Goal: Task Accomplishment & Management: Manage account settings

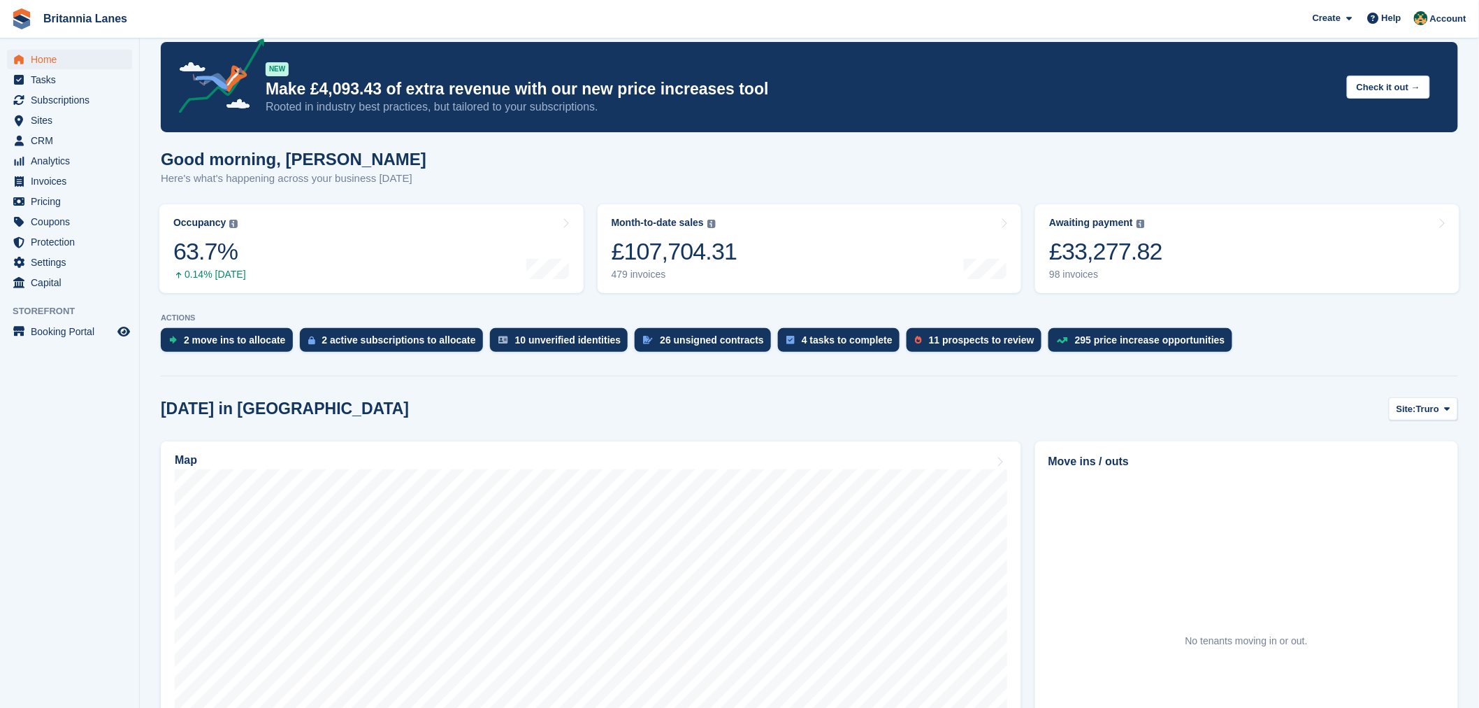
scroll to position [36, 0]
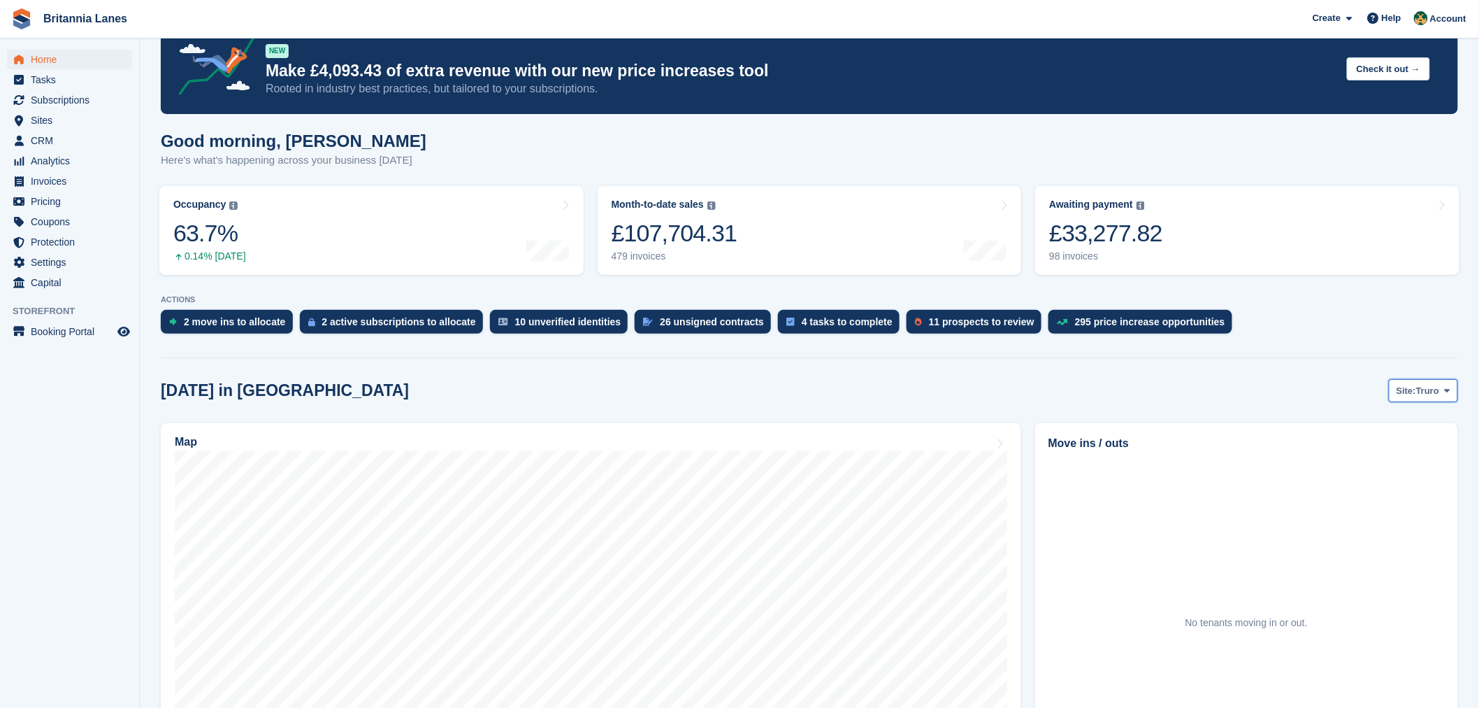
click at [1438, 386] on span "Truro" at bounding box center [1427, 391] width 23 height 14
click at [1404, 453] on link "Falmouth" at bounding box center [1389, 448] width 126 height 25
click at [1079, 487] on span "[PERSON_NAME]" at bounding box center [1109, 488] width 94 height 12
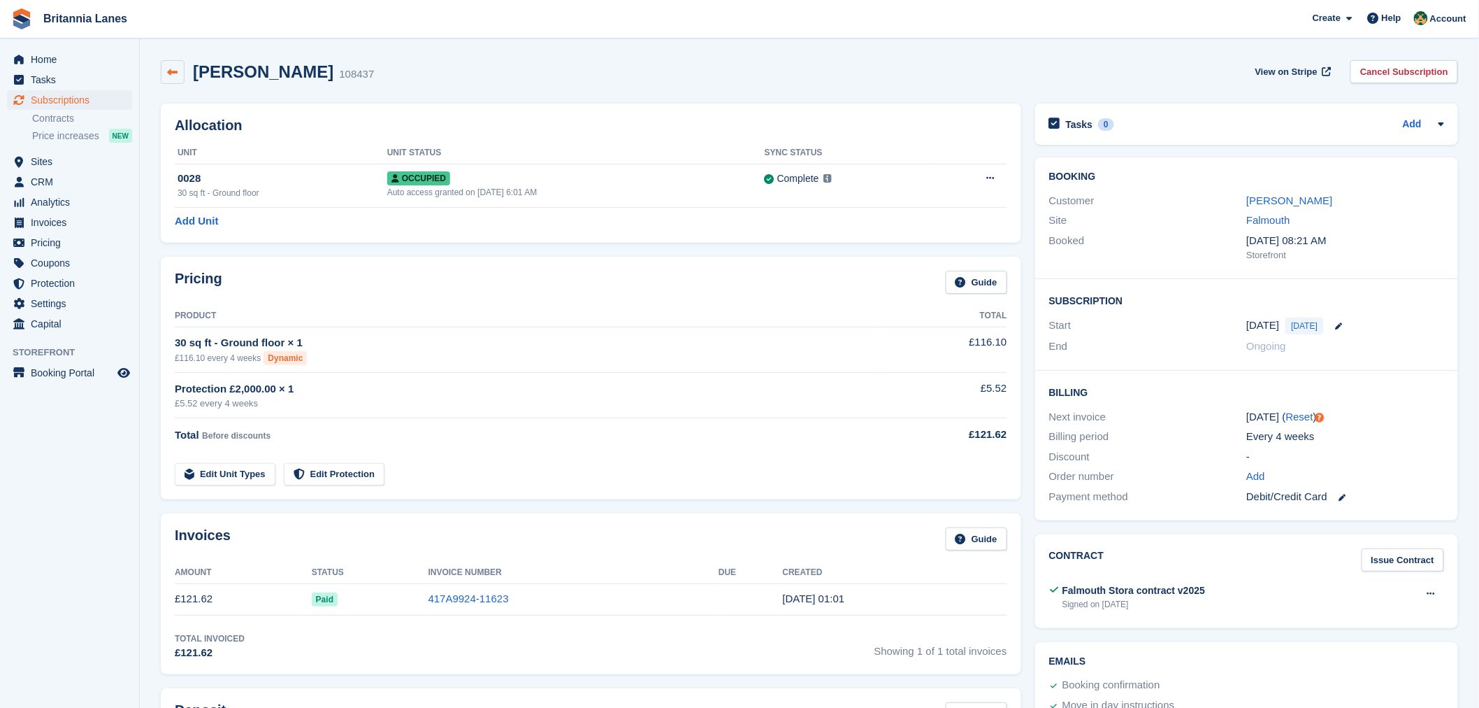
click at [171, 74] on icon at bounding box center [173, 72] width 10 height 10
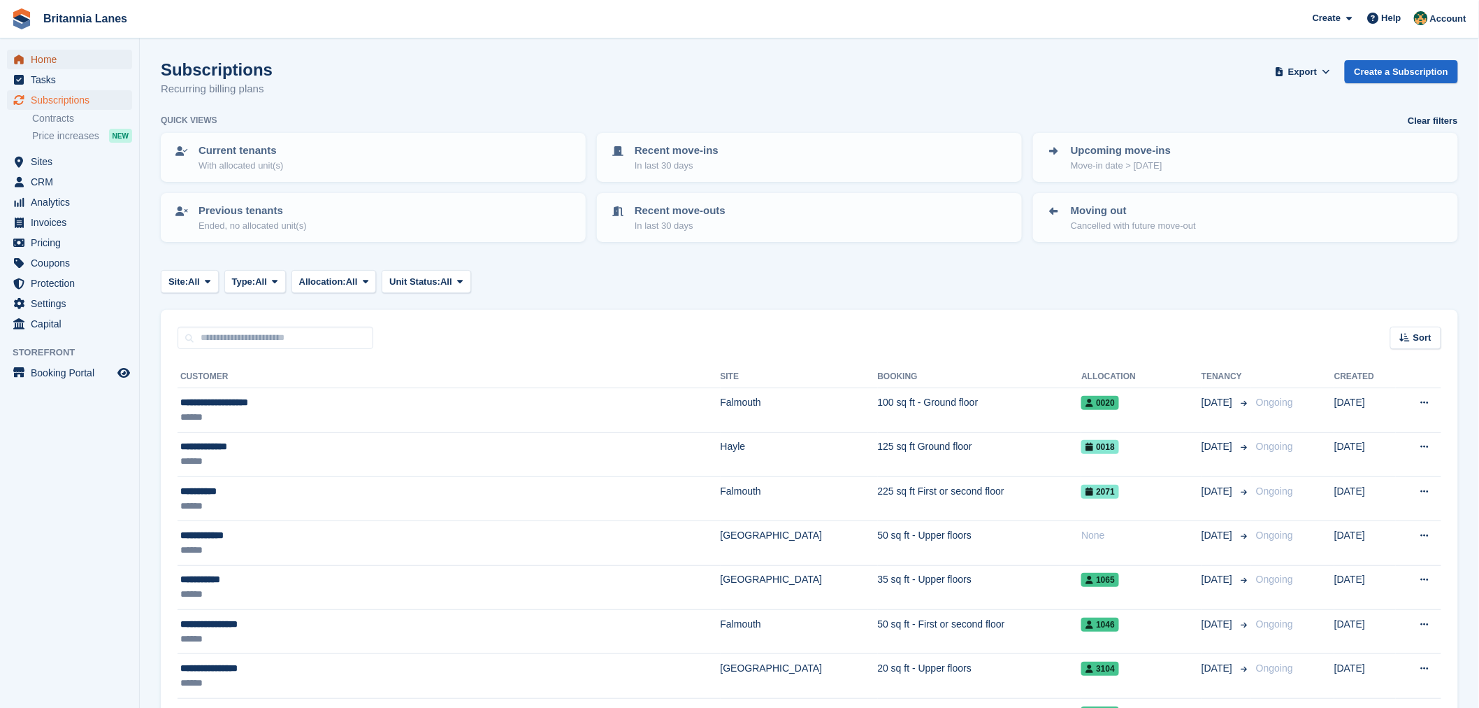
click at [71, 68] on span "Home" at bounding box center [73, 60] width 84 height 20
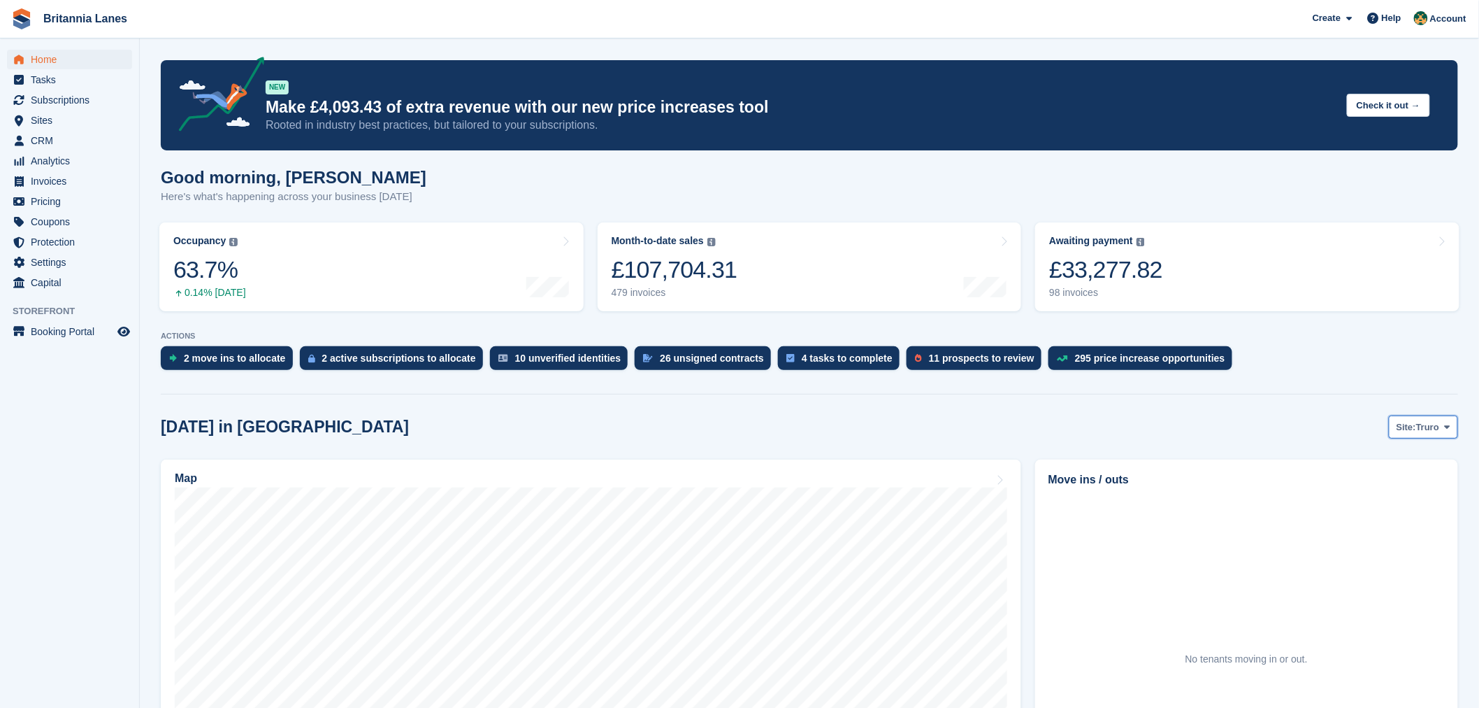
click at [1403, 428] on span "Site:" at bounding box center [1407, 427] width 20 height 14
click at [1409, 493] on link "Falmouth" at bounding box center [1389, 485] width 126 height 25
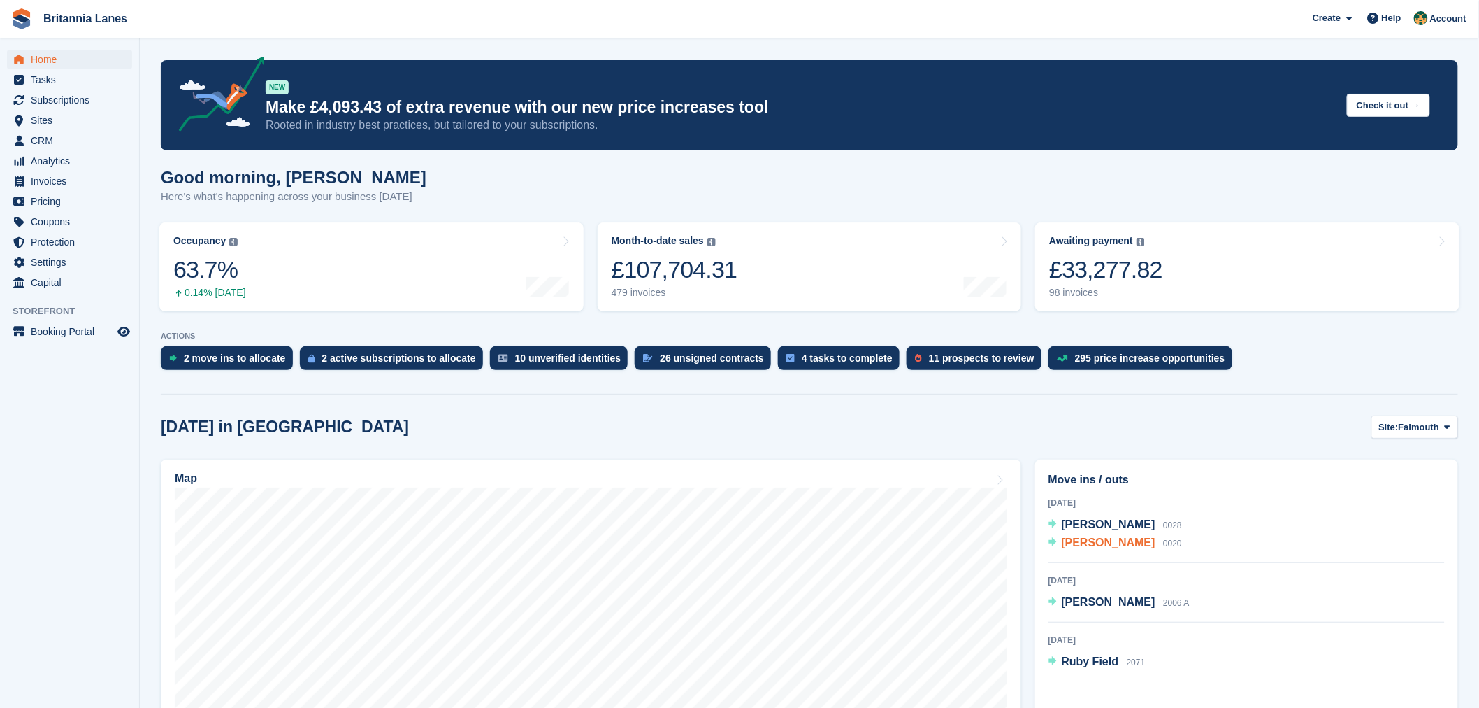
click at [1131, 539] on span "Romeo Cezar Florica" at bounding box center [1109, 542] width 94 height 12
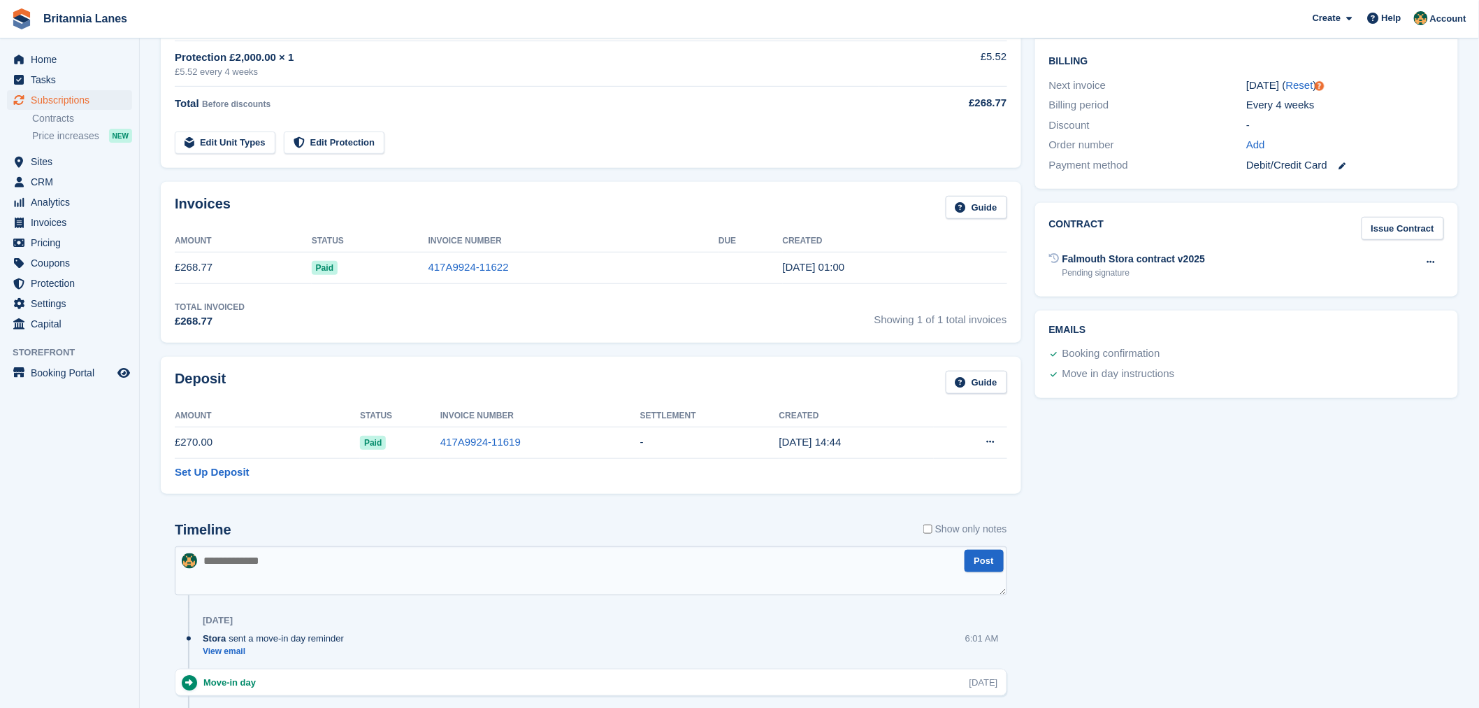
scroll to position [326, 0]
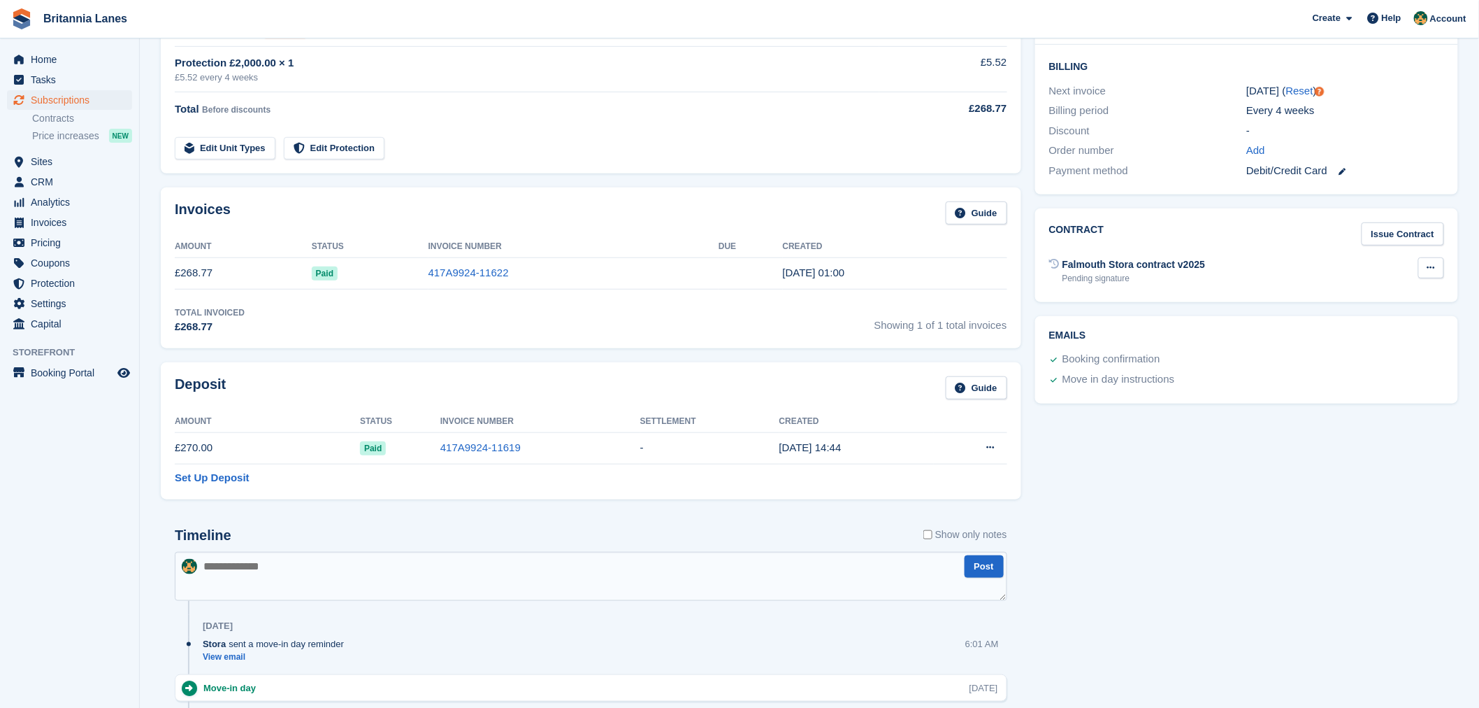
click at [1430, 267] on icon at bounding box center [1432, 267] width 8 height 9
click at [1414, 227] on link "Issue Contract" at bounding box center [1403, 233] width 82 height 23
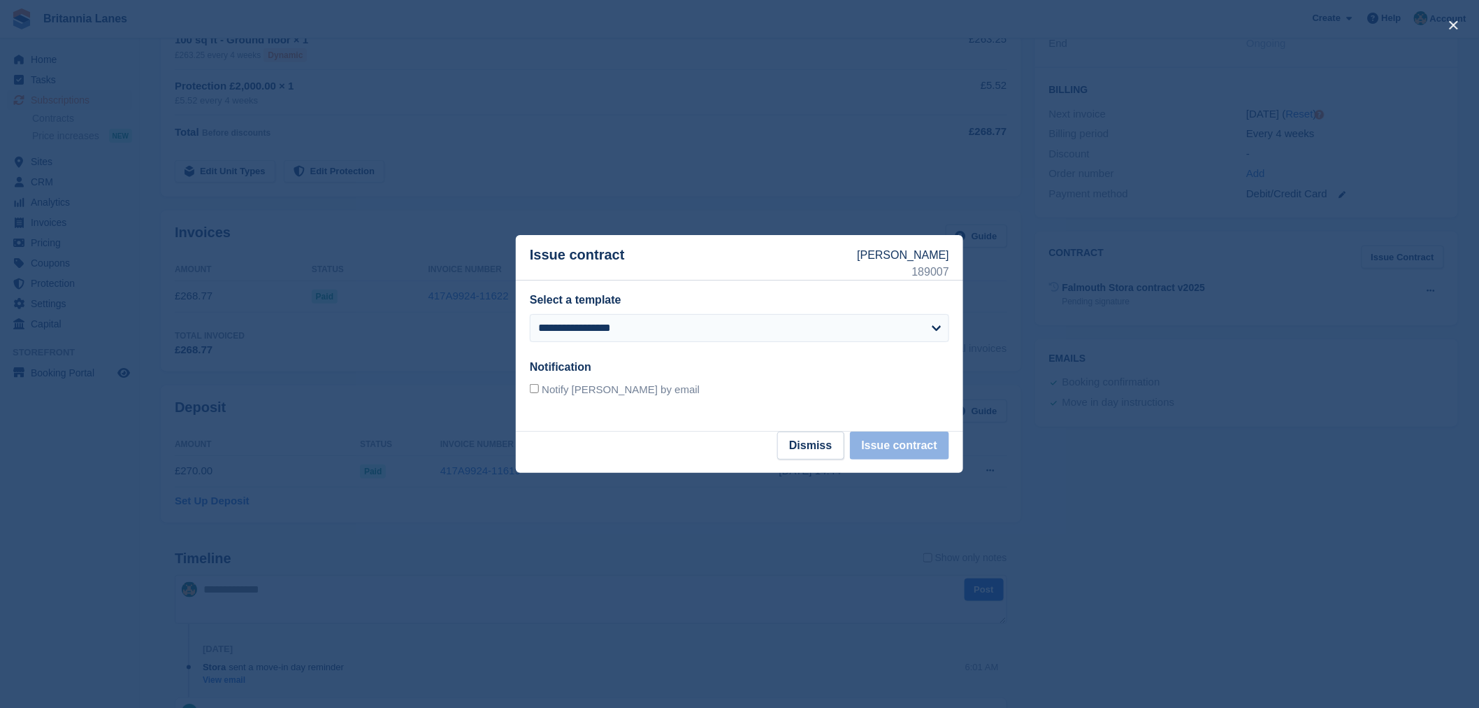
scroll to position [289, 0]
click at [687, 325] on select "**********" at bounding box center [739, 328] width 419 height 28
drag, startPoint x: 1208, startPoint y: 493, endPoint x: 1170, endPoint y: 457, distance: 51.9
click at [1203, 490] on div at bounding box center [739, 354] width 1479 height 708
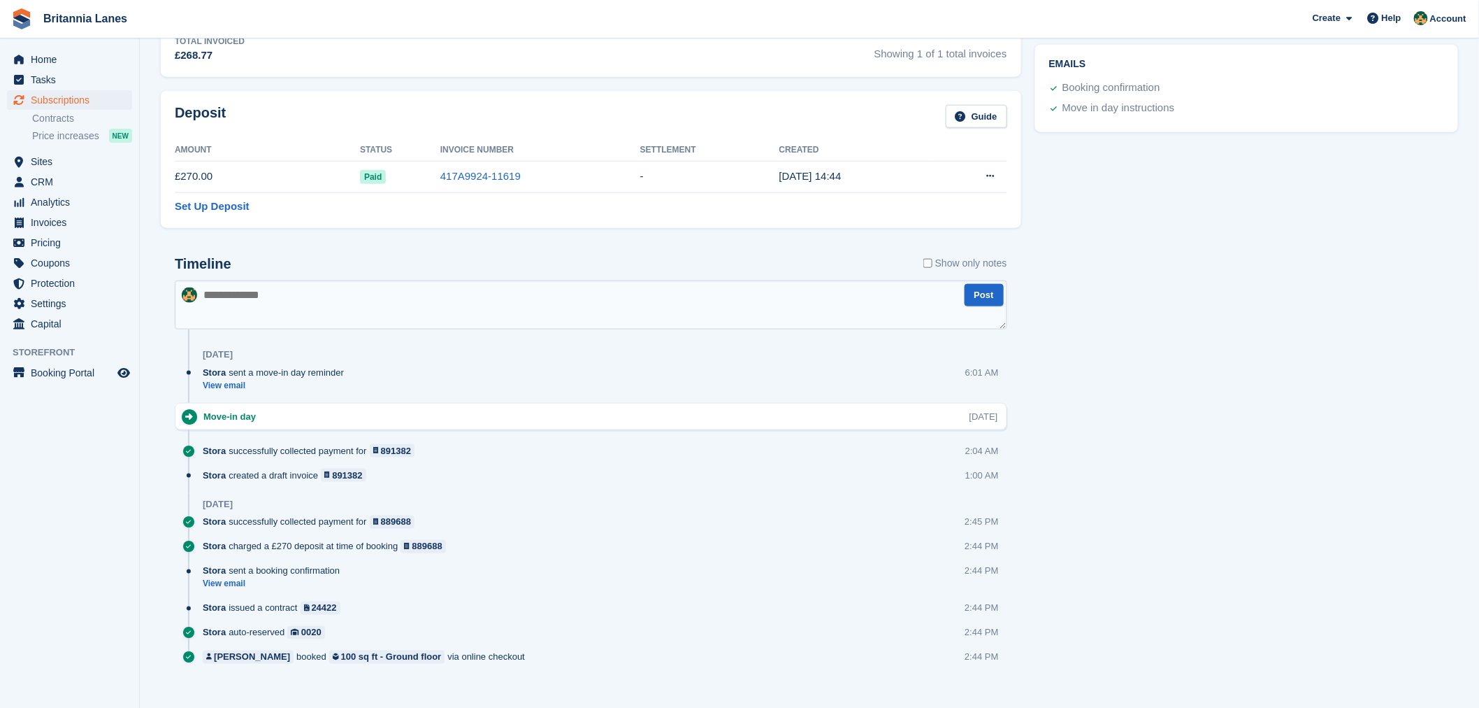
scroll to position [614, 0]
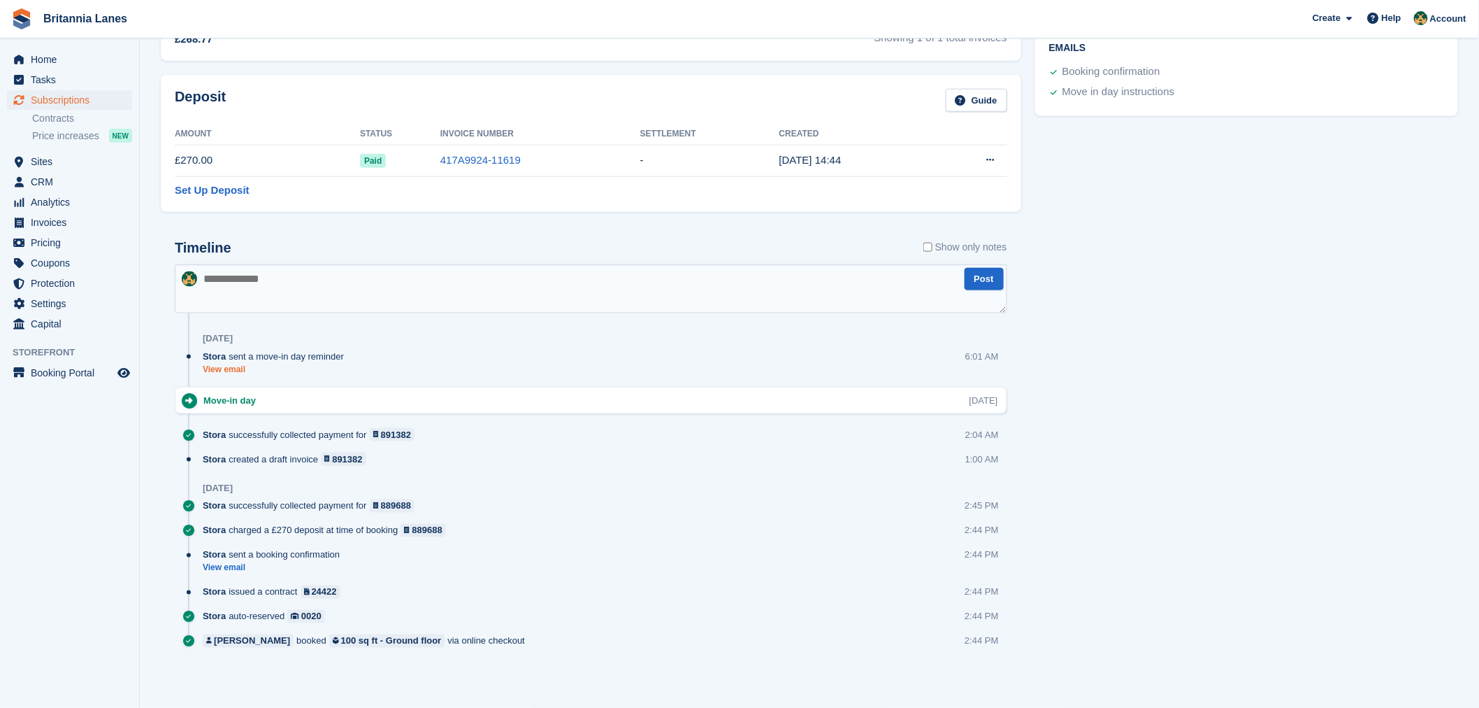
click at [228, 371] on link "View email" at bounding box center [277, 370] width 148 height 12
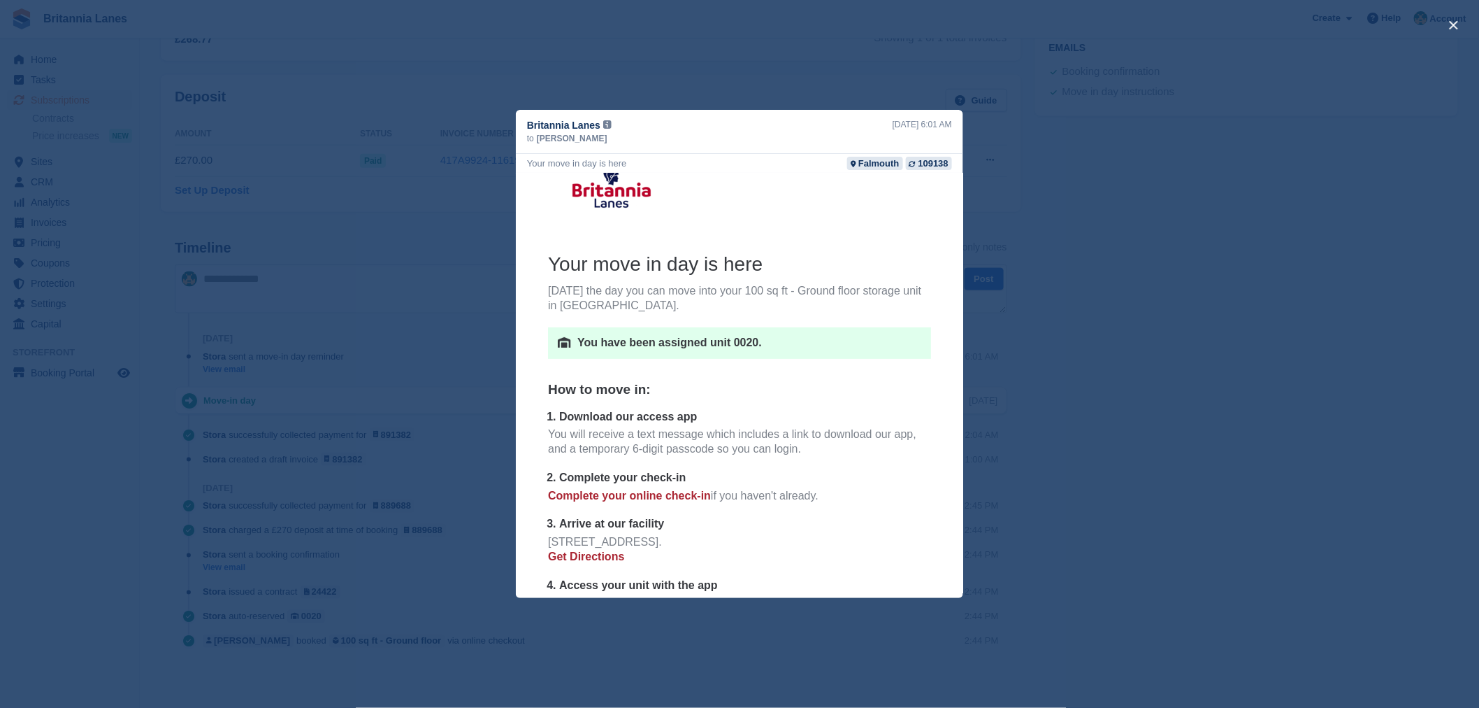
scroll to position [0, 0]
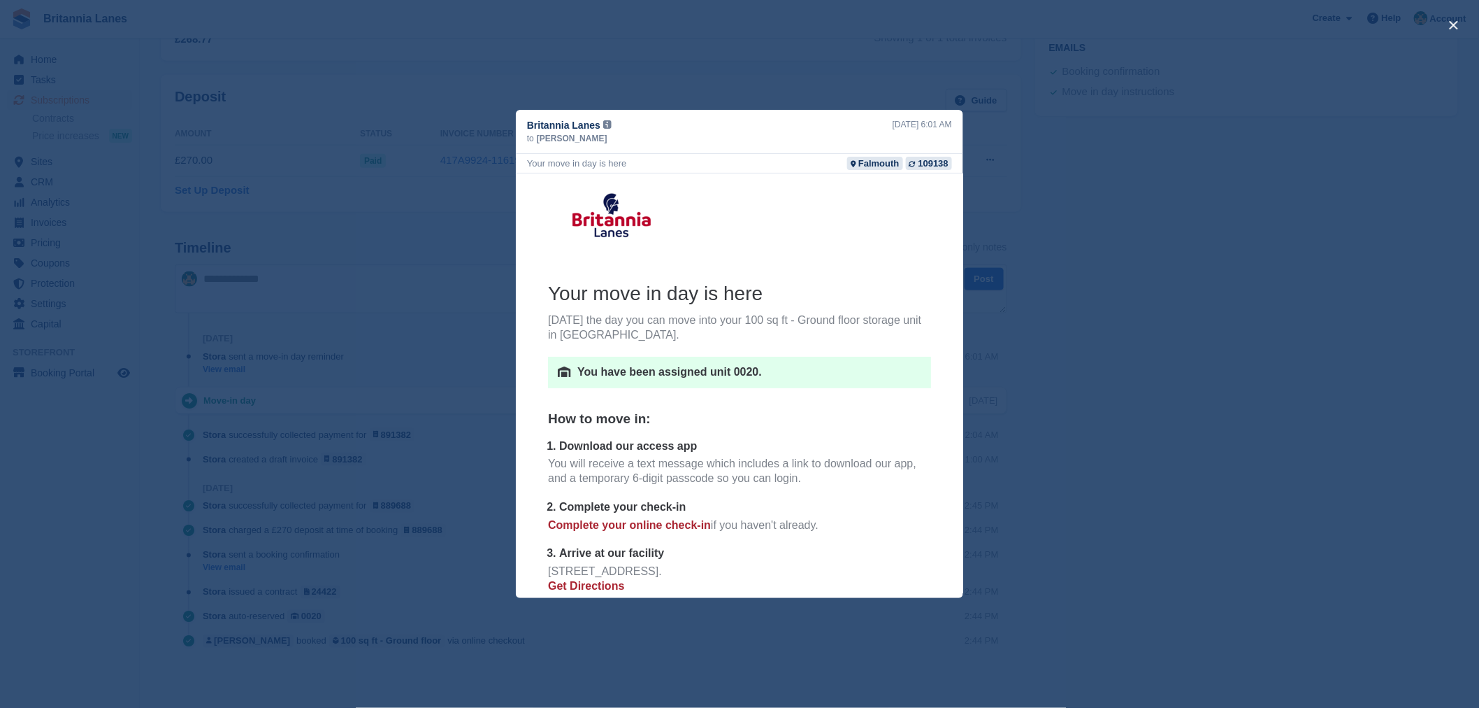
click at [1138, 470] on div "close" at bounding box center [739, 354] width 1479 height 708
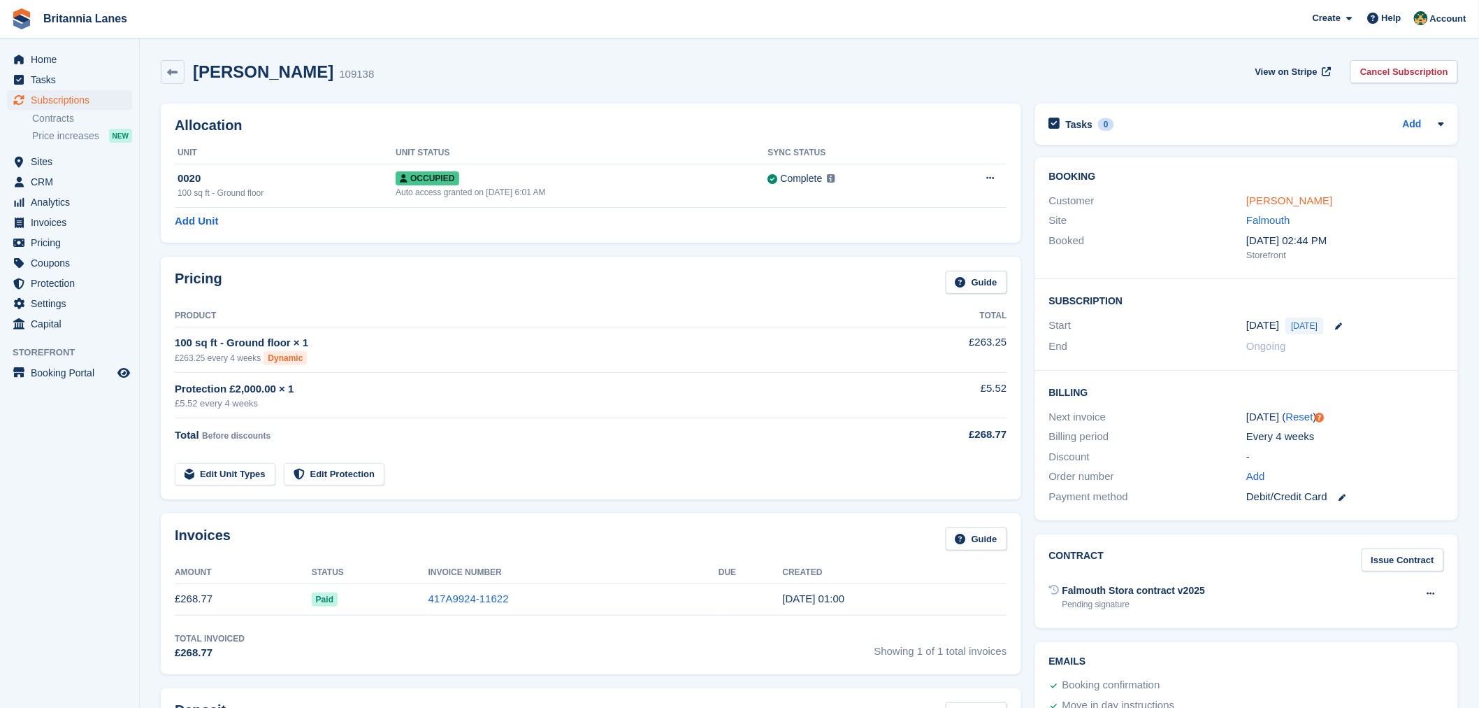
click at [1312, 206] on link "[PERSON_NAME]" at bounding box center [1290, 200] width 86 height 12
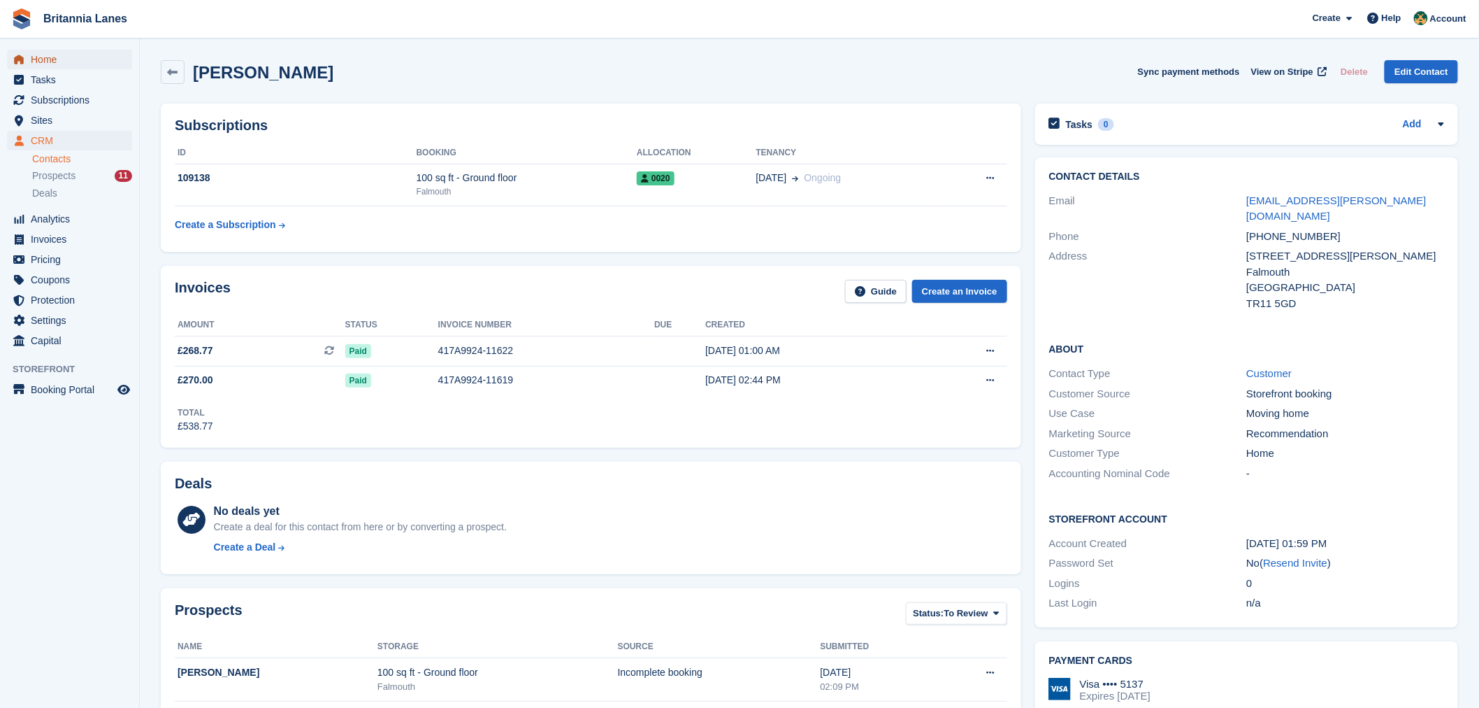
click at [87, 62] on span "Home" at bounding box center [73, 60] width 84 height 20
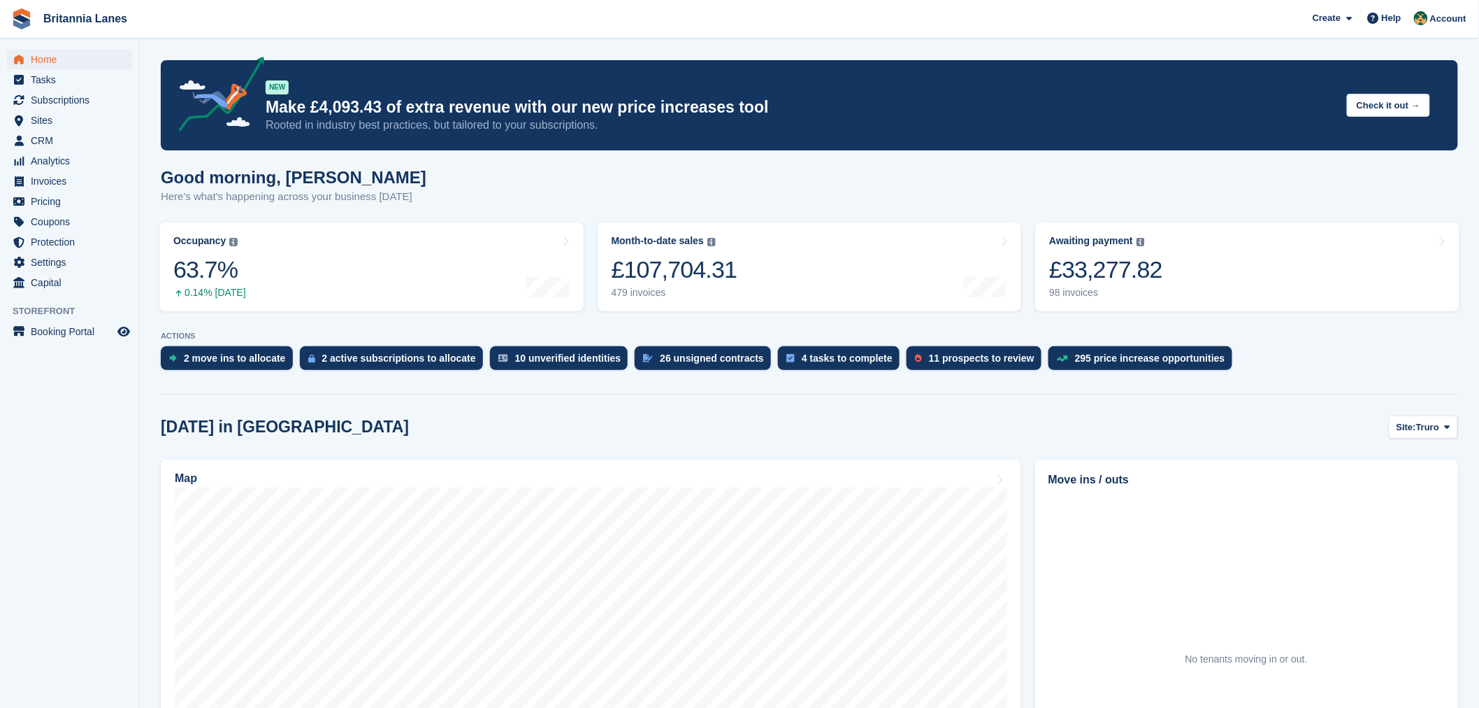
scroll to position [36, 0]
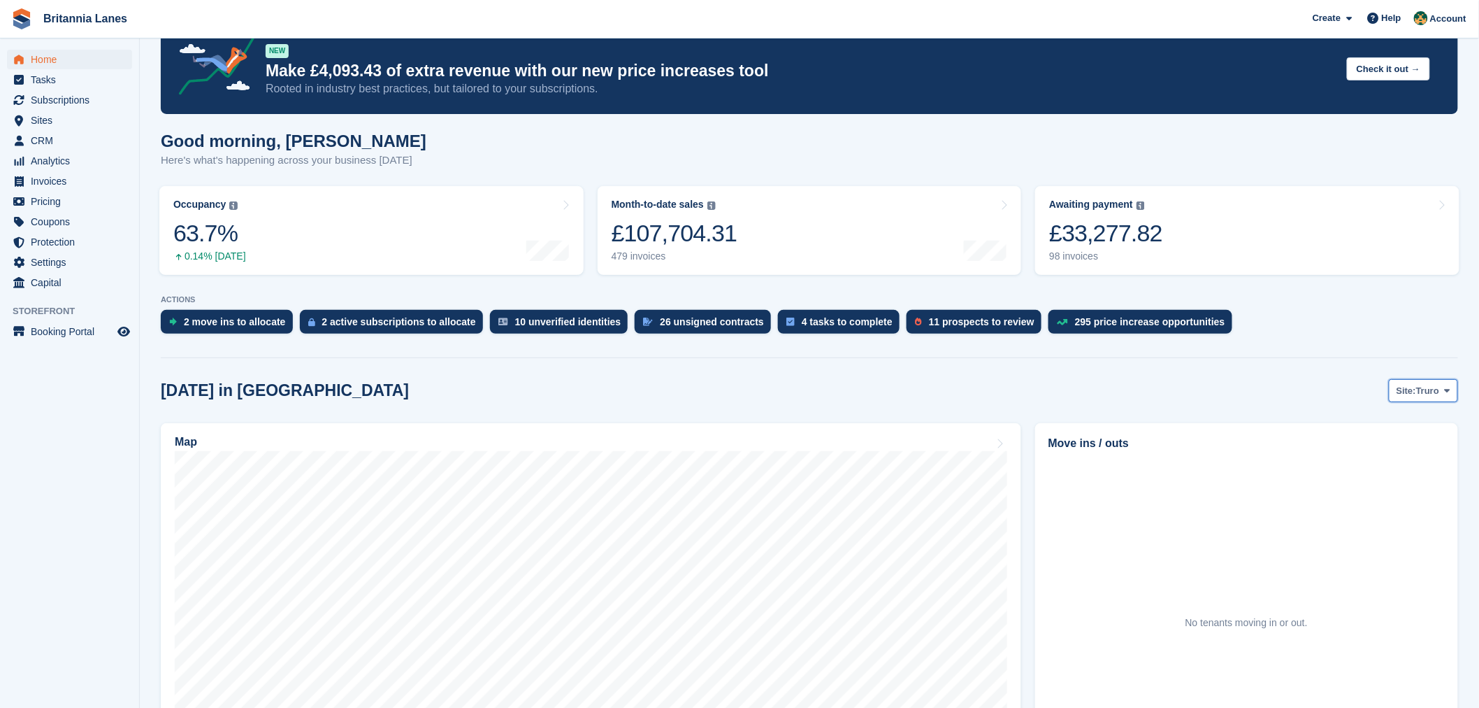
click at [1433, 394] on span "Truro" at bounding box center [1427, 391] width 23 height 14
click at [1407, 452] on link "Falmouth" at bounding box center [1389, 448] width 126 height 25
click at [1075, 488] on span "[PERSON_NAME]" at bounding box center [1109, 488] width 94 height 12
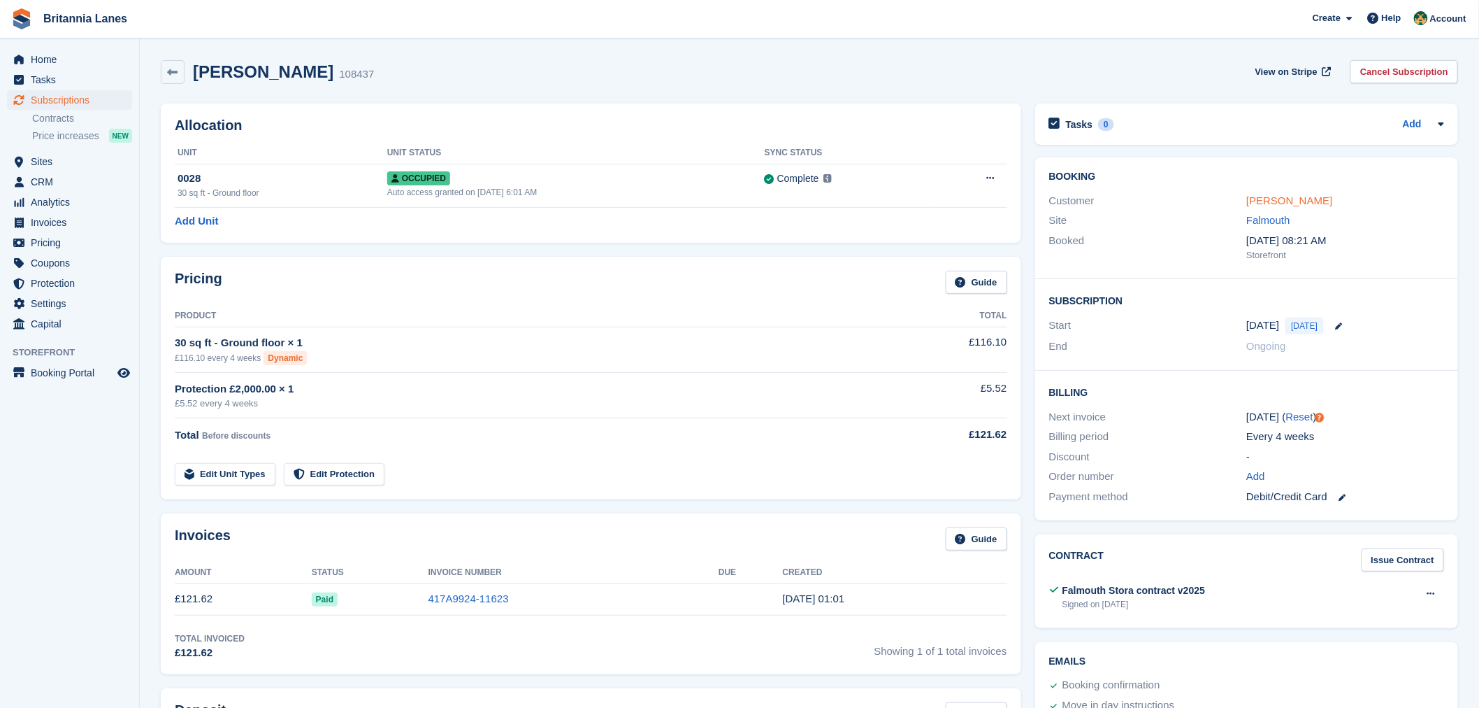
click at [1261, 203] on link "[PERSON_NAME]" at bounding box center [1290, 200] width 86 height 12
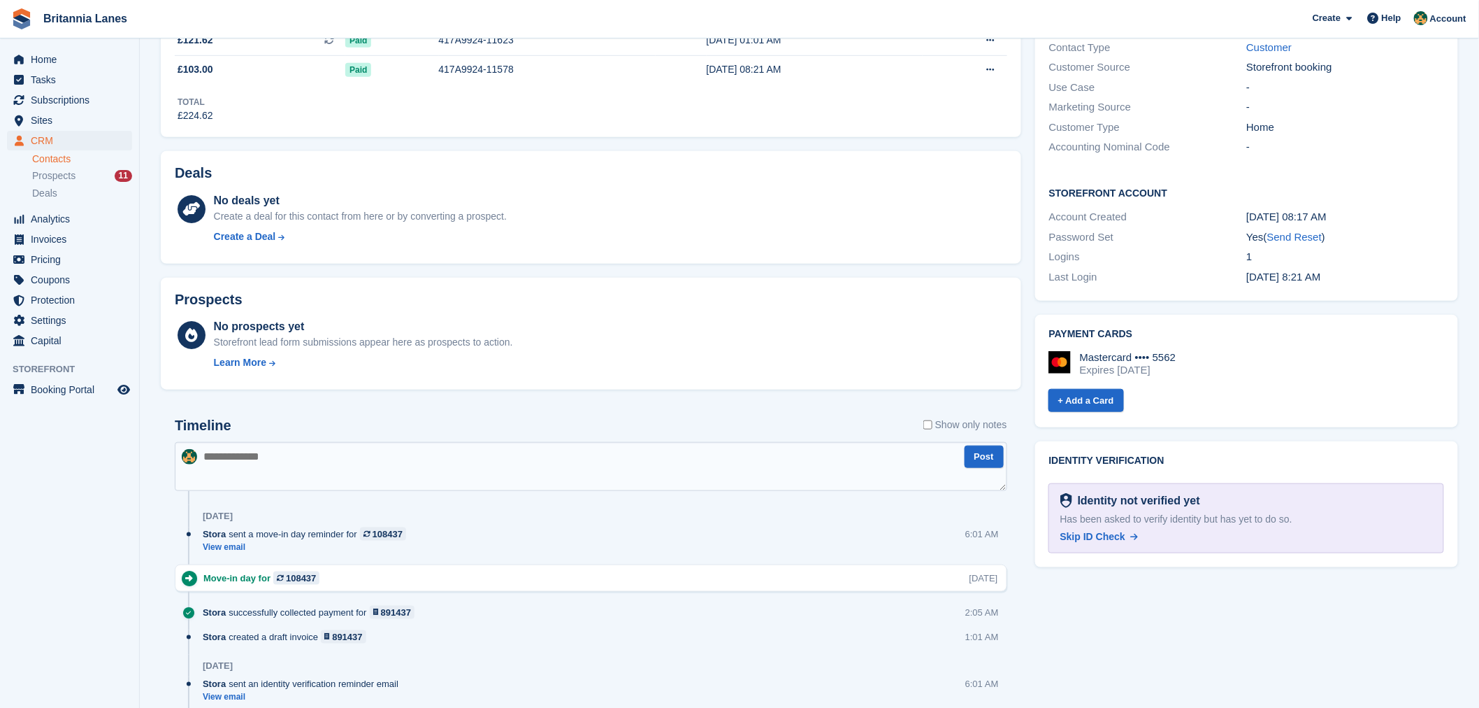
scroll to position [289, 0]
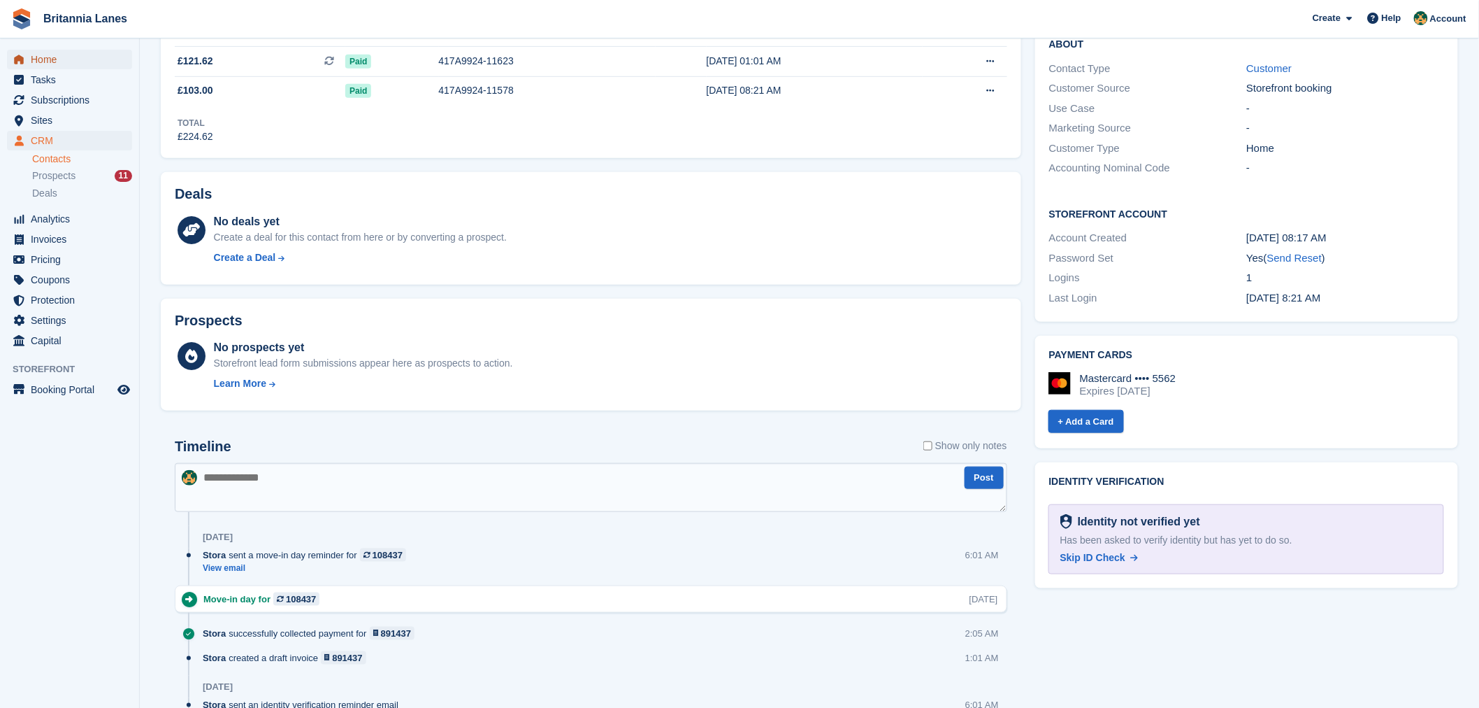
click at [57, 58] on span "Home" at bounding box center [73, 60] width 84 height 20
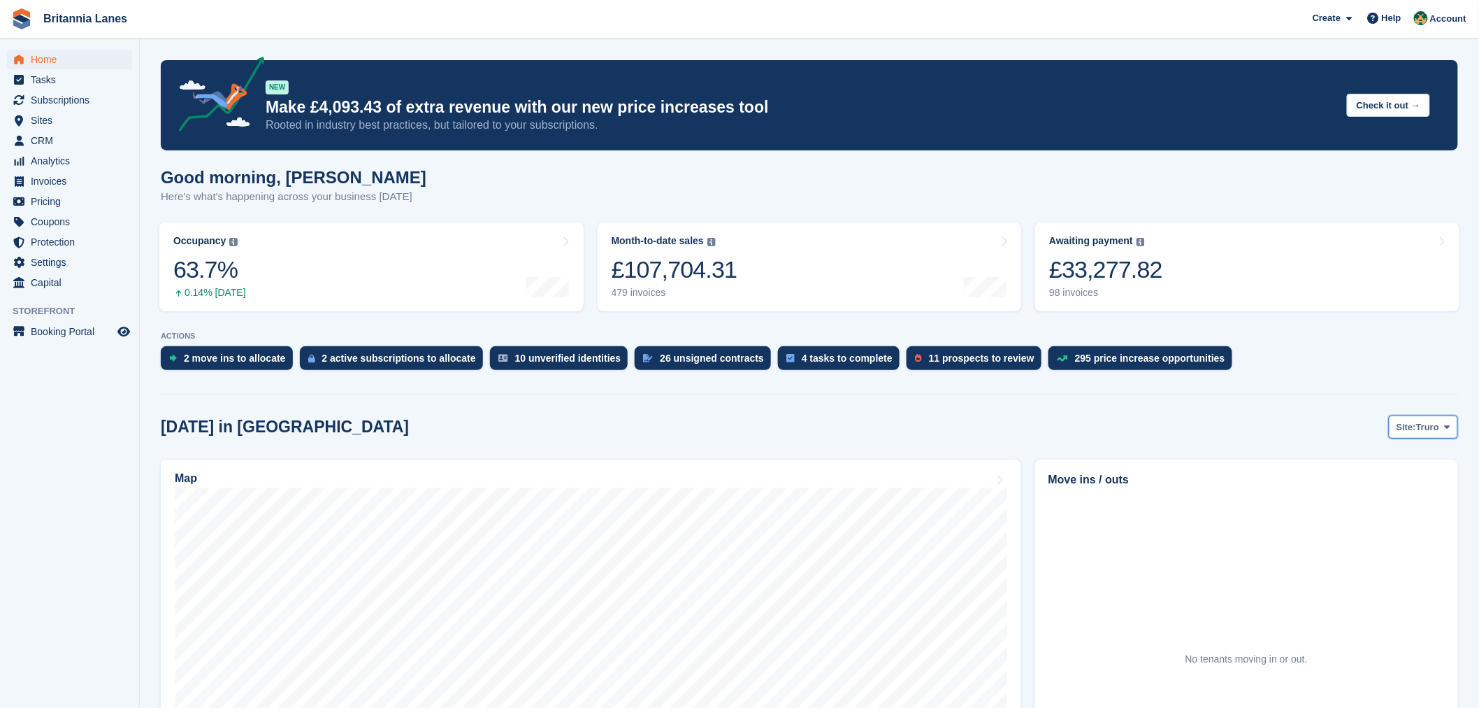
click at [1447, 424] on icon at bounding box center [1448, 426] width 6 height 9
click at [1386, 479] on link "Falmouth" at bounding box center [1389, 485] width 126 height 25
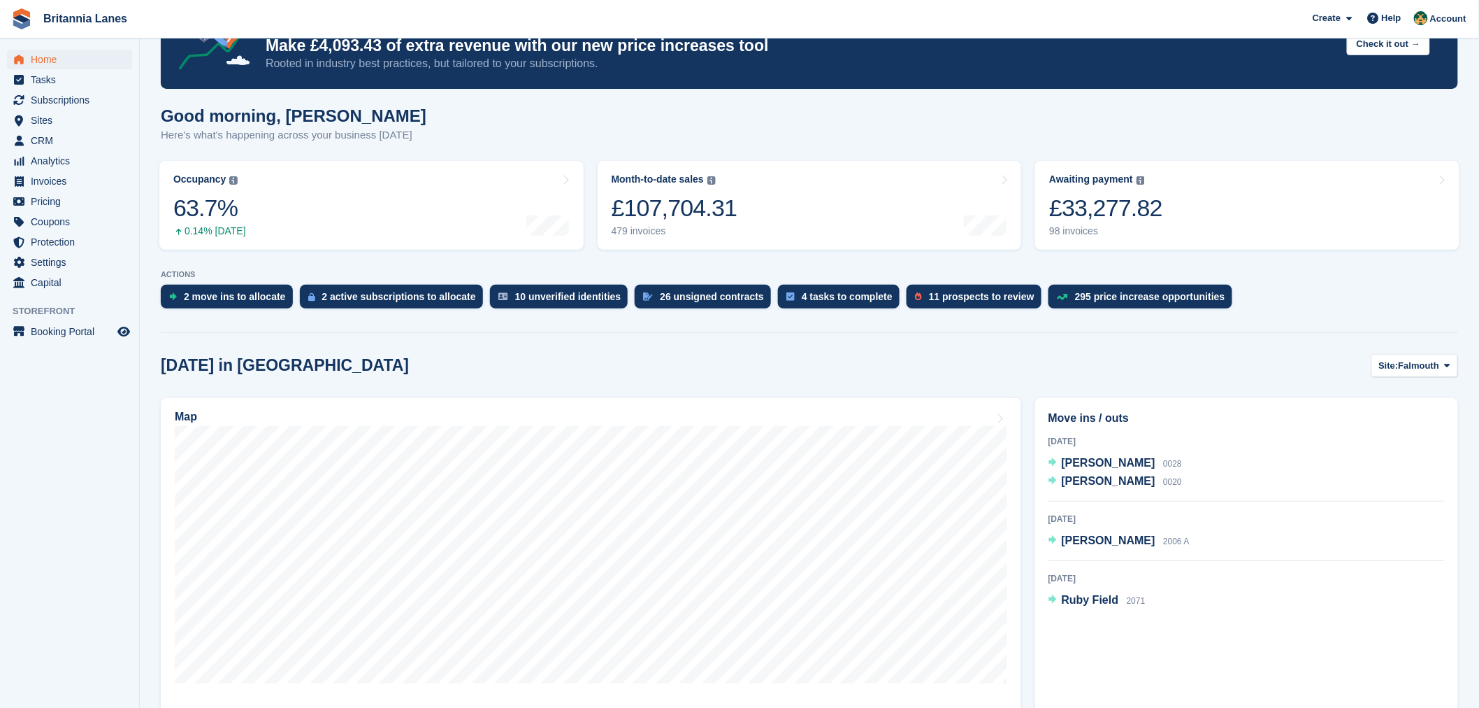
scroll to position [72, 0]
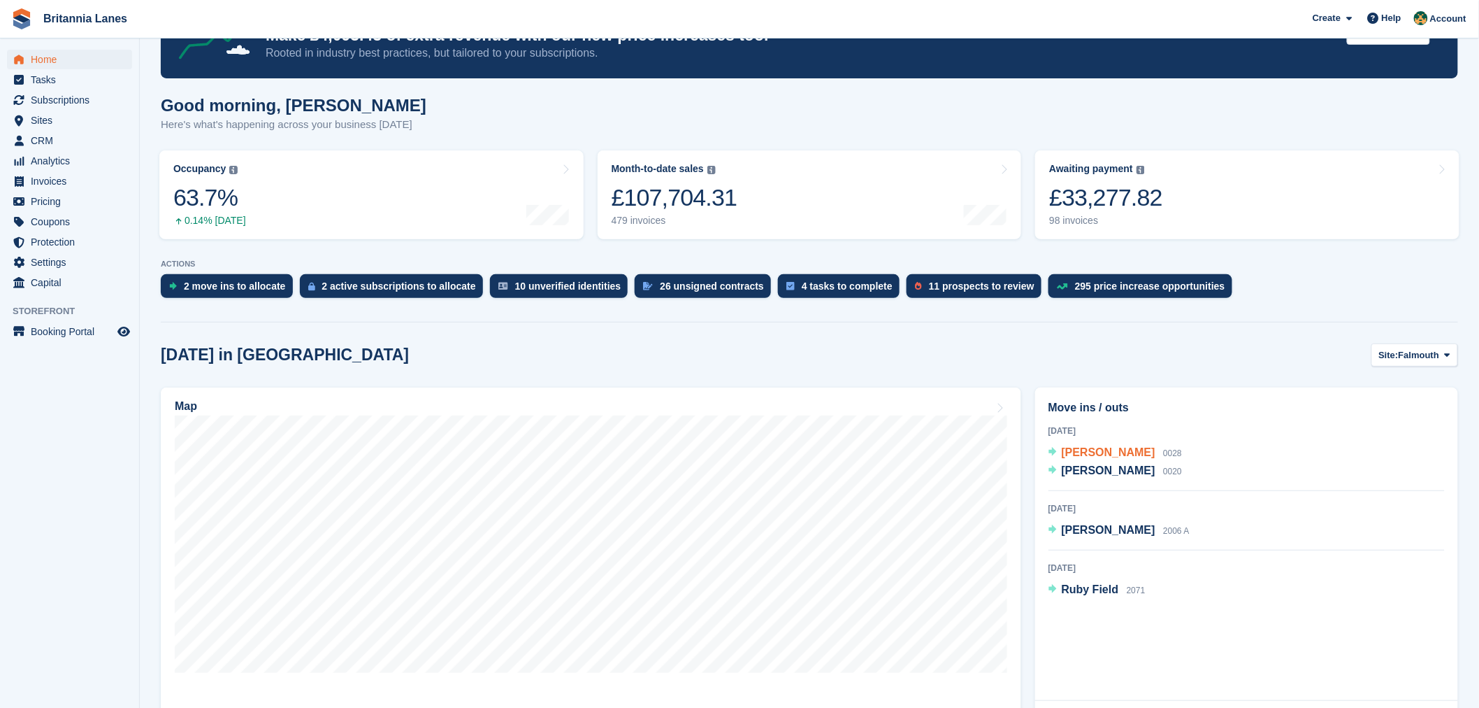
click at [1072, 455] on span "Jane" at bounding box center [1109, 452] width 94 height 12
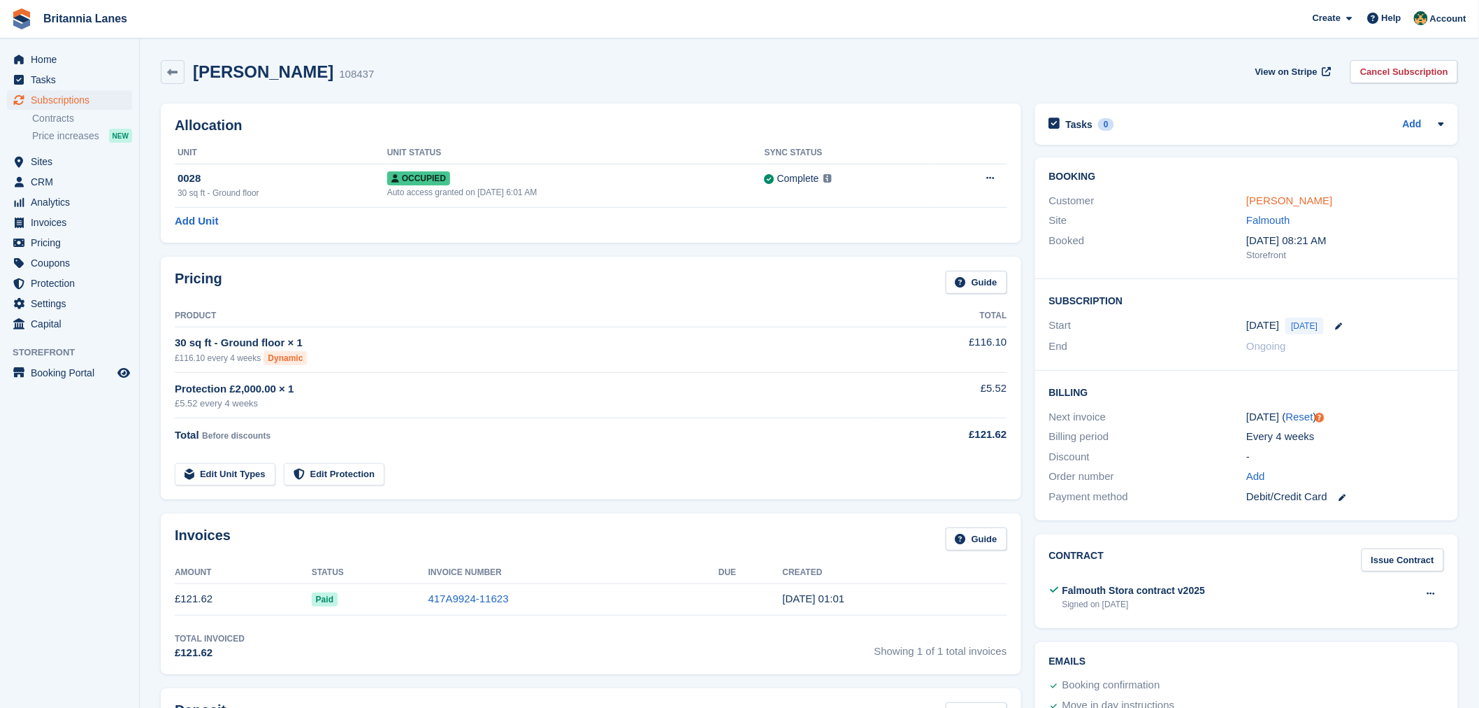
click at [1256, 201] on link "[PERSON_NAME]" at bounding box center [1290, 200] width 86 height 12
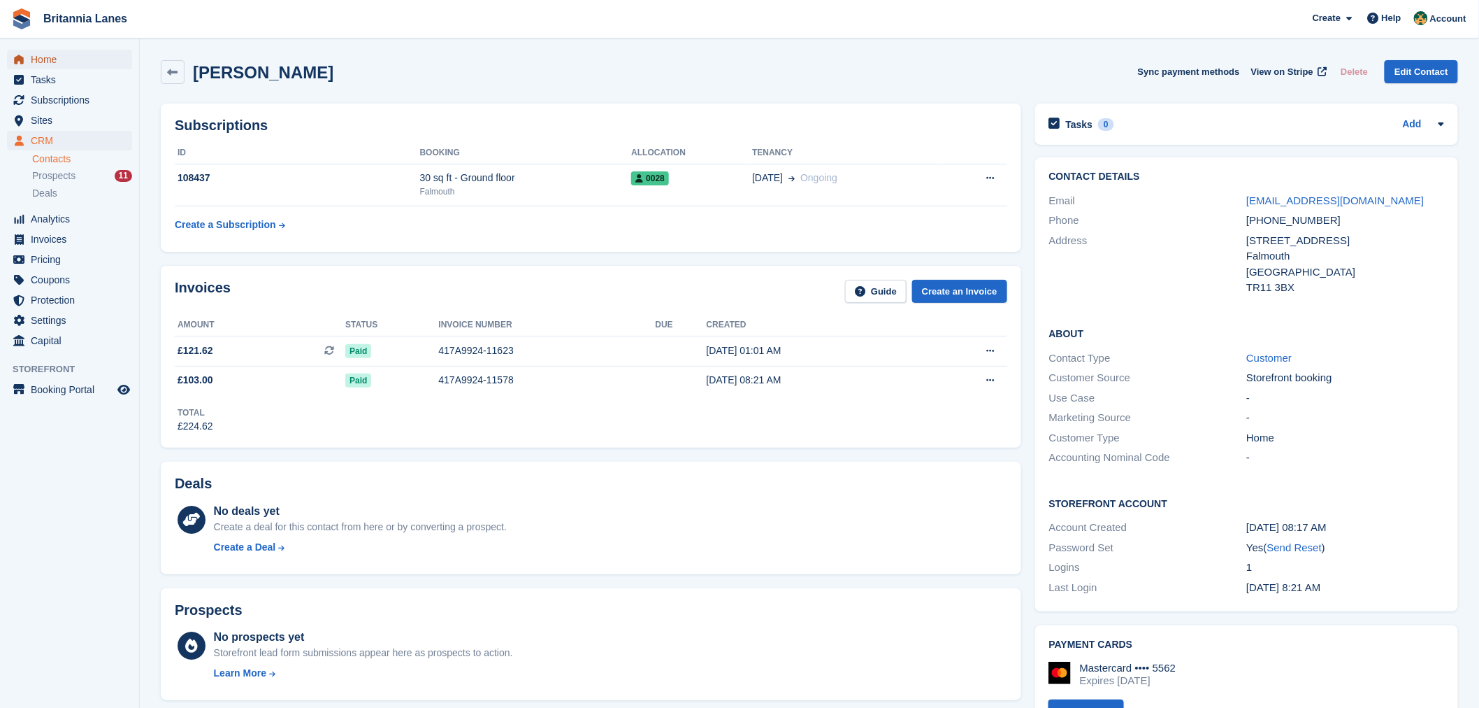
click at [67, 59] on span "Home" at bounding box center [73, 60] width 84 height 20
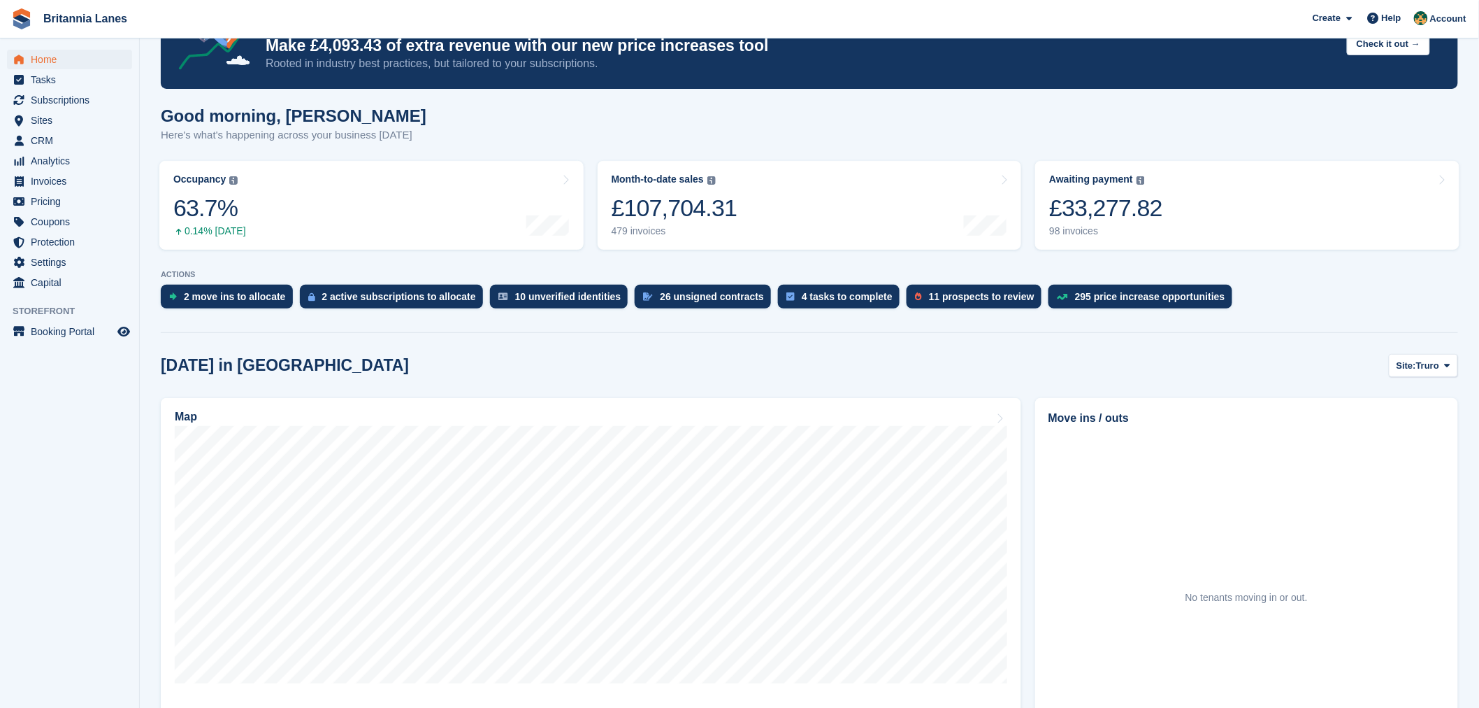
scroll to position [72, 0]
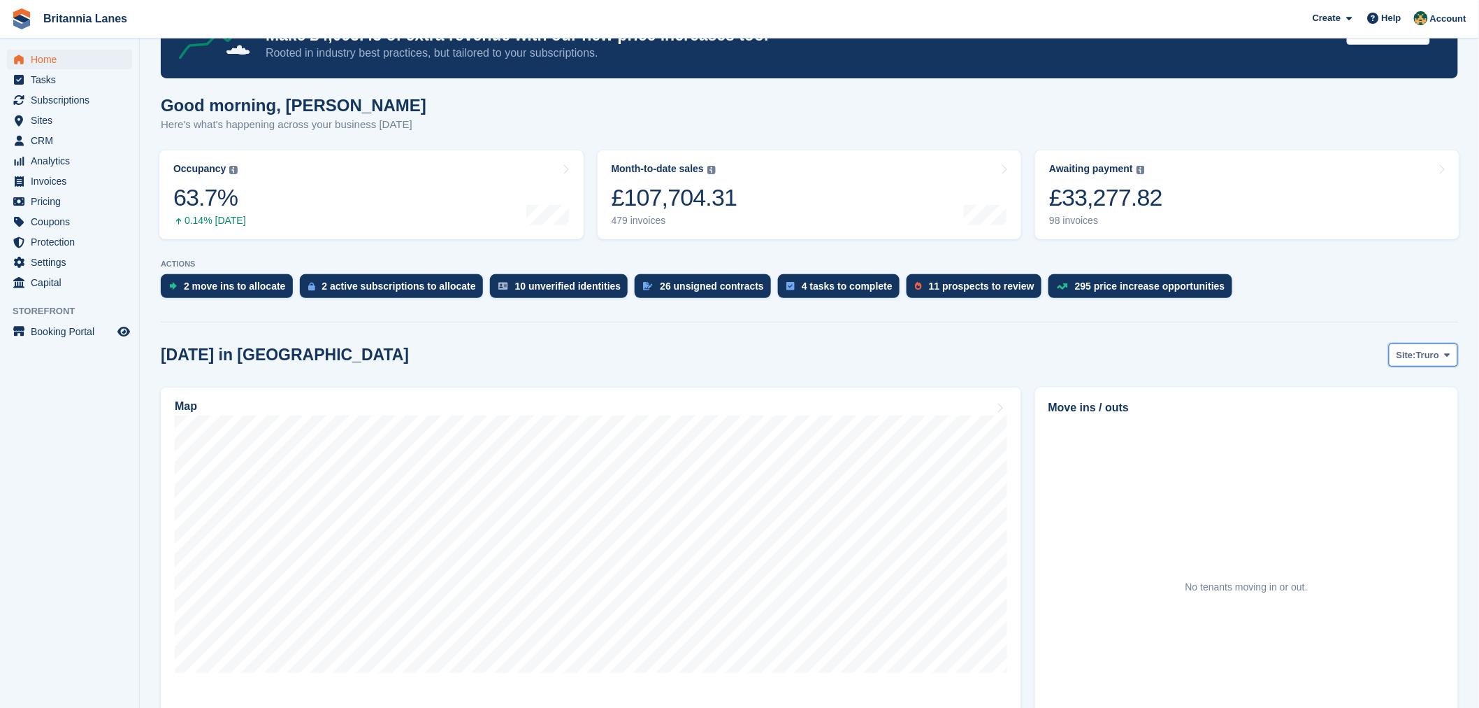
click at [1416, 348] on span "Site:" at bounding box center [1407, 355] width 20 height 14
click at [1414, 445] on link "[GEOGRAPHIC_DATA]" at bounding box center [1389, 438] width 126 height 25
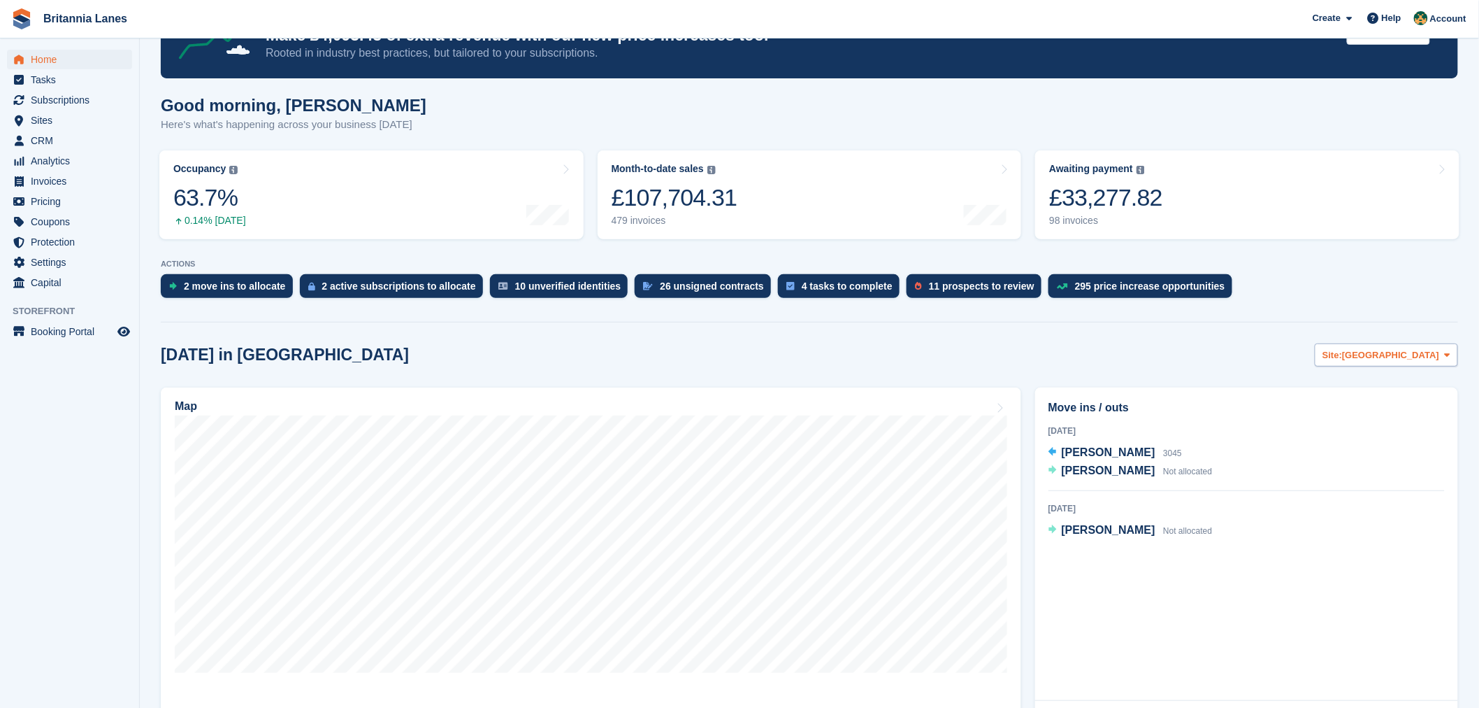
click at [1422, 350] on span "[GEOGRAPHIC_DATA]" at bounding box center [1390, 355] width 97 height 14
click at [1376, 467] on link "Hayle" at bounding box center [1389, 463] width 126 height 25
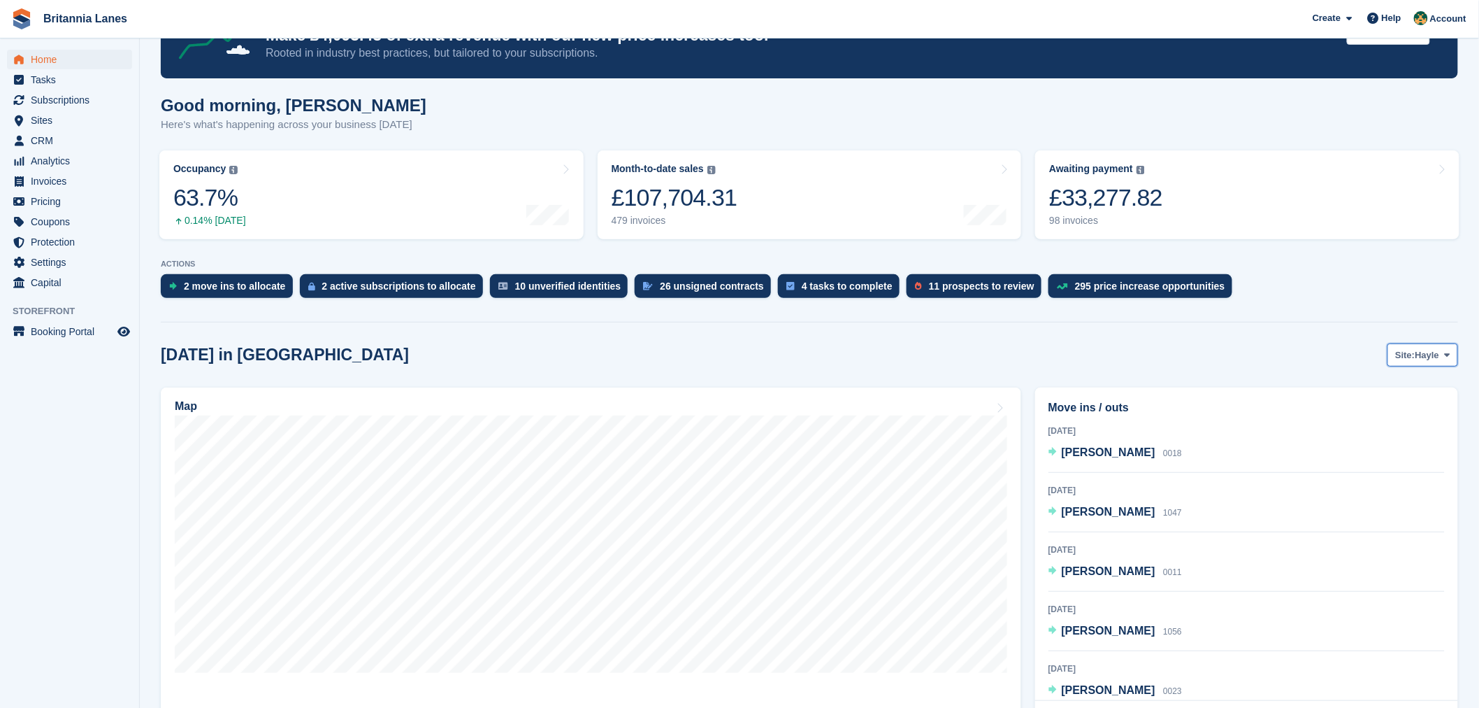
click at [1424, 359] on span "Hayle" at bounding box center [1428, 355] width 24 height 14
click at [1373, 408] on link "Falmouth" at bounding box center [1389, 413] width 126 height 25
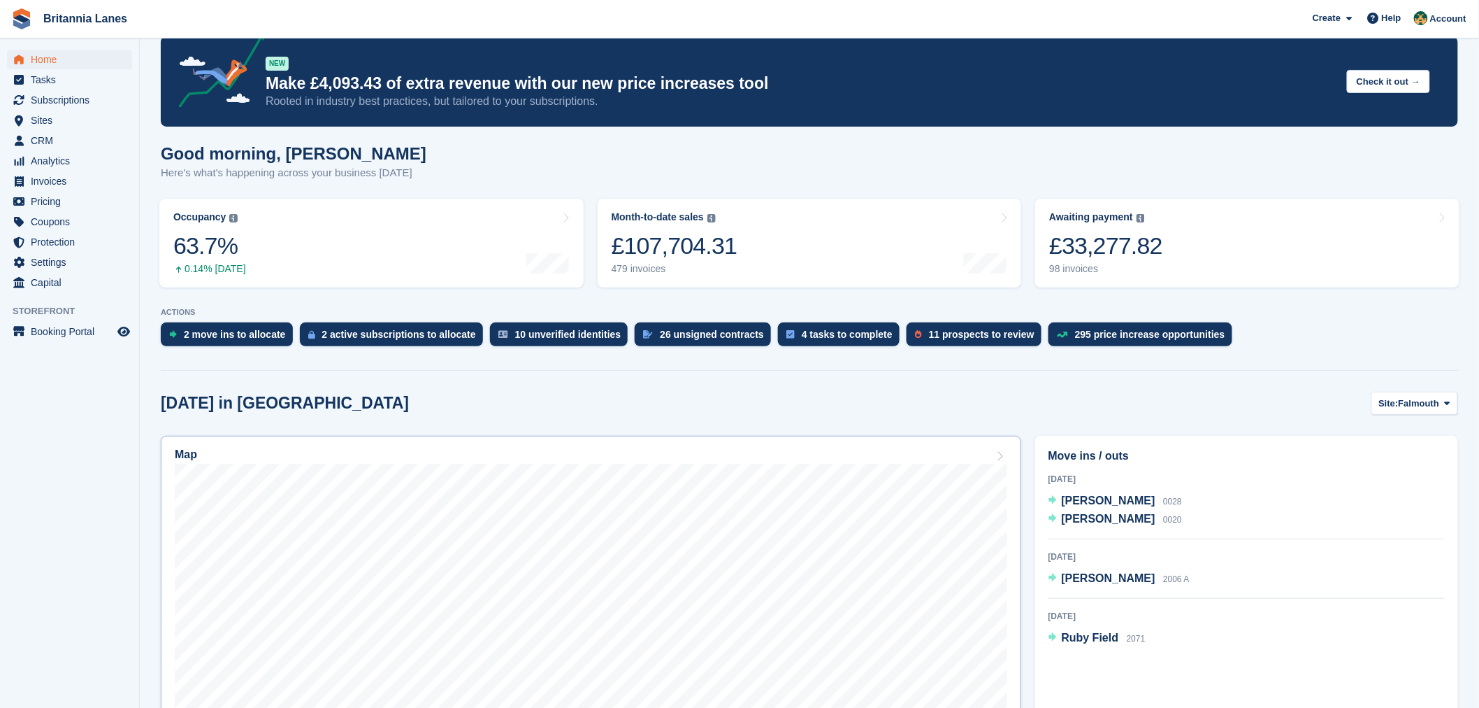
scroll to position [0, 0]
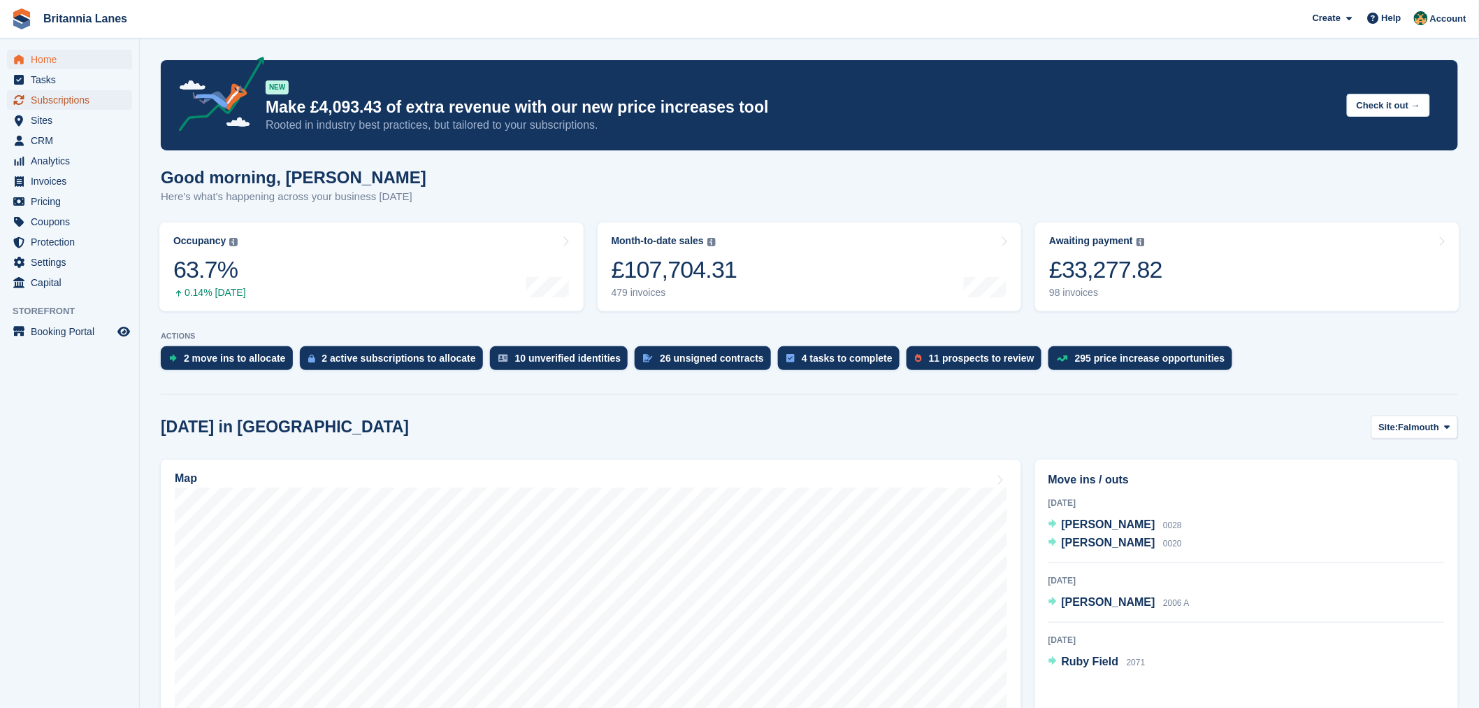
click at [82, 99] on span "Subscriptions" at bounding box center [73, 100] width 84 height 20
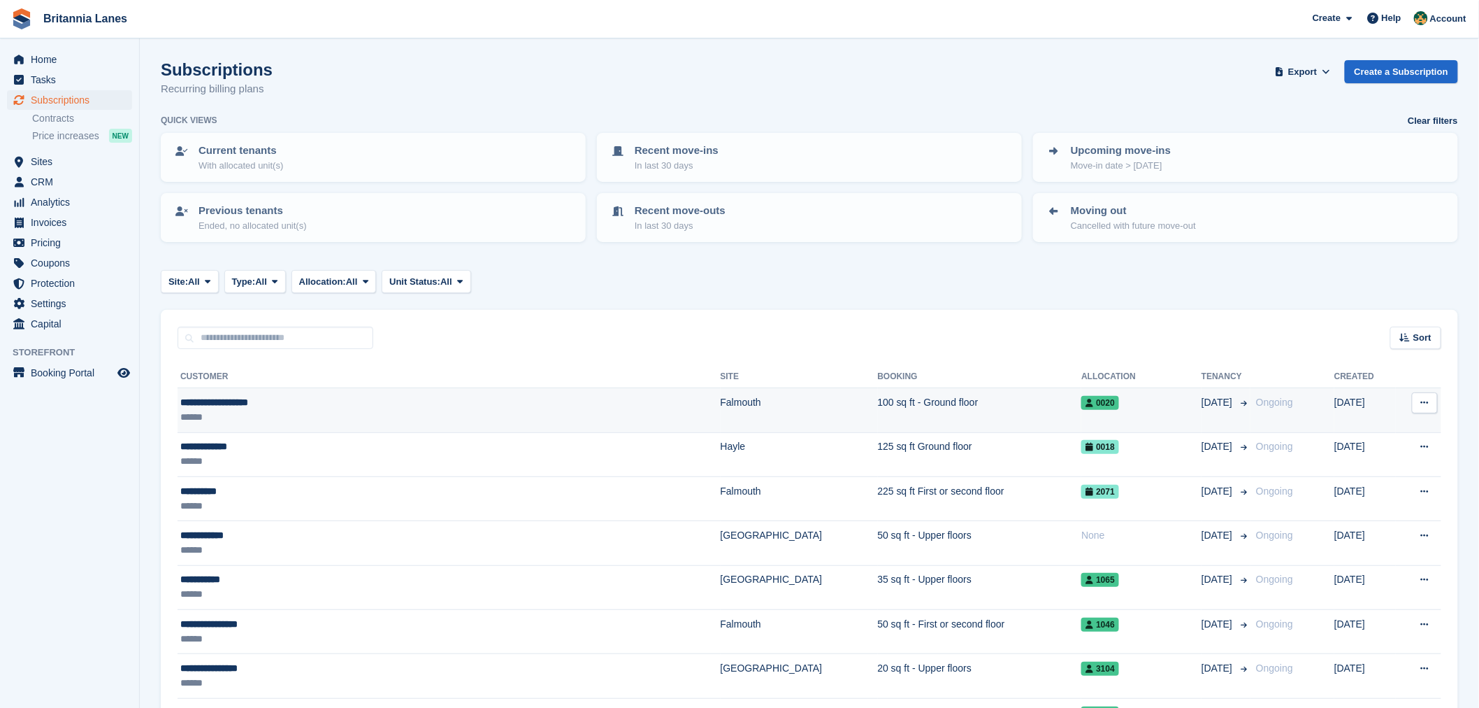
click at [261, 401] on div "**********" at bounding box center [354, 402] width 349 height 15
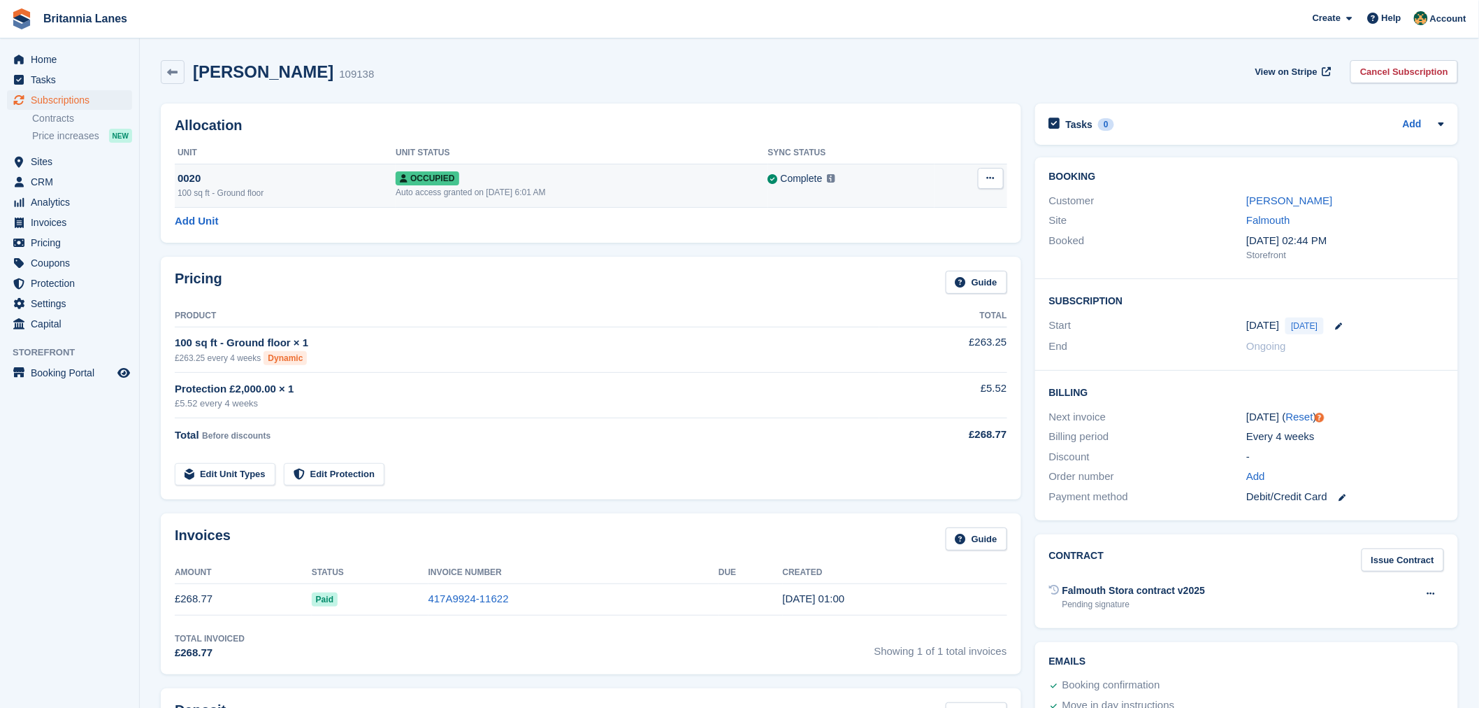
click at [995, 178] on button at bounding box center [991, 178] width 26 height 21
click at [912, 210] on p "Overlock" at bounding box center [937, 205] width 122 height 18
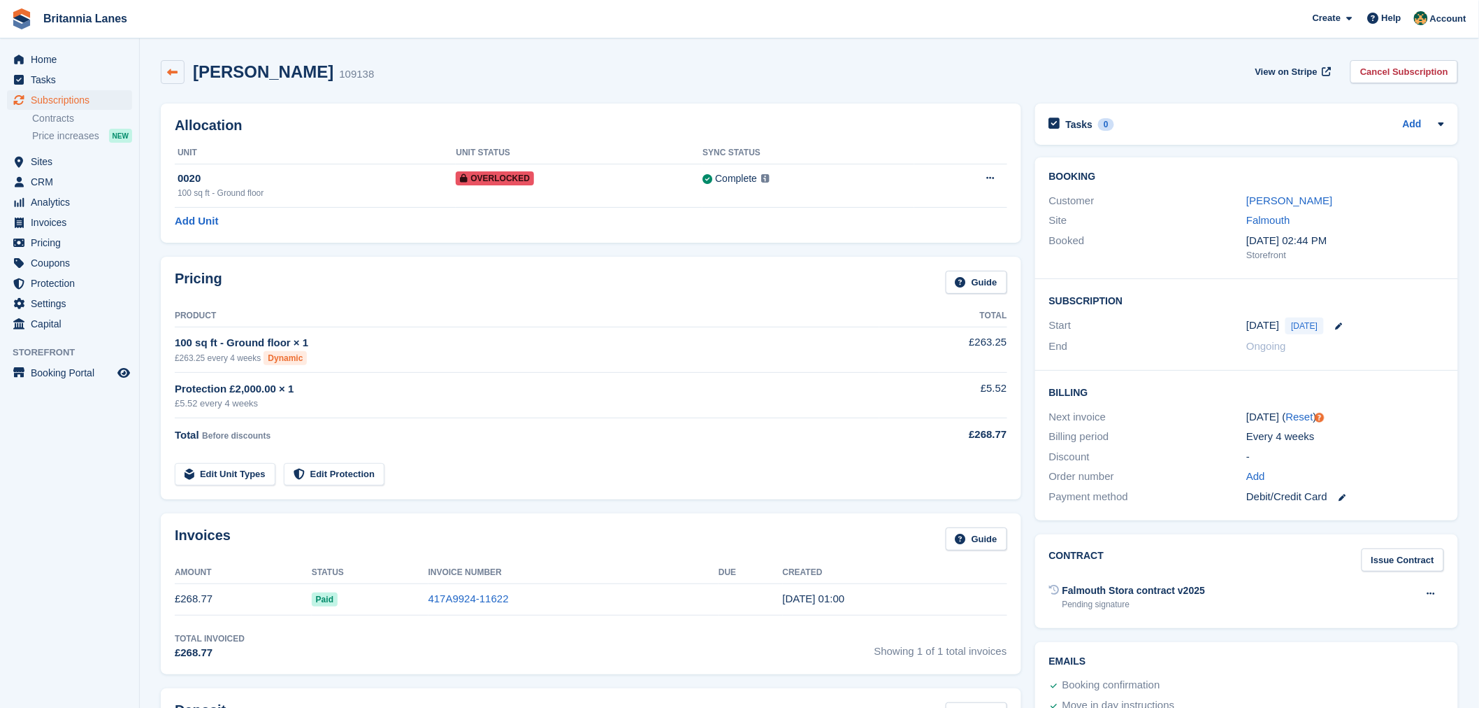
click at [175, 70] on icon at bounding box center [173, 72] width 10 height 10
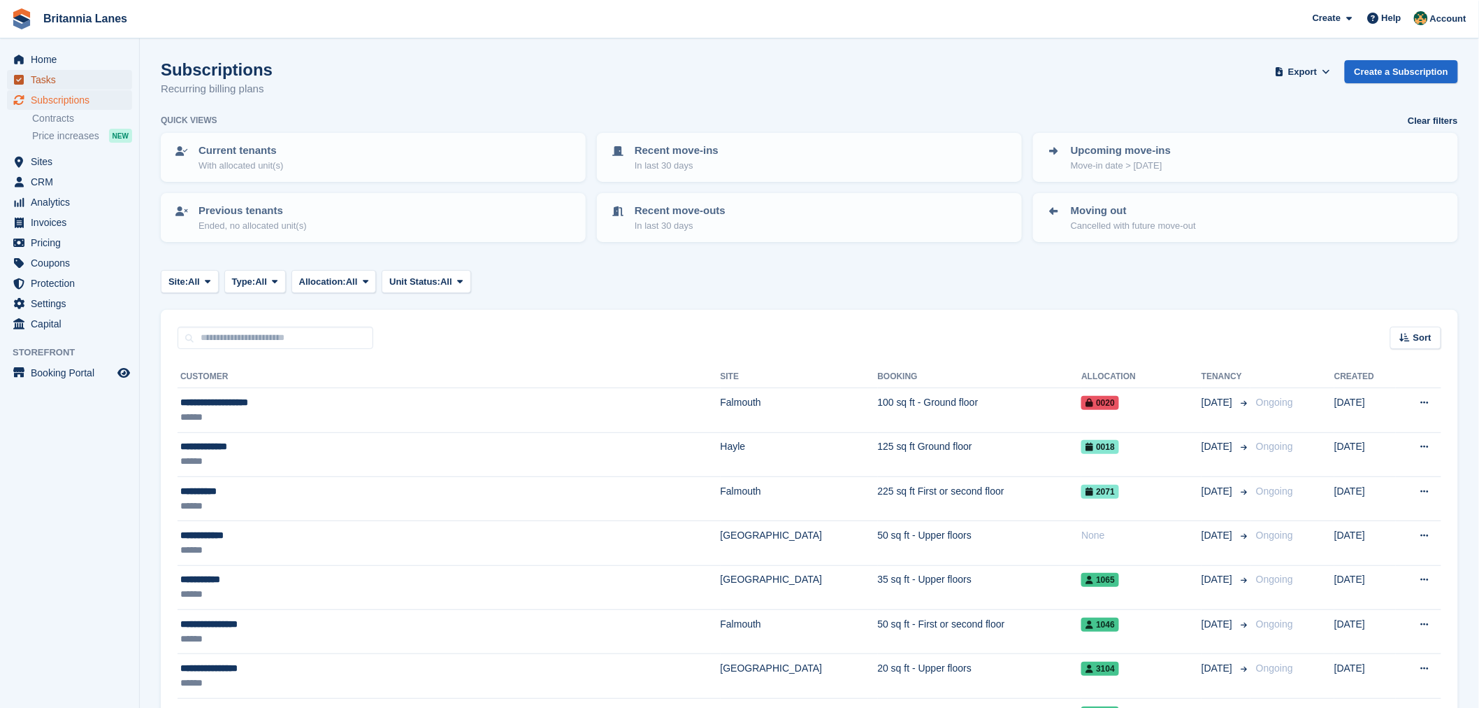
click at [61, 84] on span "Tasks" at bounding box center [73, 80] width 84 height 20
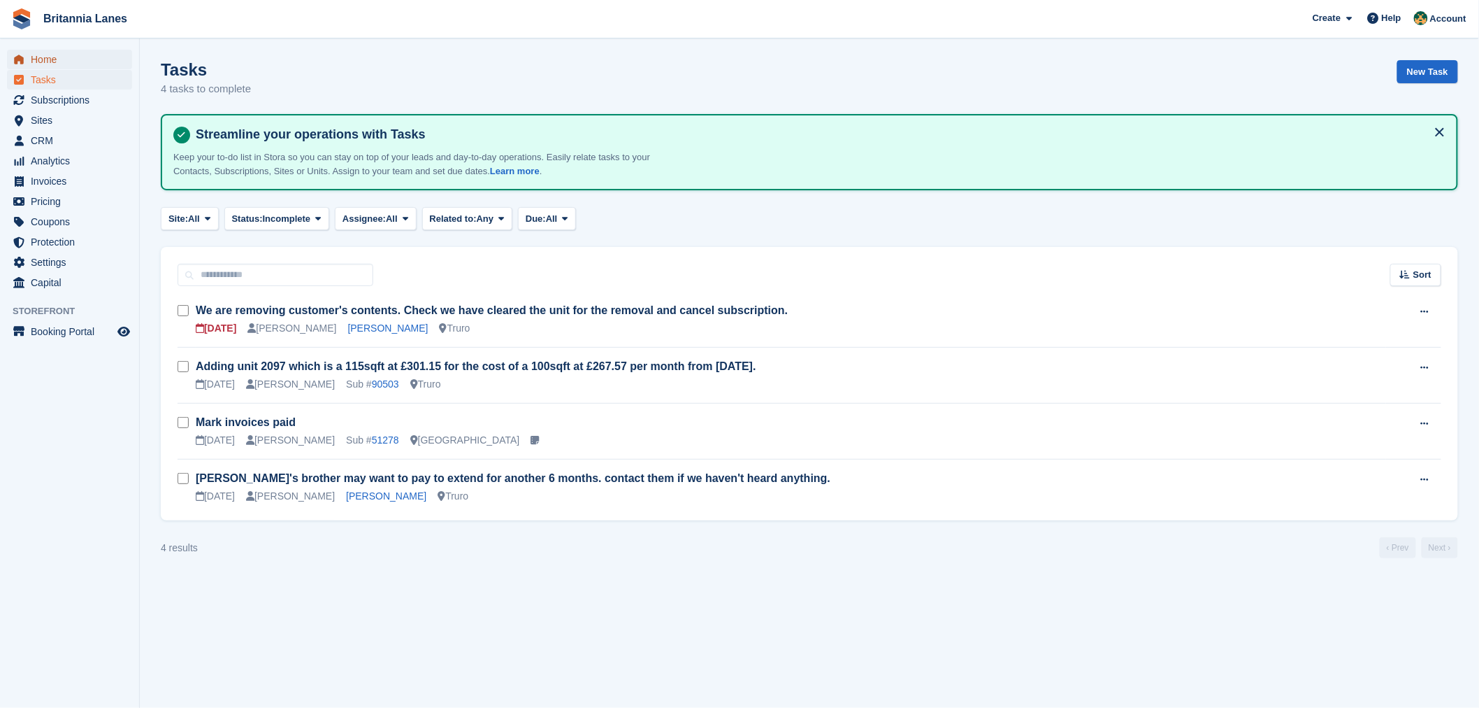
click at [51, 64] on span "Home" at bounding box center [73, 60] width 84 height 20
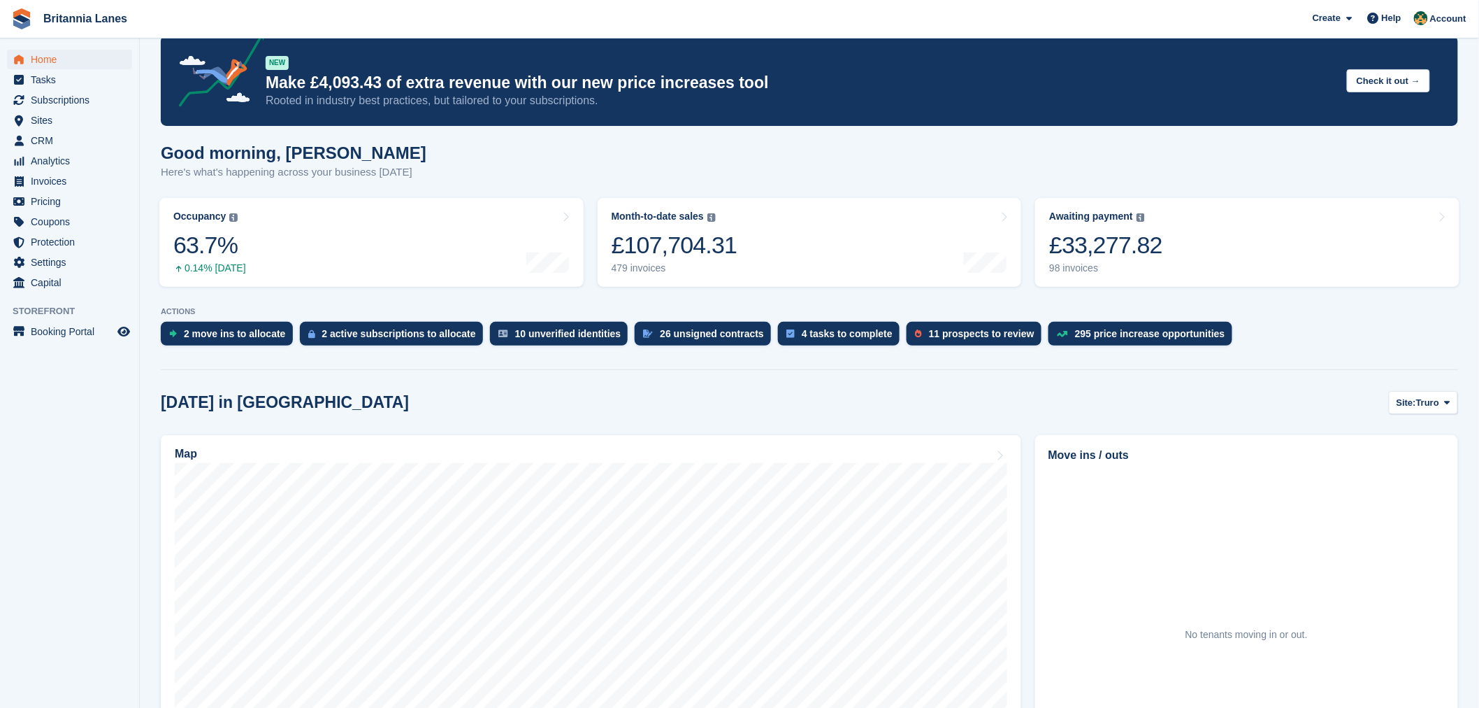
scroll to position [36, 0]
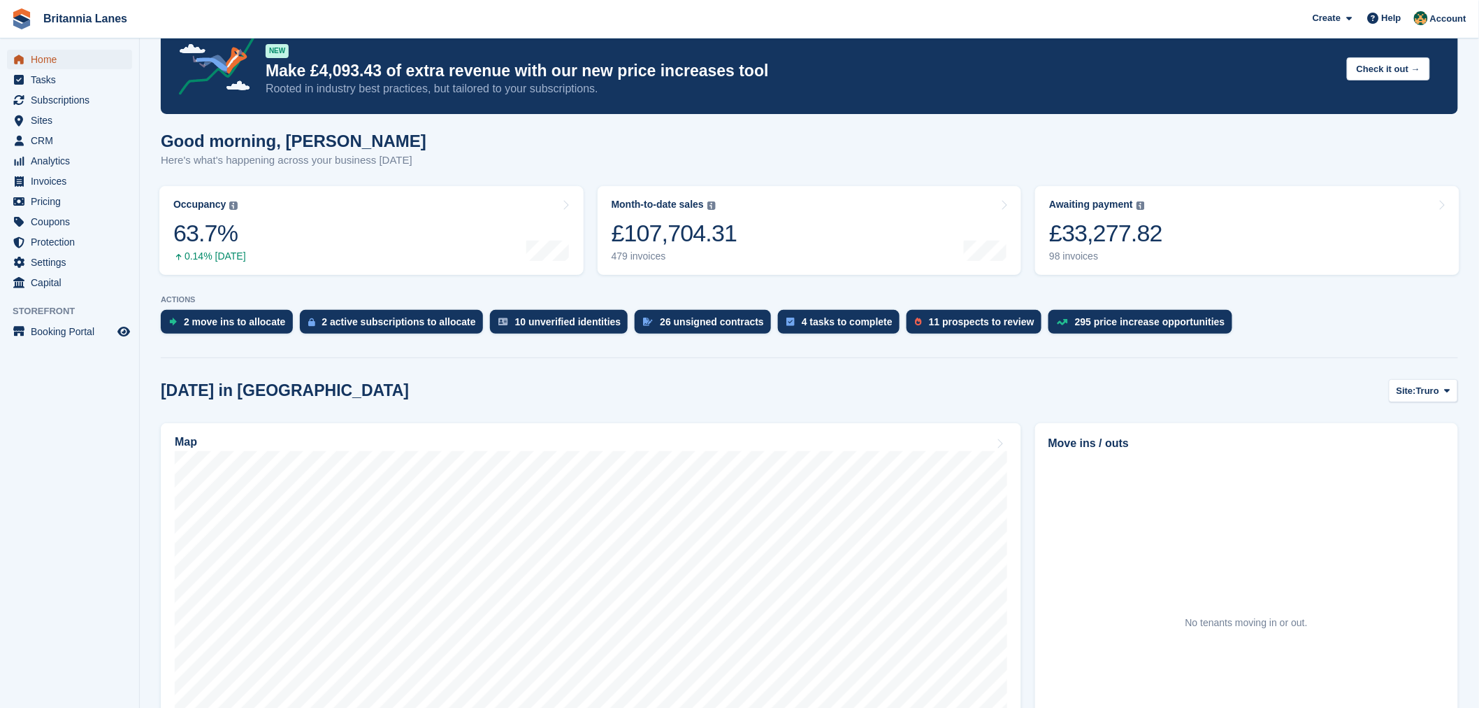
click at [57, 55] on span "Home" at bounding box center [73, 60] width 84 height 20
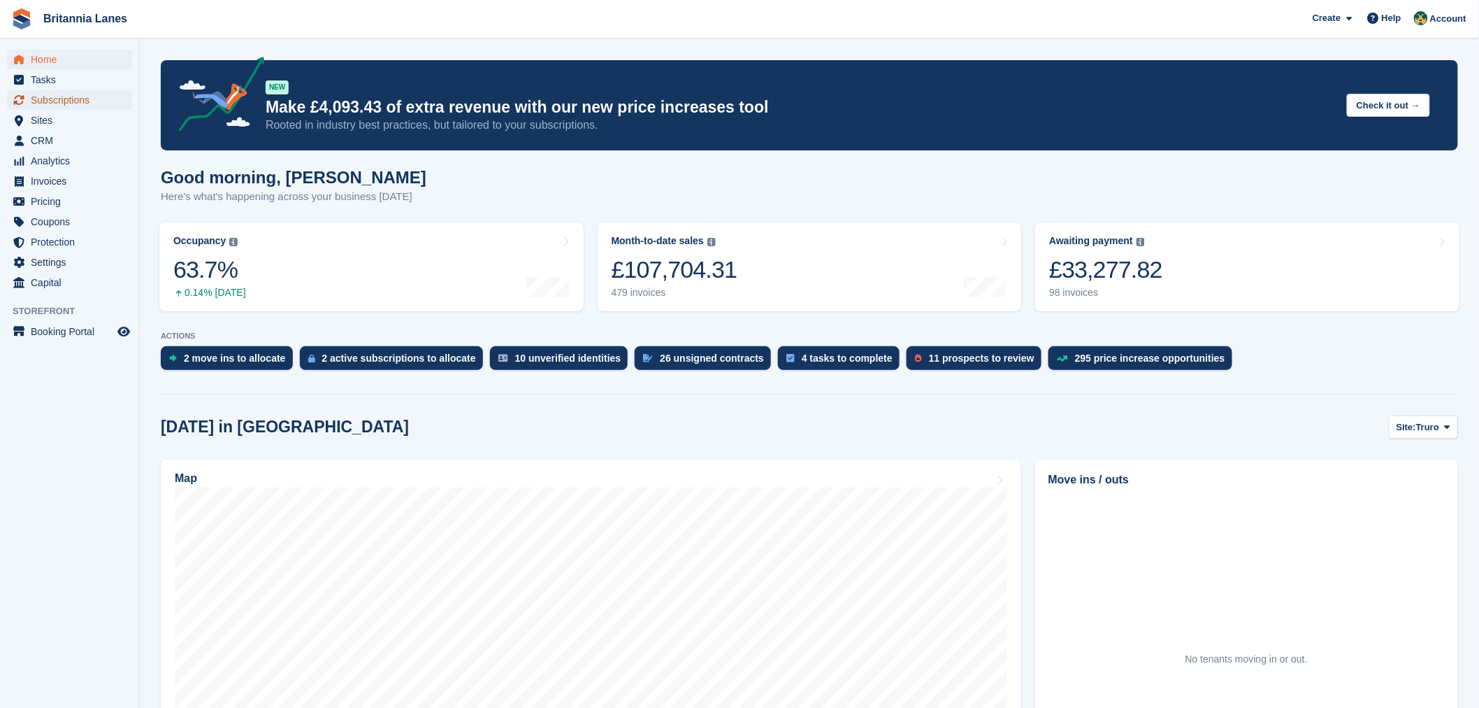
click at [66, 95] on span "Subscriptions" at bounding box center [73, 100] width 84 height 20
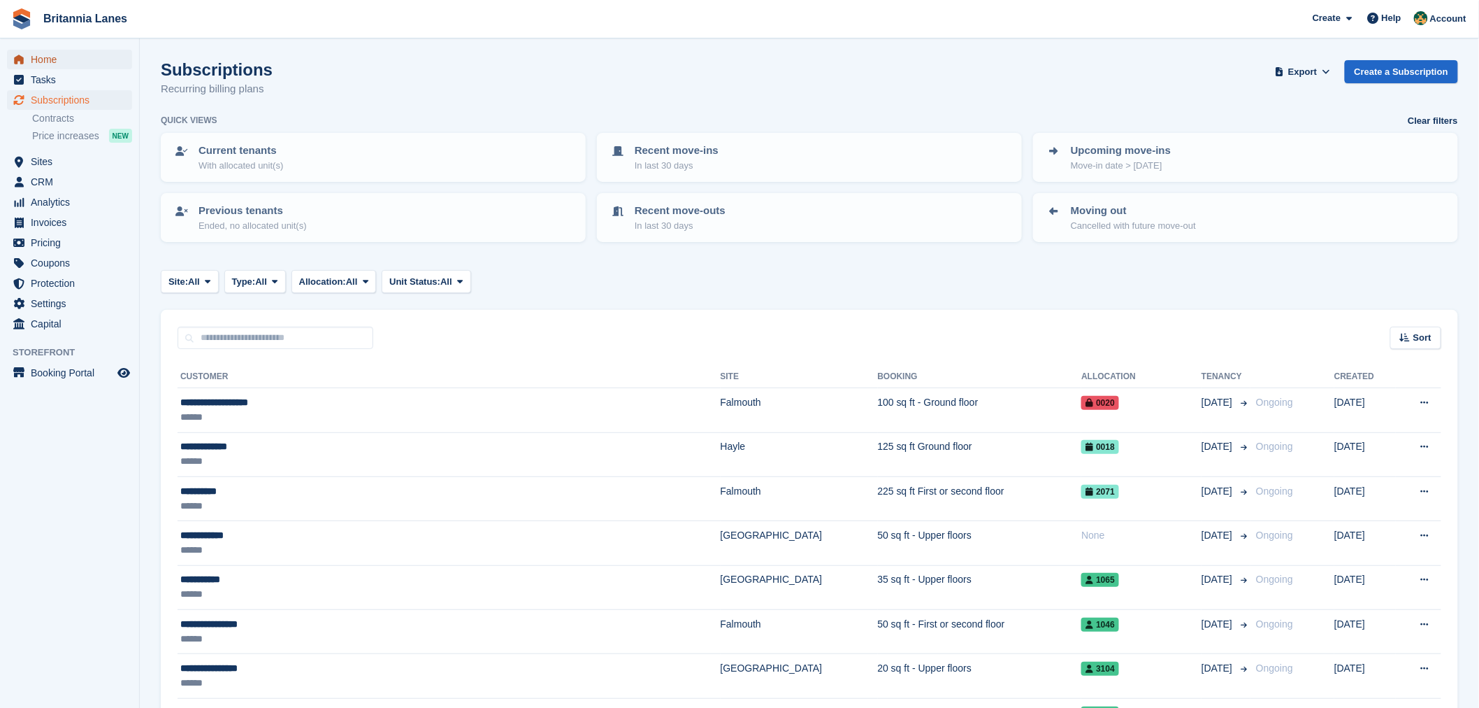
click at [52, 61] on span "Home" at bounding box center [73, 60] width 84 height 20
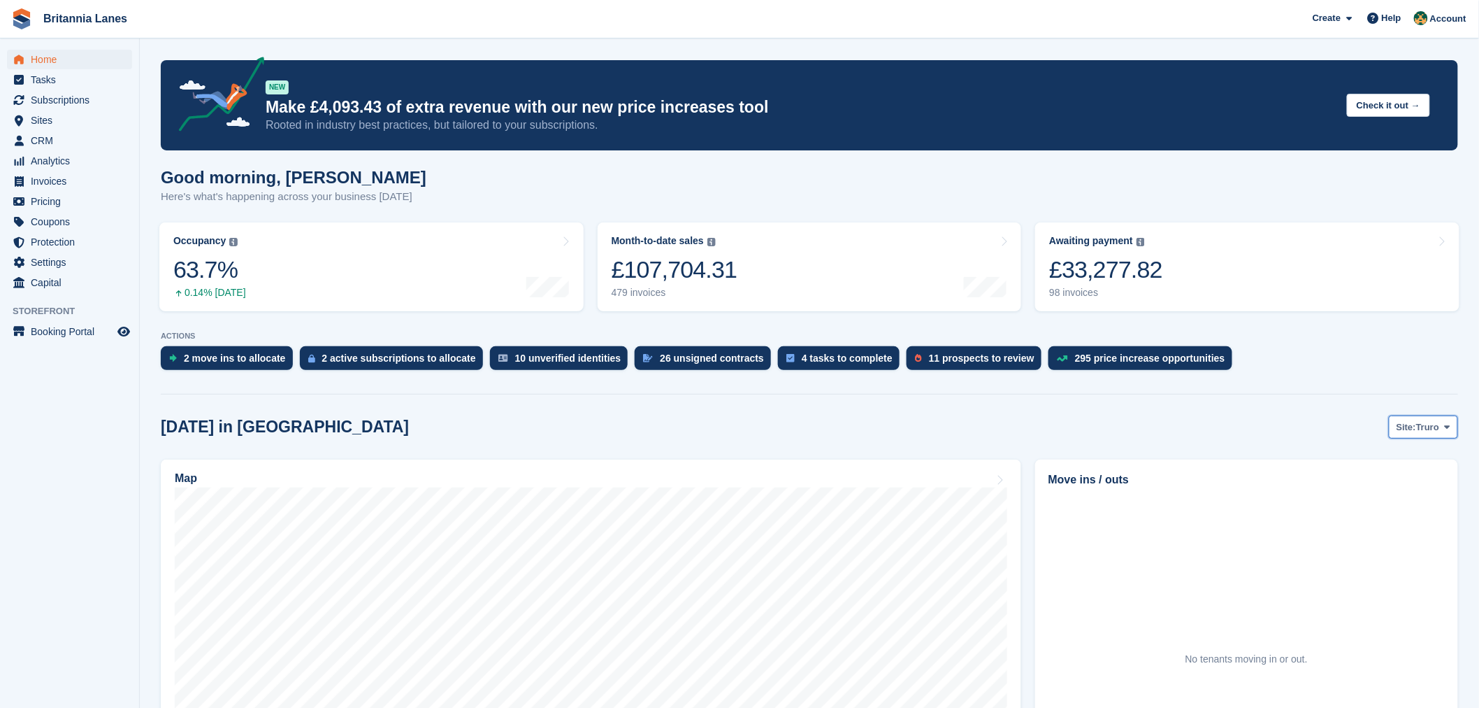
click at [1421, 431] on span "Truro" at bounding box center [1427, 427] width 23 height 14
click at [1363, 481] on link "Falmouth" at bounding box center [1389, 485] width 126 height 25
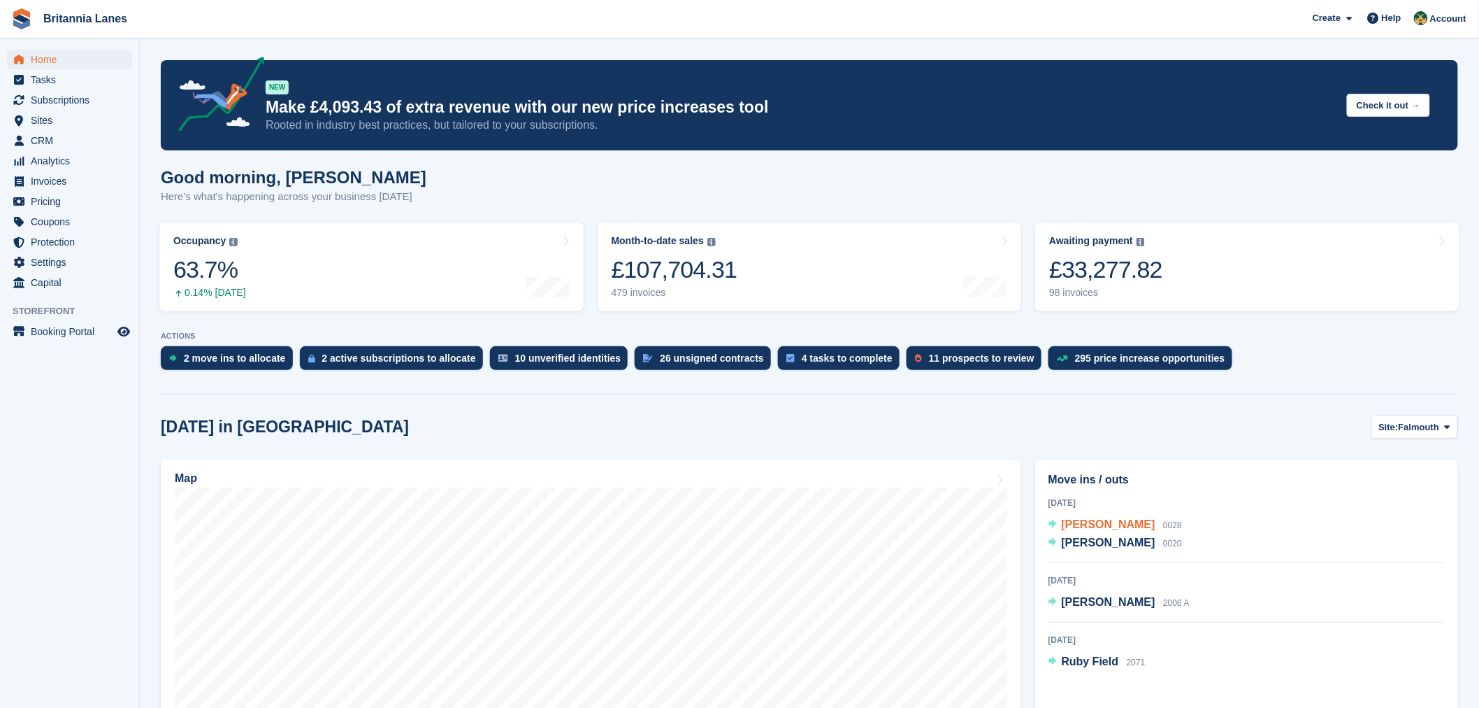
click at [1070, 524] on span "[PERSON_NAME]" at bounding box center [1109, 524] width 94 height 12
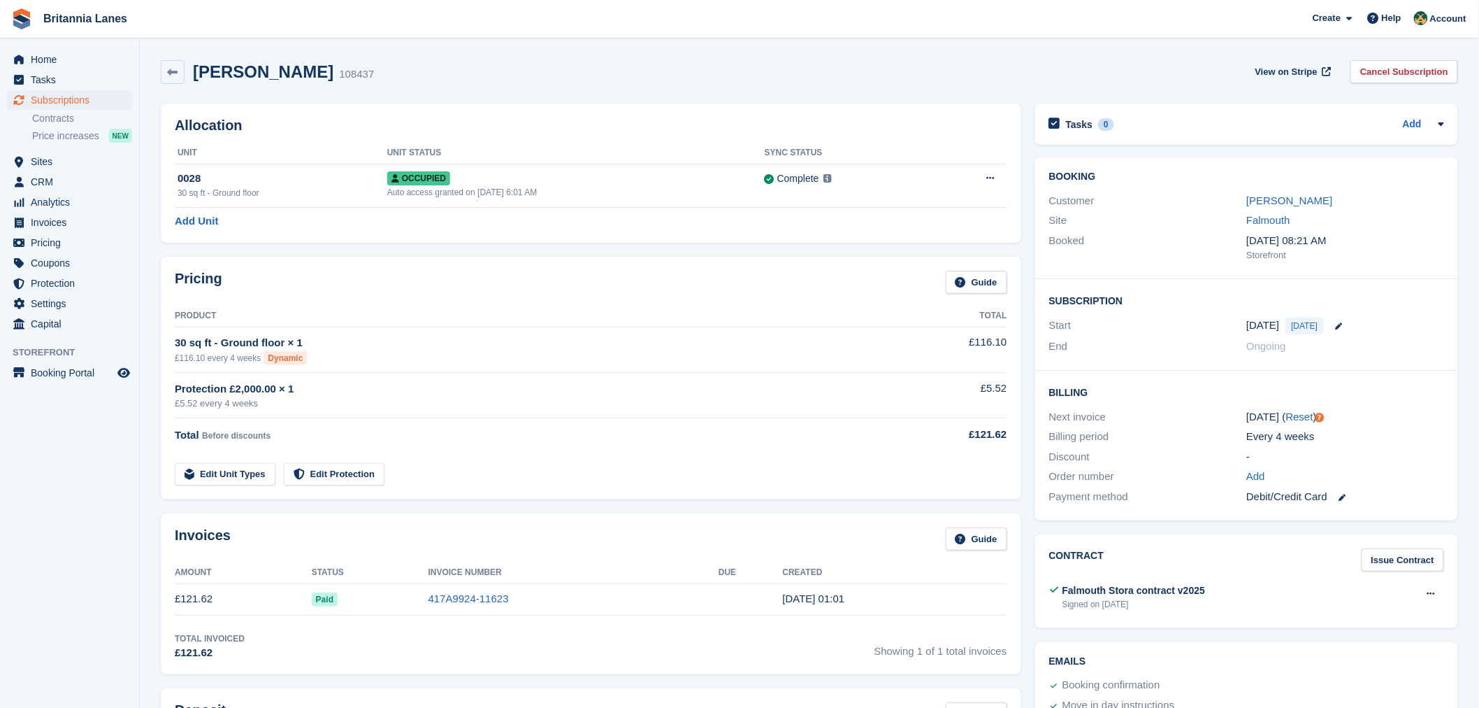
click at [213, 79] on h2 "[PERSON_NAME]" at bounding box center [263, 71] width 141 height 19
click at [1060, 116] on div at bounding box center [1054, 124] width 11 height 19
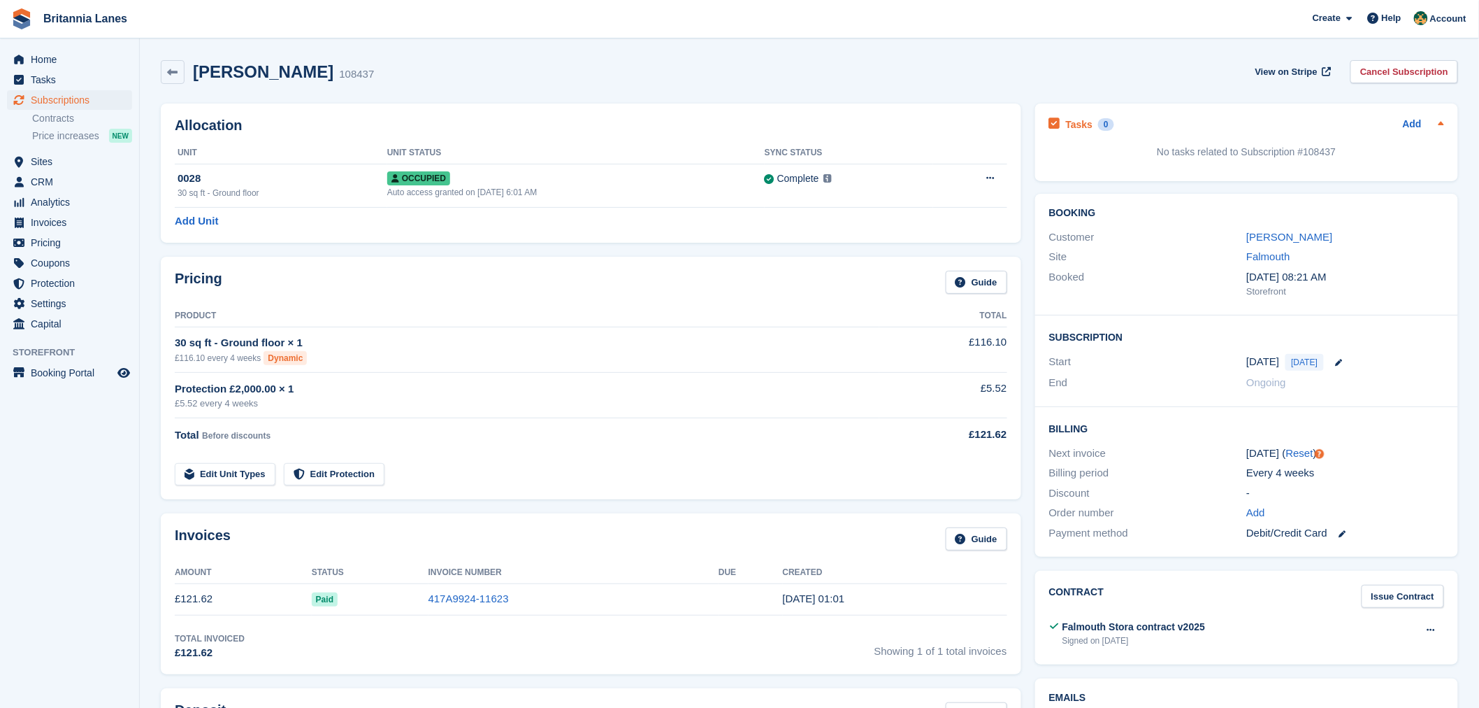
click at [1444, 119] on icon at bounding box center [1441, 123] width 11 height 11
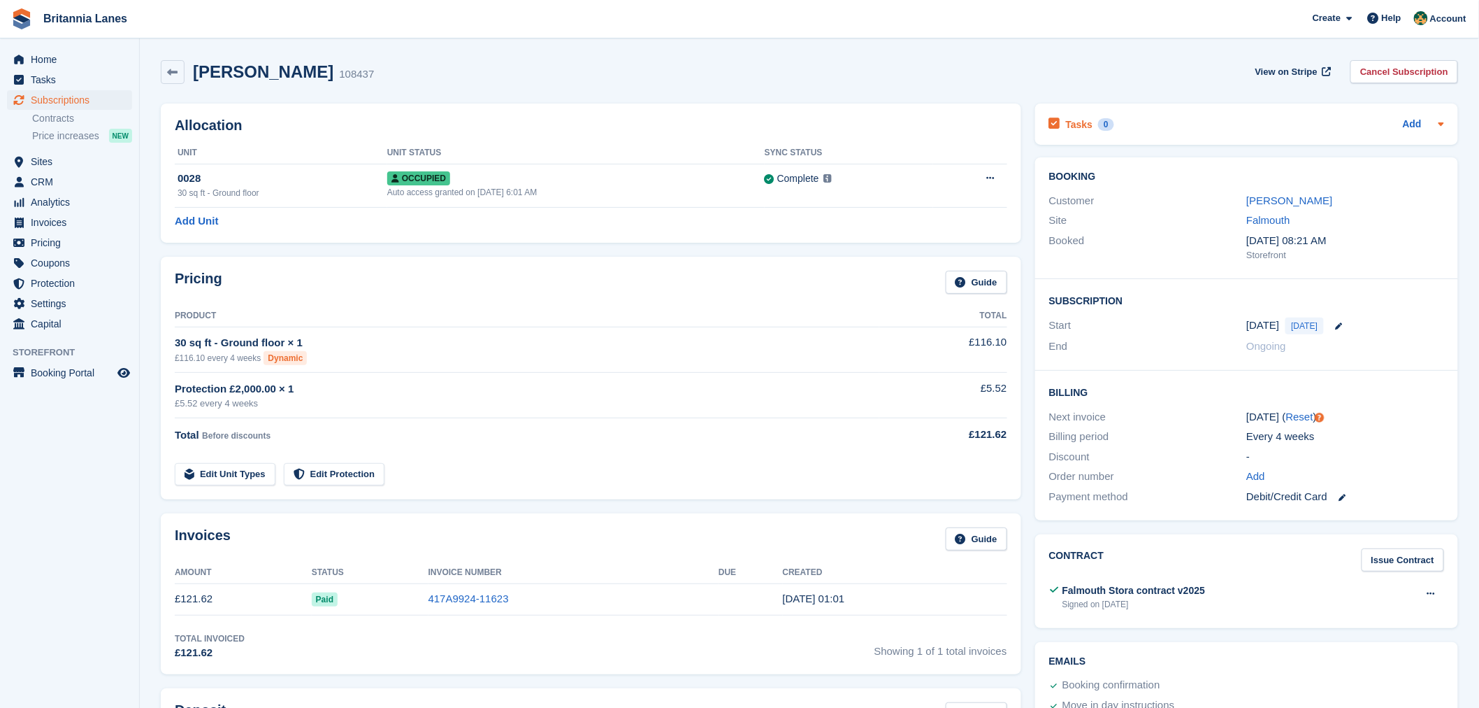
click at [1444, 119] on icon at bounding box center [1441, 123] width 11 height 11
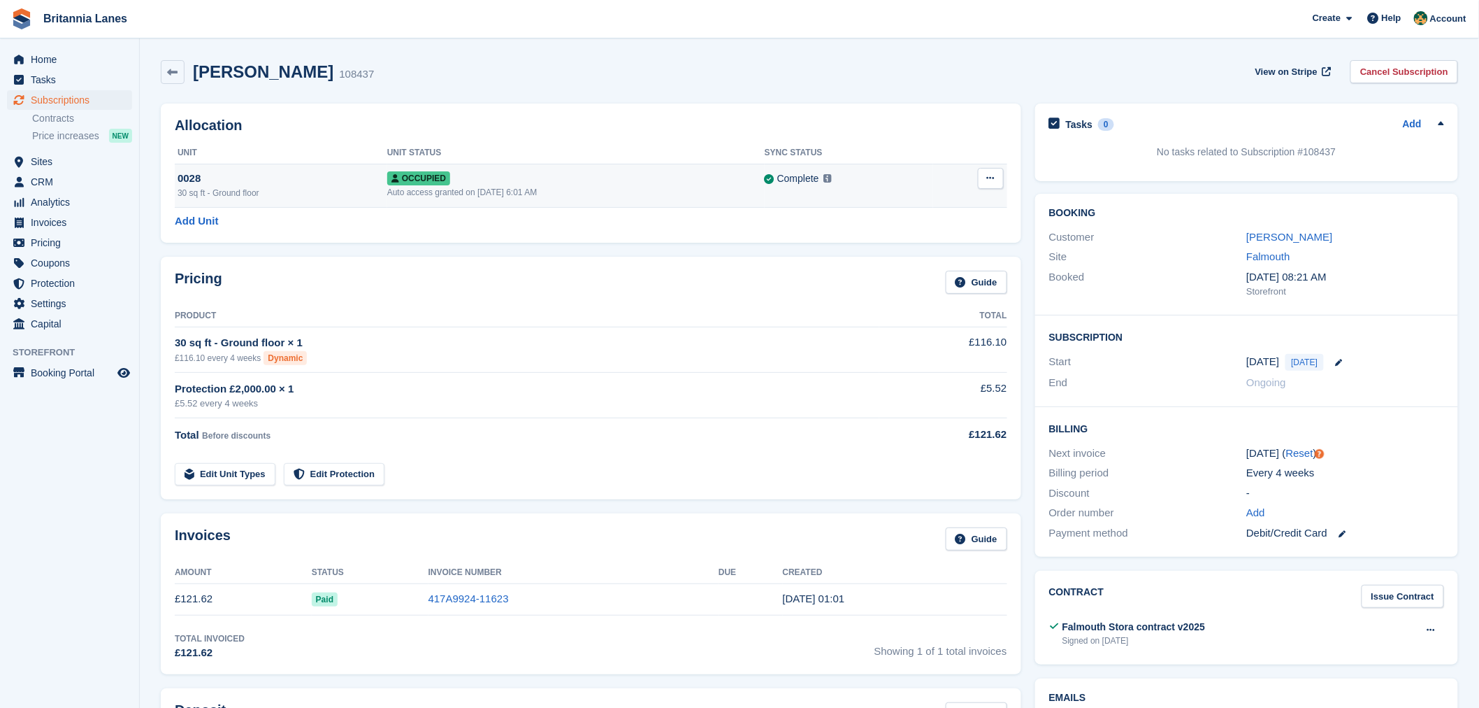
click at [920, 187] on td "Complete Last synced at 20 Sep, 6:02 AM Learn more →" at bounding box center [849, 185] width 168 height 43
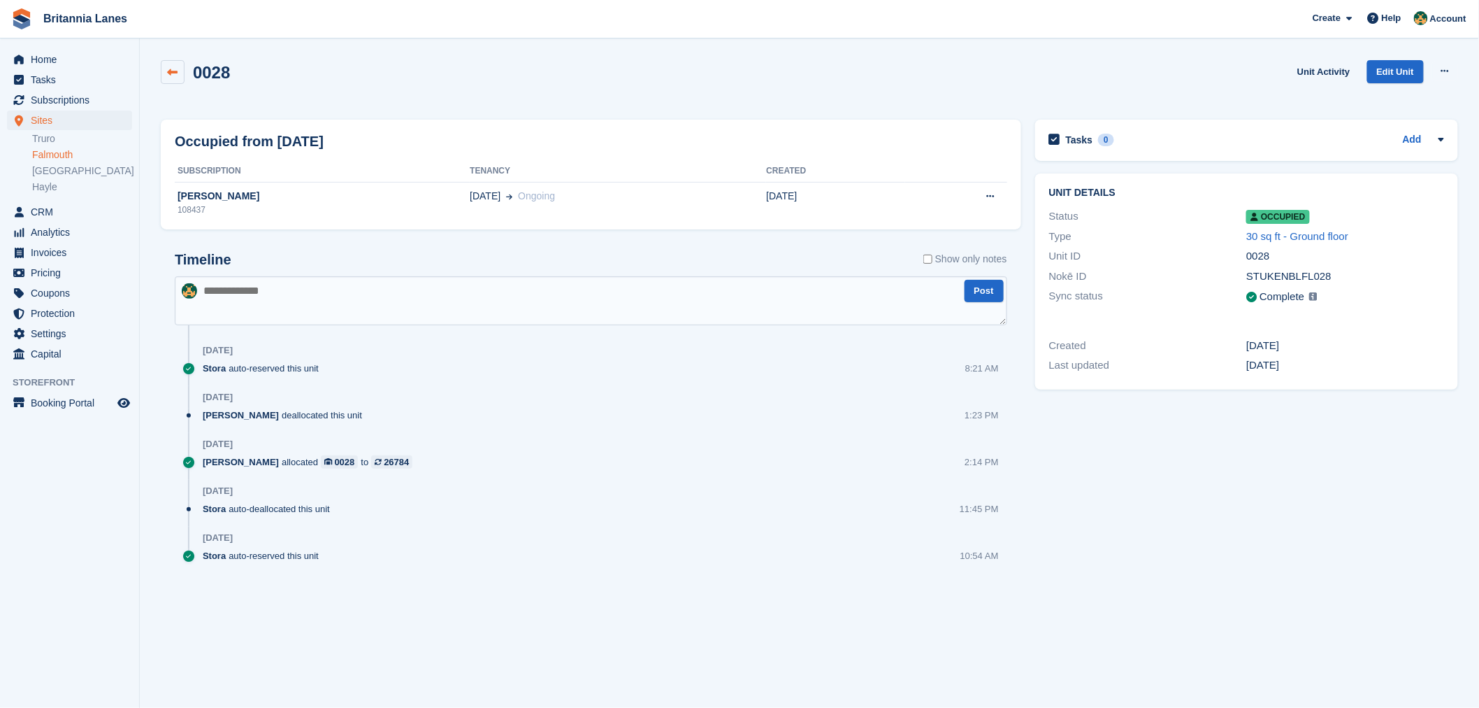
click at [179, 69] on link at bounding box center [173, 72] width 24 height 24
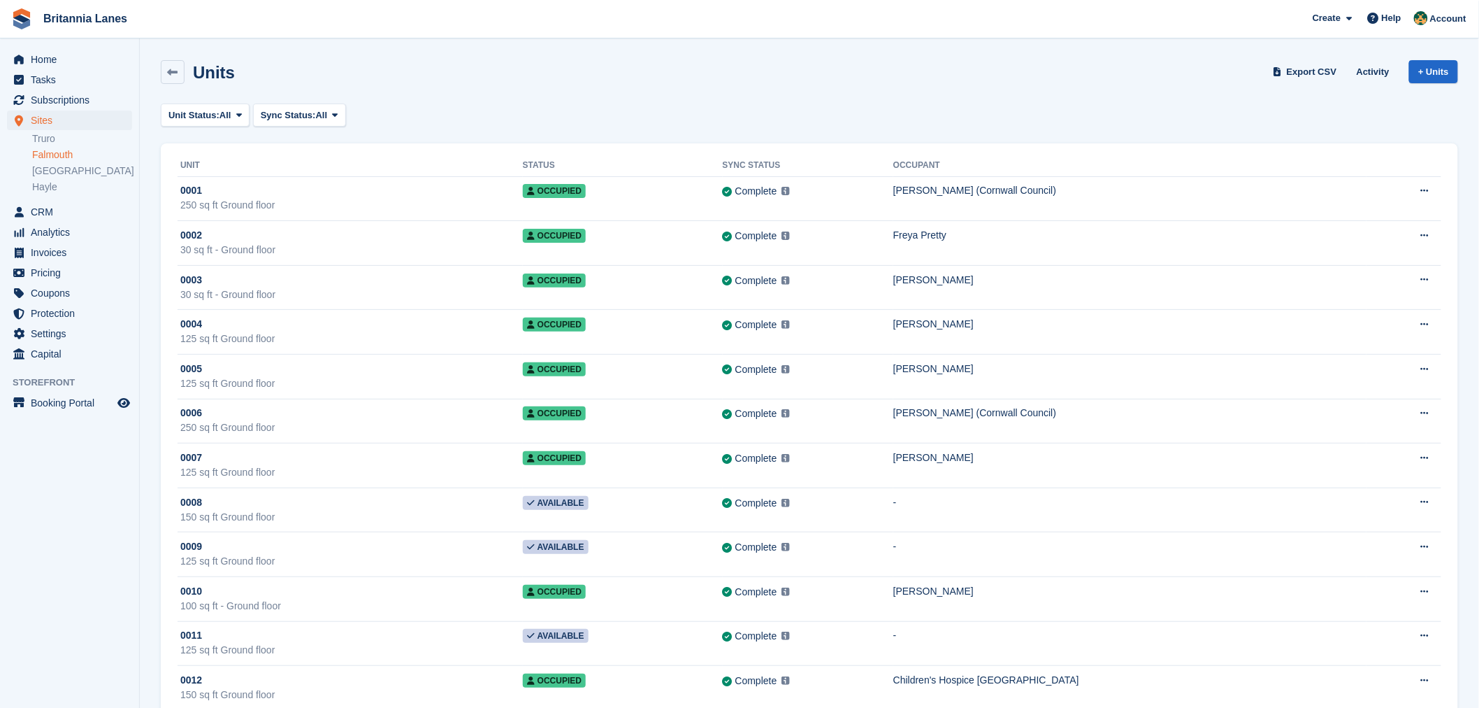
click at [67, 155] on link "Falmouth" at bounding box center [82, 154] width 100 height 13
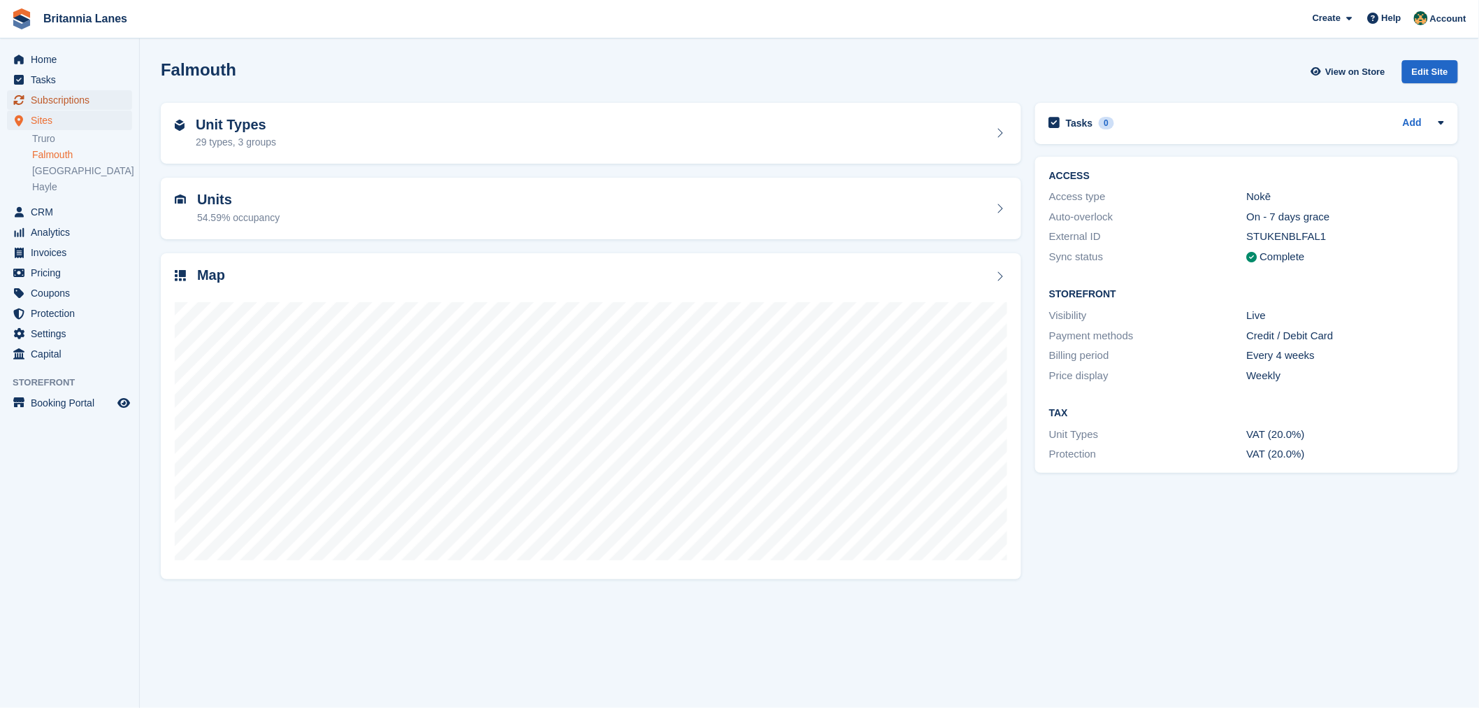
click at [54, 99] on span "Subscriptions" at bounding box center [73, 100] width 84 height 20
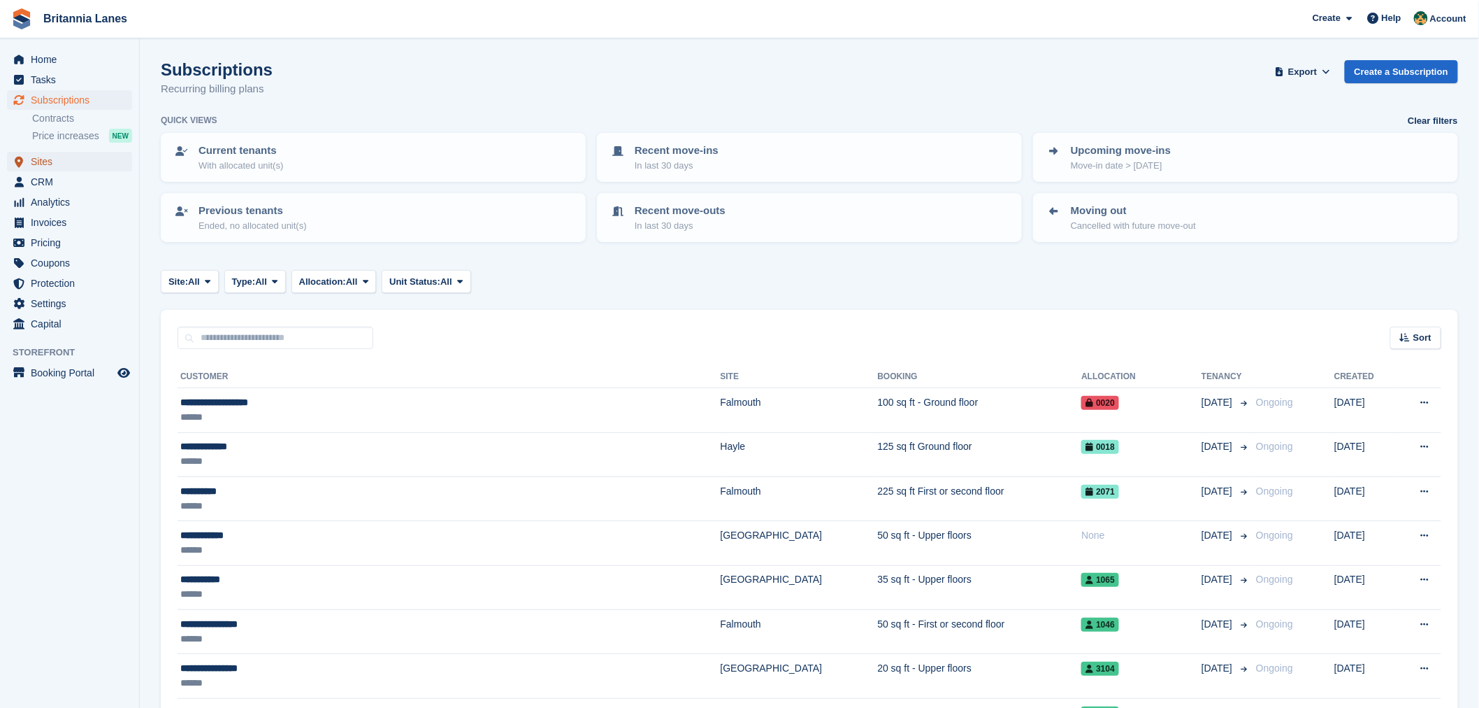
click at [59, 165] on span "Sites" at bounding box center [73, 162] width 84 height 20
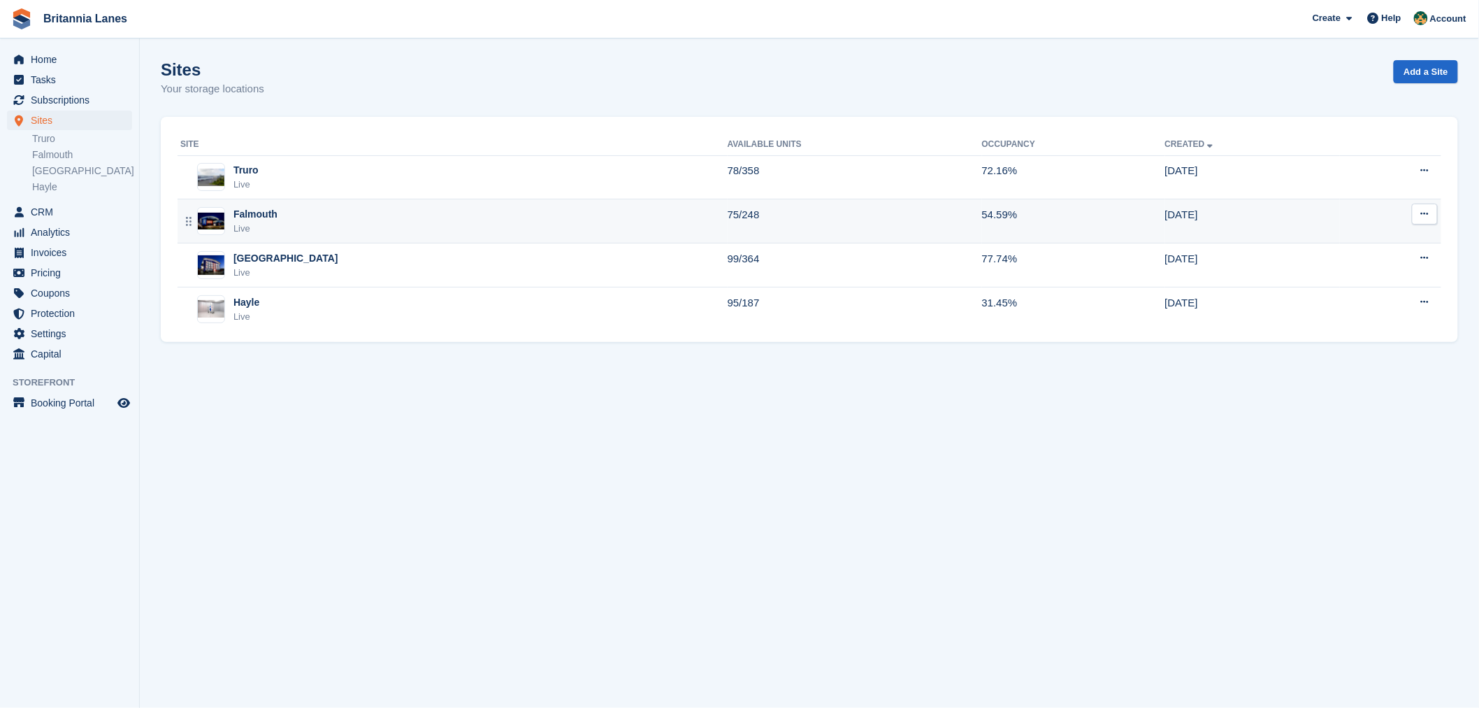
click at [326, 214] on div "Falmouth Live" at bounding box center [453, 221] width 547 height 29
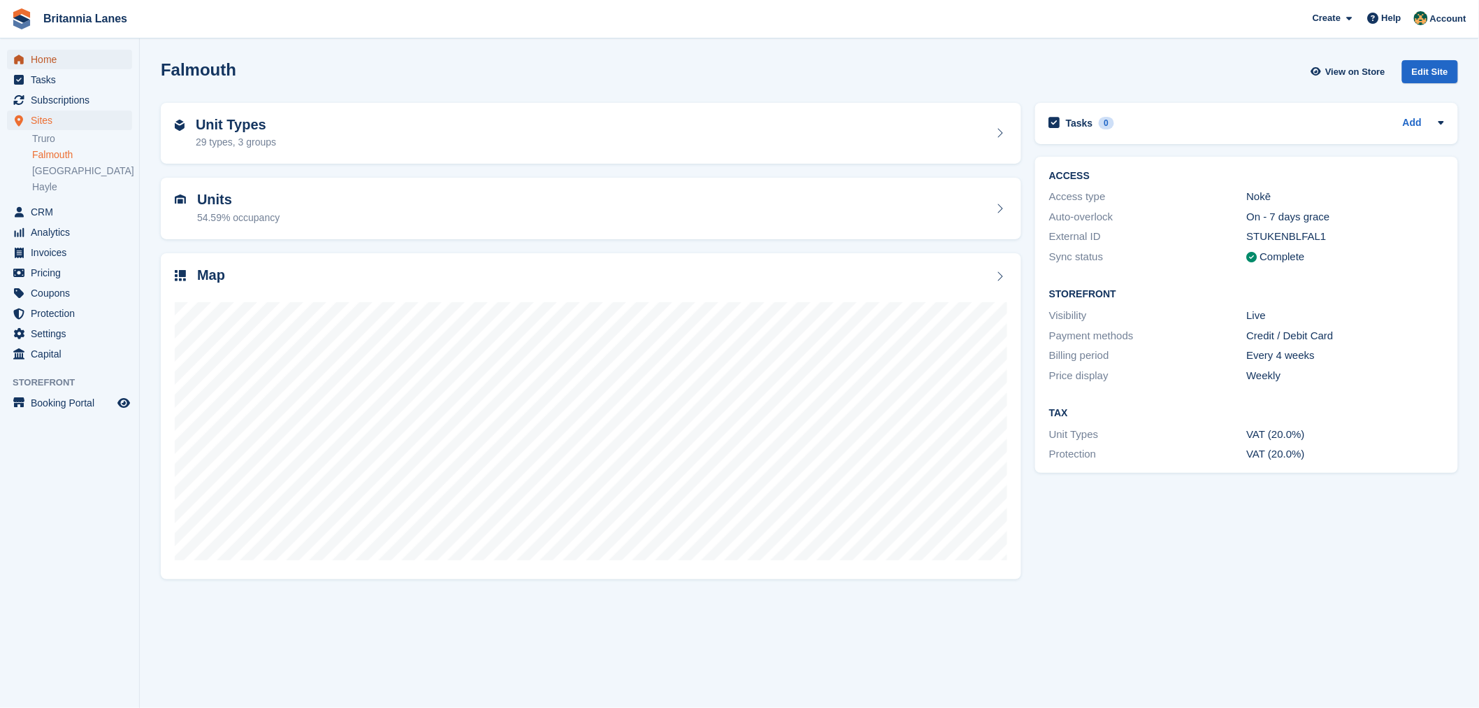
click at [33, 51] on span "Home" at bounding box center [73, 60] width 84 height 20
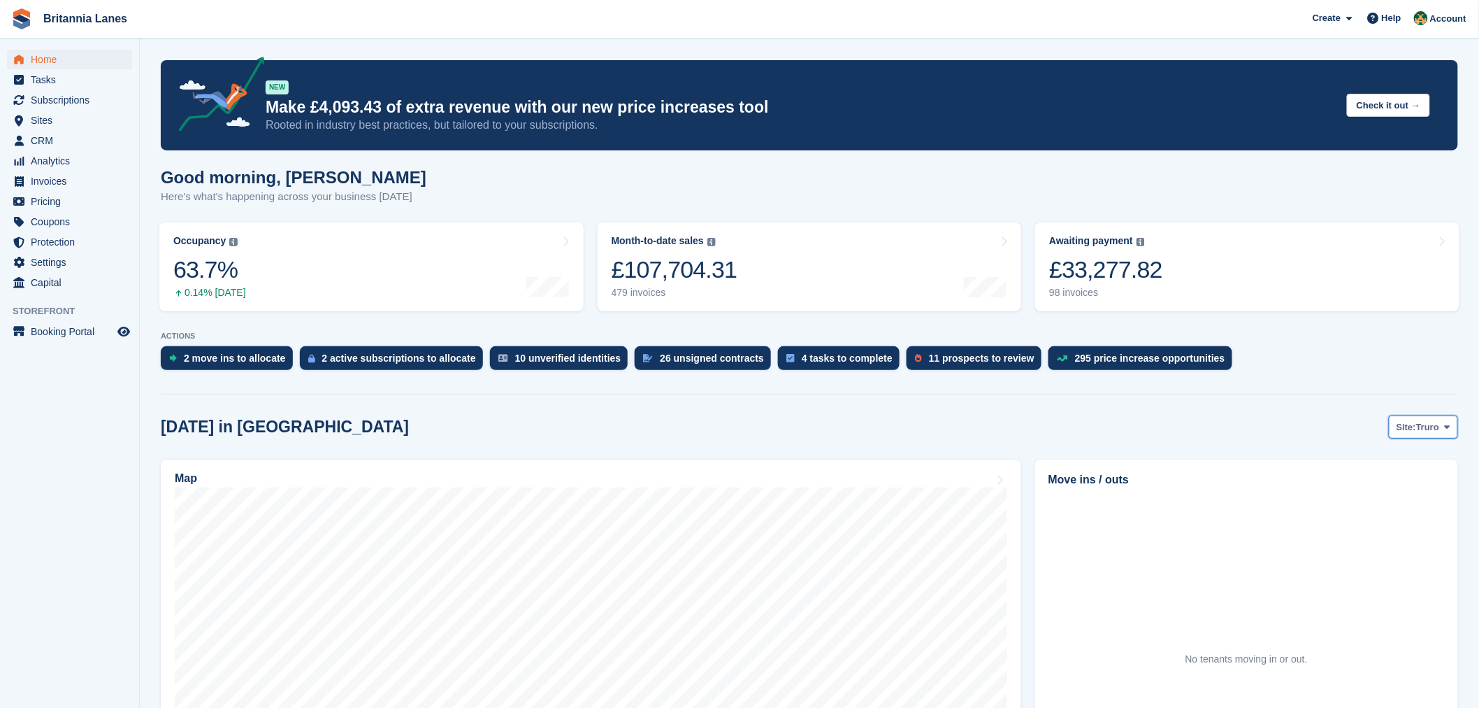
click at [1407, 435] on button "Site: Truro" at bounding box center [1423, 426] width 69 height 23
click at [1386, 491] on link "Falmouth" at bounding box center [1389, 485] width 126 height 25
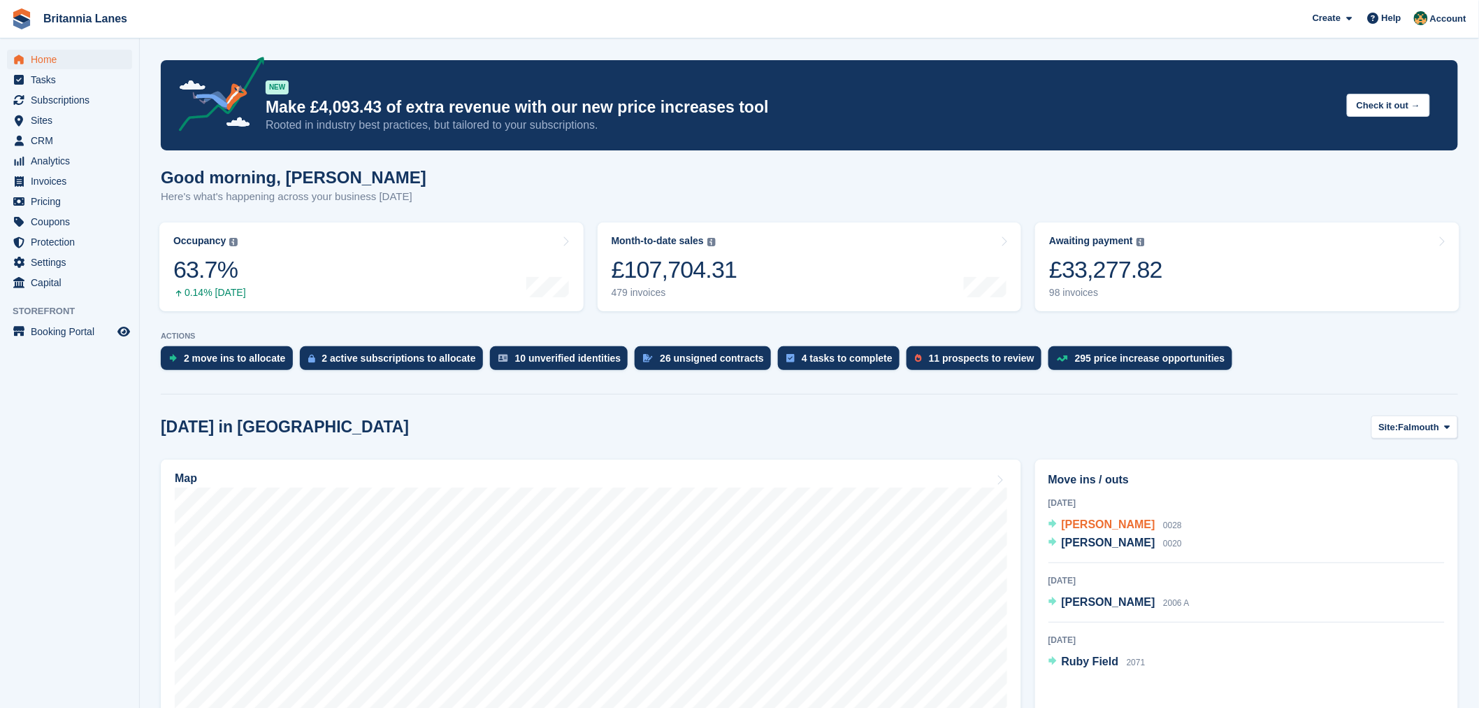
click at [1062, 523] on span "[PERSON_NAME]" at bounding box center [1109, 524] width 94 height 12
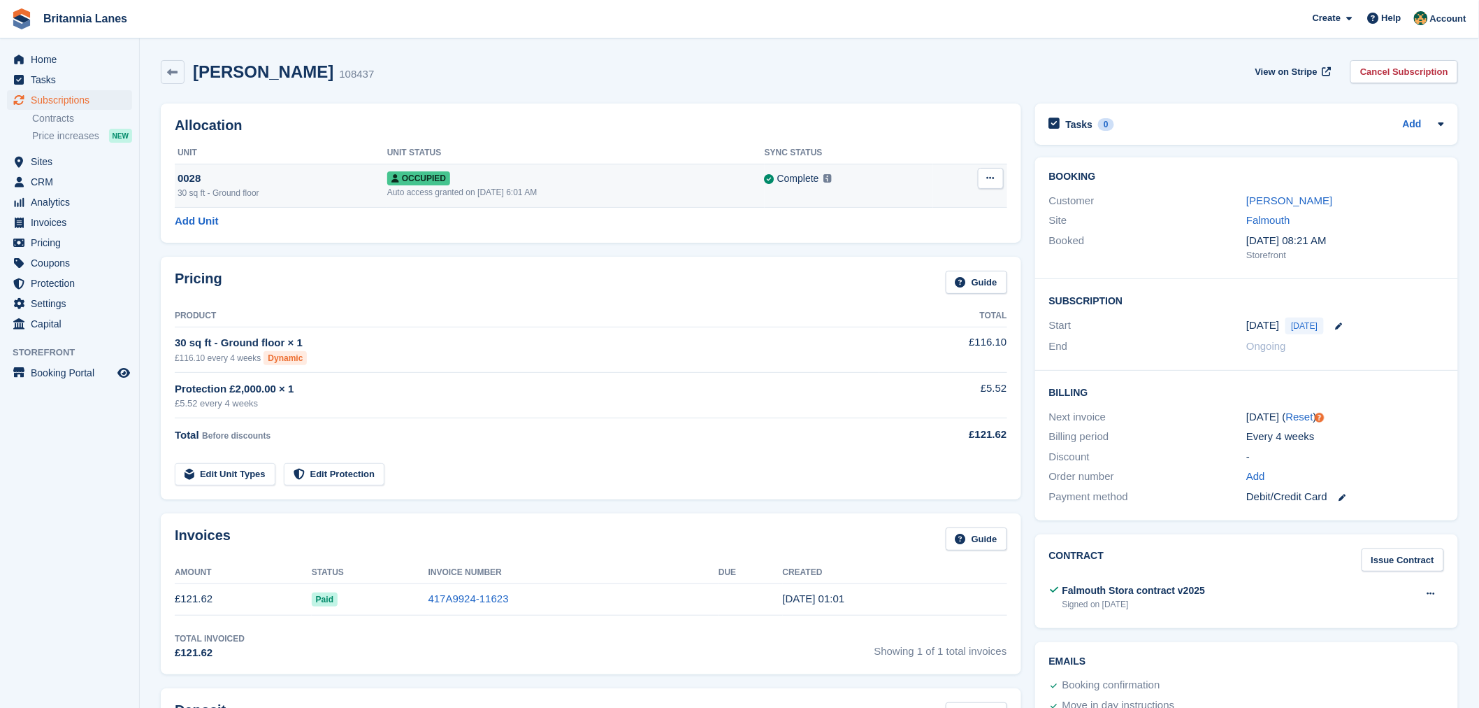
click at [318, 180] on div "0028" at bounding box center [283, 179] width 210 height 16
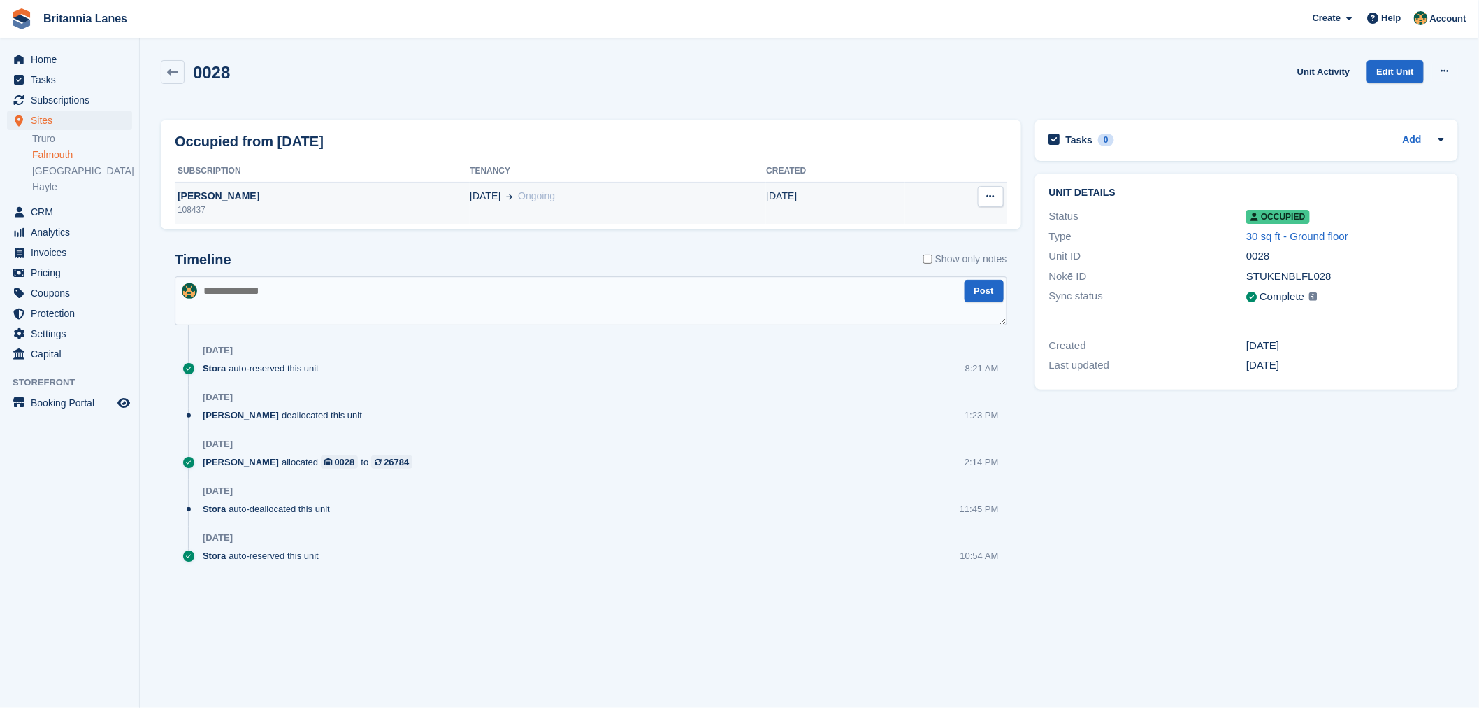
click at [659, 224] on td "20 Sep Ongoing" at bounding box center [618, 203] width 296 height 42
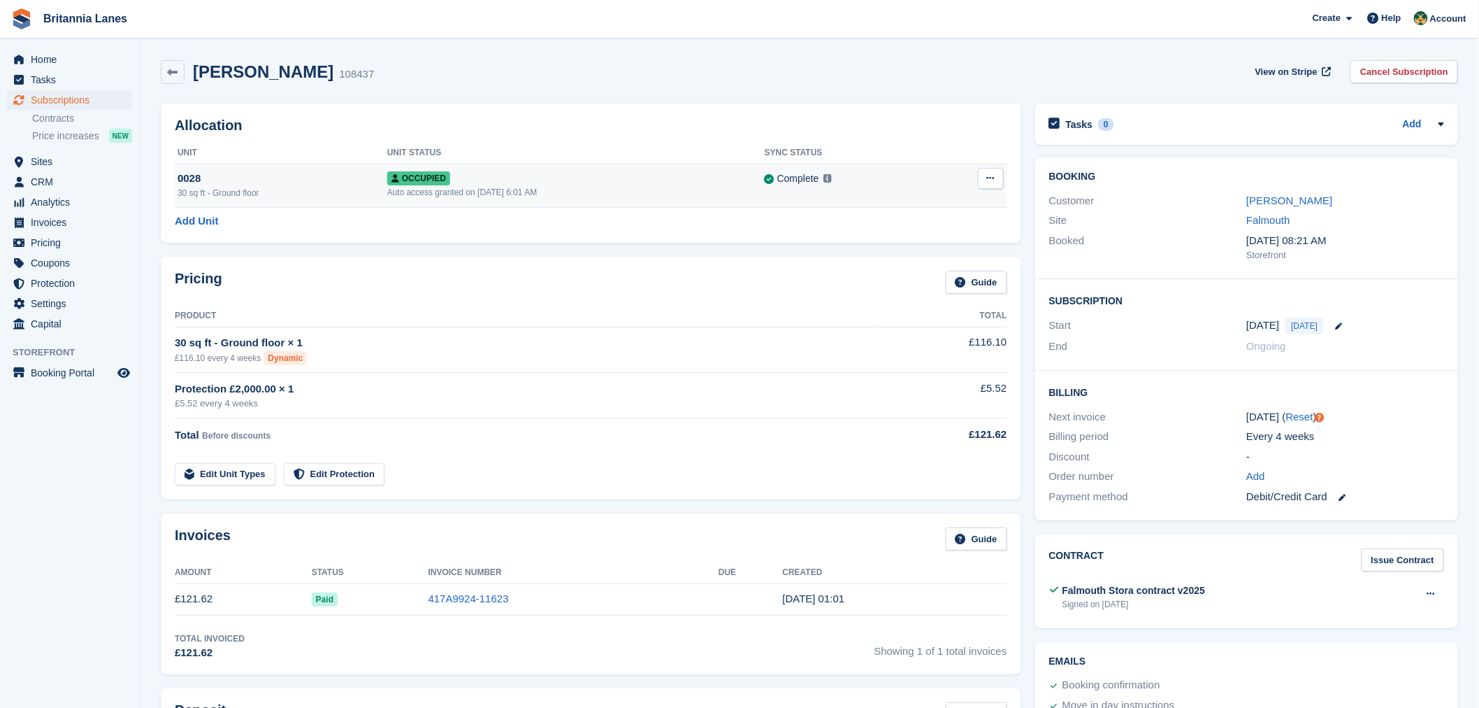
click at [639, 191] on div "Auto access granted on [DATE] 6:01 AM" at bounding box center [576, 192] width 378 height 13
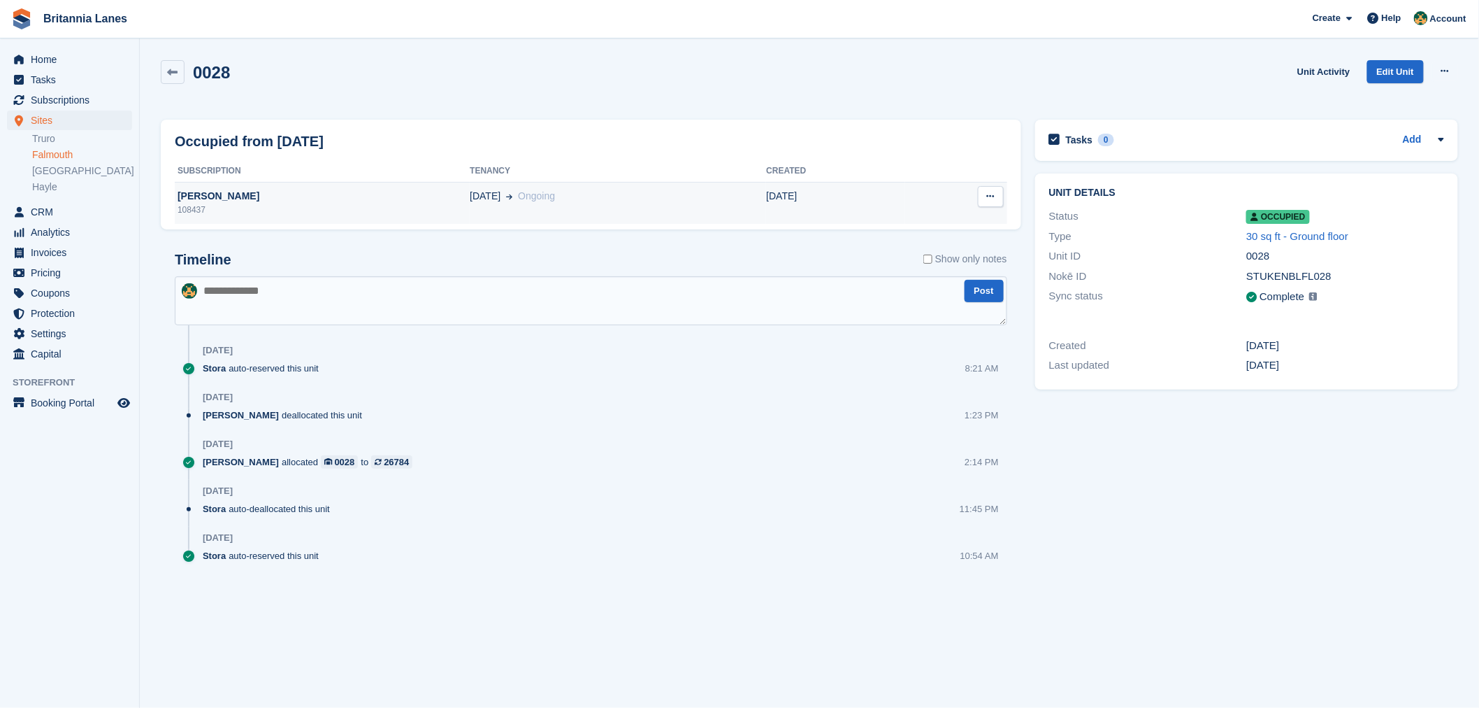
click at [366, 198] on div "[PERSON_NAME]" at bounding box center [322, 196] width 295 height 15
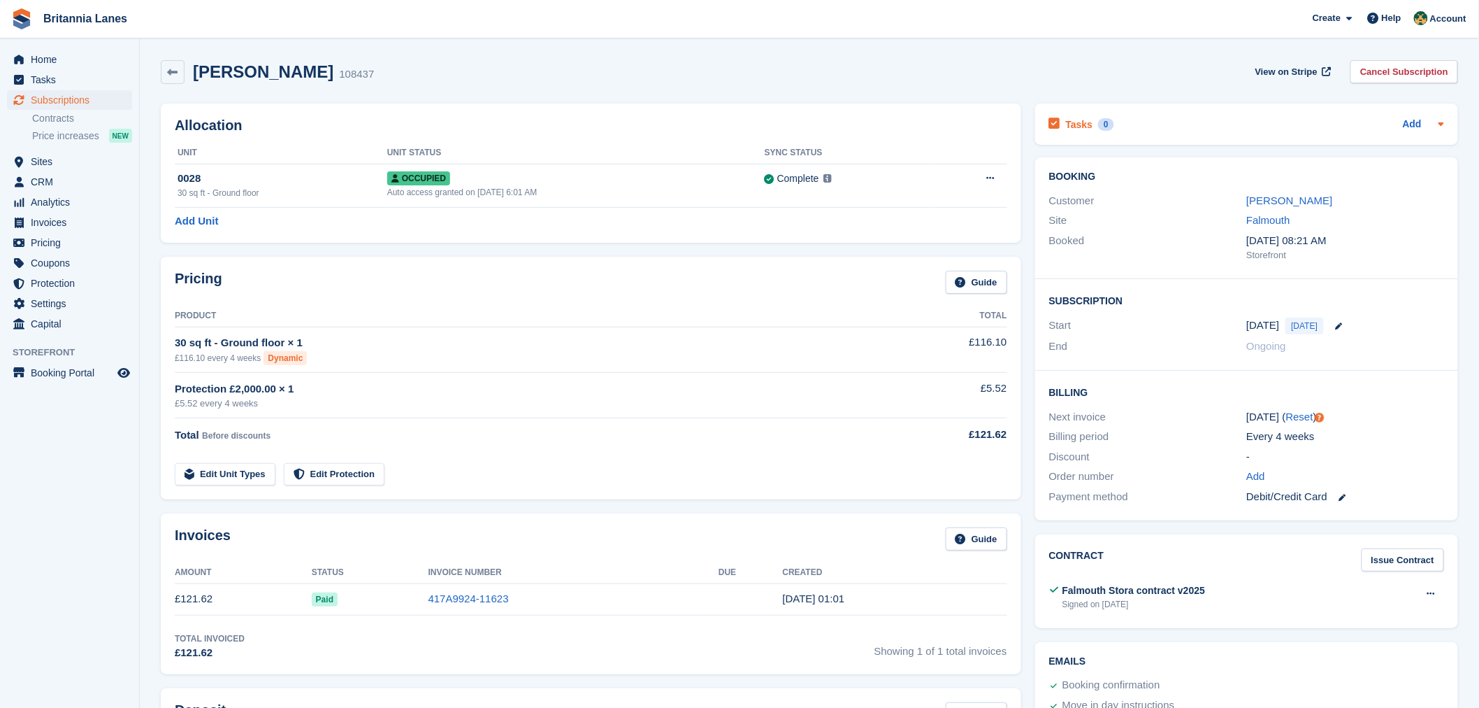
click at [1075, 124] on h2 "Tasks" at bounding box center [1079, 124] width 27 height 13
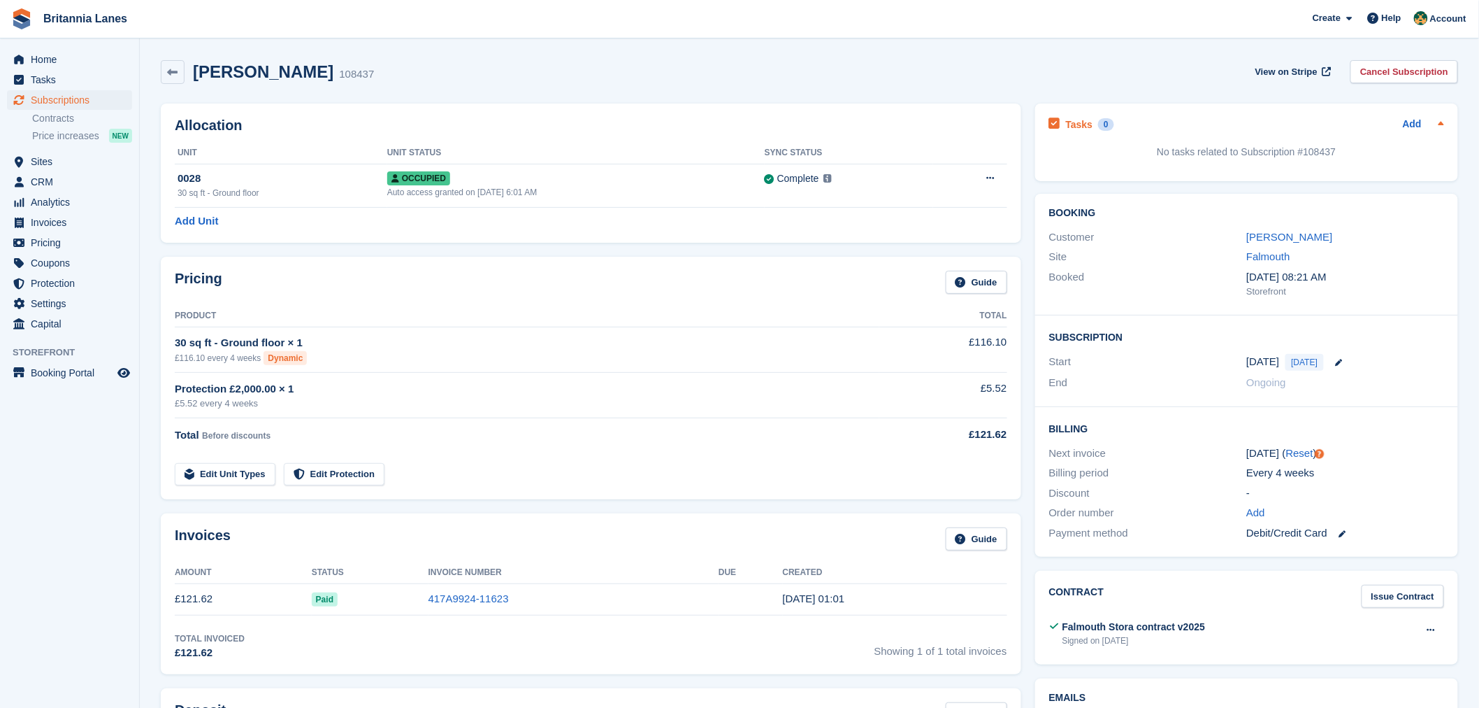
click at [1070, 123] on h2 "Tasks" at bounding box center [1079, 124] width 27 height 13
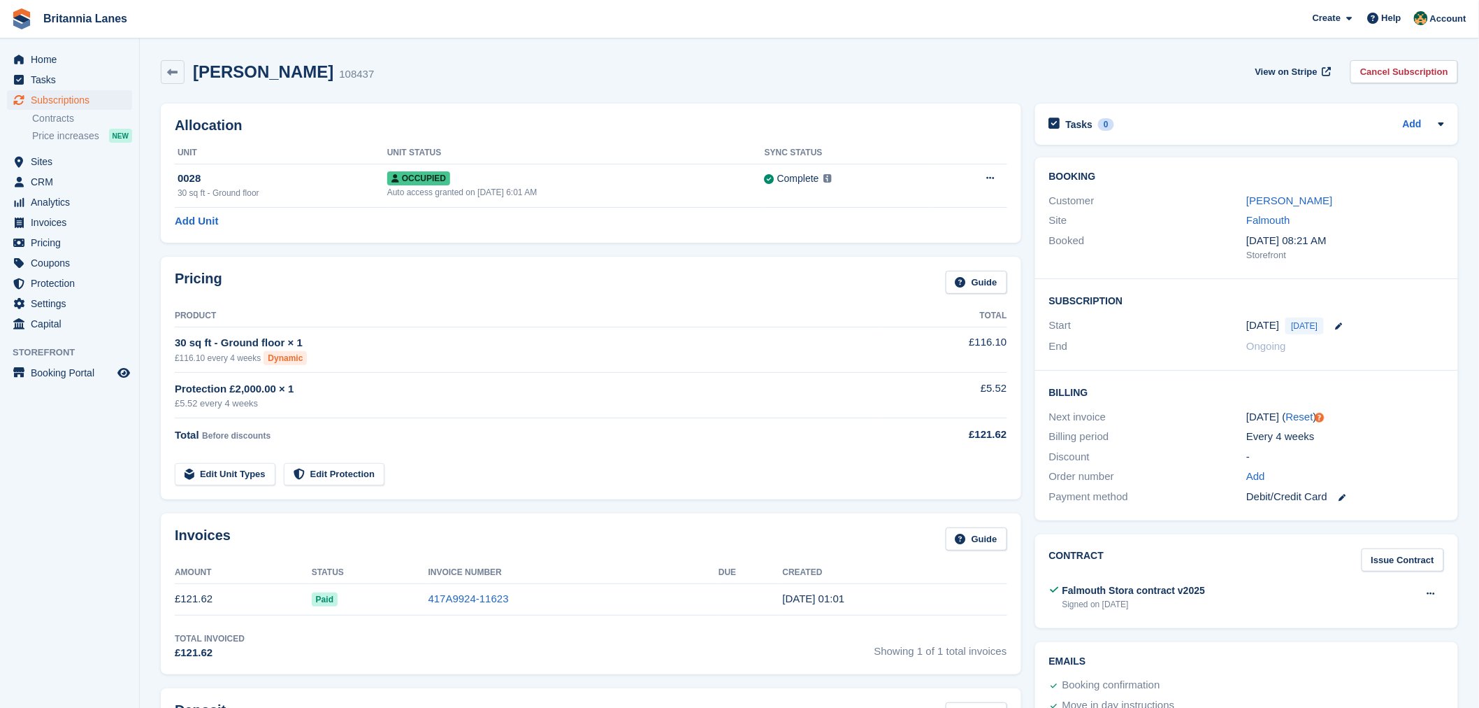
click at [1448, 120] on div "Tasks 0 Add No tasks related to Subscription #108437" at bounding box center [1246, 123] width 423 height 41
click at [1446, 126] on icon at bounding box center [1441, 123] width 11 height 11
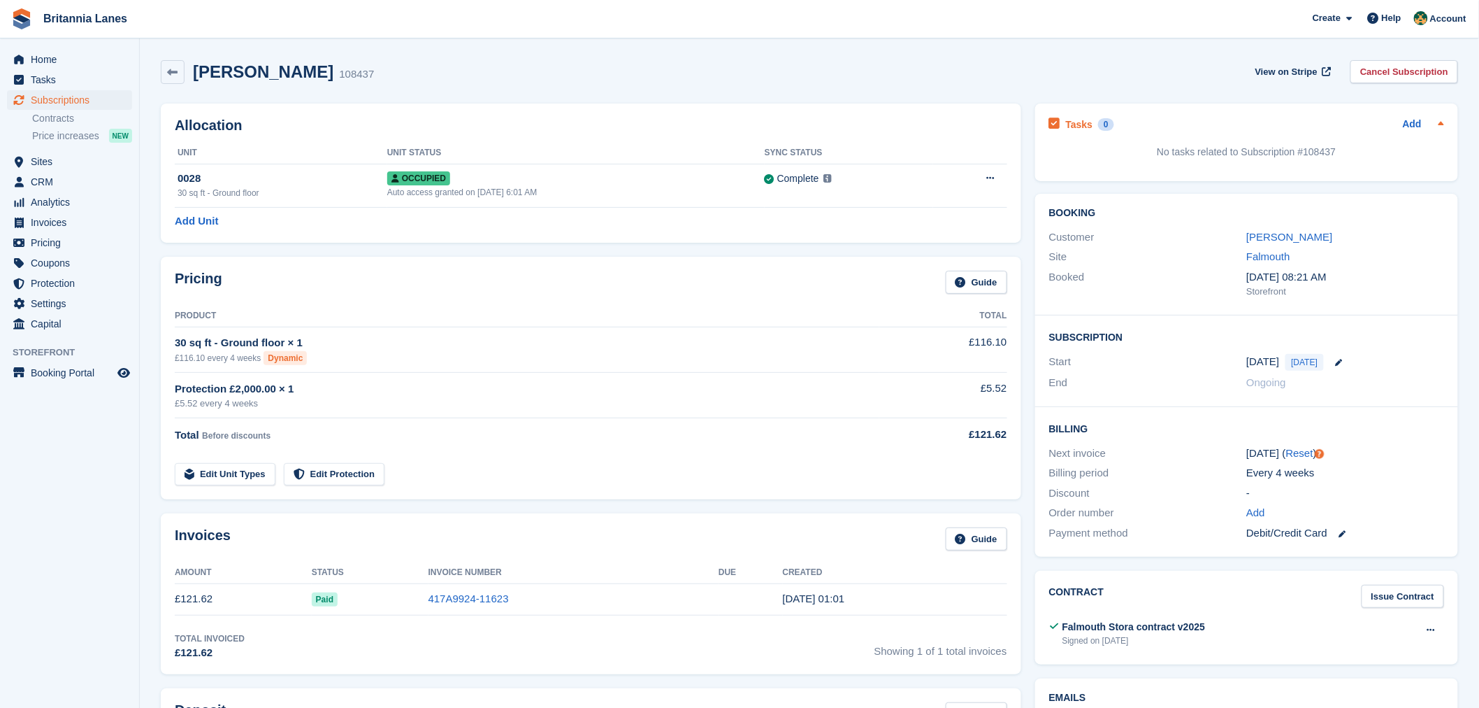
click at [1444, 124] on icon at bounding box center [1441, 123] width 11 height 11
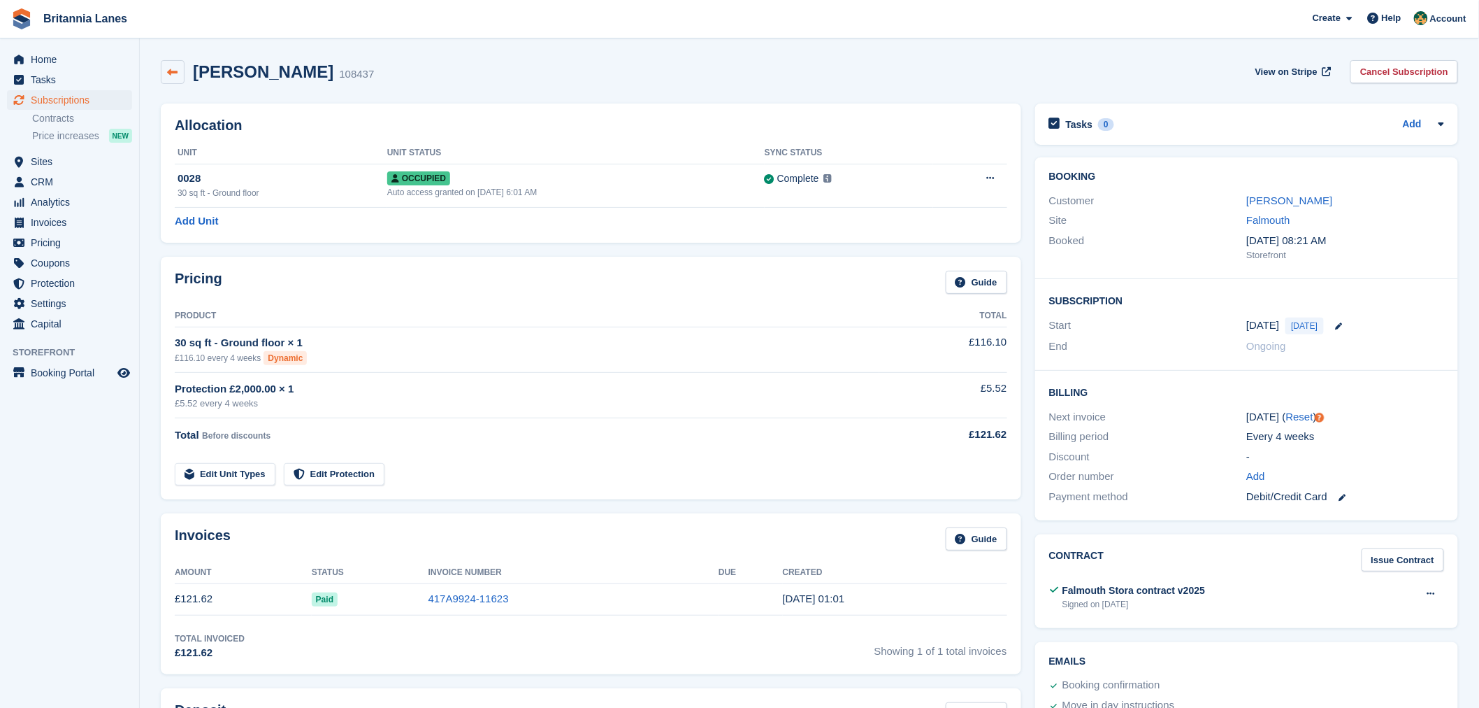
click at [178, 71] on link at bounding box center [173, 72] width 24 height 24
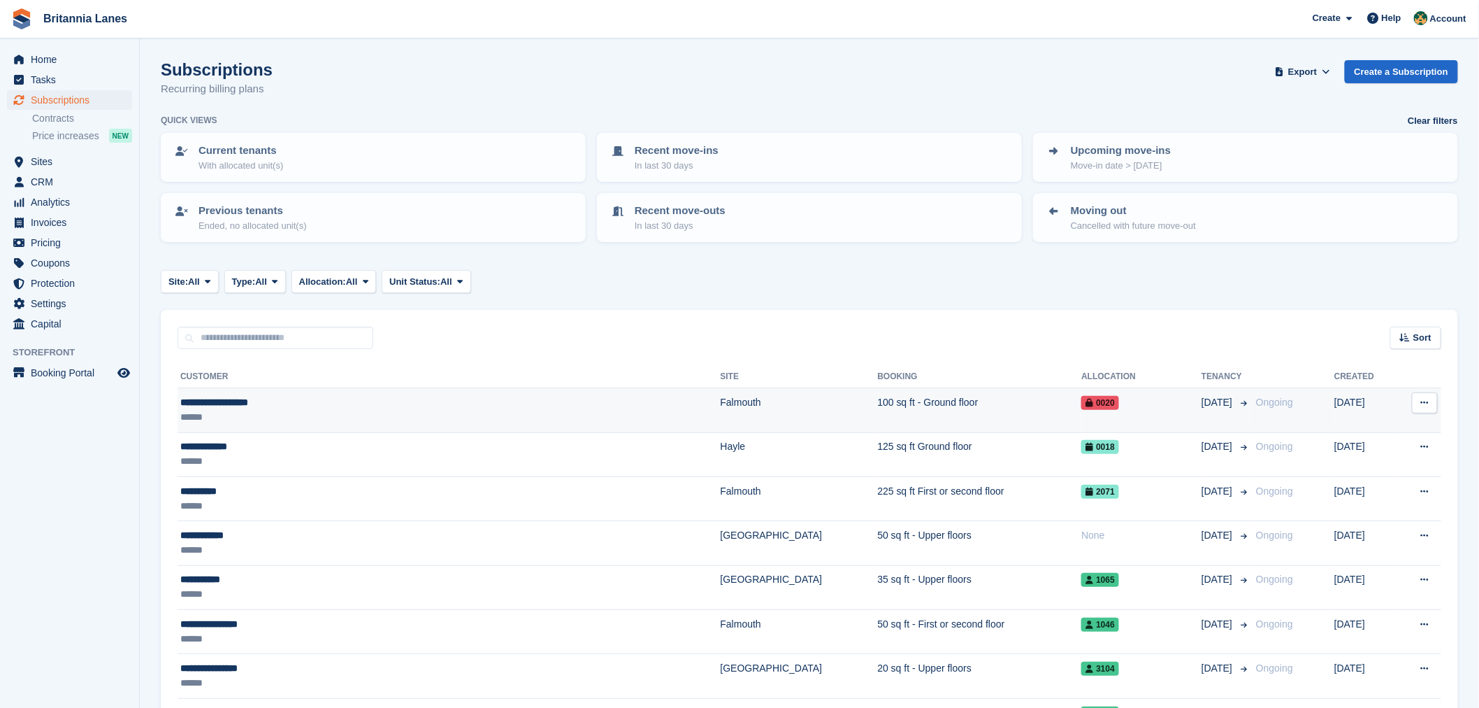
click at [339, 410] on div "******" at bounding box center [354, 417] width 349 height 15
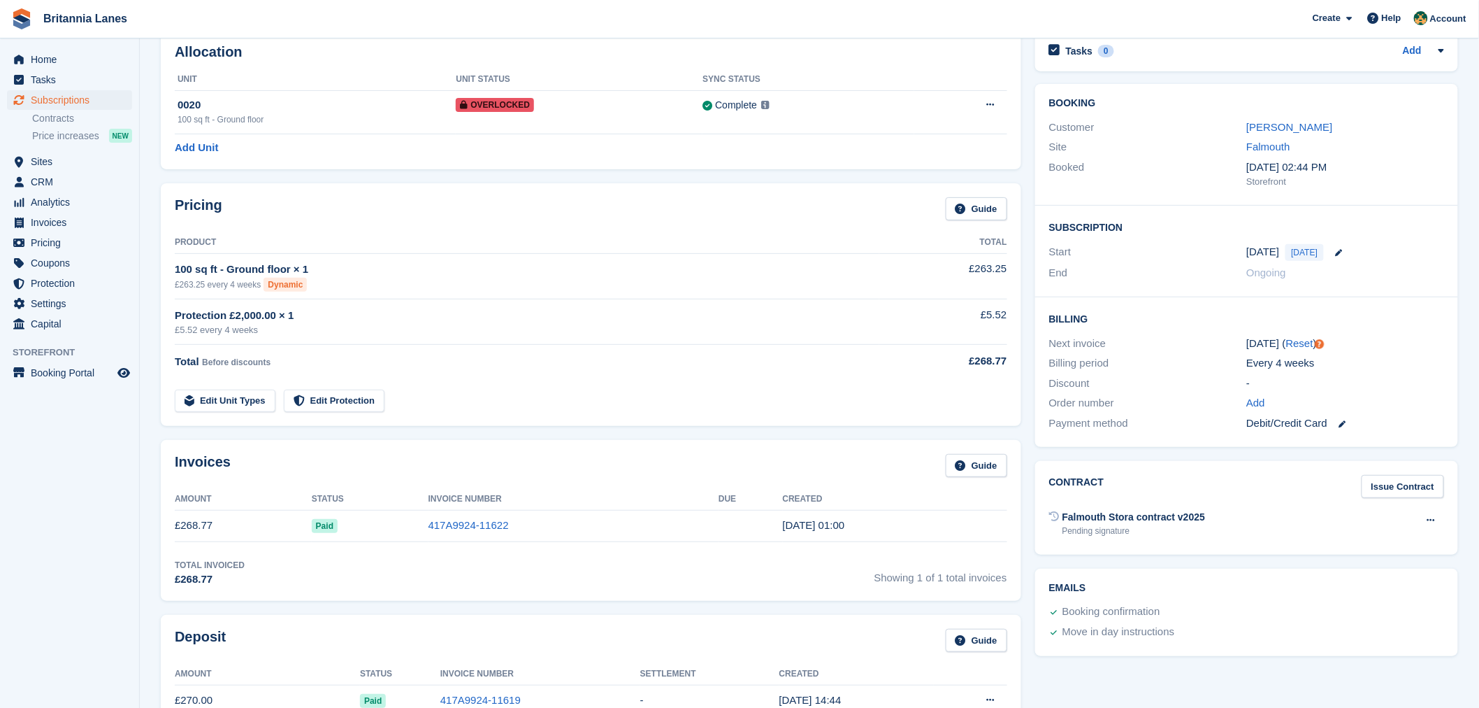
scroll to position [72, 0]
click at [1395, 489] on link "Issue Contract" at bounding box center [1403, 487] width 82 height 23
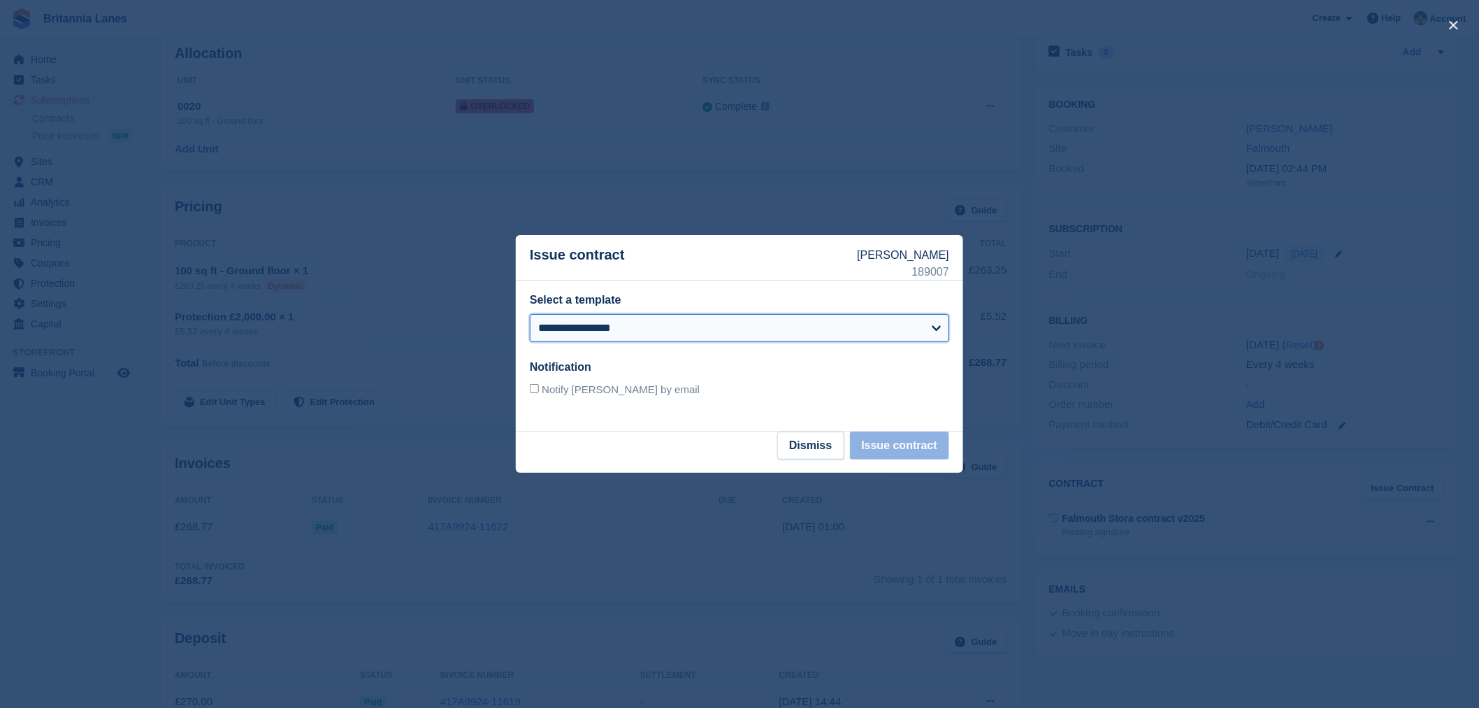
click at [696, 334] on select "**********" at bounding box center [739, 328] width 419 height 28
select select "***"
click at [530, 314] on select "**********" at bounding box center [739, 328] width 419 height 28
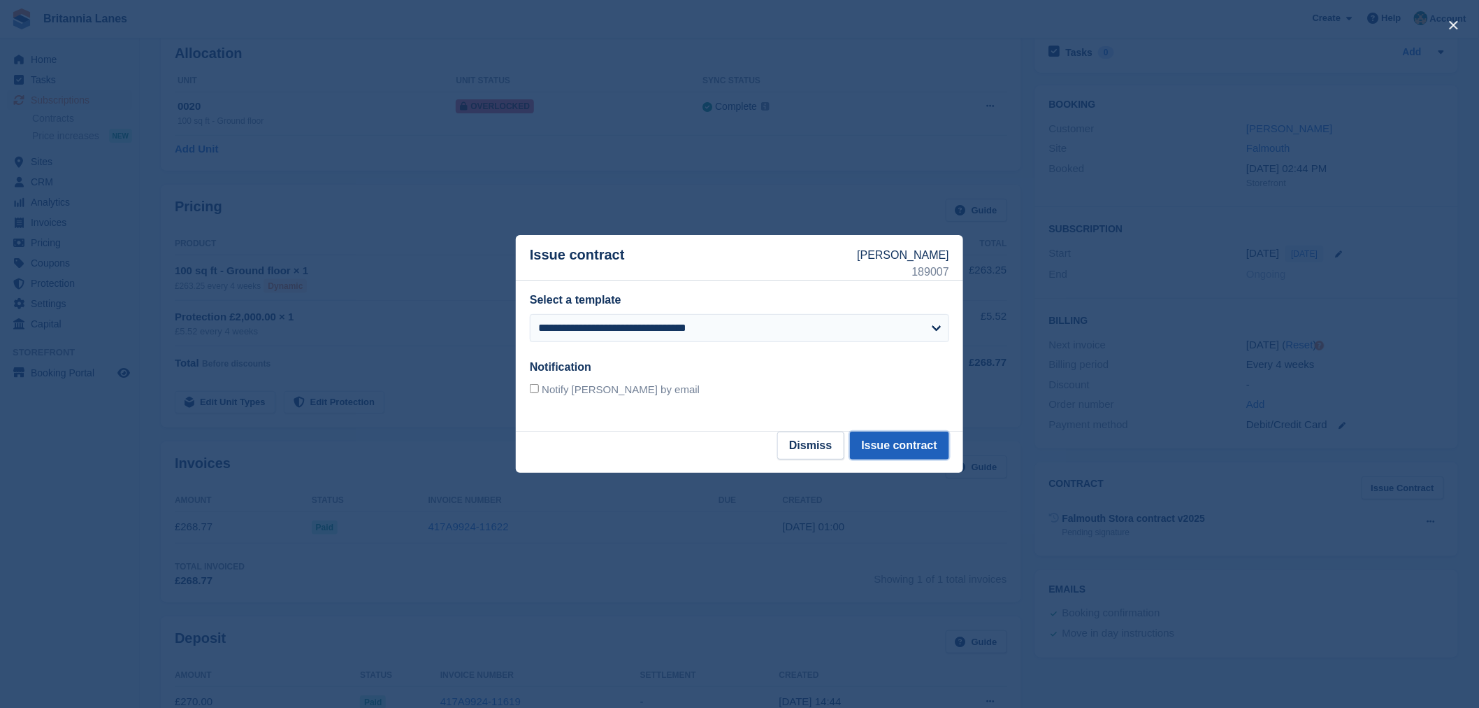
click at [920, 447] on button "Issue contract" at bounding box center [899, 445] width 99 height 28
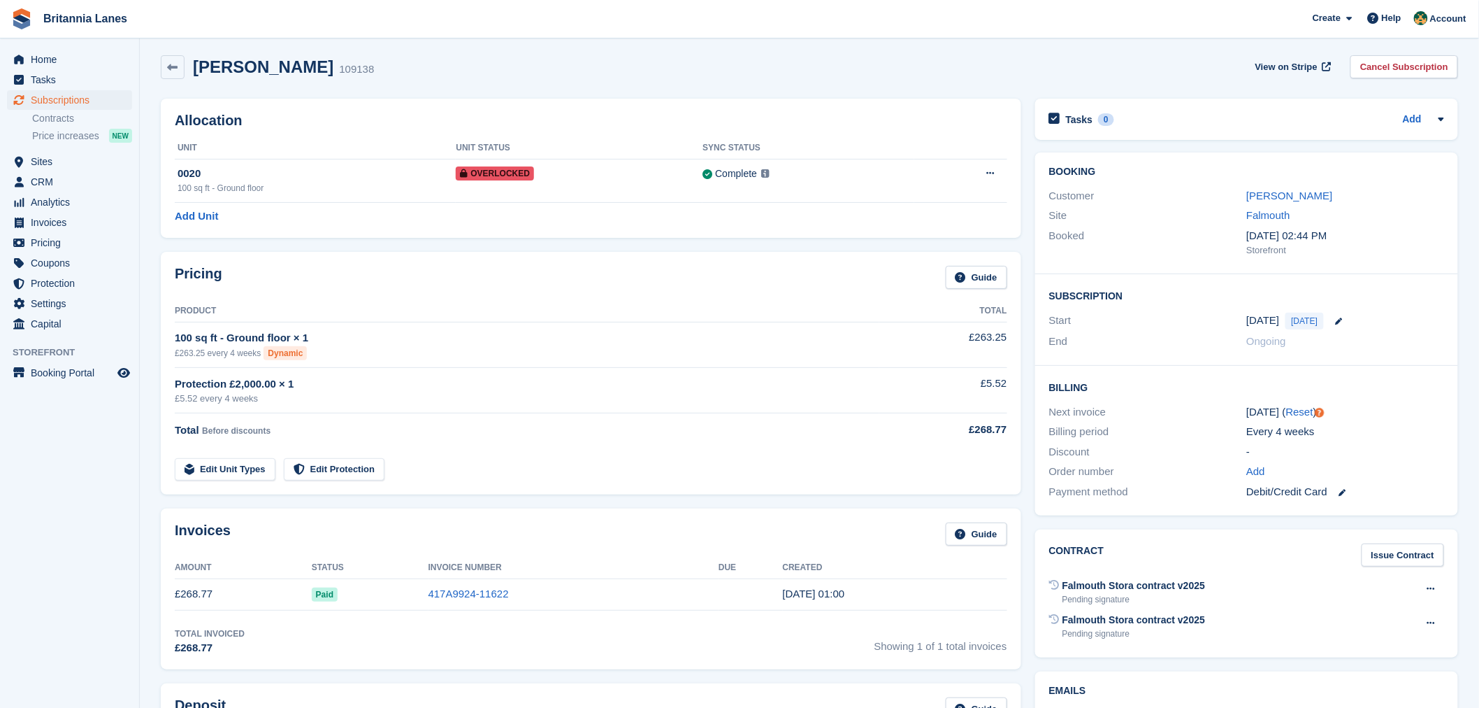
scroll to position [0, 0]
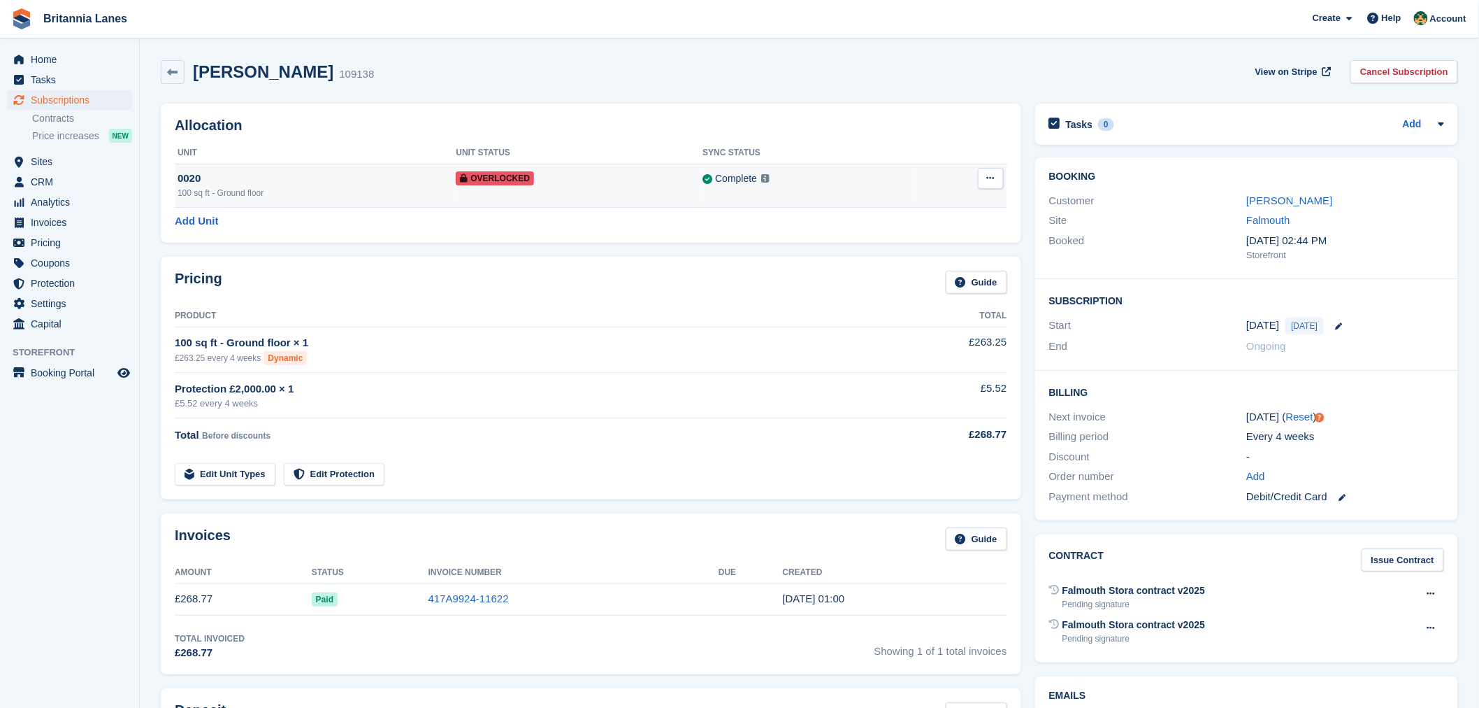
click at [989, 180] on icon at bounding box center [991, 177] width 8 height 9
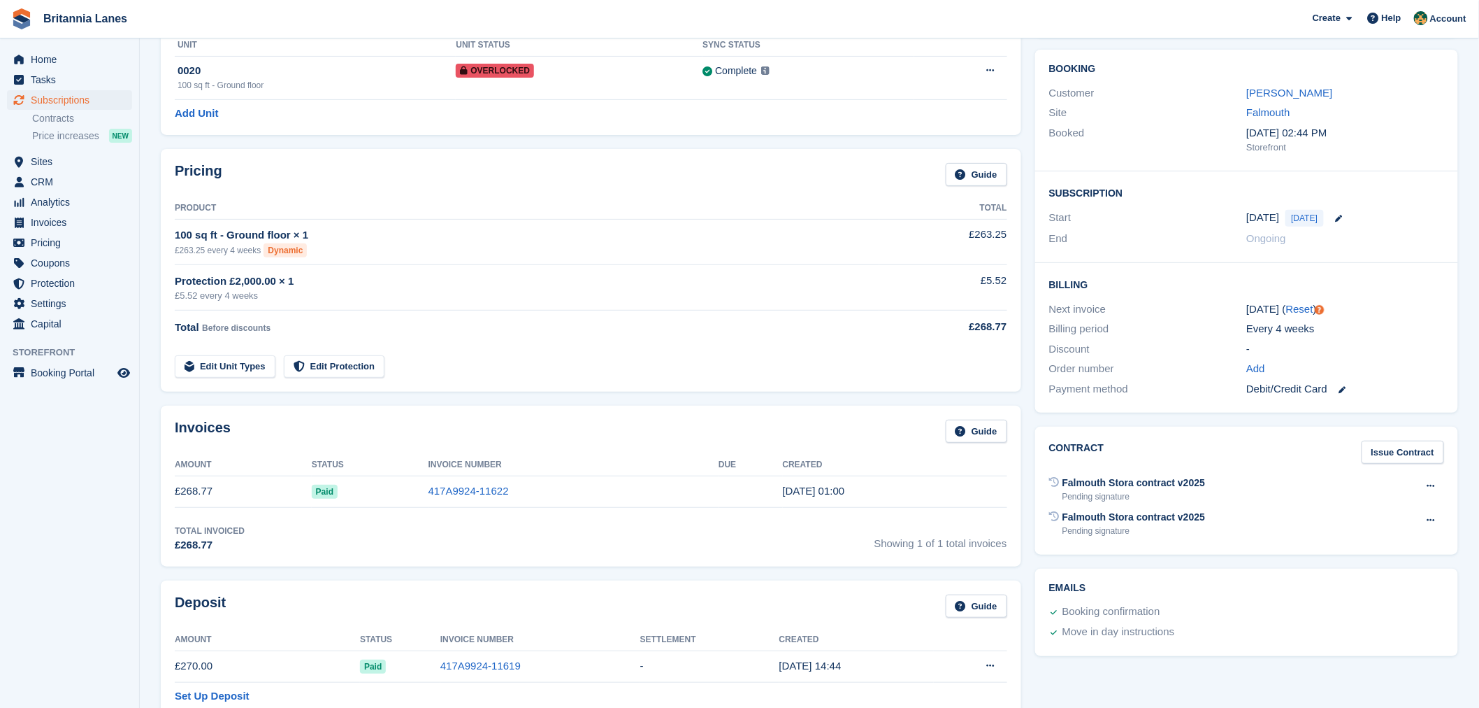
scroll to position [108, 0]
click at [1438, 481] on button at bounding box center [1432, 485] width 26 height 21
click at [1220, 683] on div "Tasks 0 Add No tasks related to Subscription #109138 Booking Customer Romeo Cez…" at bounding box center [1246, 606] width 437 height 1236
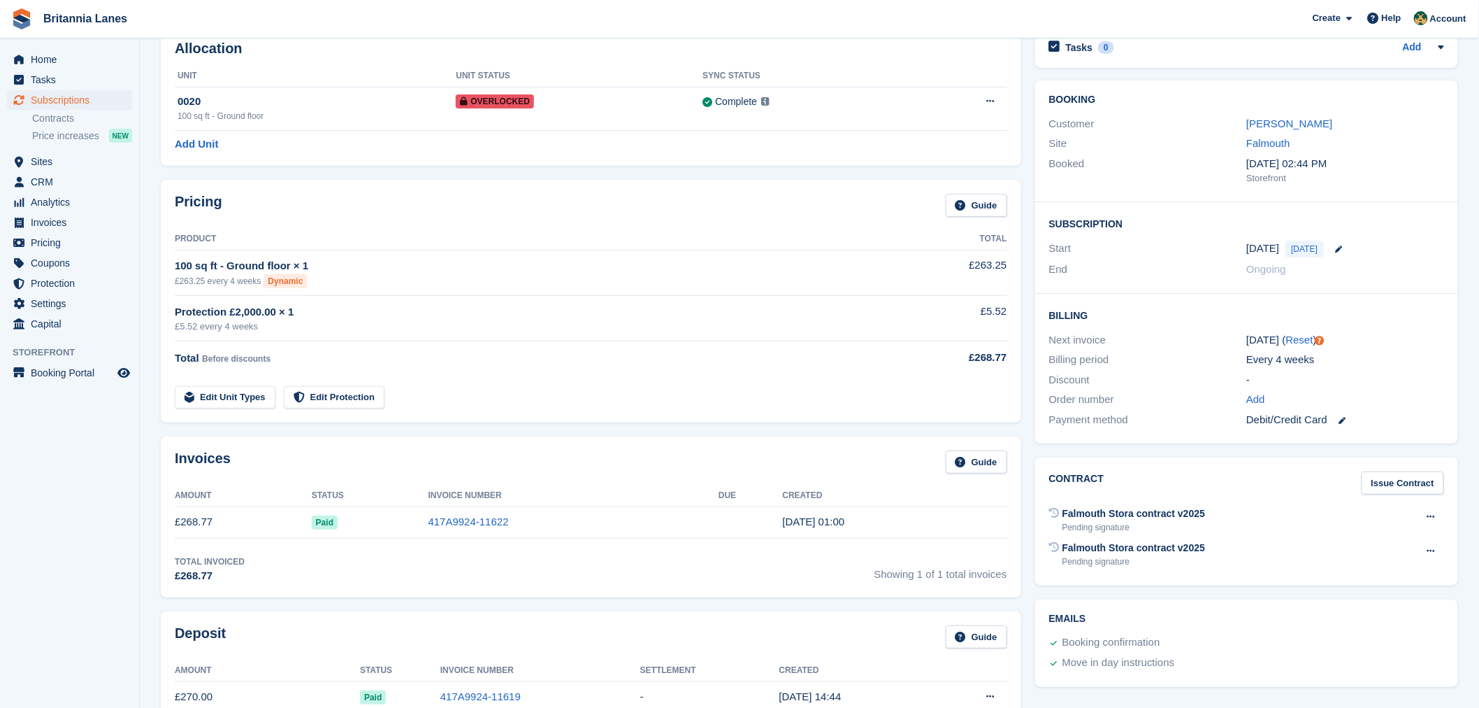
scroll to position [0, 0]
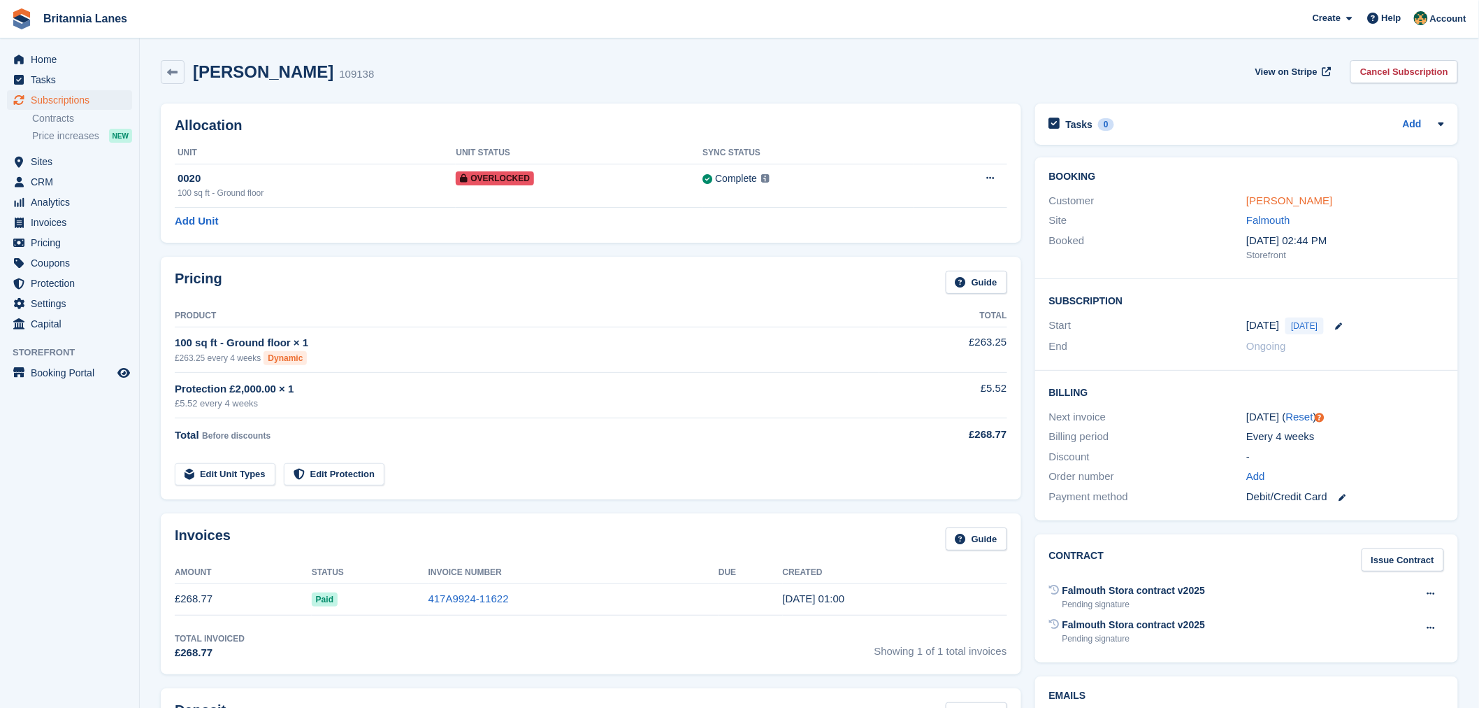
click at [1311, 199] on link "[PERSON_NAME]" at bounding box center [1290, 200] width 86 height 12
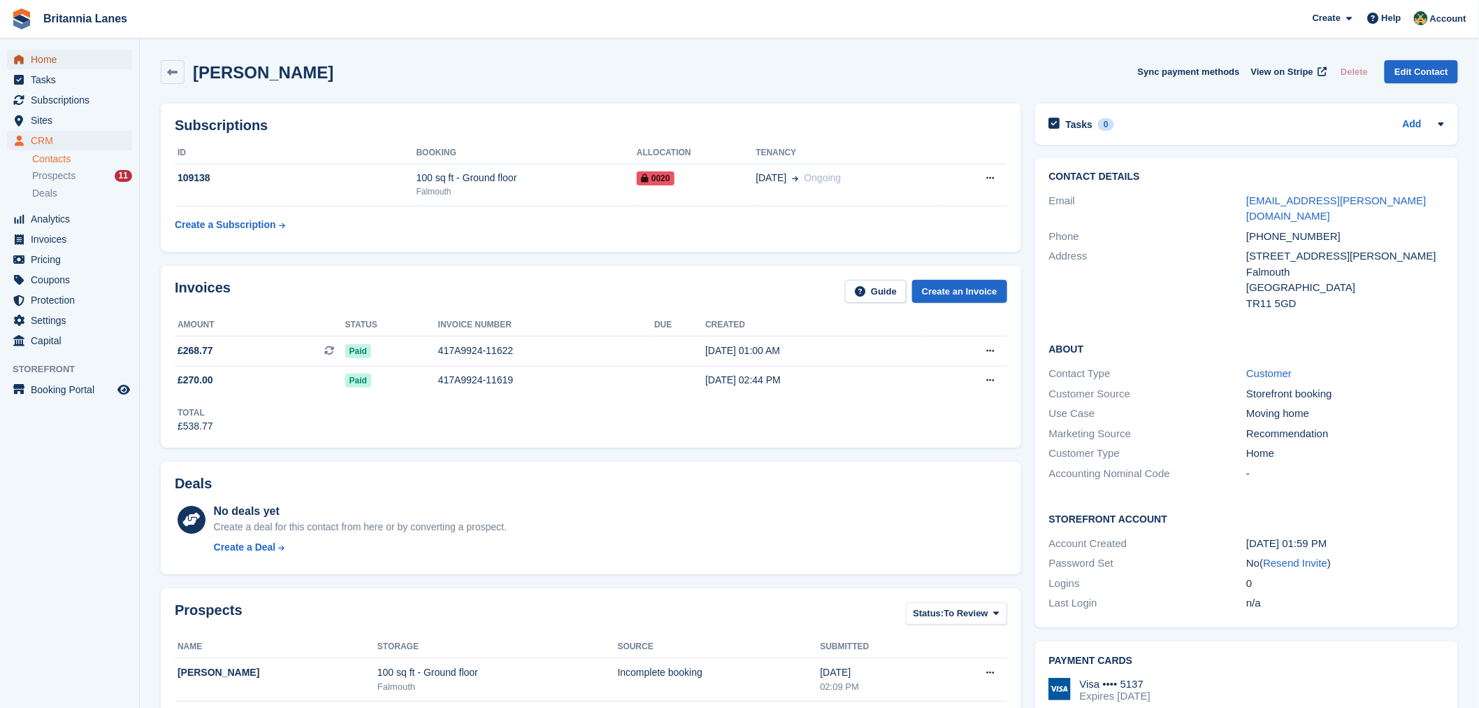
click at [57, 61] on span "Home" at bounding box center [73, 60] width 84 height 20
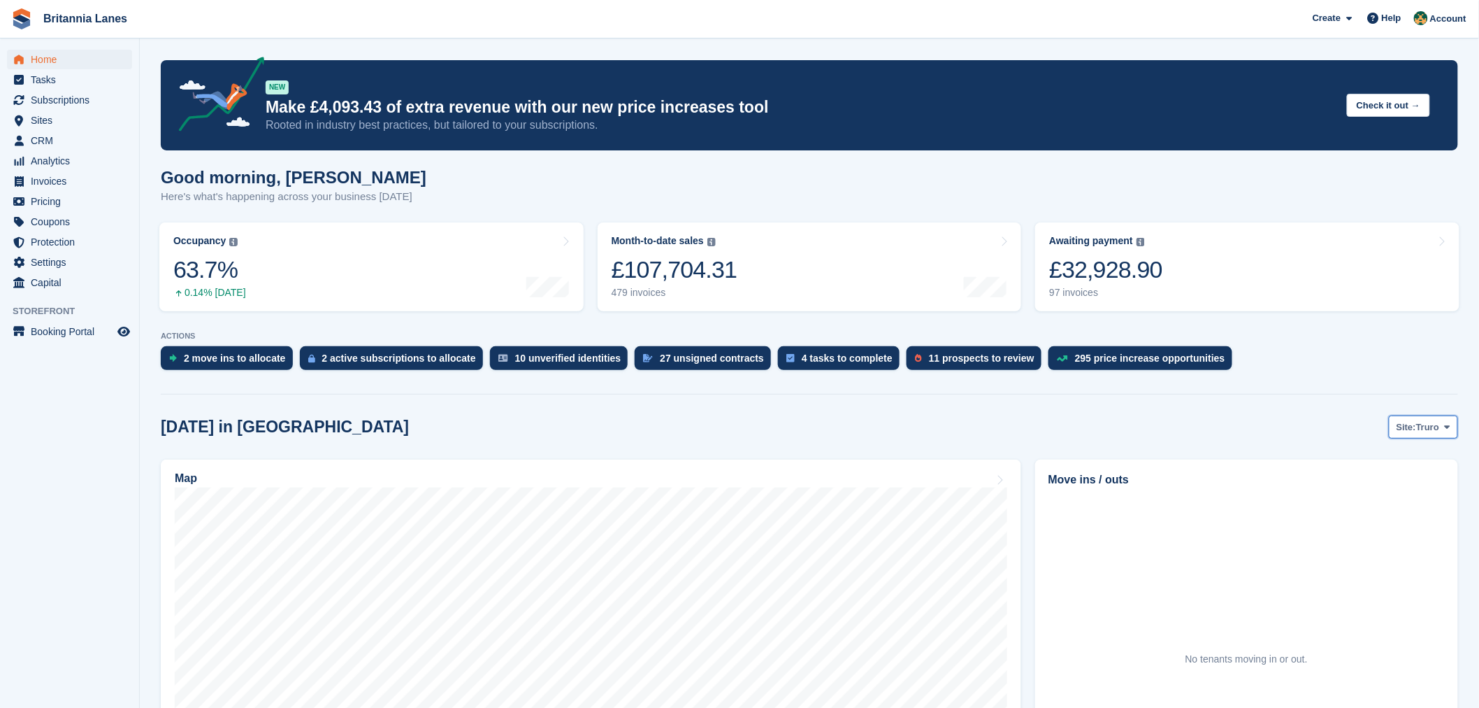
click at [1431, 422] on span "Truro" at bounding box center [1427, 427] width 23 height 14
click at [1393, 492] on link "Falmouth" at bounding box center [1389, 485] width 126 height 25
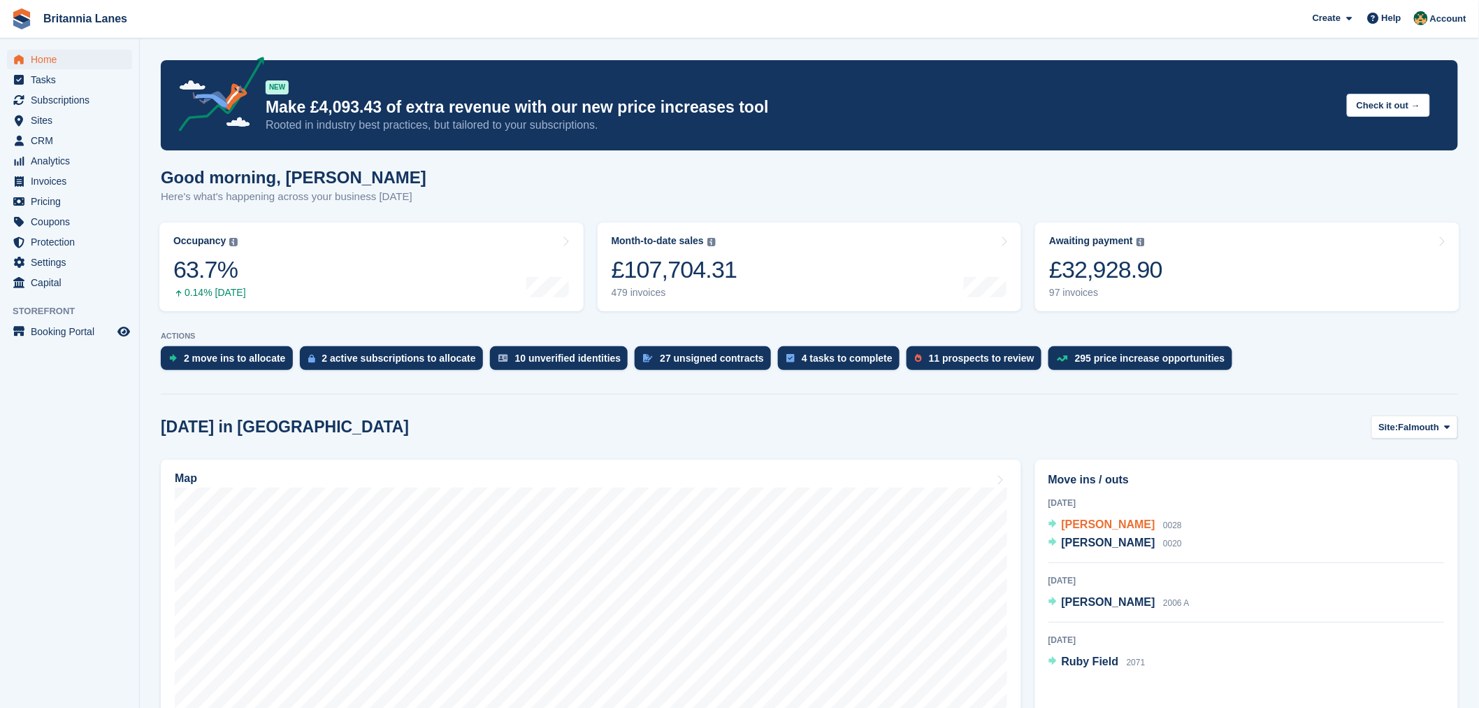
click at [1075, 527] on span "[PERSON_NAME]" at bounding box center [1109, 524] width 94 height 12
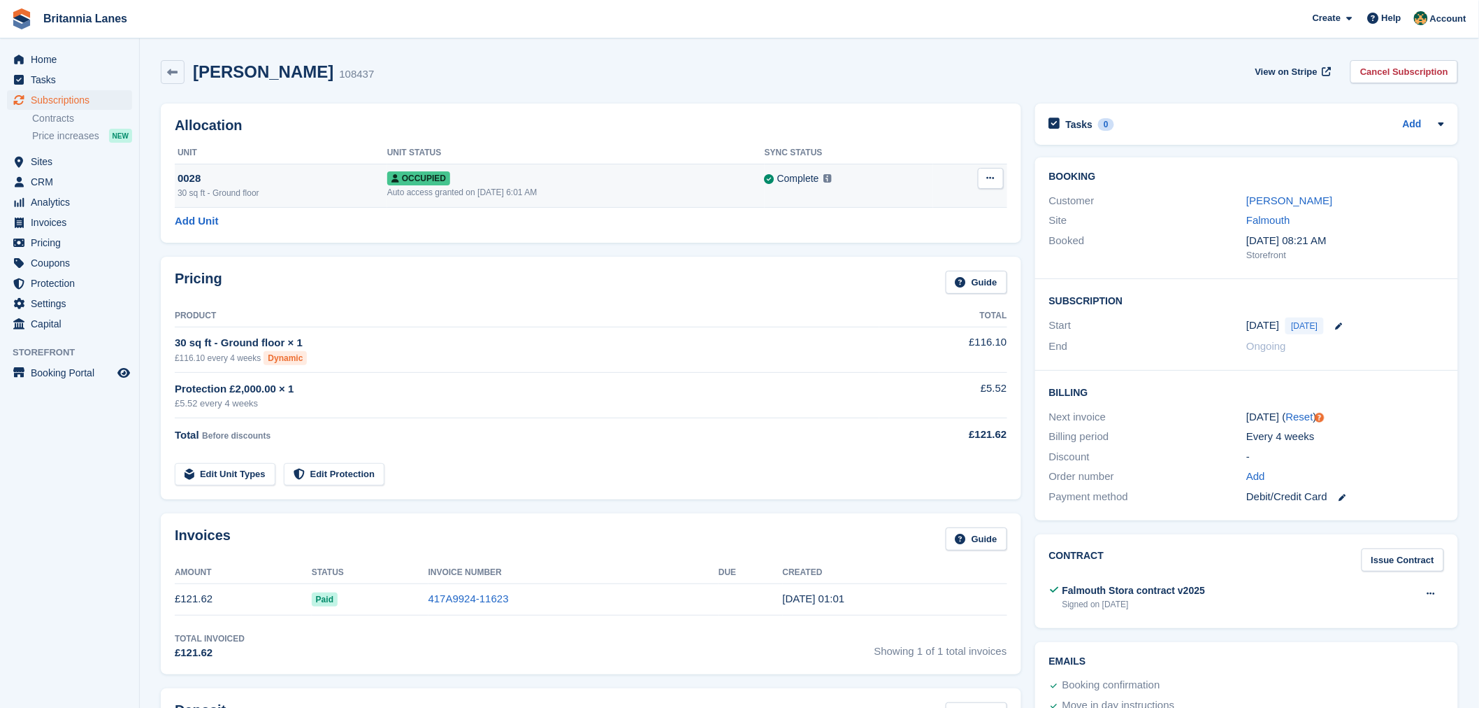
click at [287, 180] on div "0028" at bounding box center [283, 179] width 210 height 16
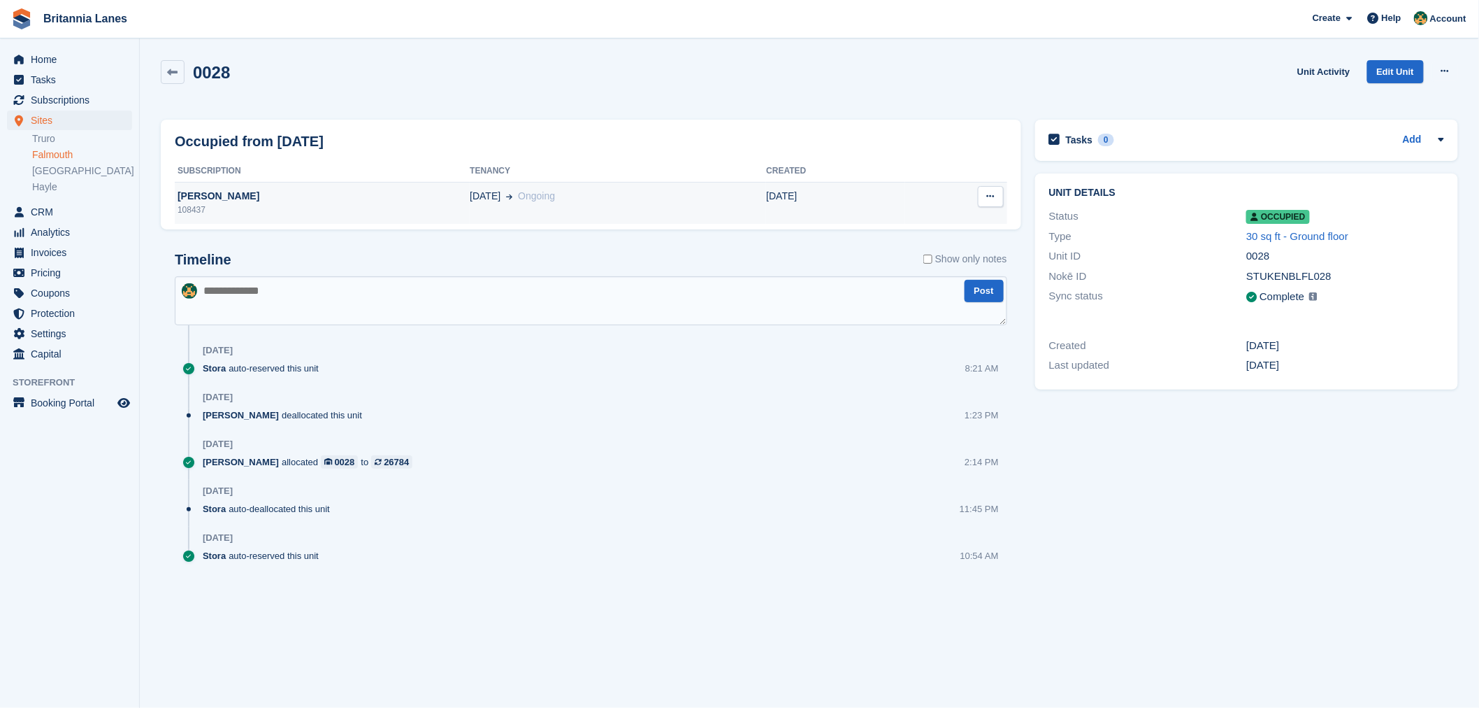
click at [261, 189] on div "[PERSON_NAME]" at bounding box center [322, 196] width 295 height 15
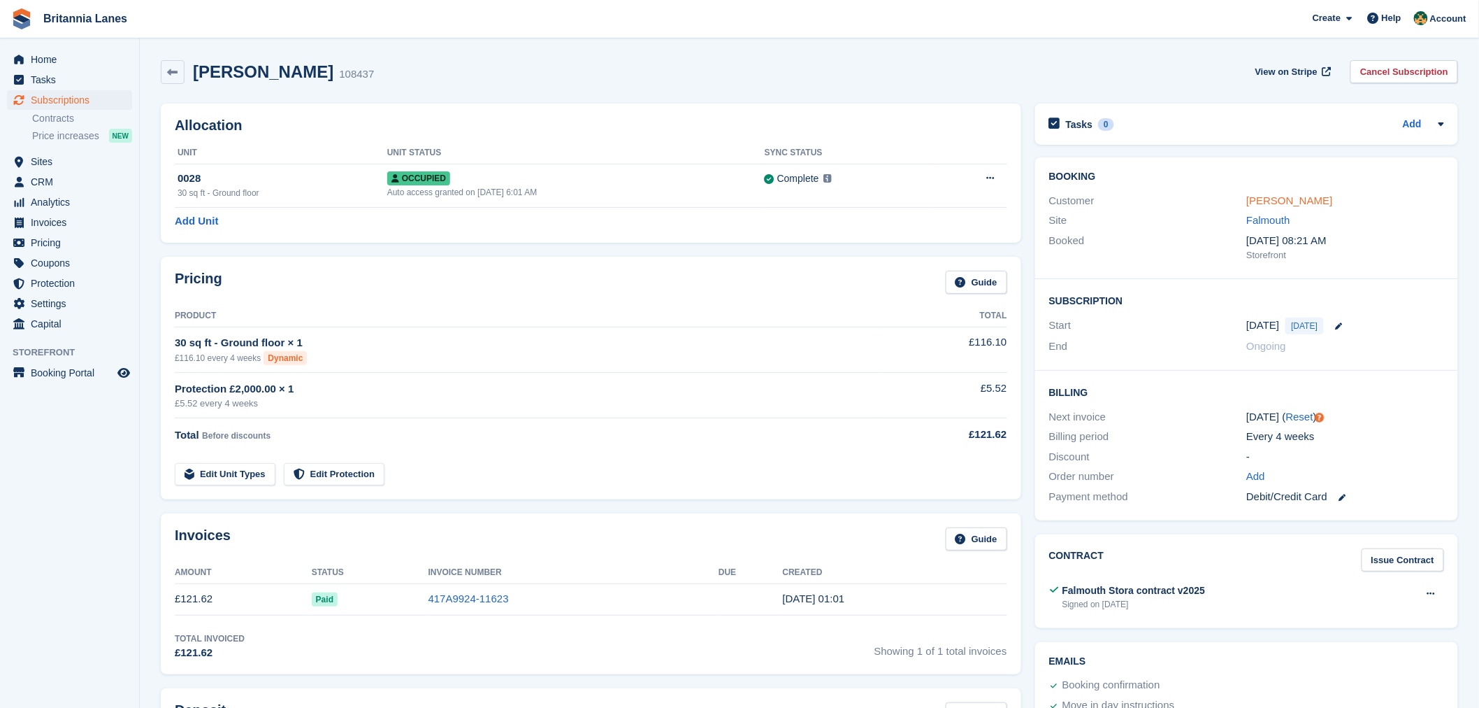
click at [1254, 199] on link "[PERSON_NAME]" at bounding box center [1290, 200] width 86 height 12
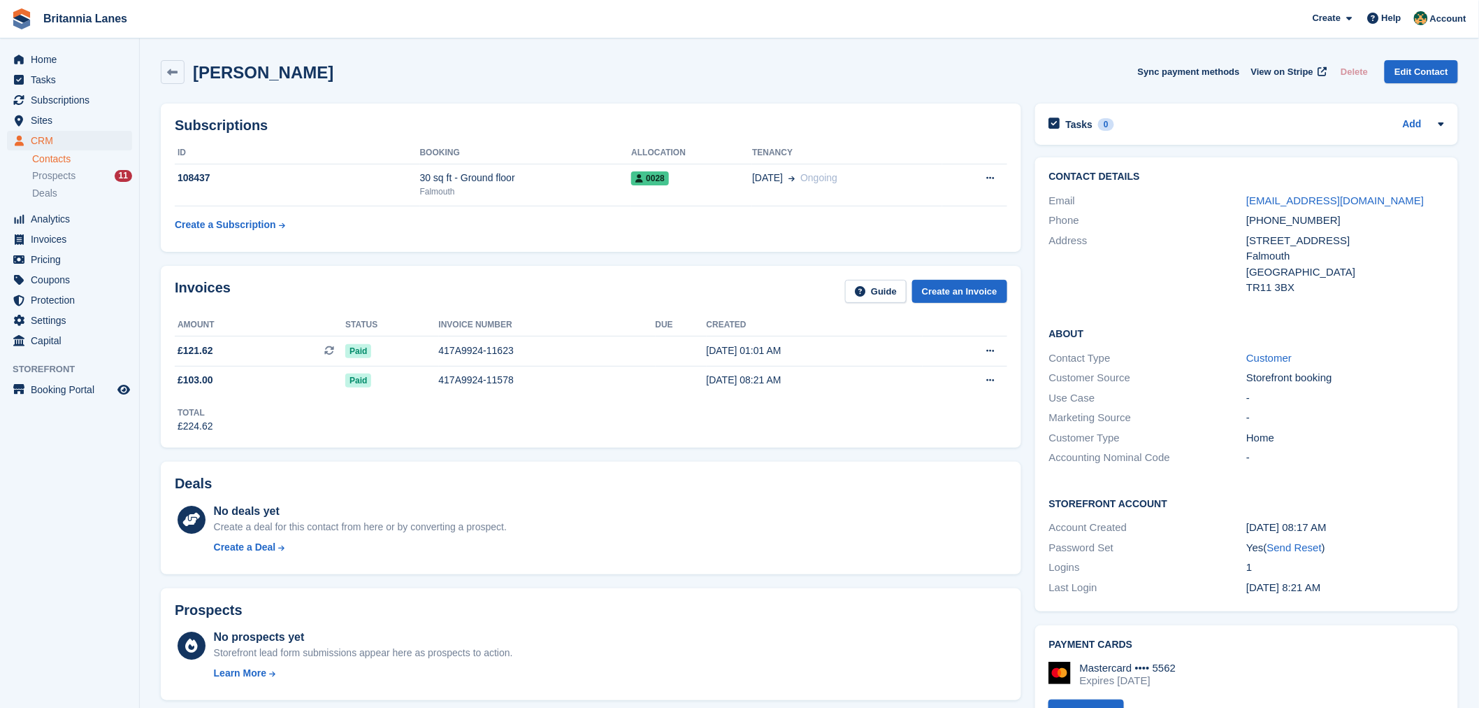
click at [745, 85] on div "[PERSON_NAME] Sync payment methods View on Stripe Delete Edit Contact" at bounding box center [810, 74] width 1312 height 43
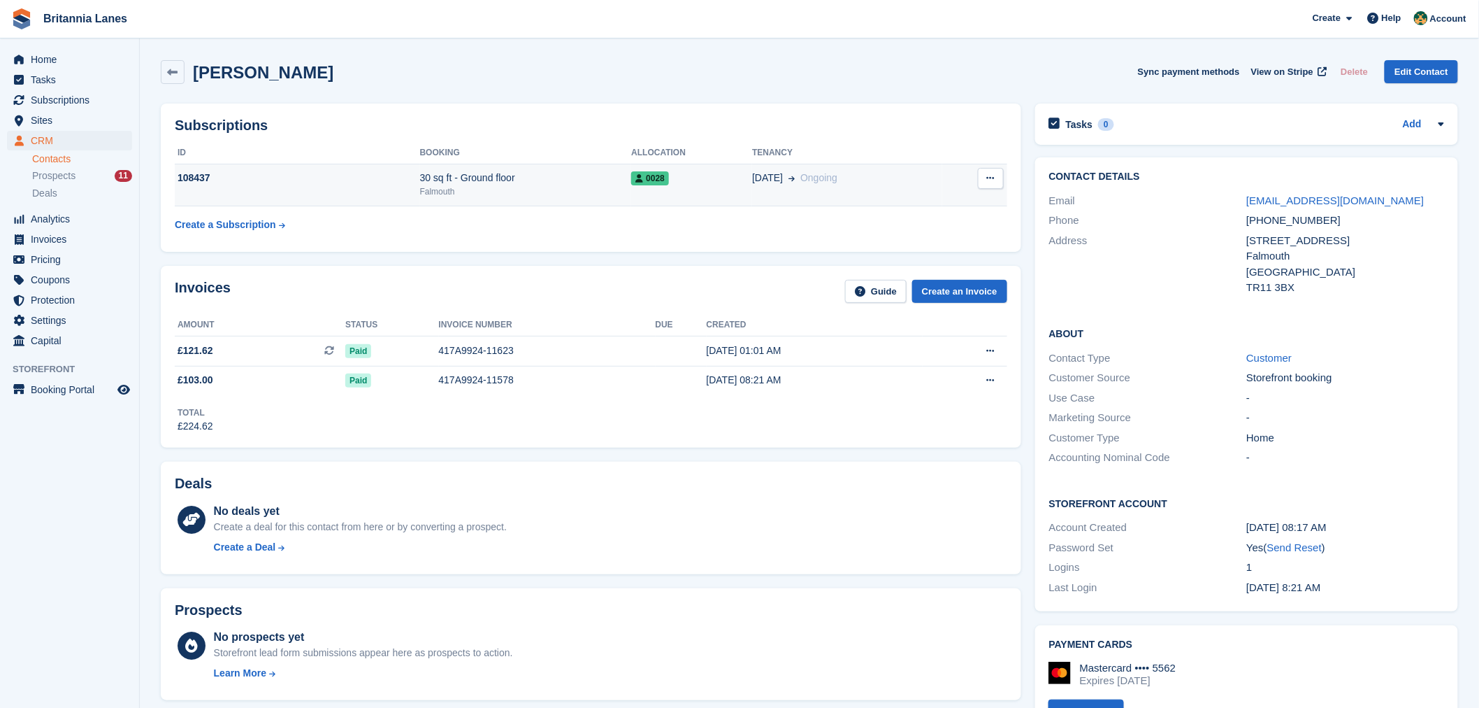
click at [327, 185] on div "108437" at bounding box center [297, 178] width 245 height 15
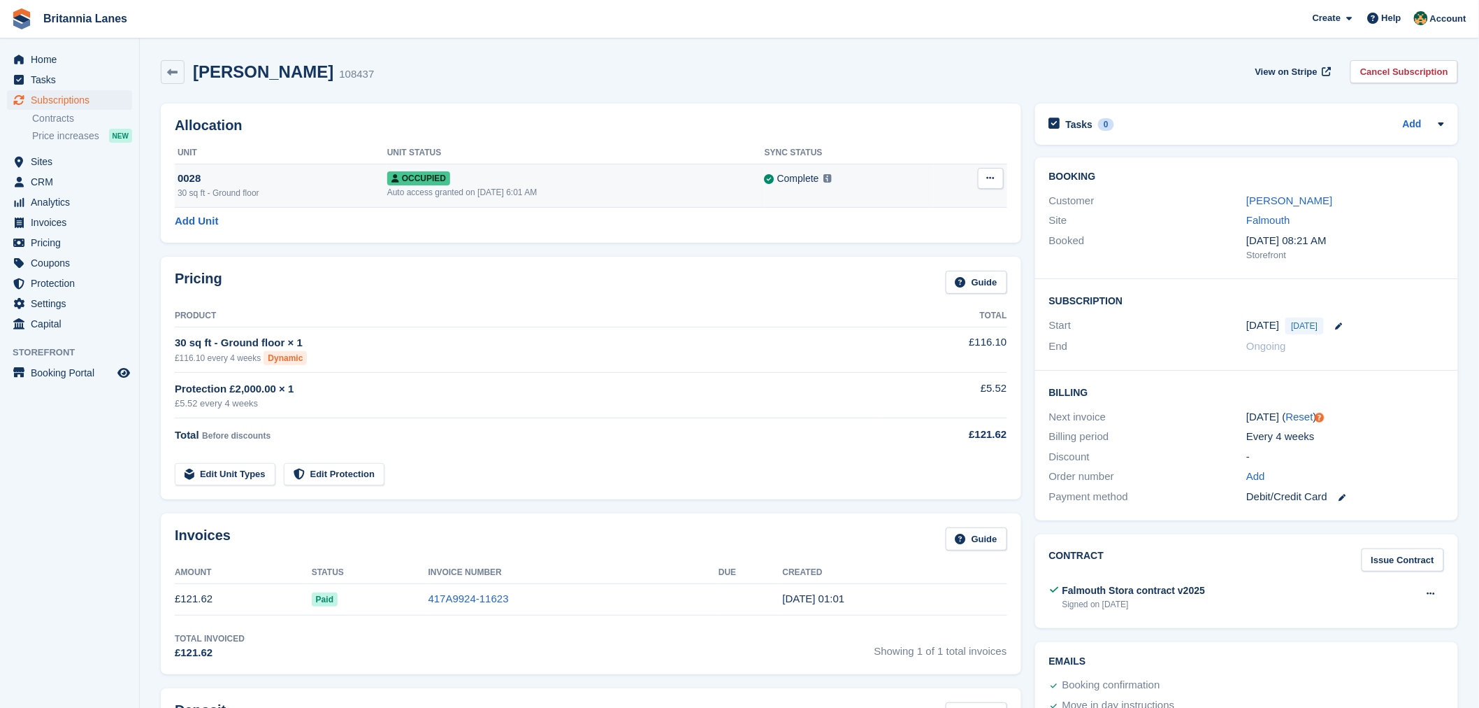
click at [991, 178] on icon at bounding box center [991, 177] width 8 height 9
click at [518, 180] on div "Occupied" at bounding box center [576, 178] width 378 height 15
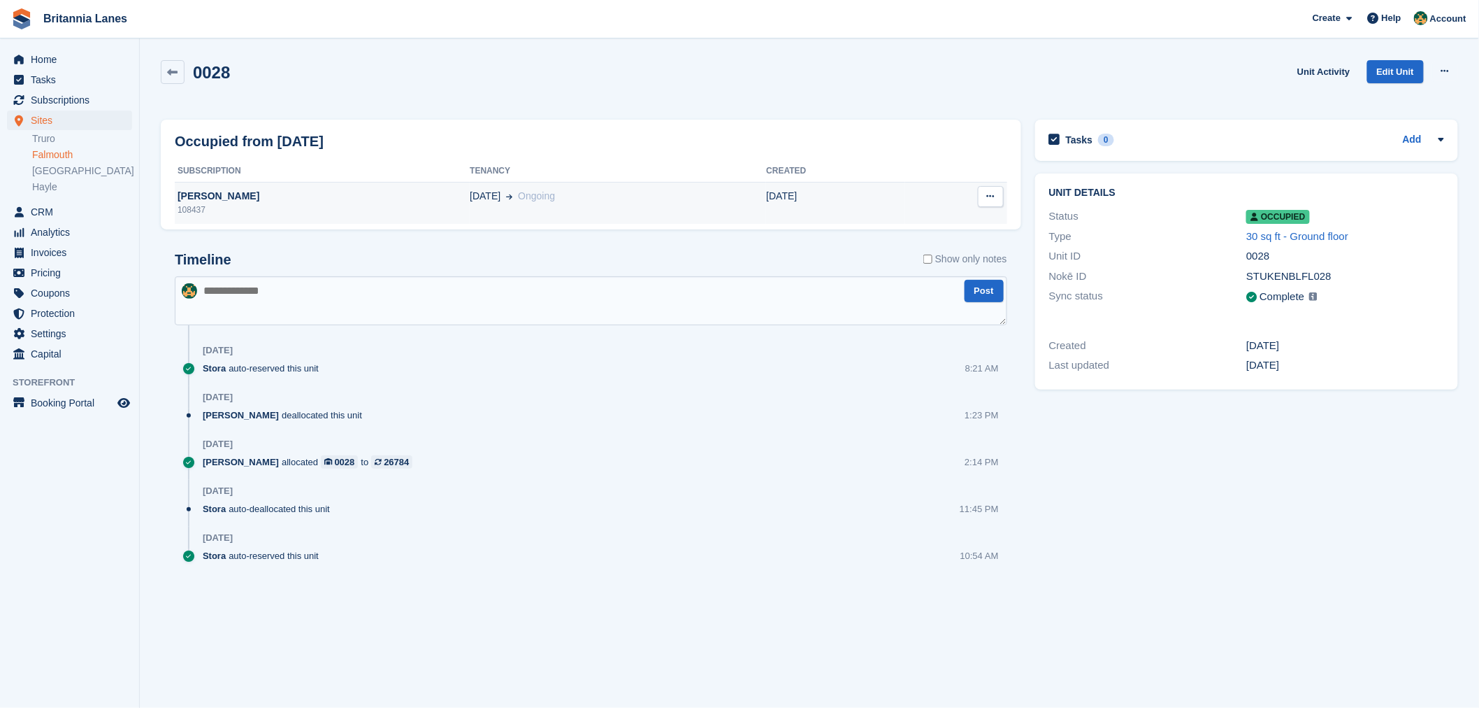
click at [308, 208] on div "108437" at bounding box center [322, 209] width 295 height 13
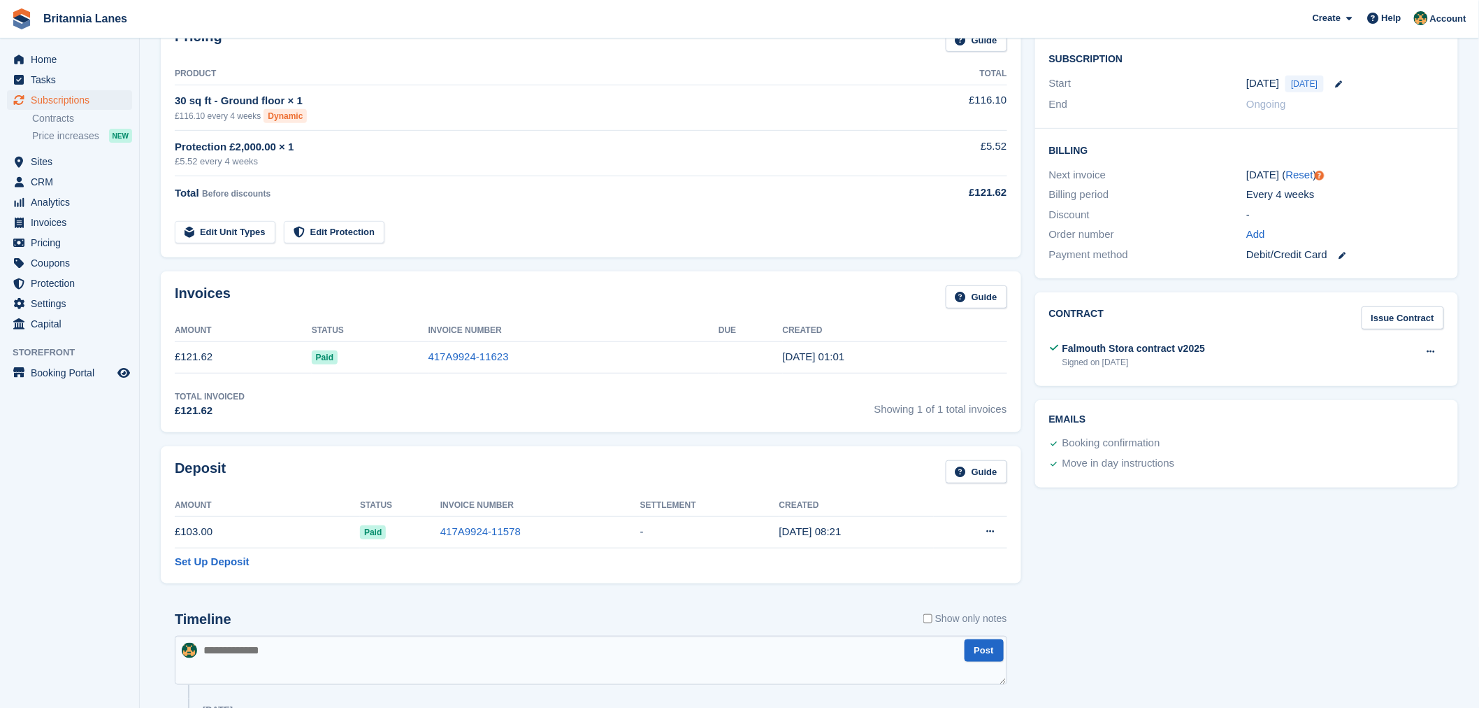
scroll to position [254, 0]
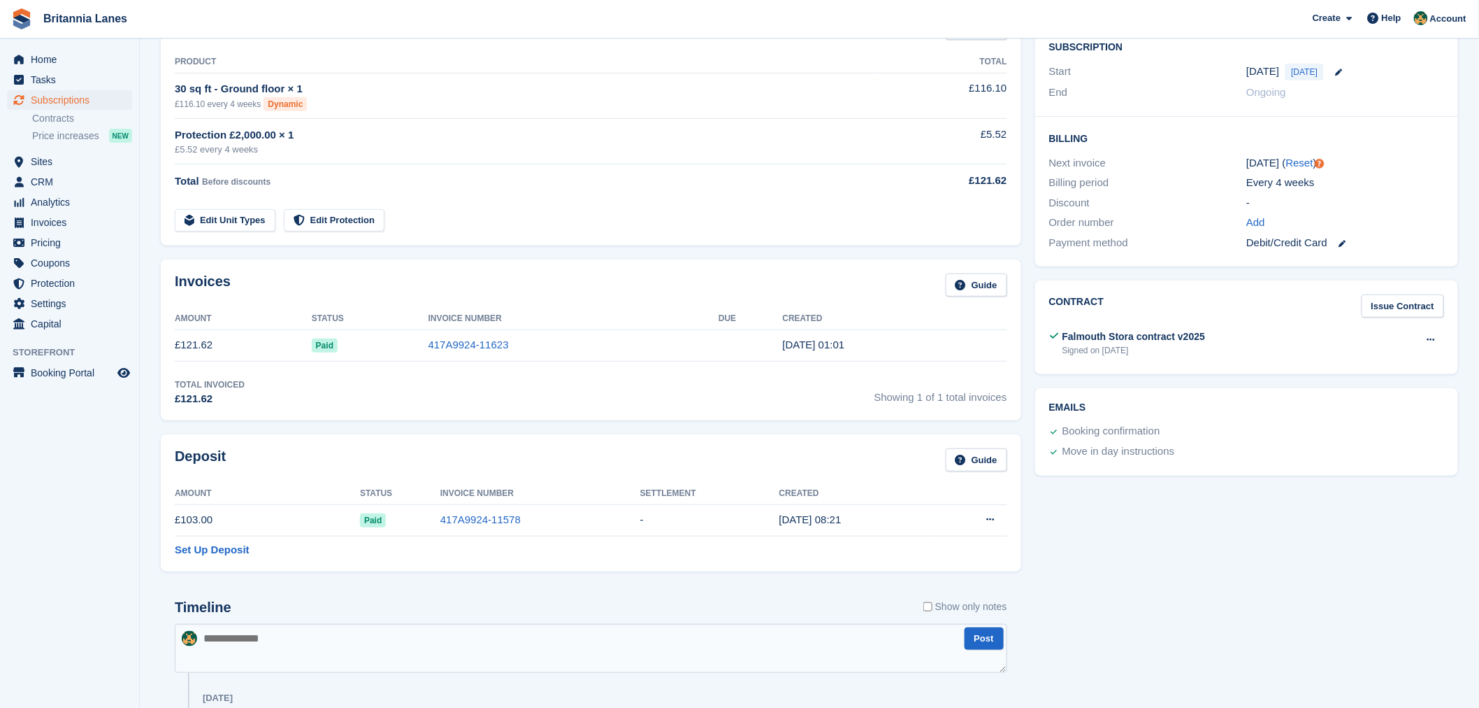
click at [1147, 353] on div "Signed on [DATE]" at bounding box center [1134, 350] width 143 height 13
click at [1439, 331] on button at bounding box center [1432, 339] width 26 height 21
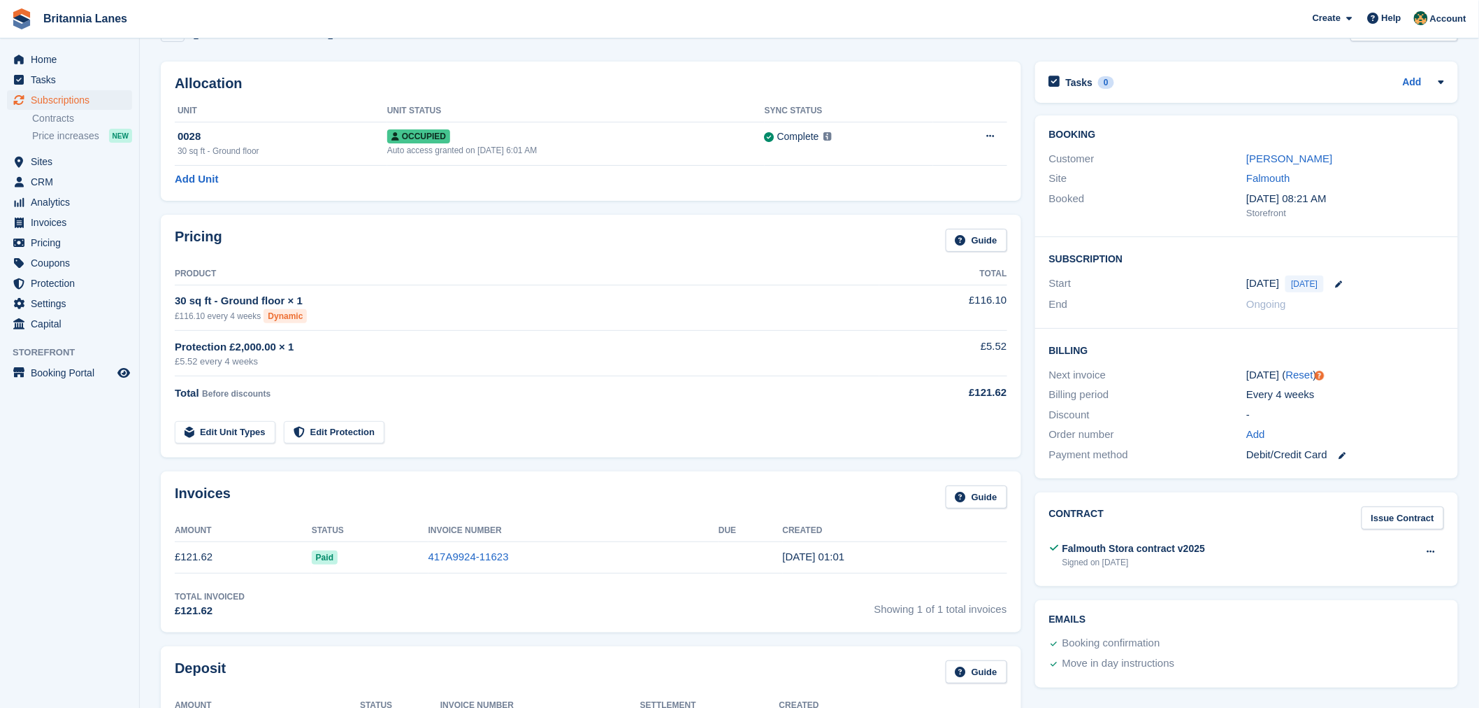
scroll to position [0, 0]
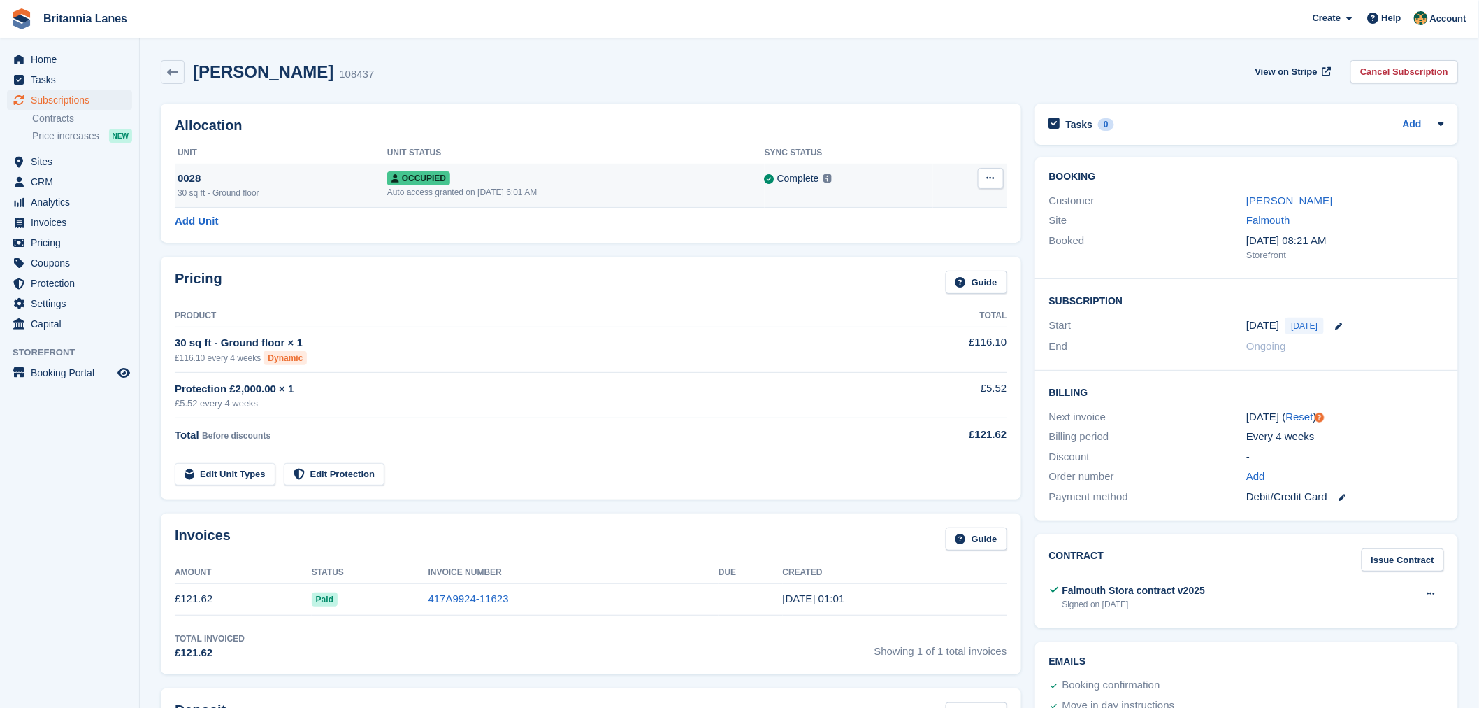
click at [538, 189] on div "Auto access granted on 20th Sep, 6:01 AM" at bounding box center [576, 192] width 378 height 13
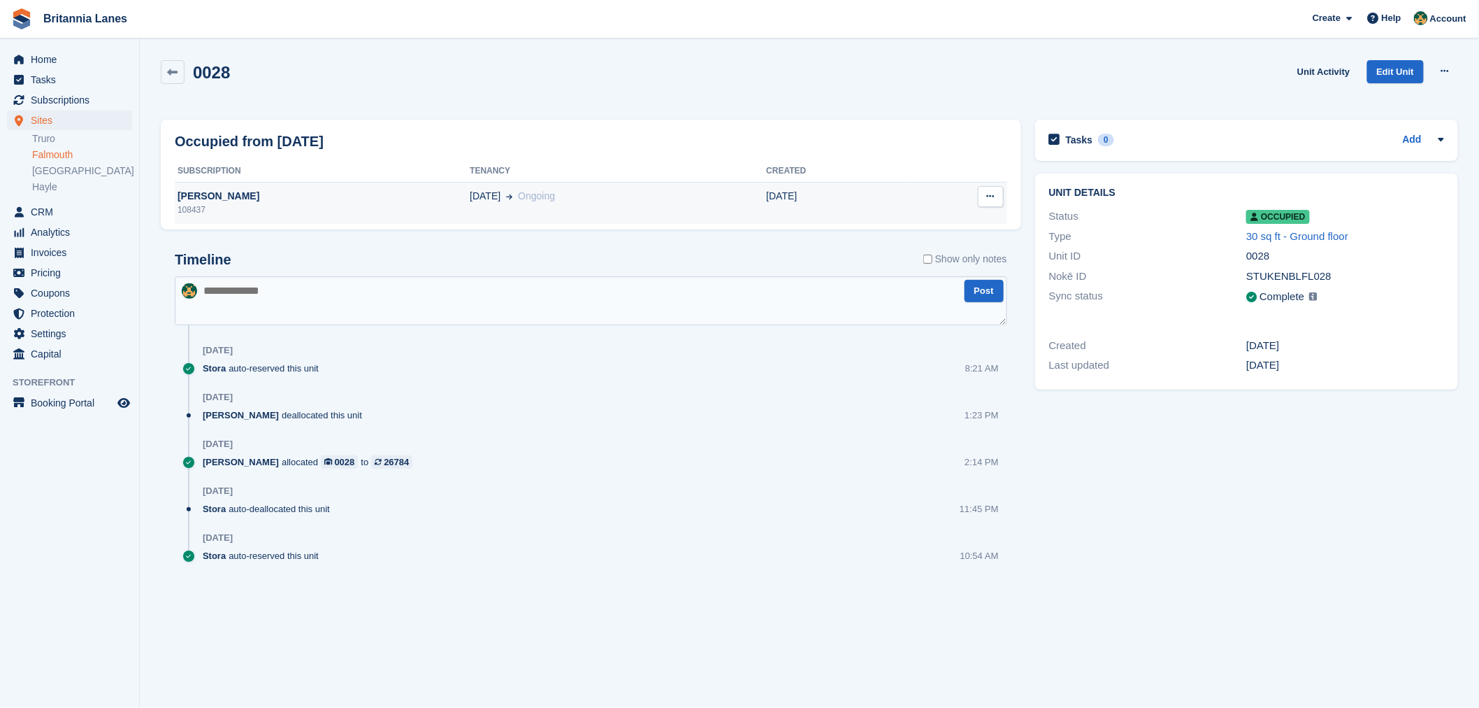
click at [998, 204] on button at bounding box center [991, 196] width 26 height 21
click at [729, 208] on td "[DATE] Ongoing" at bounding box center [618, 203] width 296 height 42
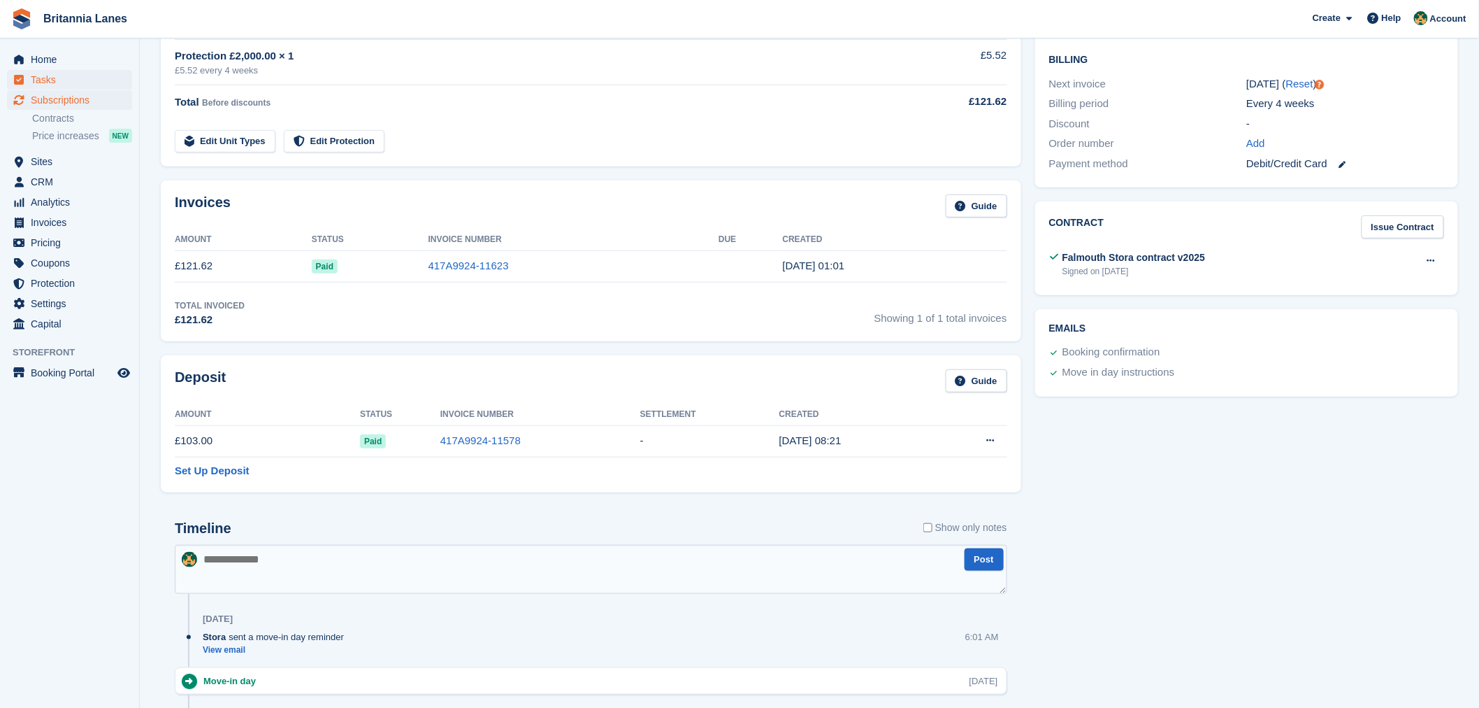
scroll to position [326, 0]
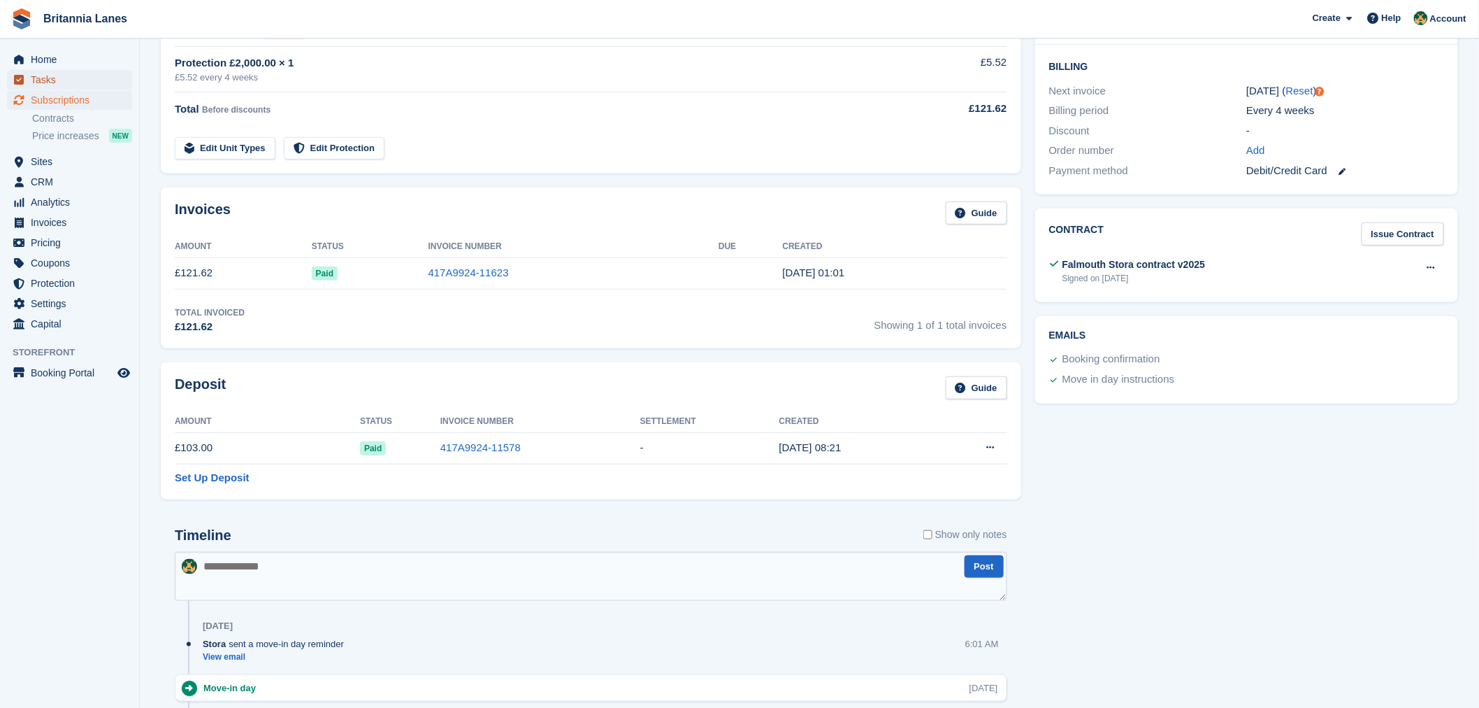
click at [63, 81] on span "Tasks" at bounding box center [73, 80] width 84 height 20
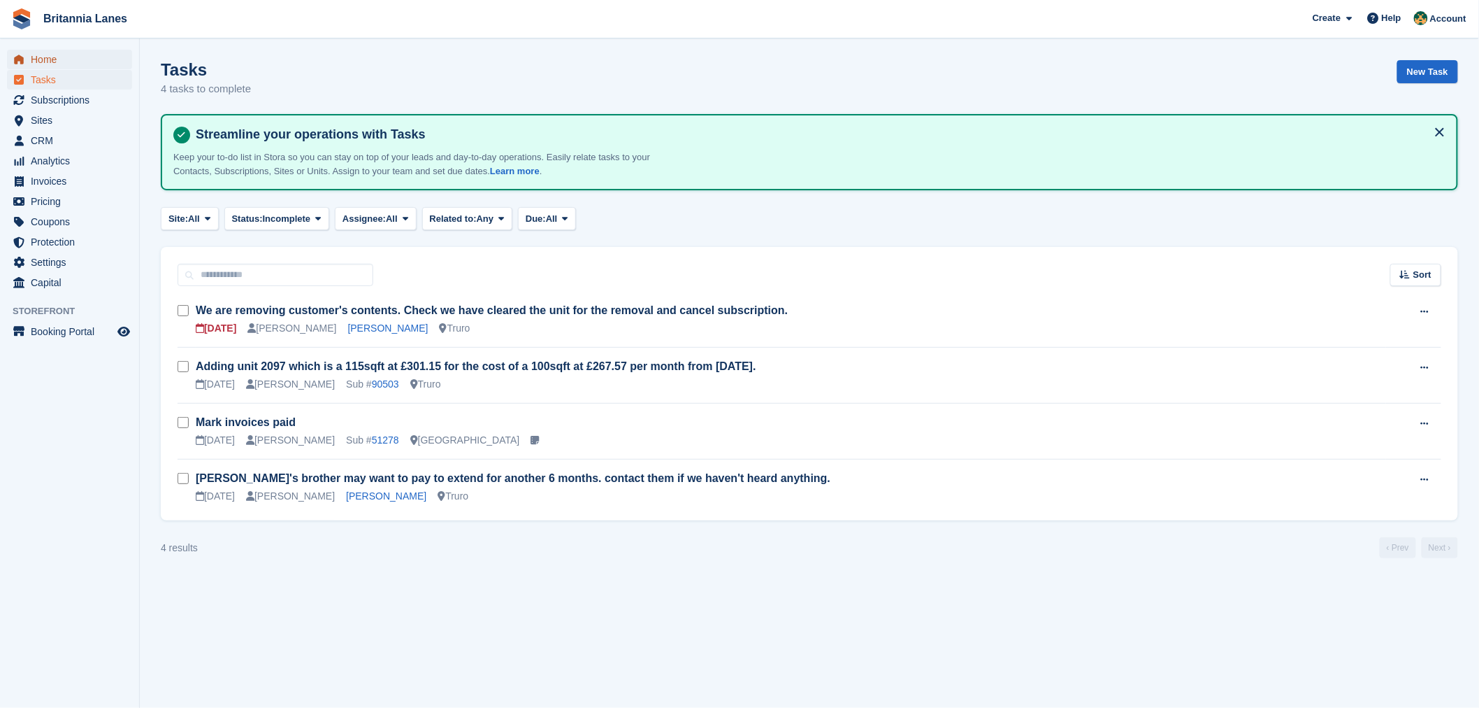
click at [65, 64] on span "Home" at bounding box center [73, 60] width 84 height 20
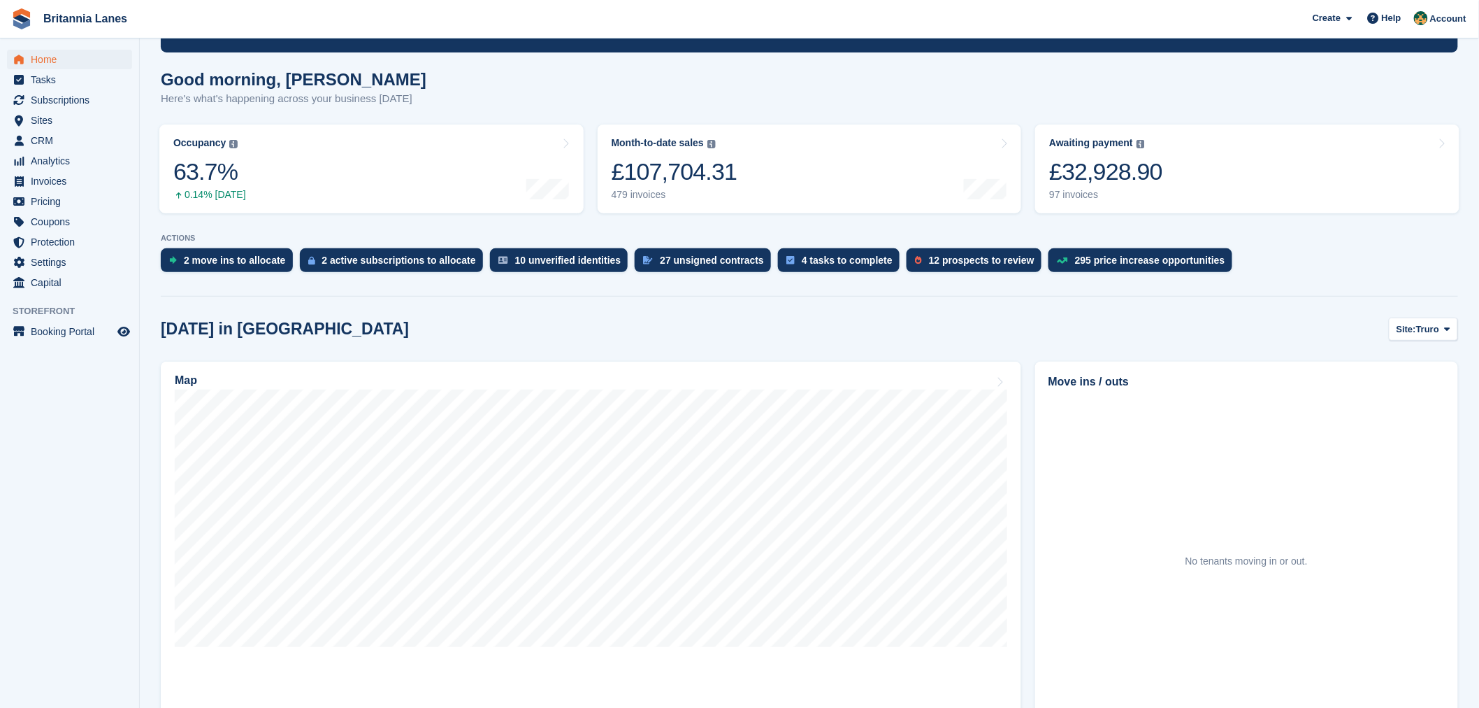
scroll to position [108, 0]
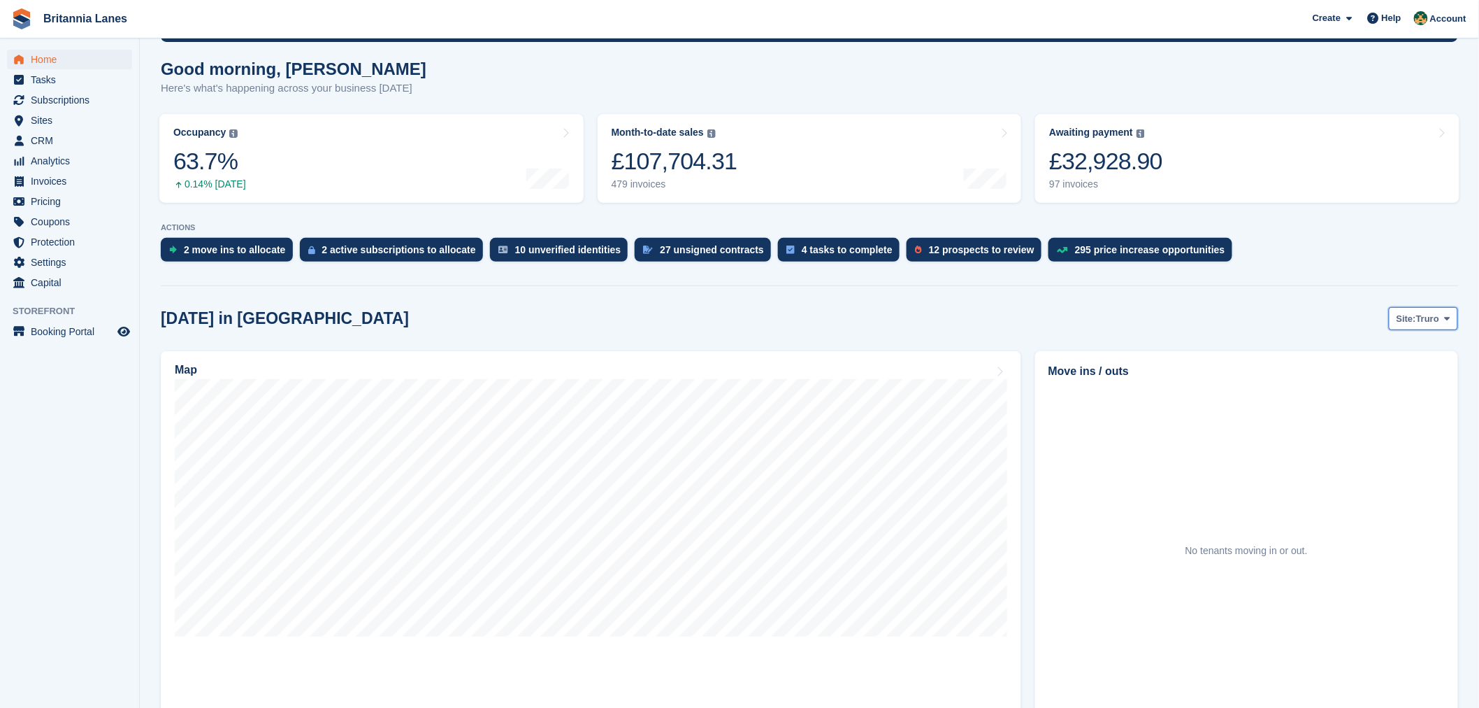
click at [1430, 320] on span "Truro" at bounding box center [1427, 319] width 23 height 14
click at [1372, 380] on link "Falmouth" at bounding box center [1389, 376] width 126 height 25
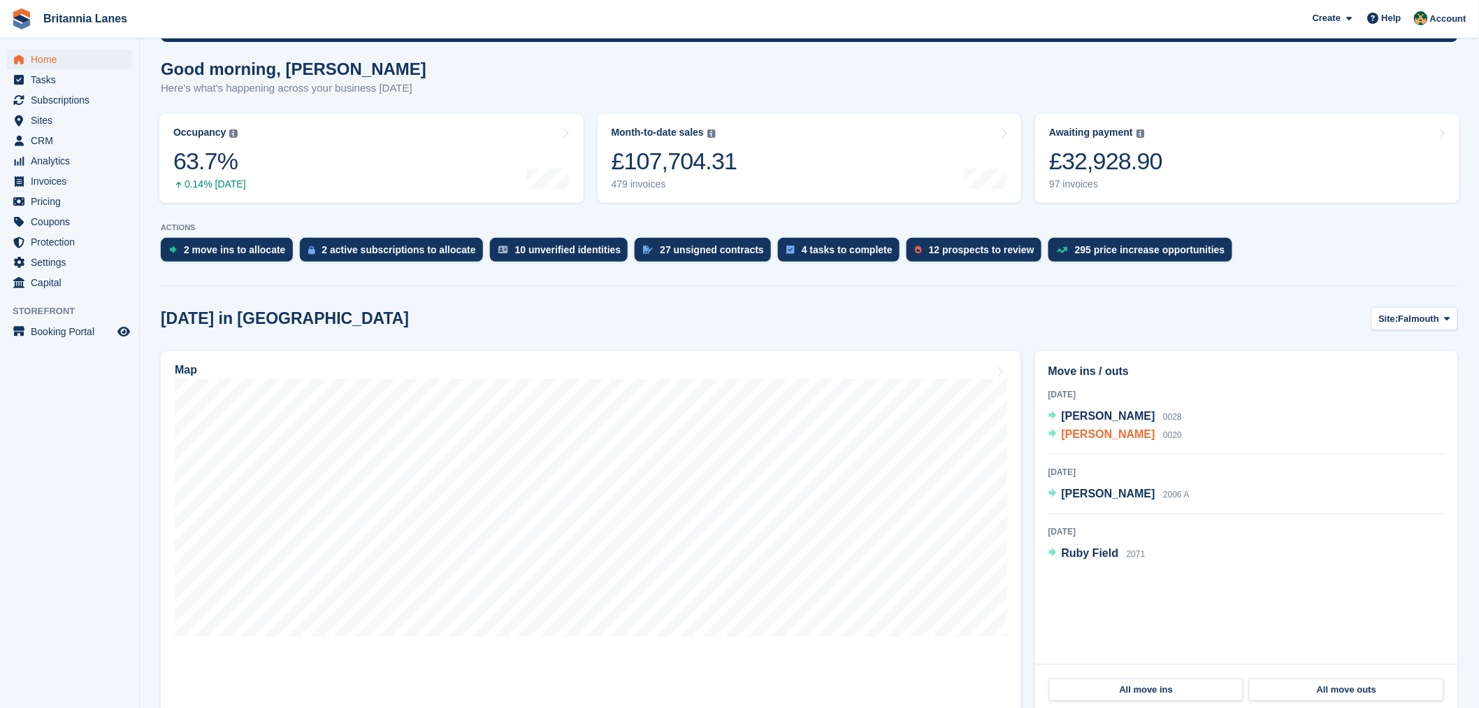
click at [1100, 428] on span "Romeo Cezar Florica" at bounding box center [1109, 434] width 94 height 12
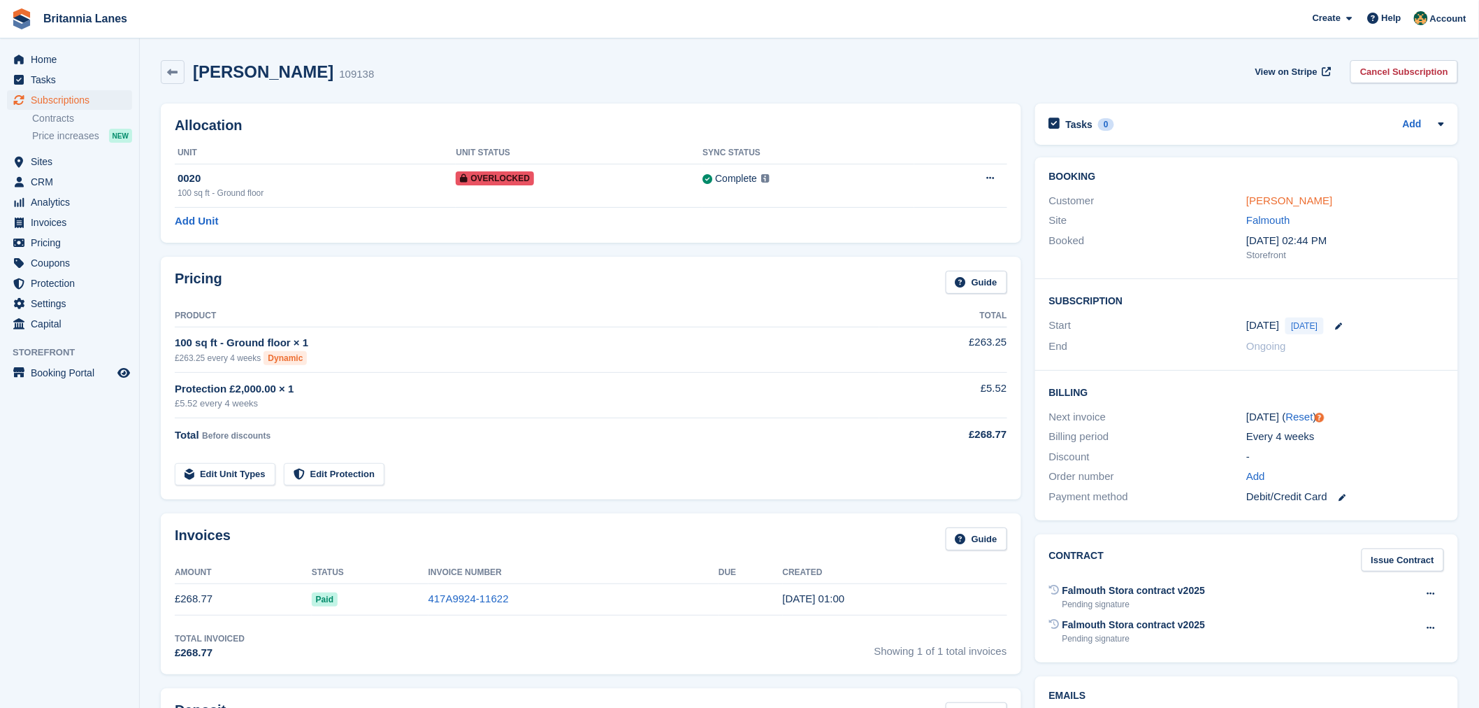
click at [1303, 199] on link "[PERSON_NAME]" at bounding box center [1290, 200] width 86 height 12
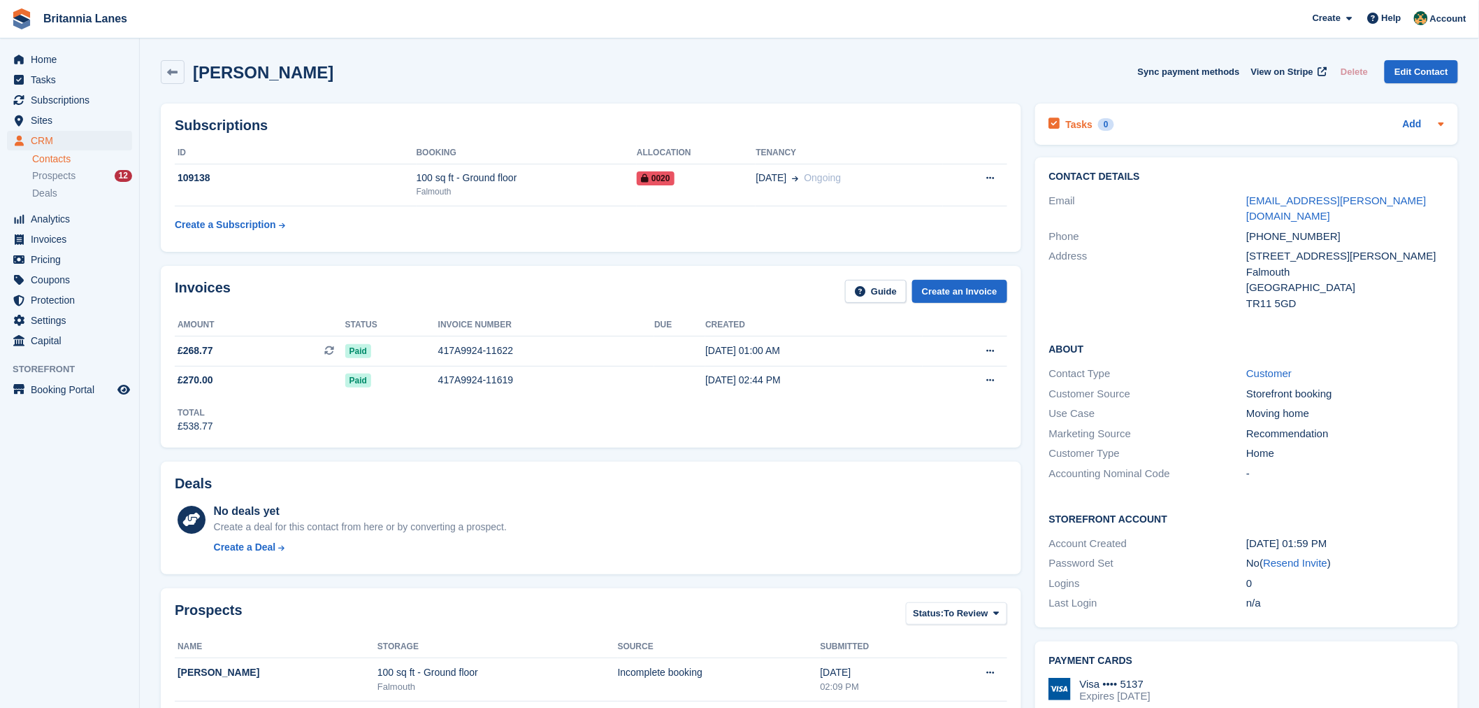
click at [1437, 122] on icon at bounding box center [1441, 123] width 11 height 11
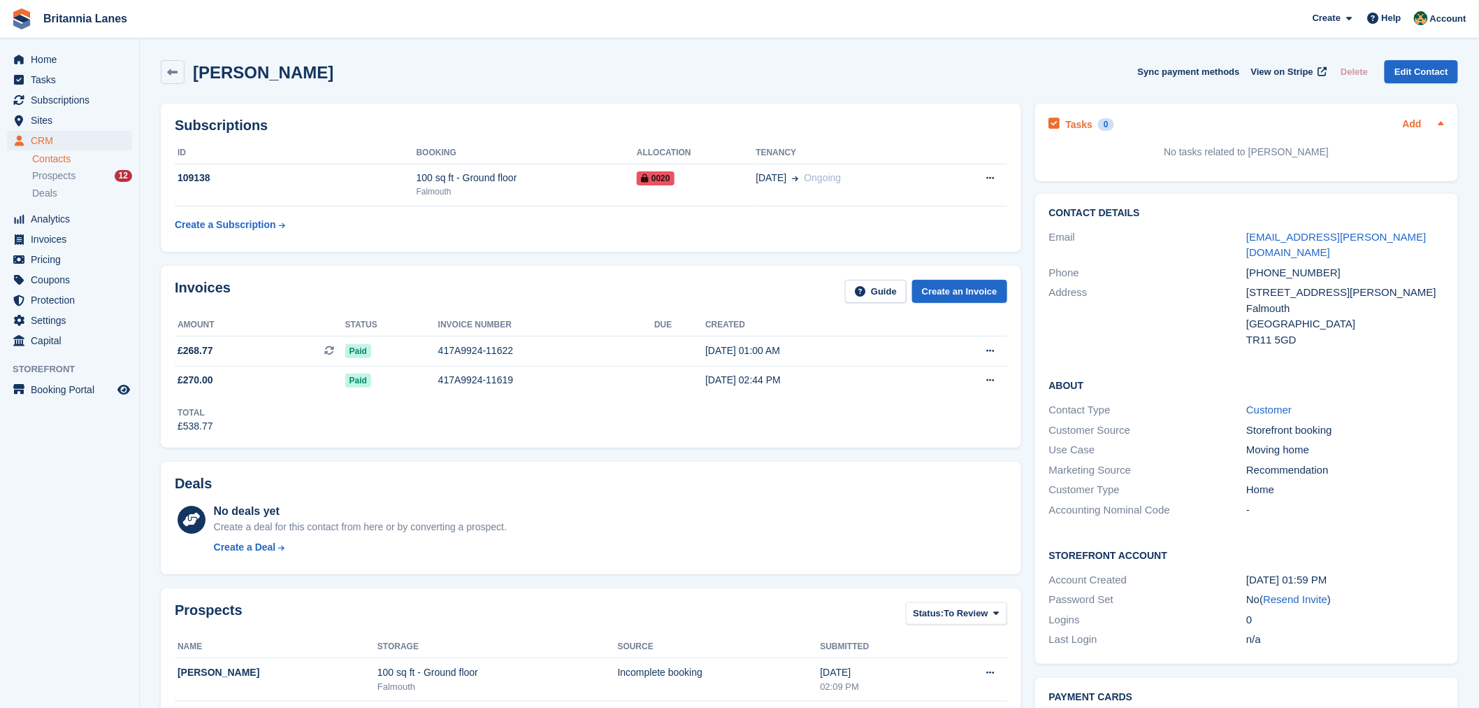
click at [1413, 126] on link "Add" at bounding box center [1412, 125] width 19 height 16
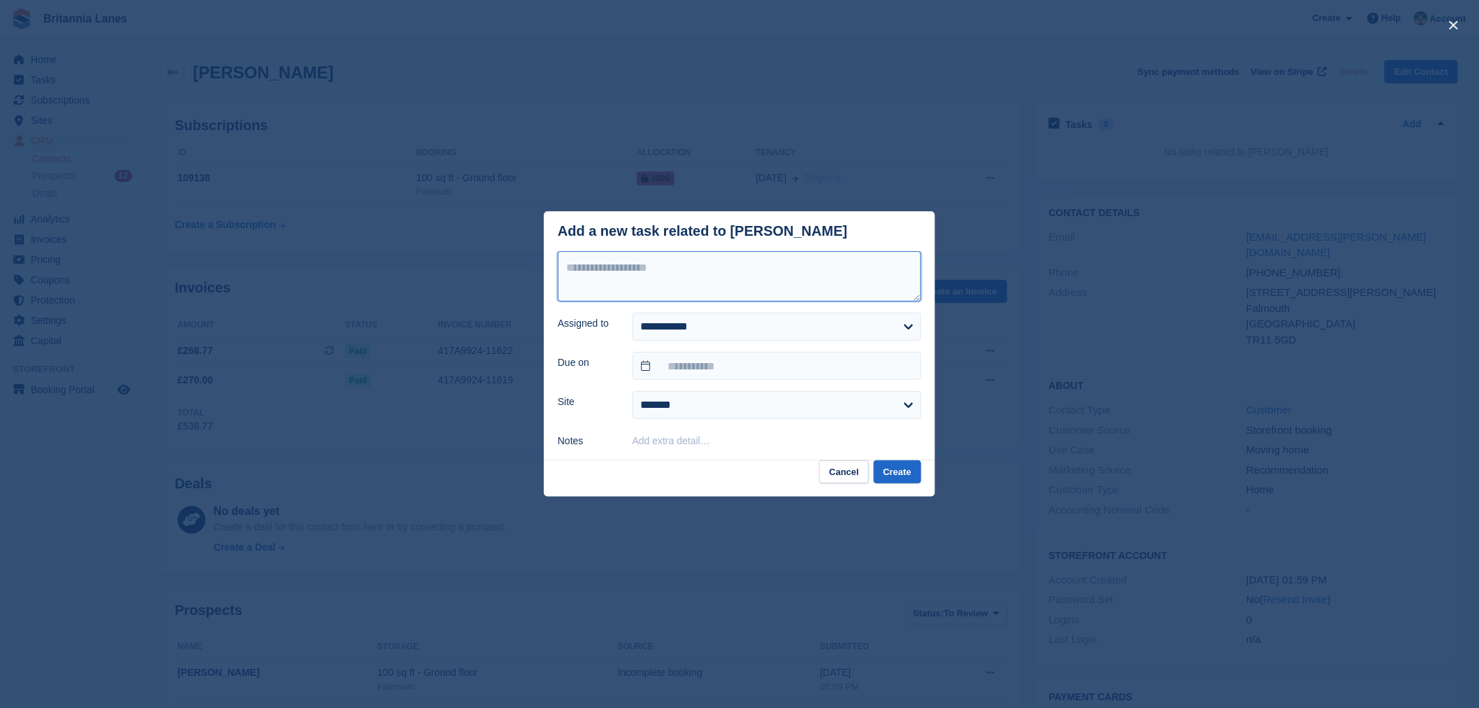
click at [759, 267] on textarea at bounding box center [740, 276] width 364 height 50
click at [729, 326] on select "**********" at bounding box center [777, 327] width 289 height 28
click at [731, 276] on textarea at bounding box center [740, 276] width 364 height 50
click at [903, 473] on button "Create" at bounding box center [898, 471] width 48 height 23
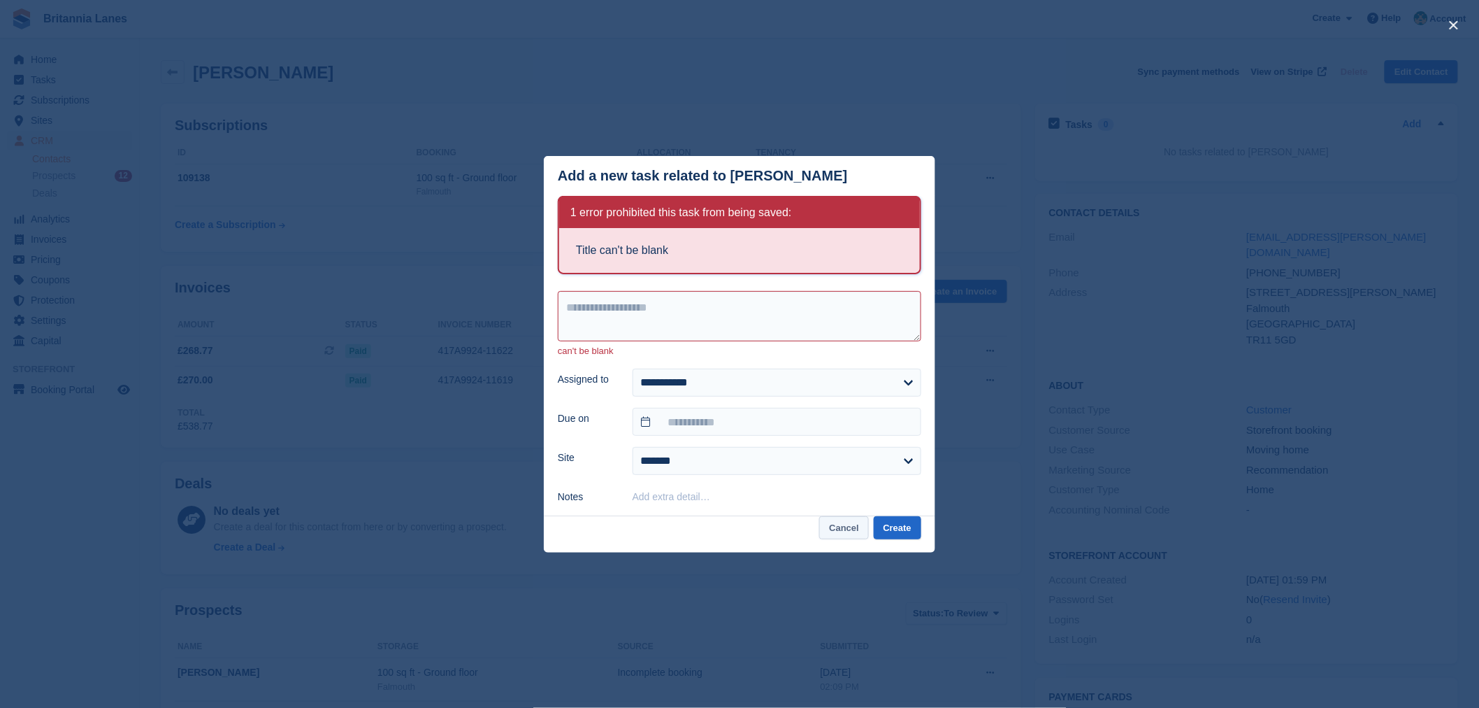
click at [847, 522] on button "Cancel" at bounding box center [844, 527] width 50 height 23
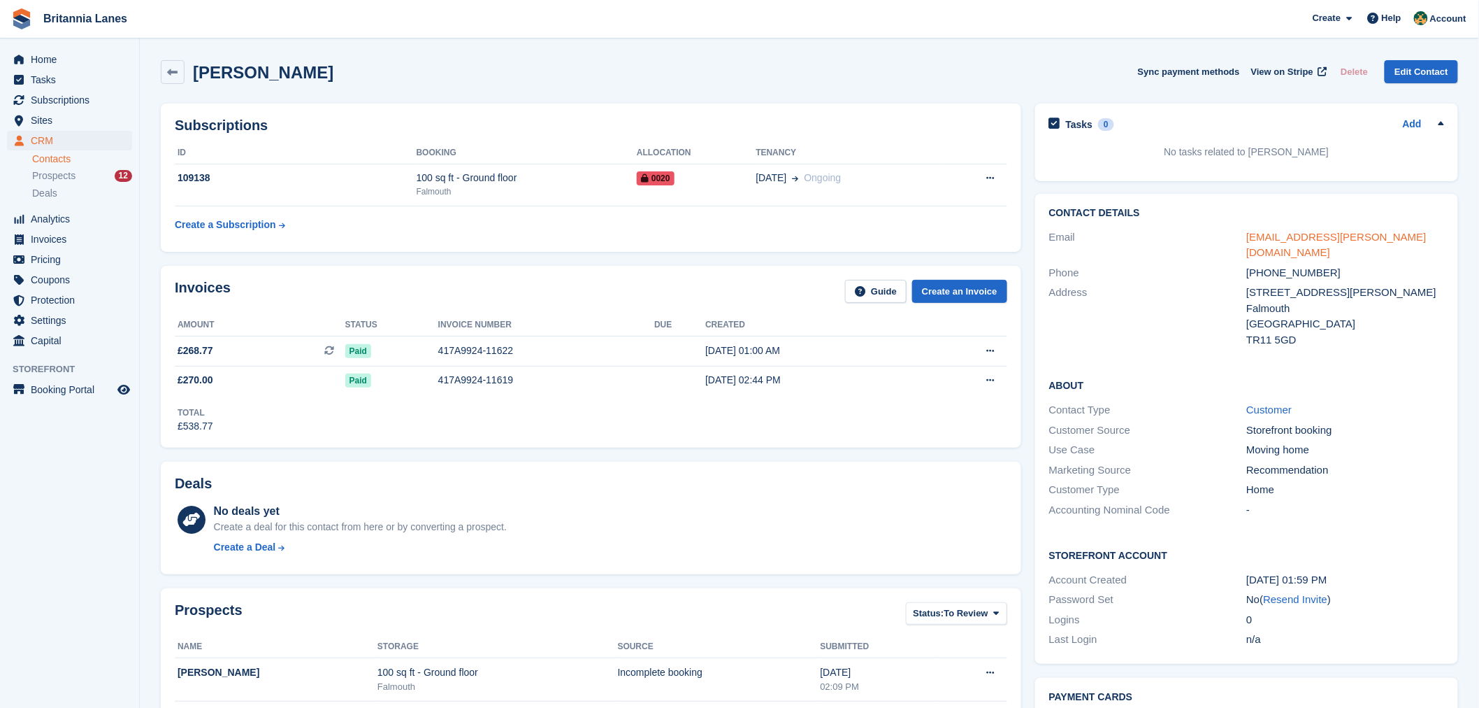
click at [1293, 231] on link "[EMAIL_ADDRESS][PERSON_NAME][DOMAIN_NAME]" at bounding box center [1337, 245] width 180 height 28
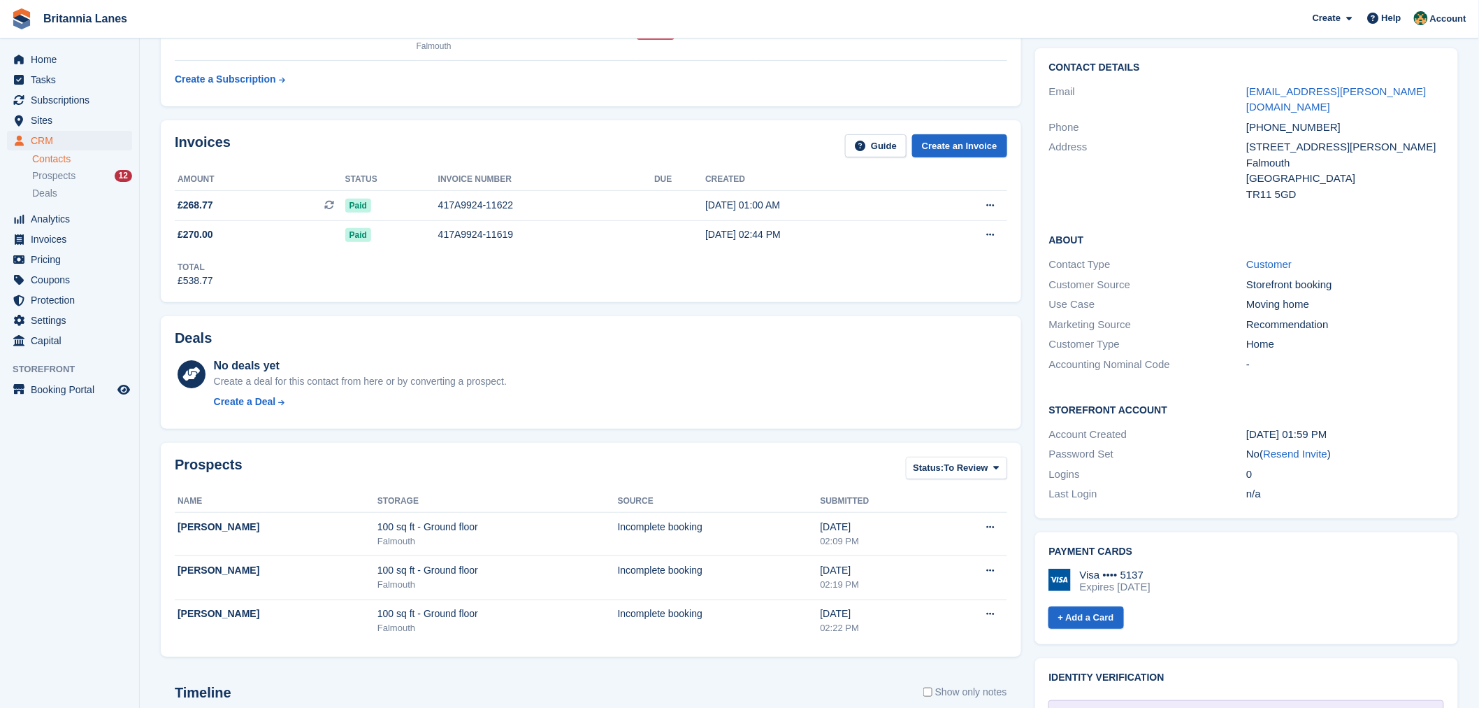
scroll to position [36, 0]
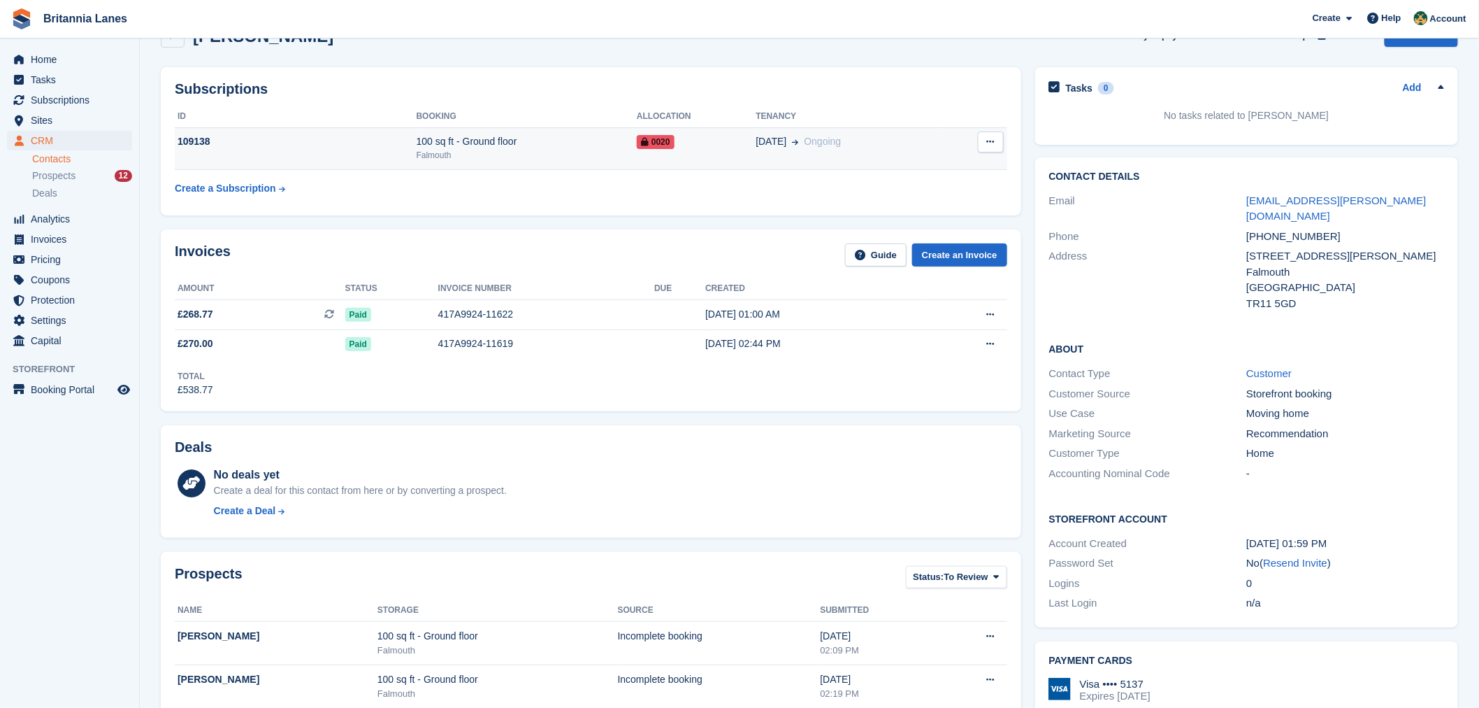
click at [997, 147] on button at bounding box center [991, 141] width 26 height 21
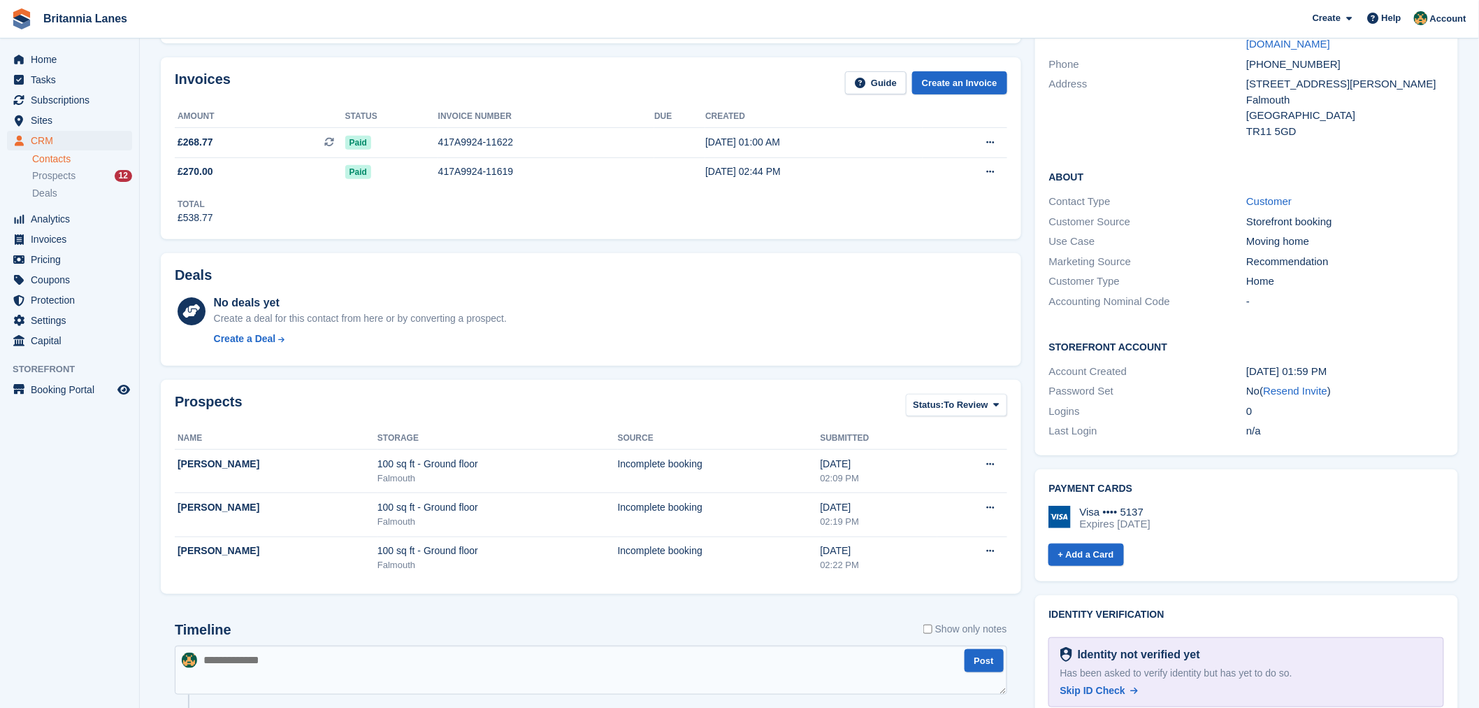
scroll to position [254, 0]
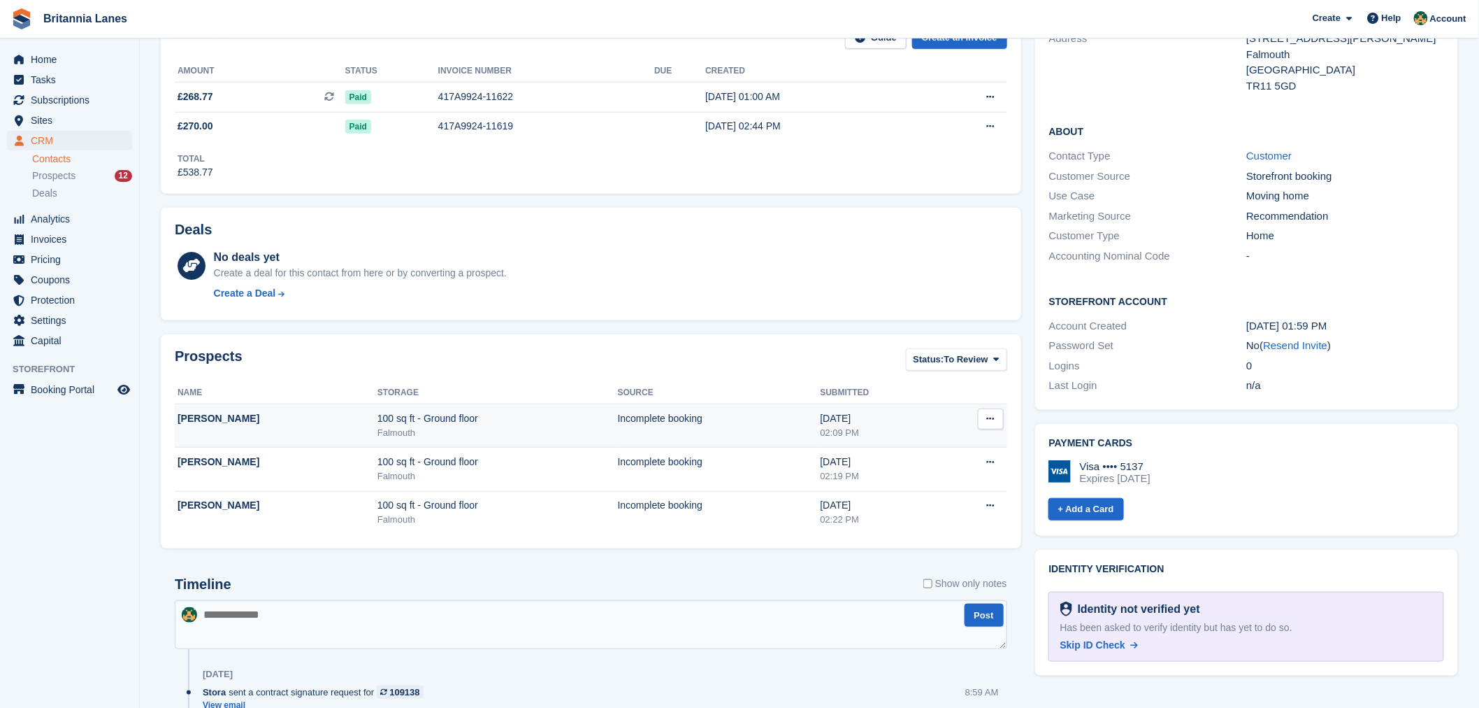
click at [231, 421] on div "[PERSON_NAME]" at bounding box center [278, 418] width 200 height 15
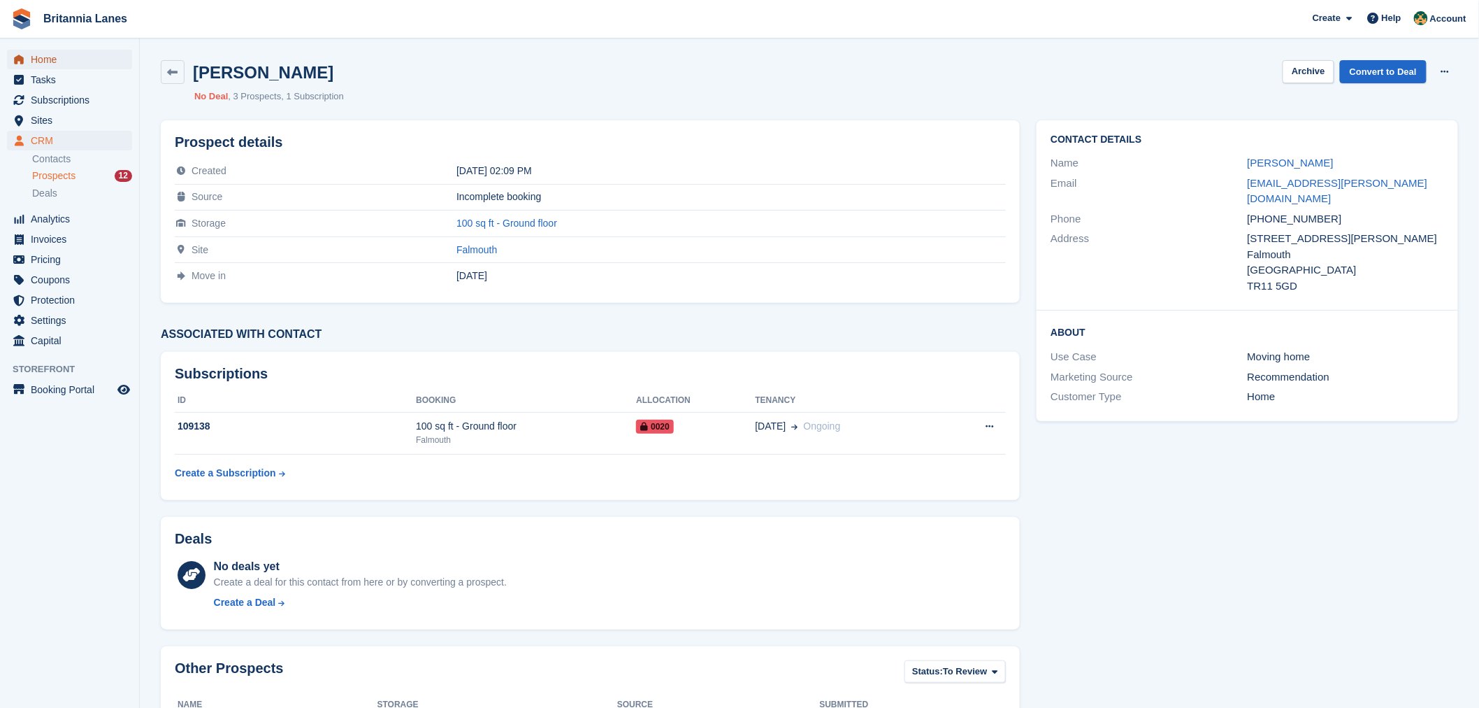
click at [60, 60] on span "Home" at bounding box center [73, 60] width 84 height 20
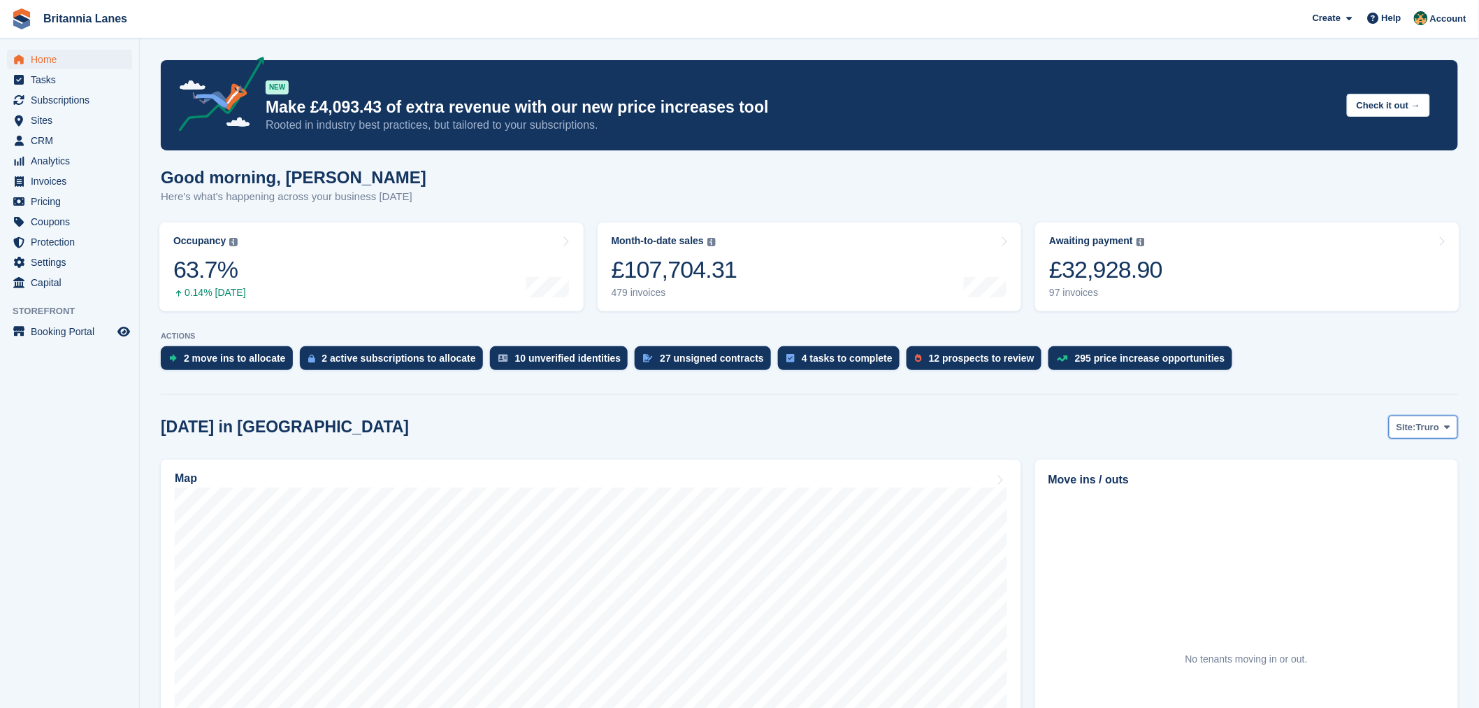
click at [1444, 436] on button "Site: Truro" at bounding box center [1423, 426] width 69 height 23
click at [1365, 487] on link "Falmouth" at bounding box center [1389, 485] width 126 height 25
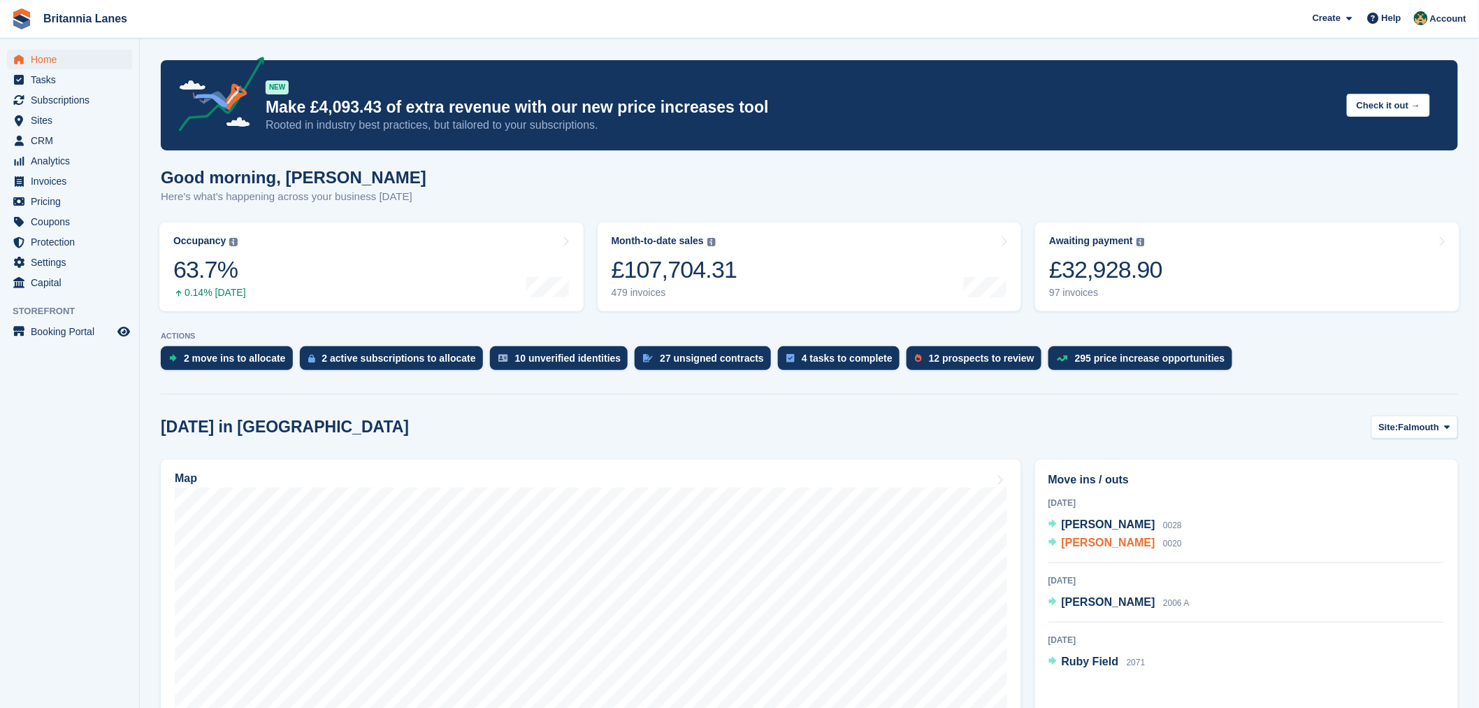
click at [1110, 538] on span "[PERSON_NAME]" at bounding box center [1109, 542] width 94 height 12
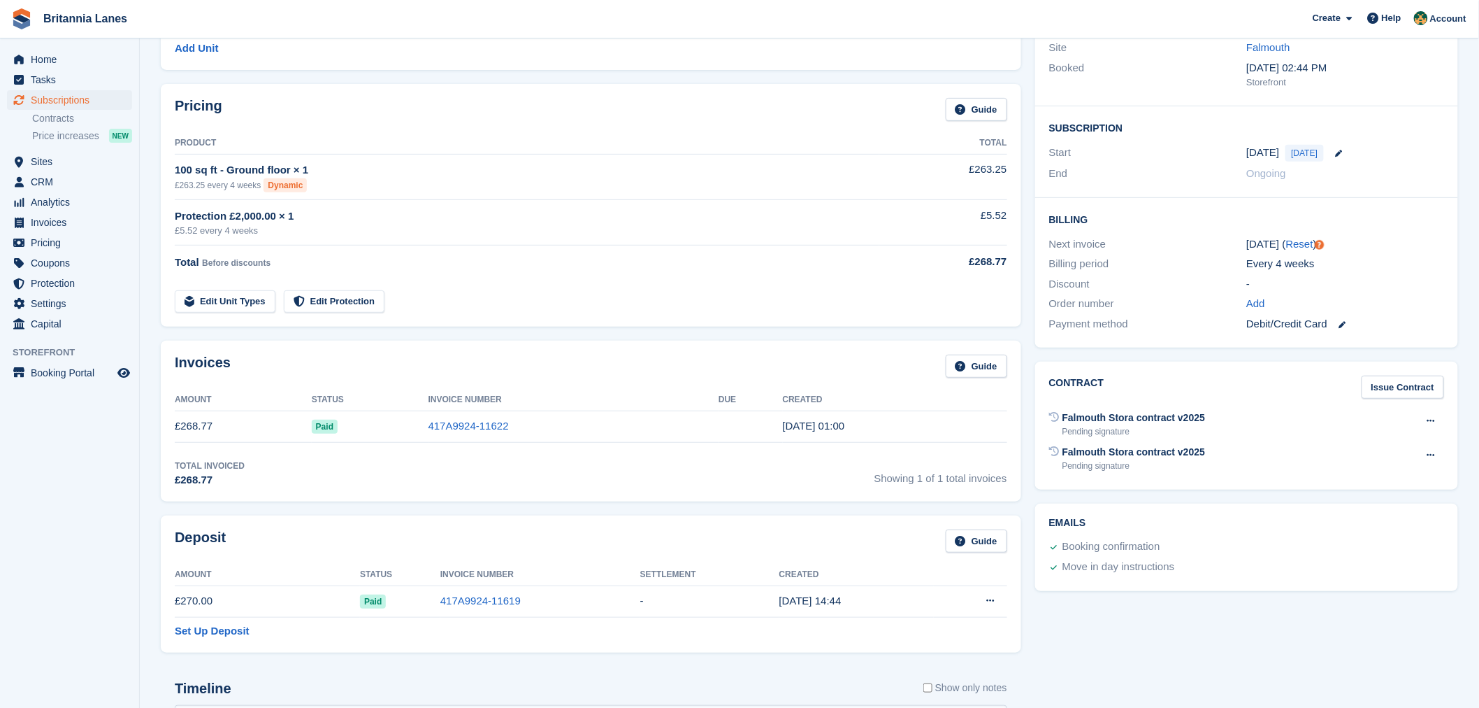
scroll to position [180, 0]
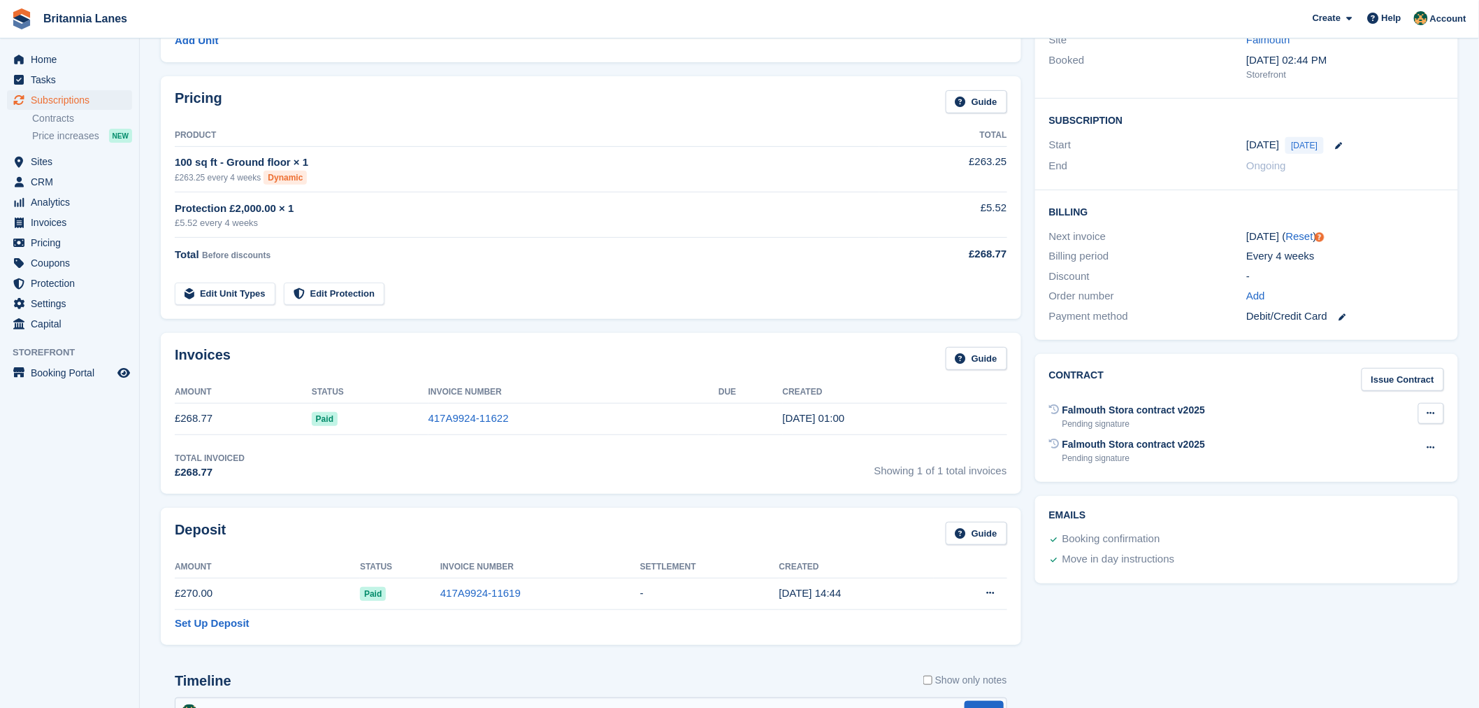
click at [1438, 422] on button at bounding box center [1432, 413] width 26 height 21
click at [1414, 382] on link "Issue Contract" at bounding box center [1403, 379] width 82 height 23
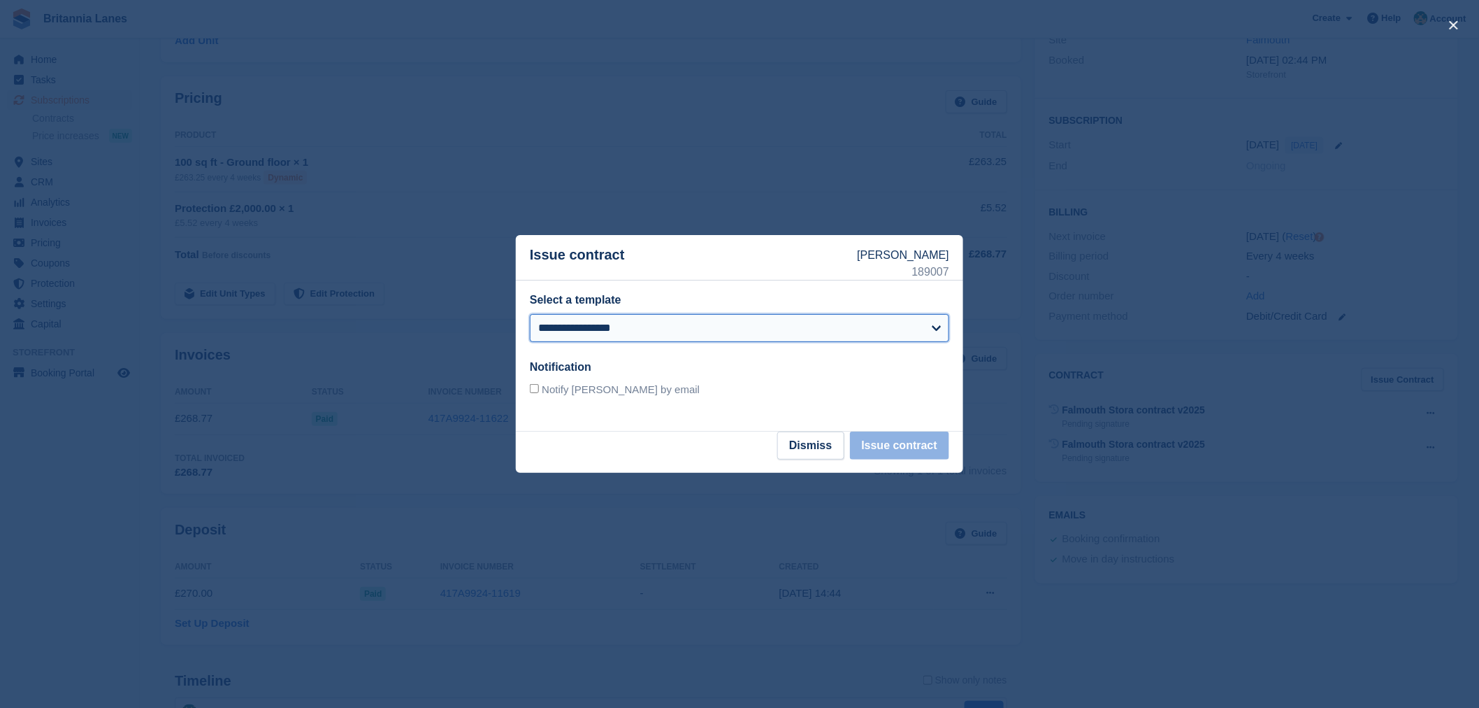
click at [686, 333] on select "**********" at bounding box center [739, 328] width 419 height 28
click at [757, 656] on div at bounding box center [739, 354] width 1479 height 708
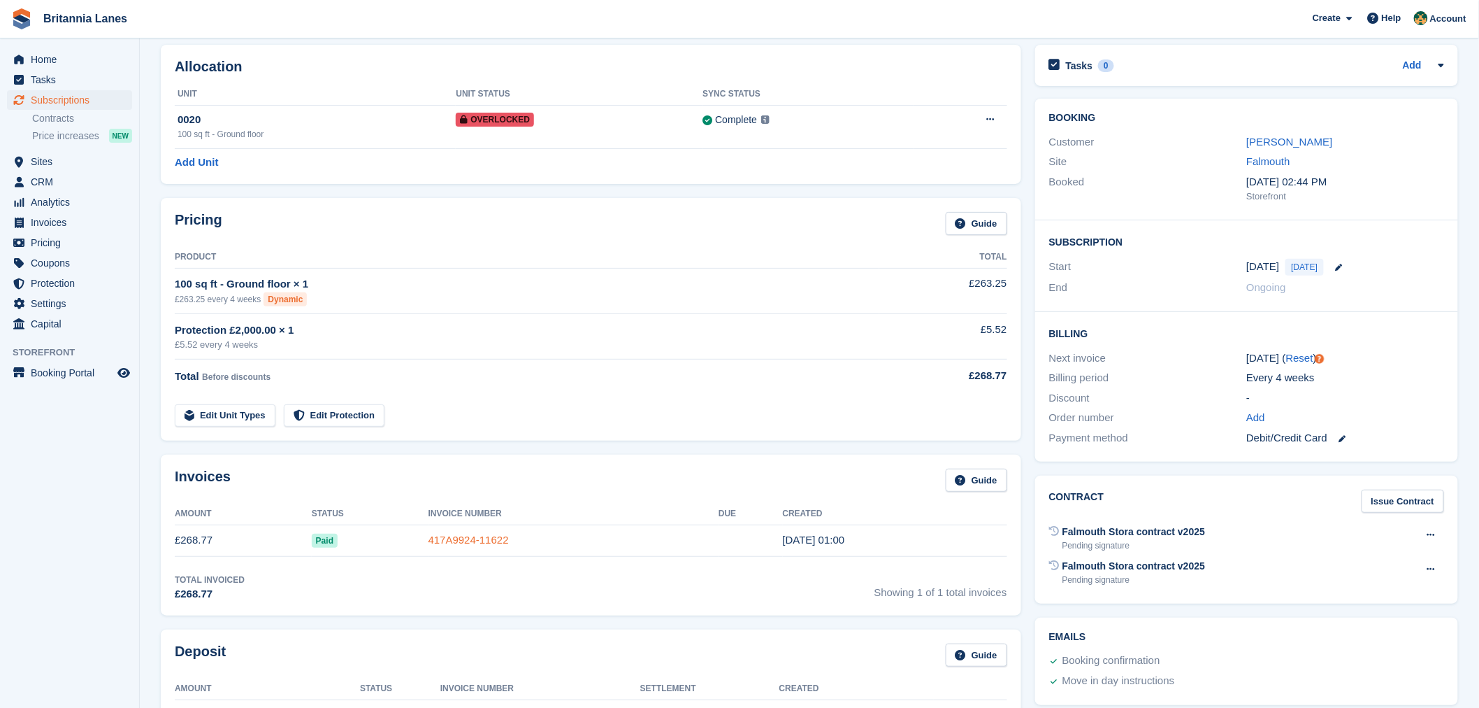
scroll to position [0, 0]
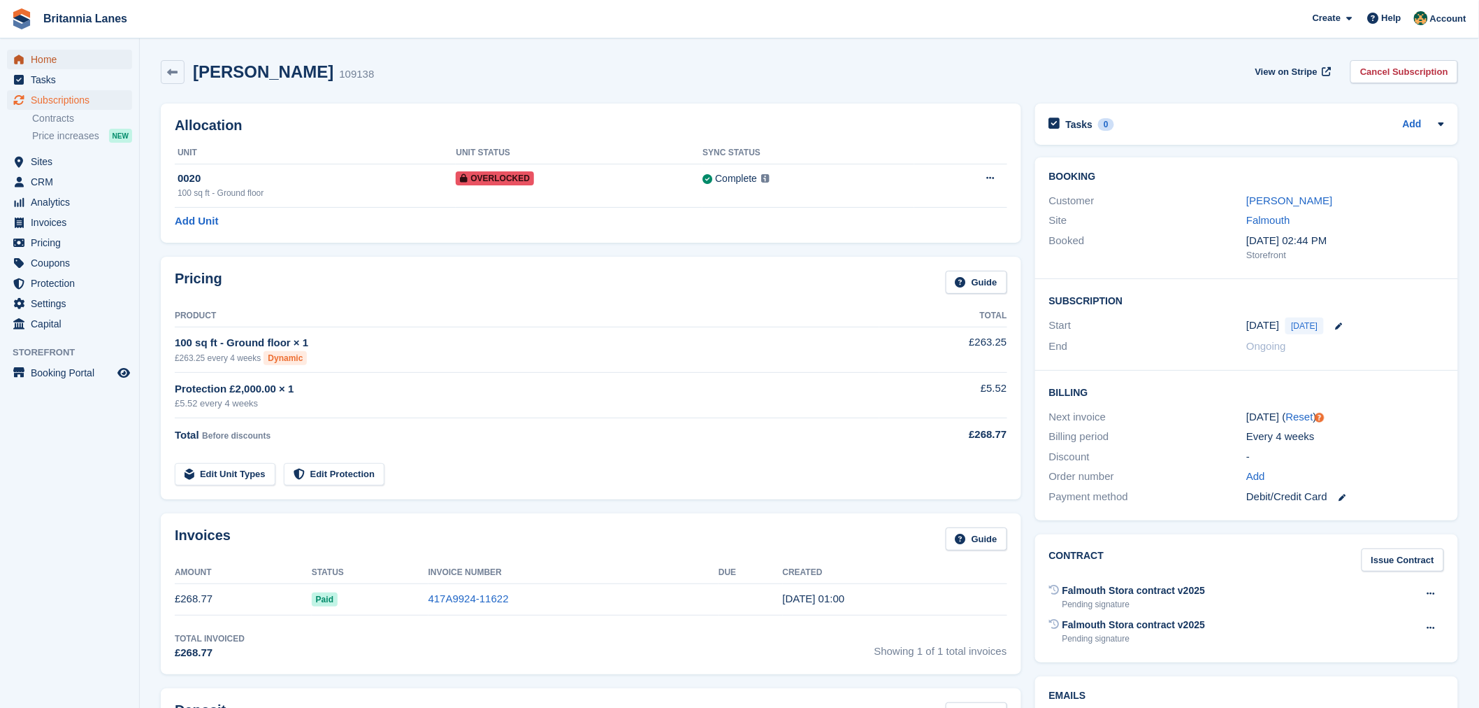
click at [63, 65] on span "Home" at bounding box center [73, 60] width 84 height 20
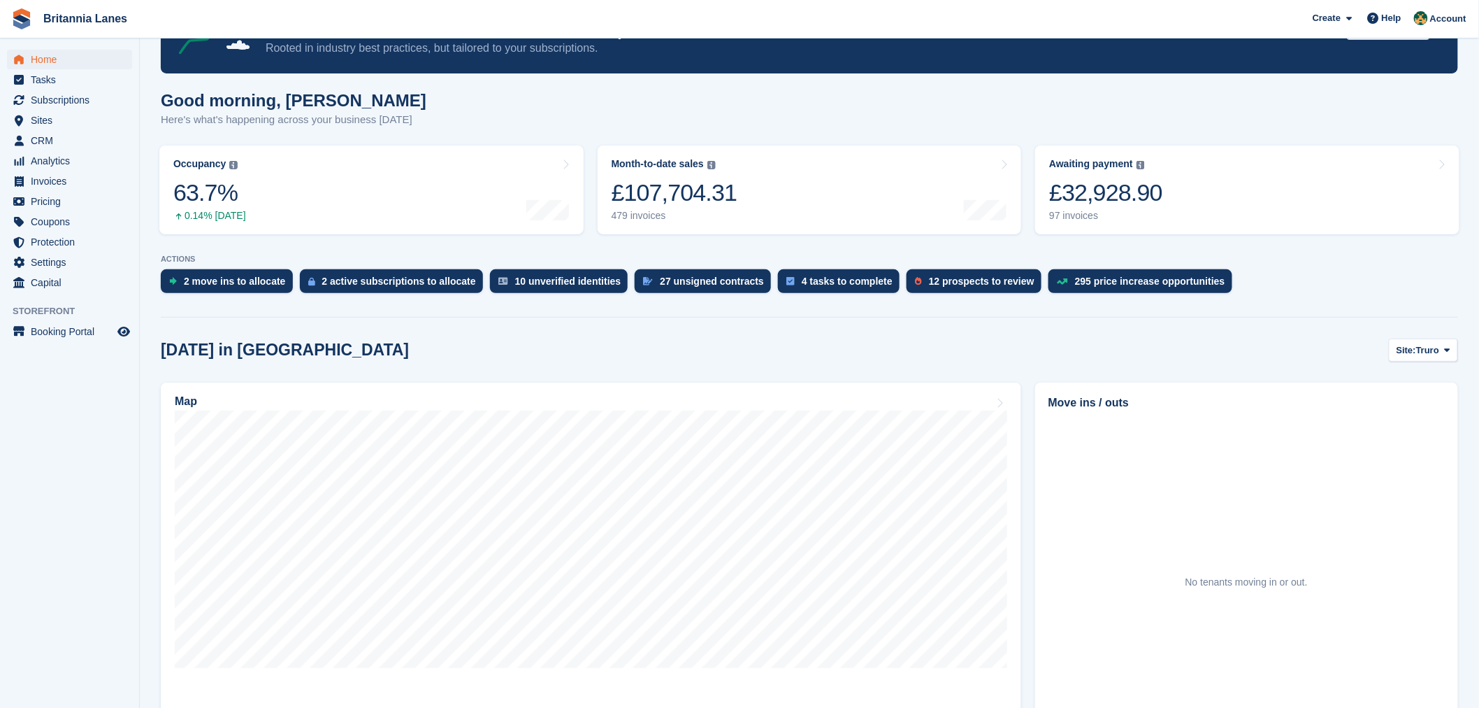
scroll to position [72, 0]
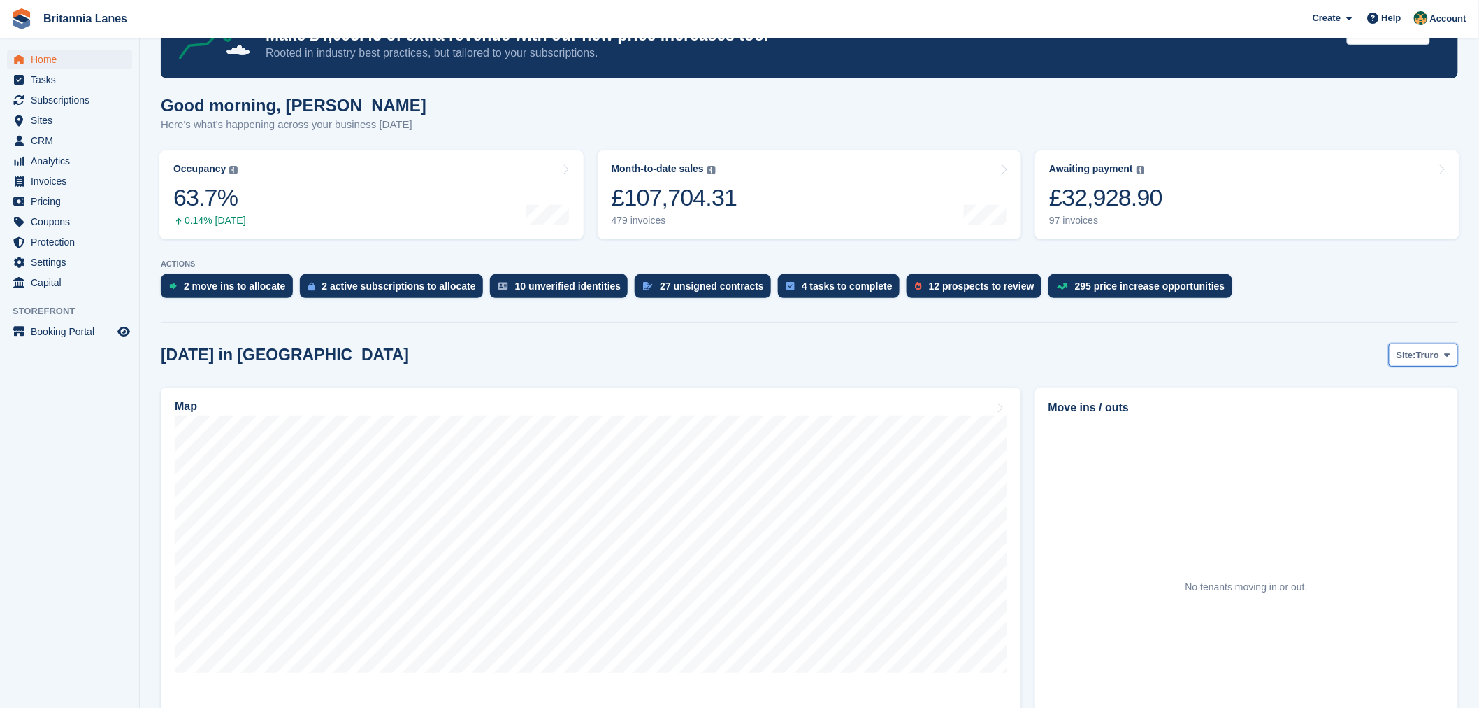
click at [1414, 357] on span "Site:" at bounding box center [1407, 355] width 20 height 14
click at [1384, 414] on link "Falmouth" at bounding box center [1389, 413] width 126 height 25
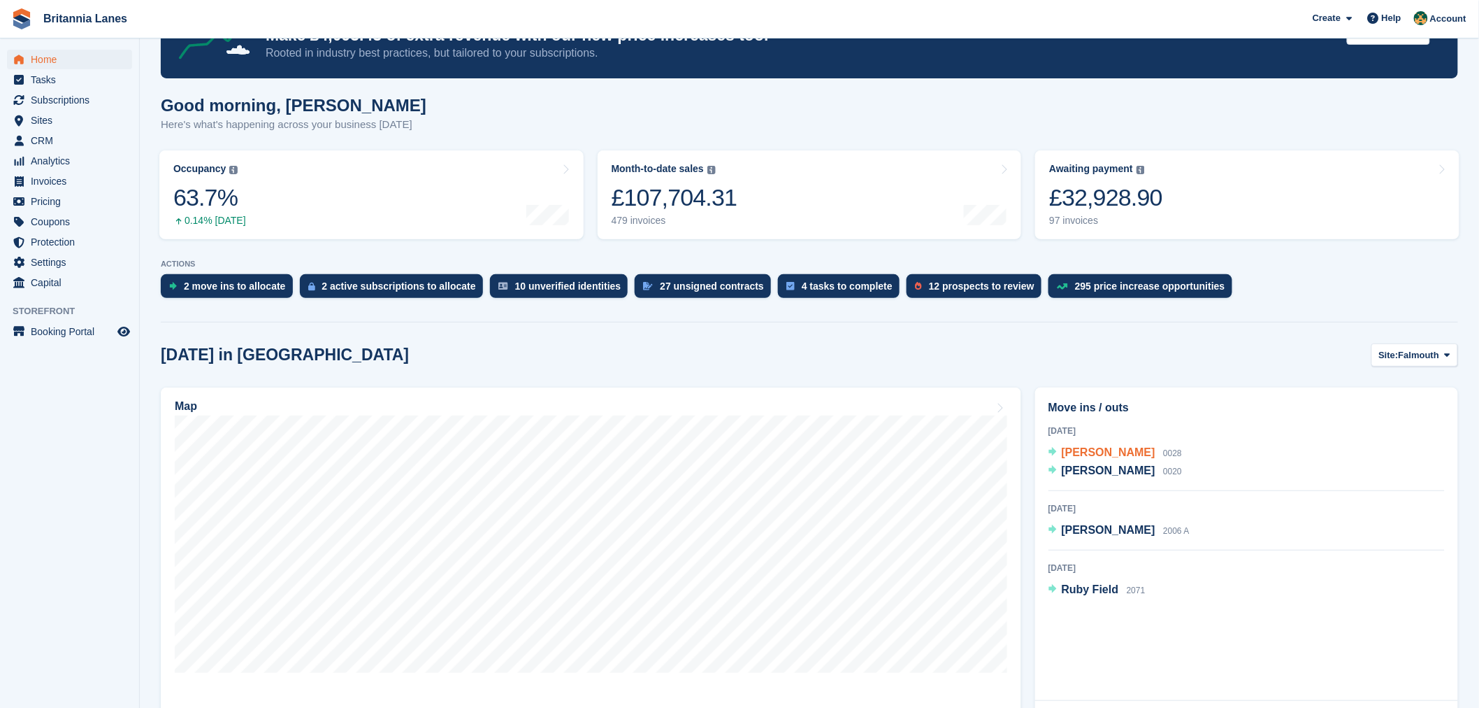
click at [1077, 446] on span "[PERSON_NAME]" at bounding box center [1109, 452] width 94 height 12
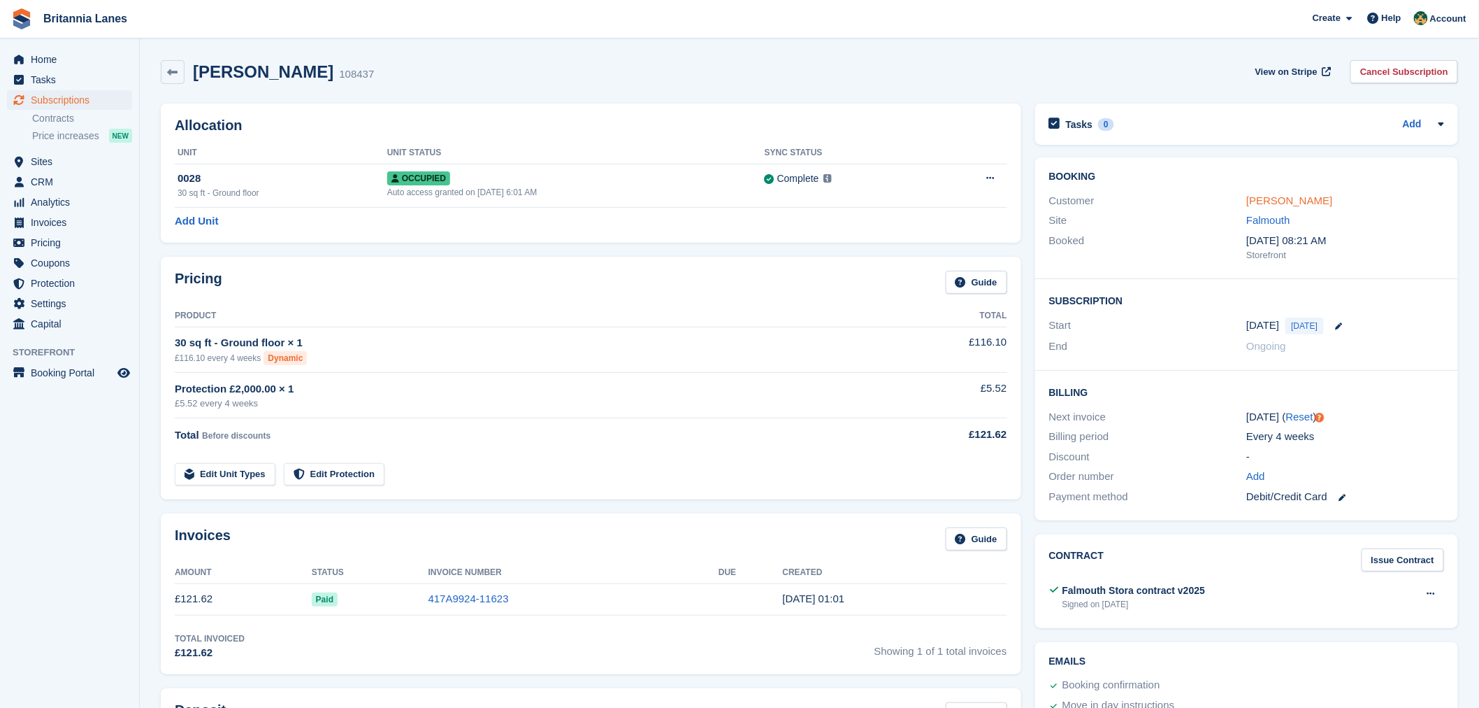
click at [1263, 203] on link "[PERSON_NAME]" at bounding box center [1290, 200] width 86 height 12
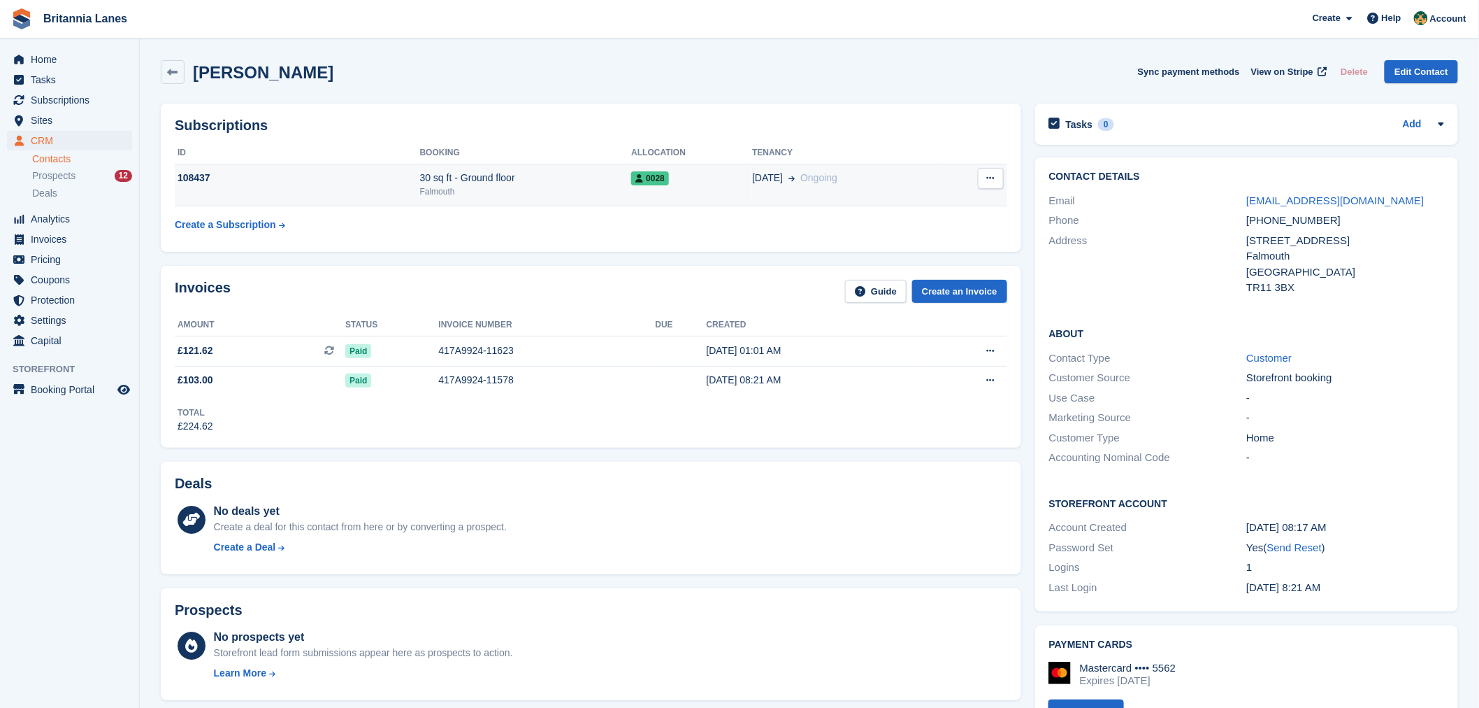
click at [989, 179] on icon at bounding box center [991, 177] width 8 height 9
click at [912, 103] on div "Subscriptions ID Booking Allocation Tenancy 108437 30 sq ft - Ground floor [GEO…" at bounding box center [591, 177] width 861 height 148
click at [986, 179] on button at bounding box center [991, 178] width 26 height 21
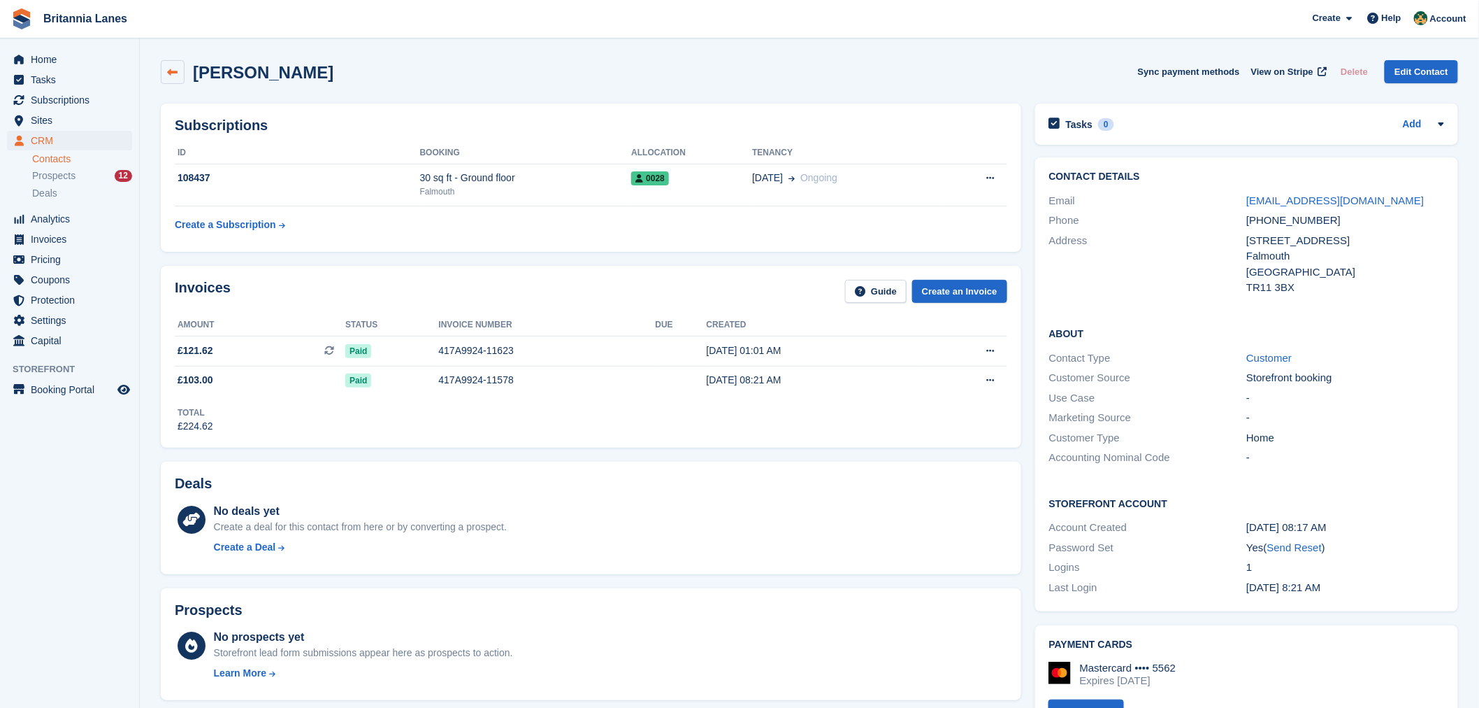
click at [182, 72] on link at bounding box center [173, 72] width 24 height 24
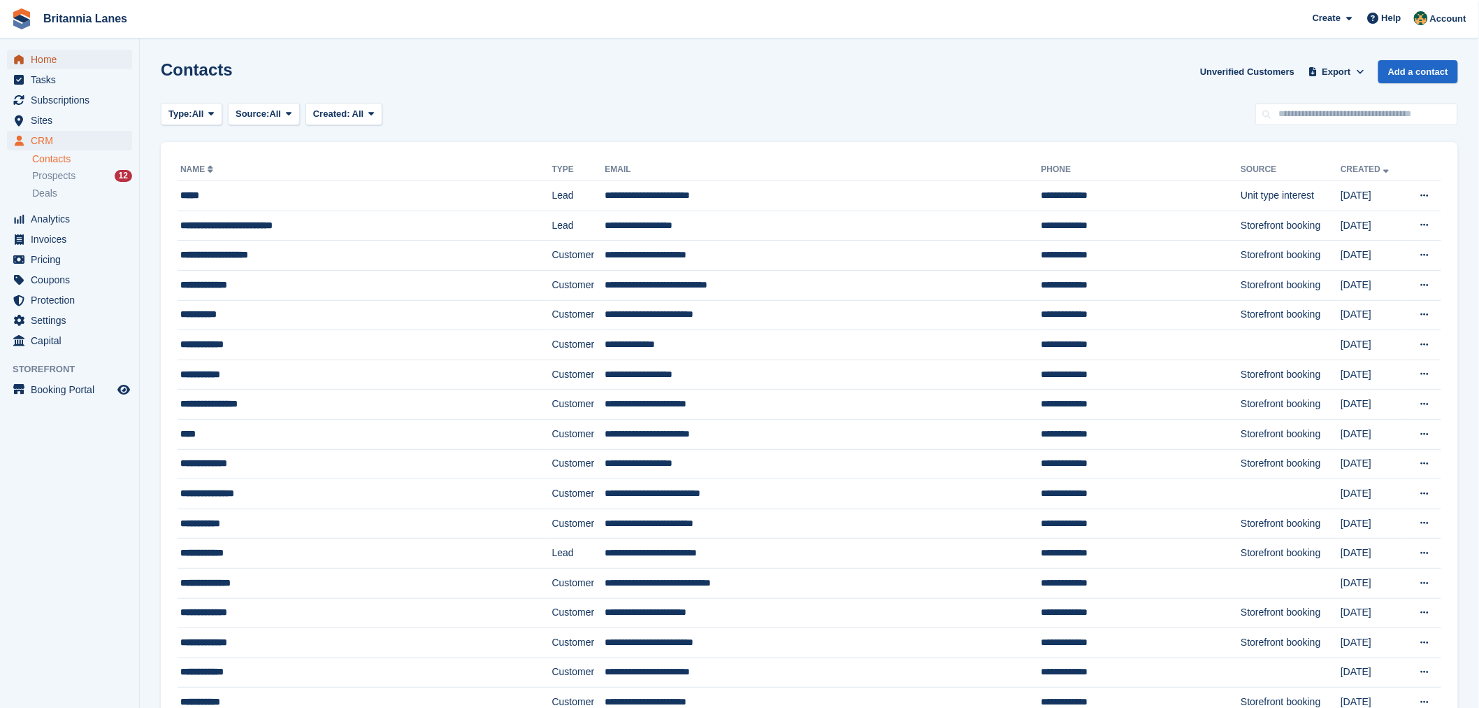
click at [85, 66] on span "Home" at bounding box center [73, 60] width 84 height 20
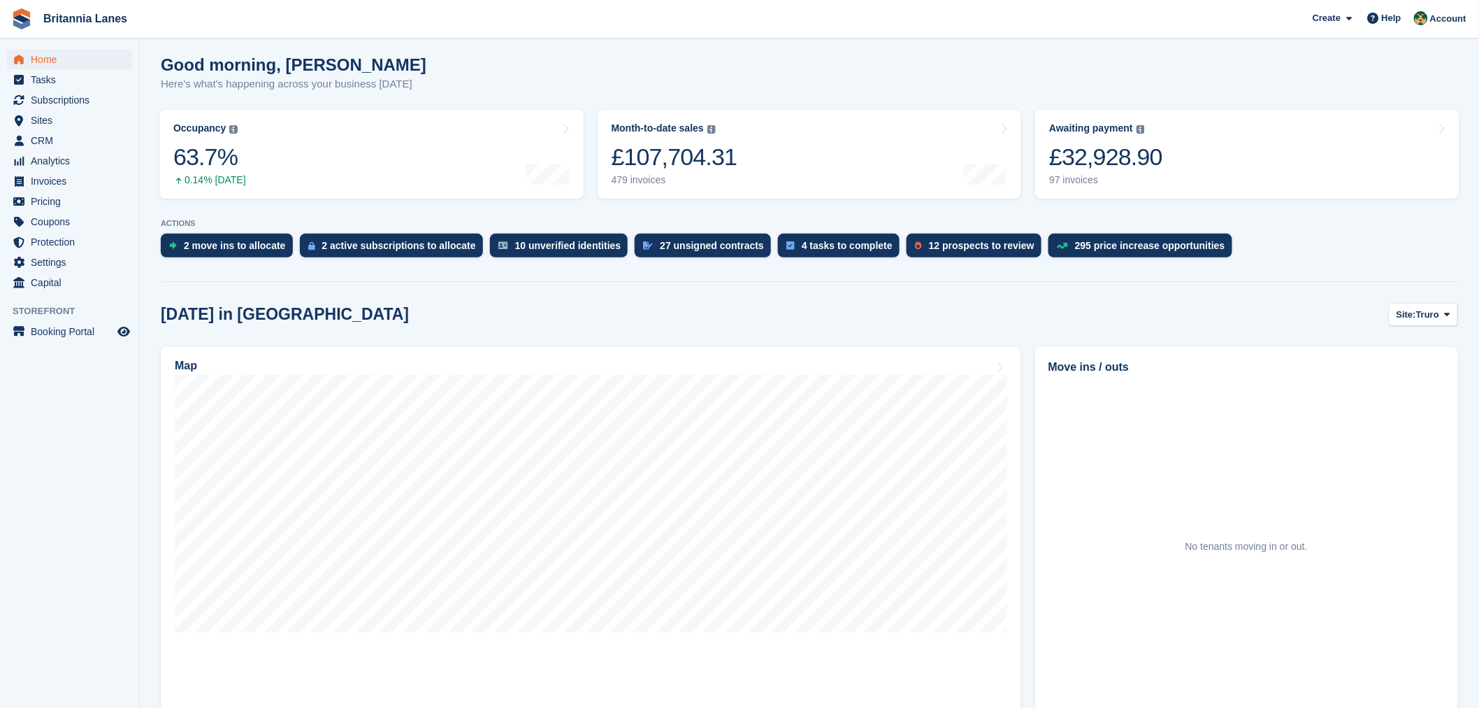
scroll to position [145, 0]
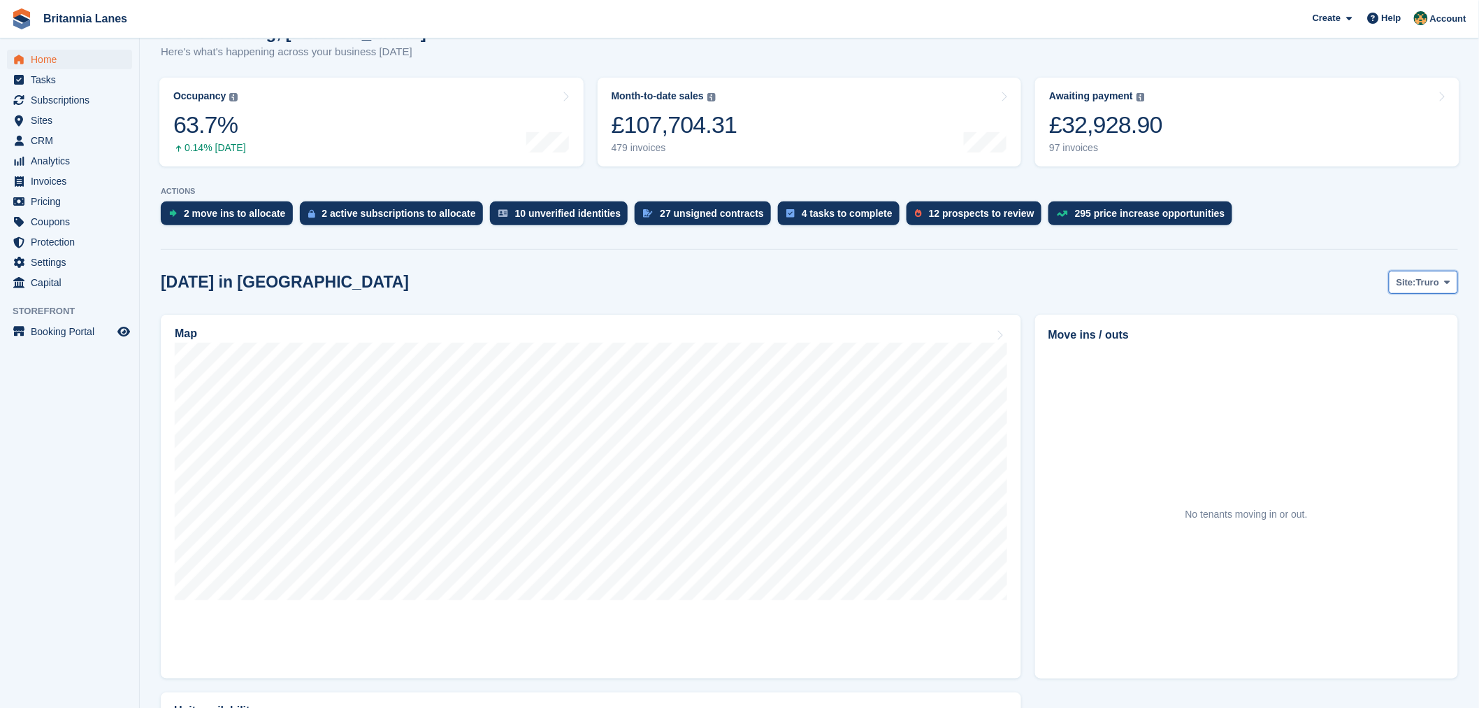
click at [1437, 285] on span "Truro" at bounding box center [1427, 282] width 23 height 14
click at [1395, 343] on link "Falmouth" at bounding box center [1389, 340] width 126 height 25
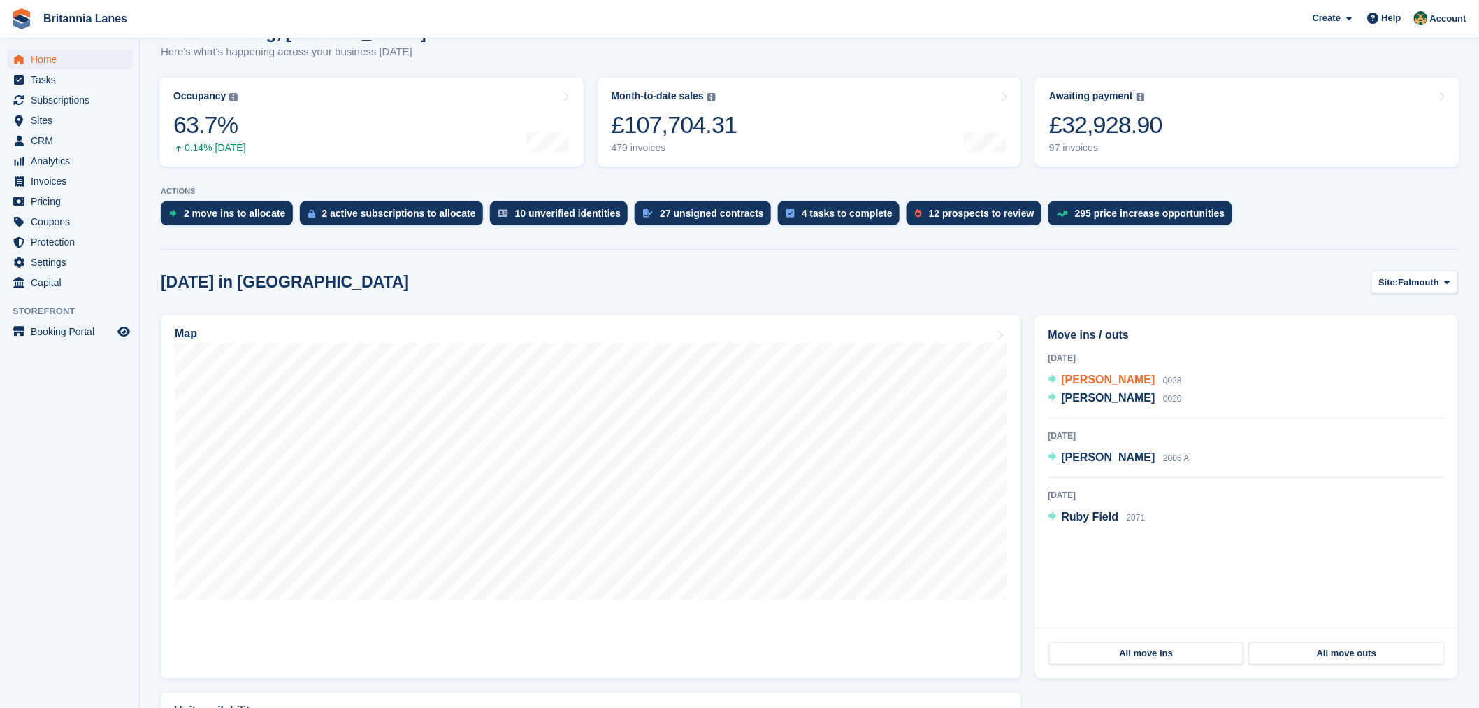
click at [1075, 380] on span "[PERSON_NAME]" at bounding box center [1109, 379] width 94 height 12
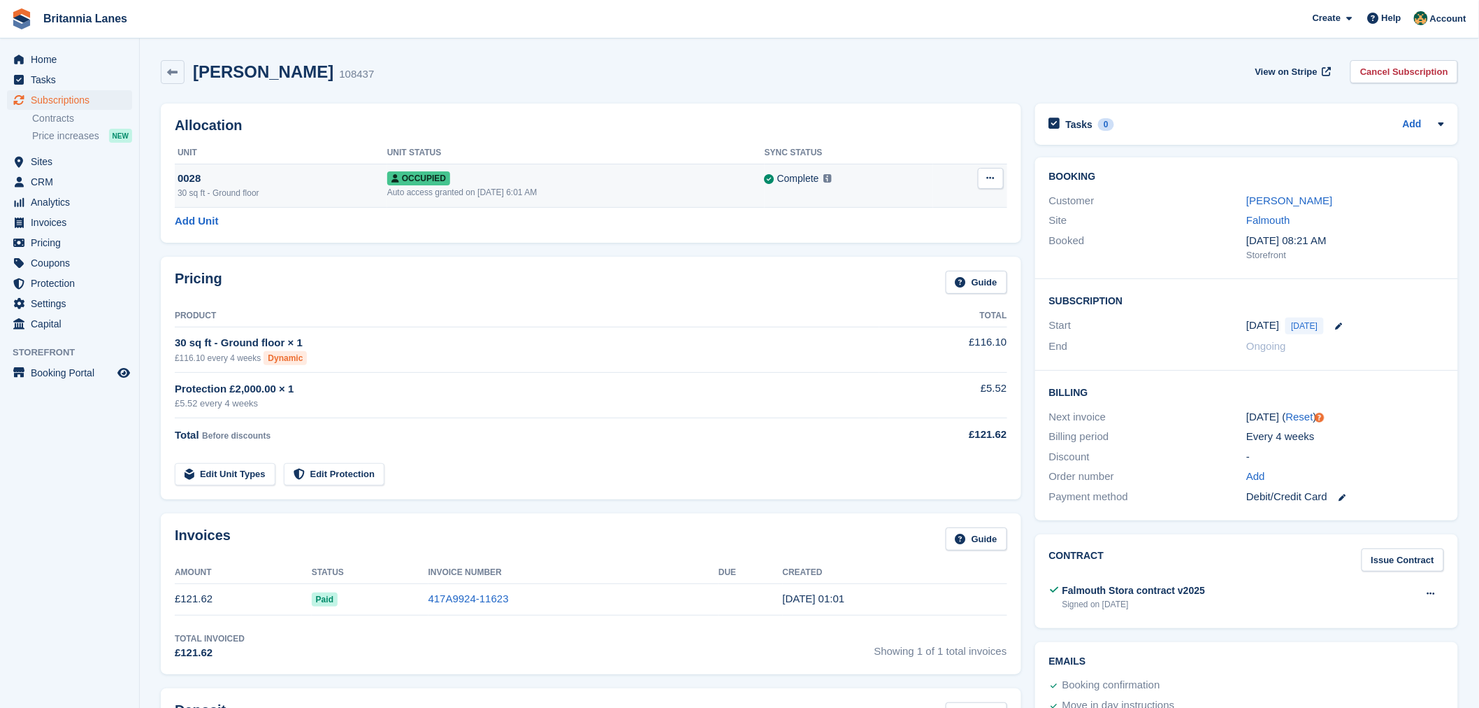
click at [987, 180] on icon at bounding box center [991, 177] width 8 height 9
click at [944, 208] on p "Overlock" at bounding box center [937, 205] width 122 height 18
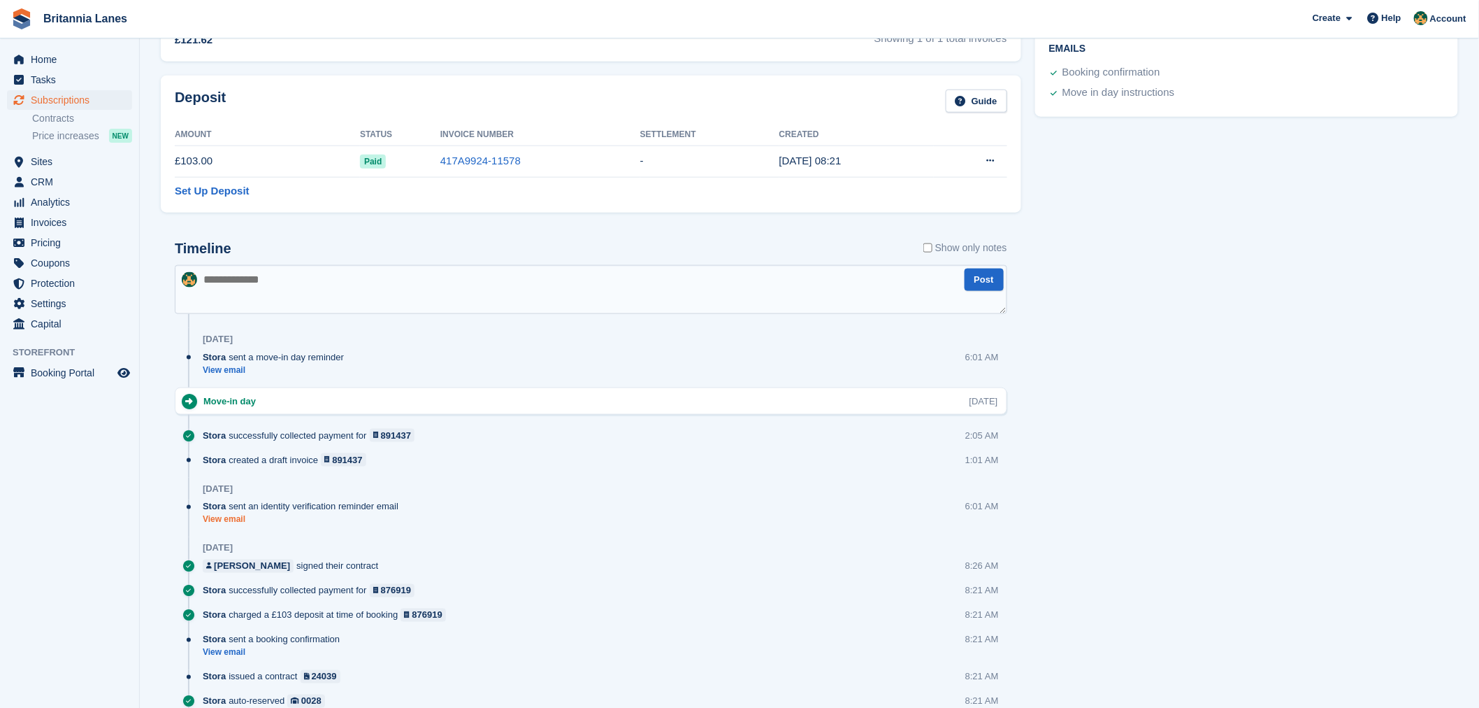
scroll to position [652, 0]
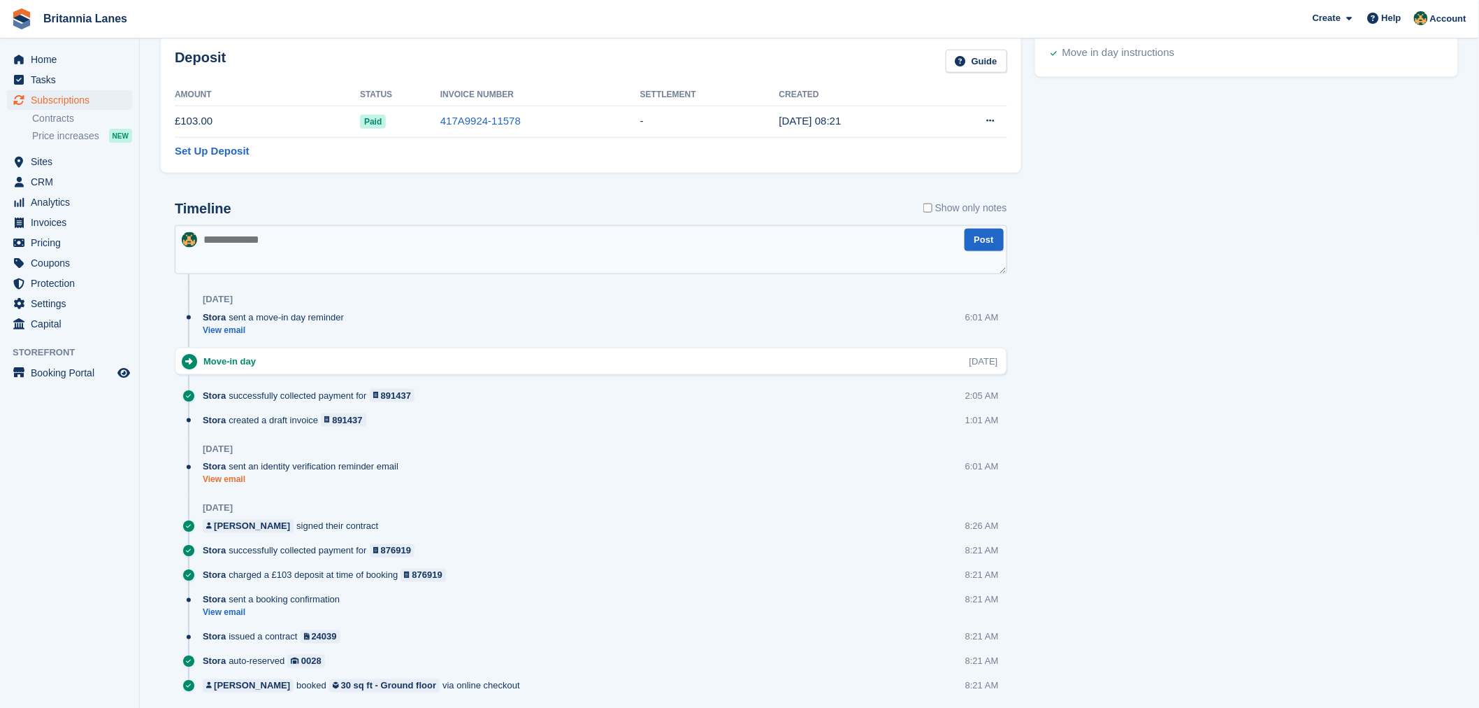
click at [229, 481] on link "View email" at bounding box center [304, 480] width 203 height 12
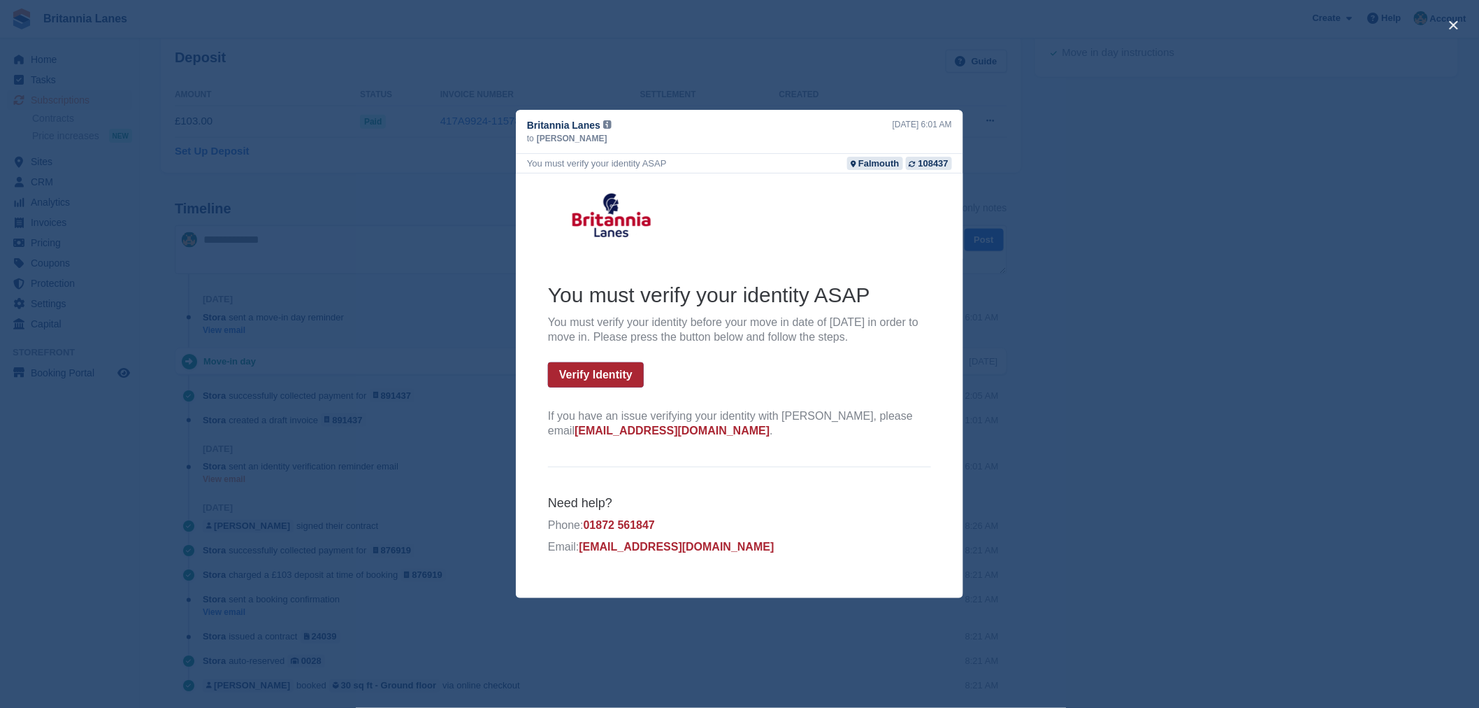
scroll to position [0, 0]
click at [1065, 194] on div "close" at bounding box center [739, 354] width 1479 height 708
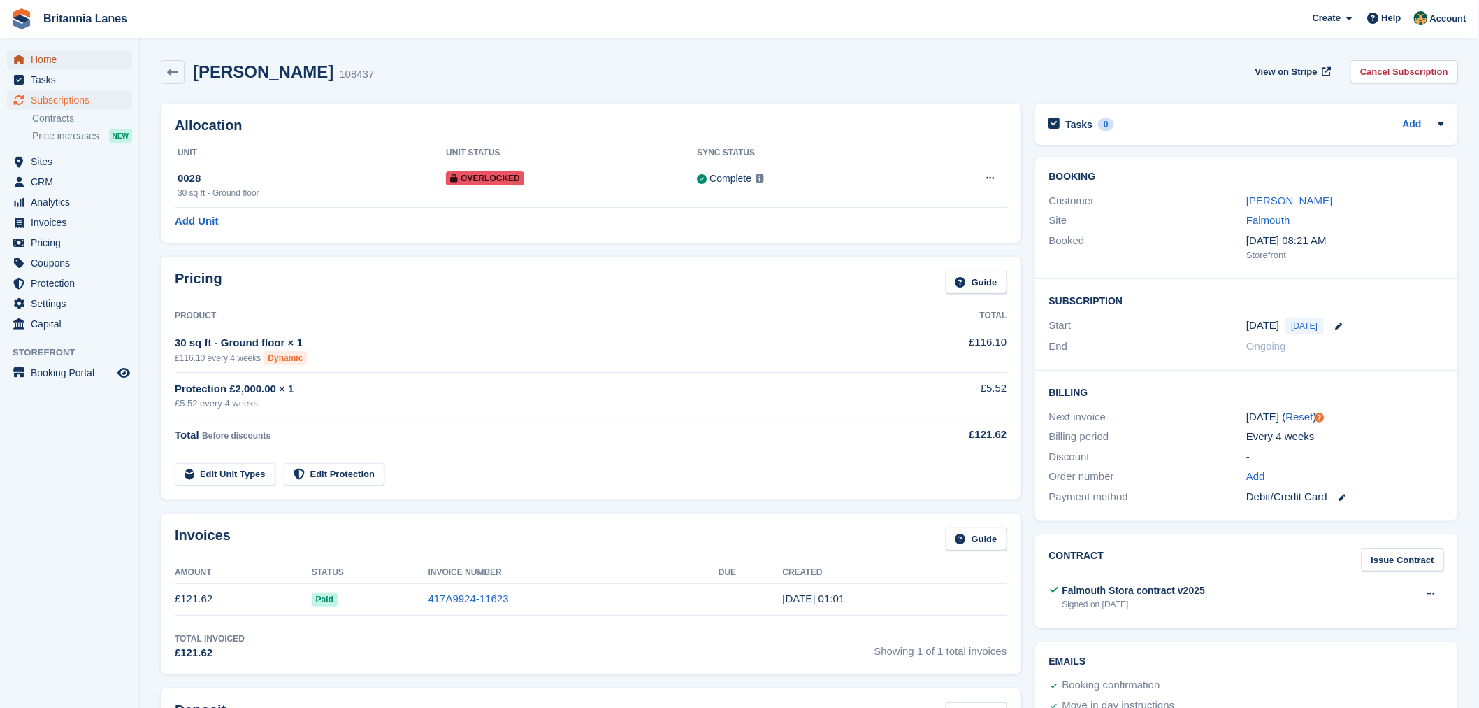
click at [56, 62] on span "Home" at bounding box center [73, 60] width 84 height 20
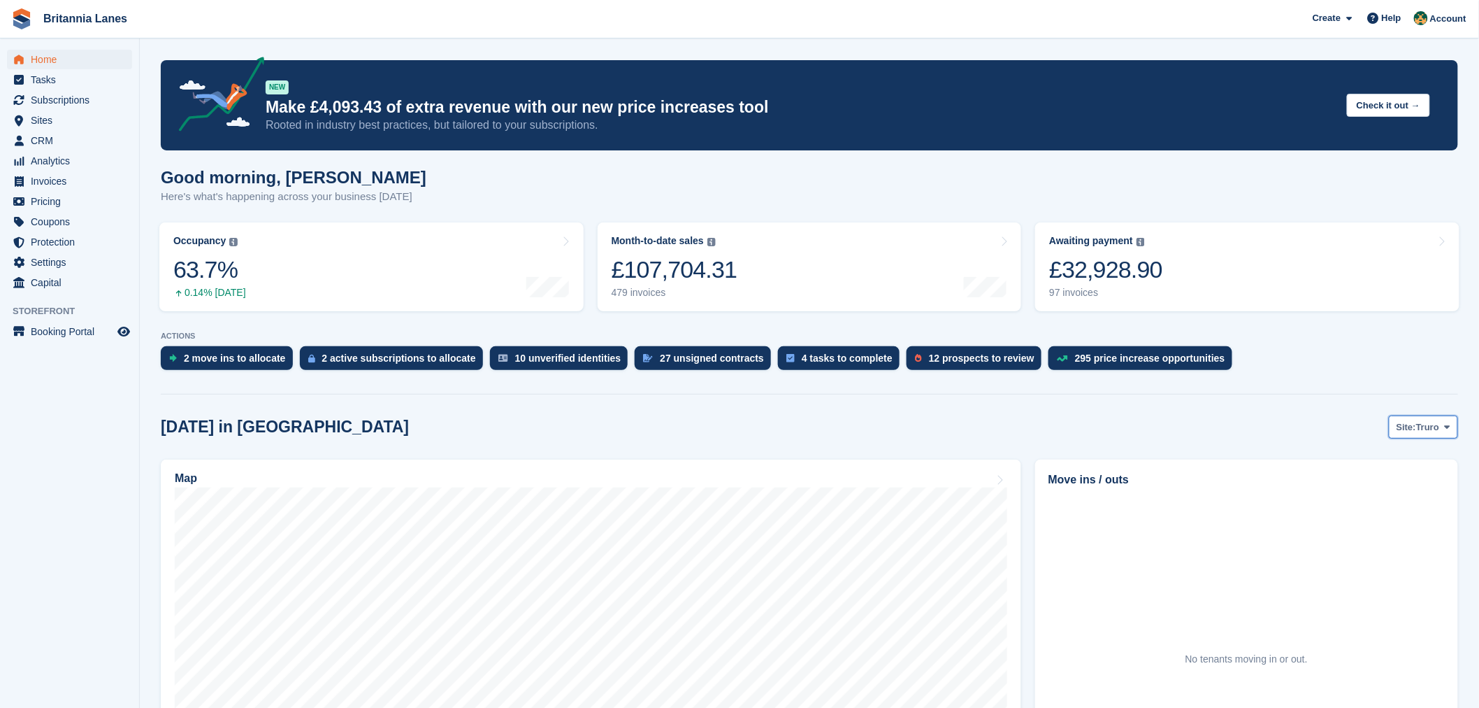
click at [1440, 430] on button "Site: Truro" at bounding box center [1423, 426] width 69 height 23
click at [1402, 485] on link "Falmouth" at bounding box center [1389, 485] width 126 height 25
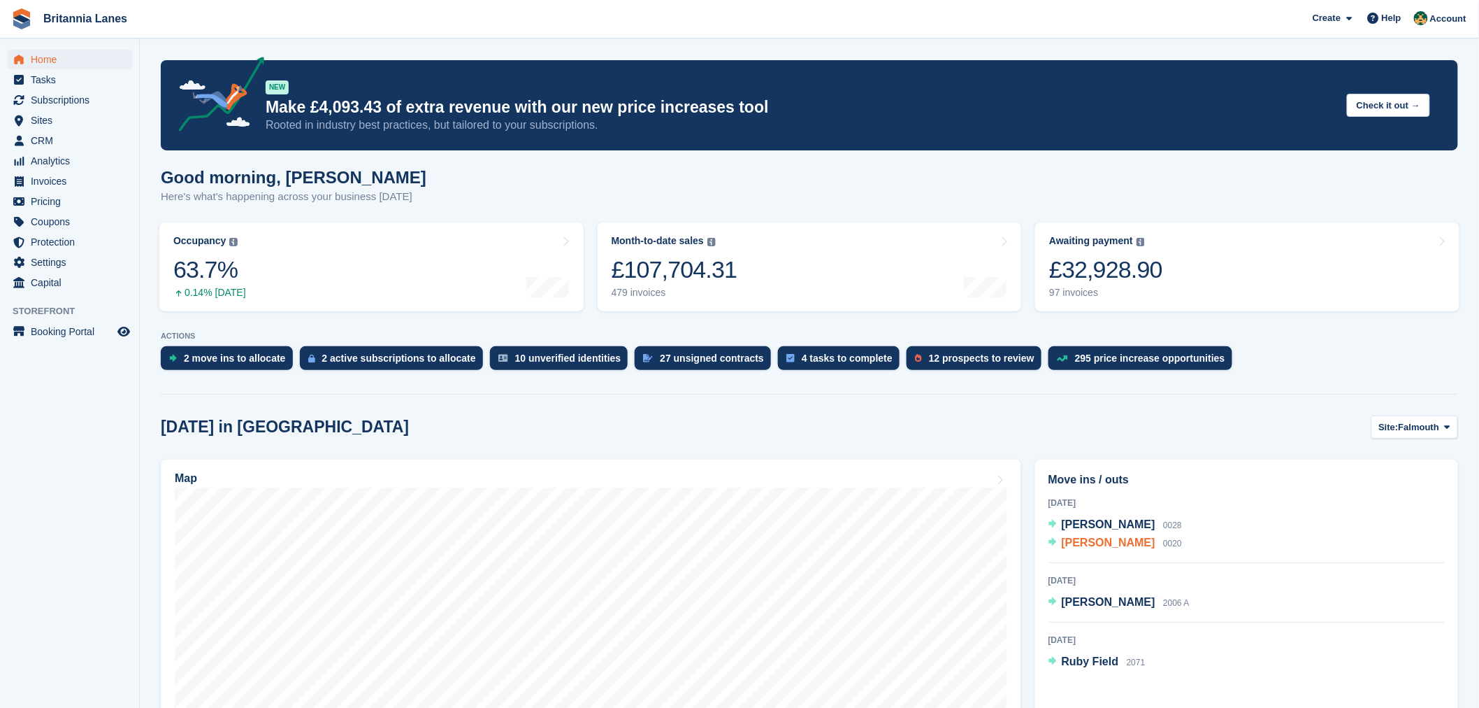
click at [1101, 540] on span "[PERSON_NAME]" at bounding box center [1109, 542] width 94 height 12
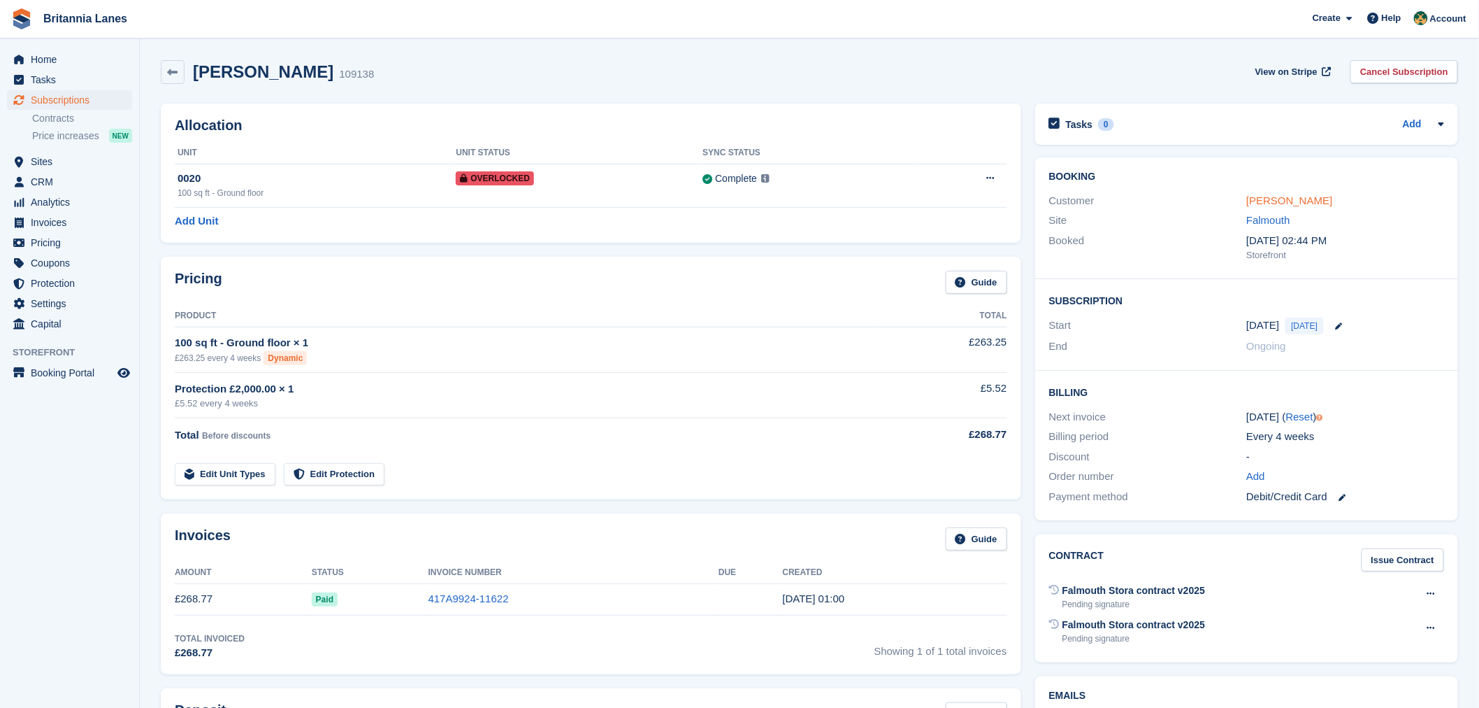
click at [1324, 199] on link "[PERSON_NAME]" at bounding box center [1290, 200] width 86 height 12
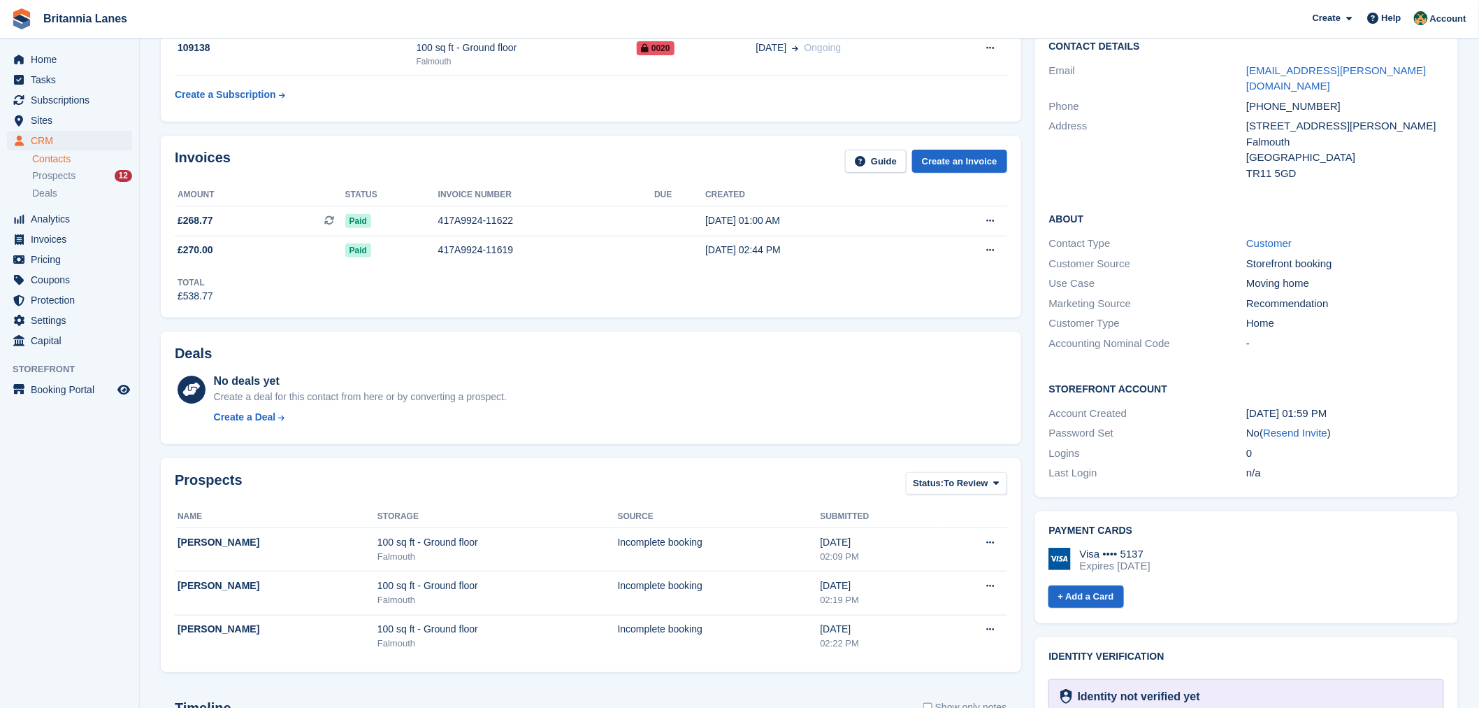
scroll to position [145, 0]
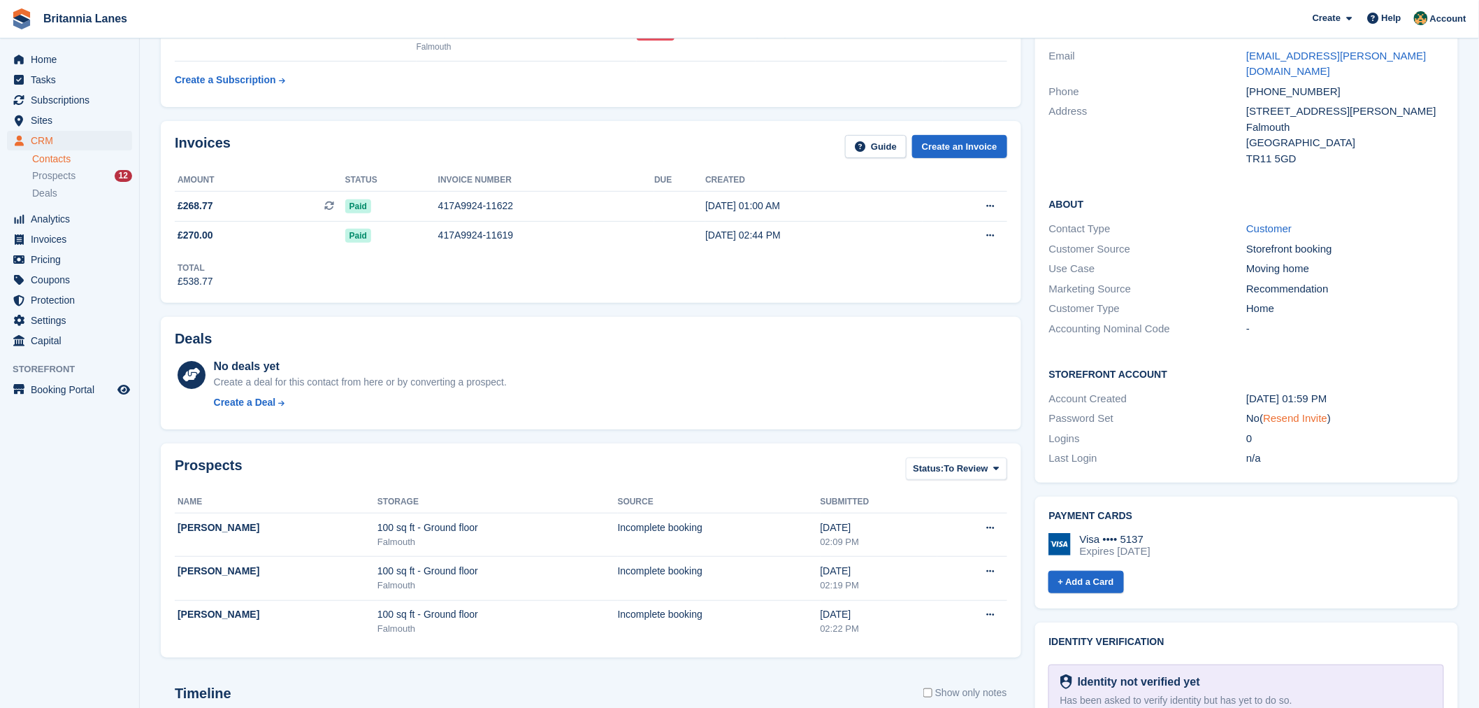
click at [1307, 412] on link "Resend Invite" at bounding box center [1296, 418] width 64 height 12
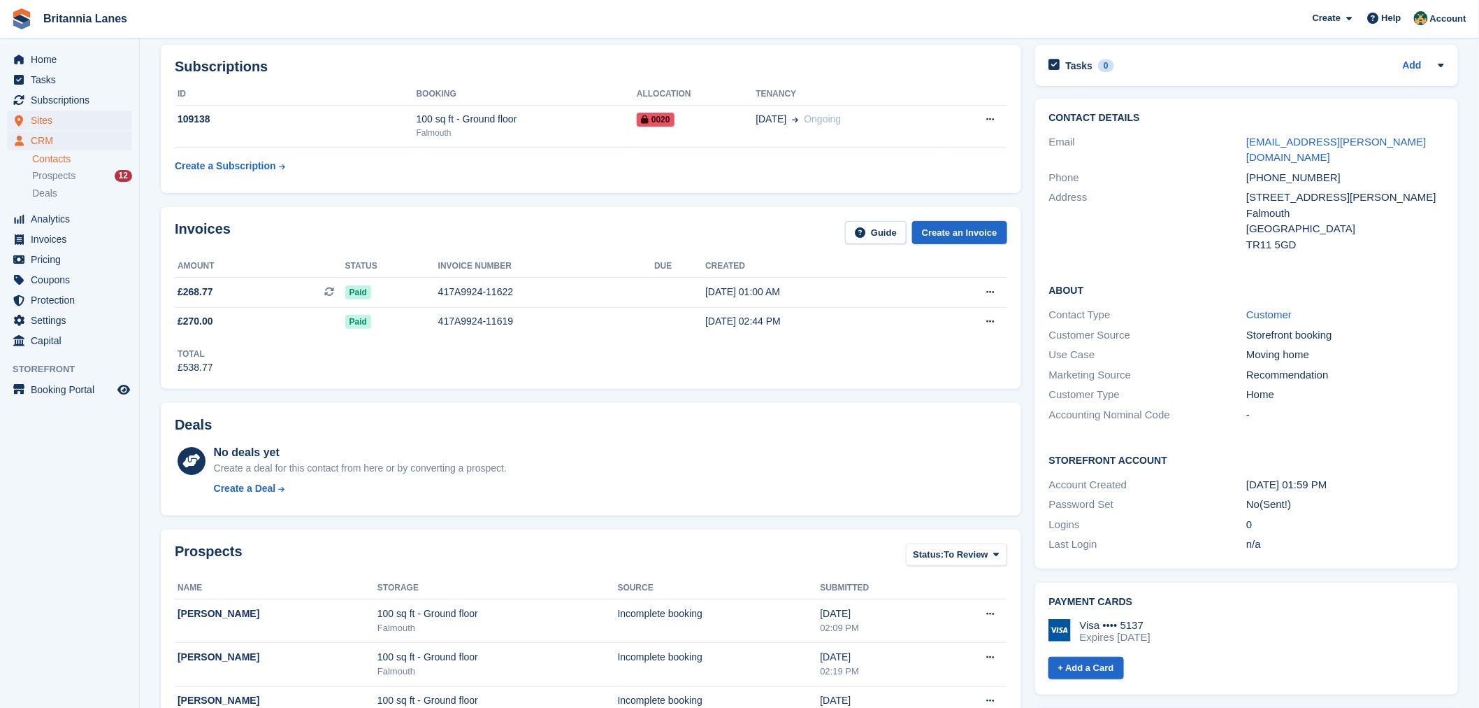
scroll to position [36, 0]
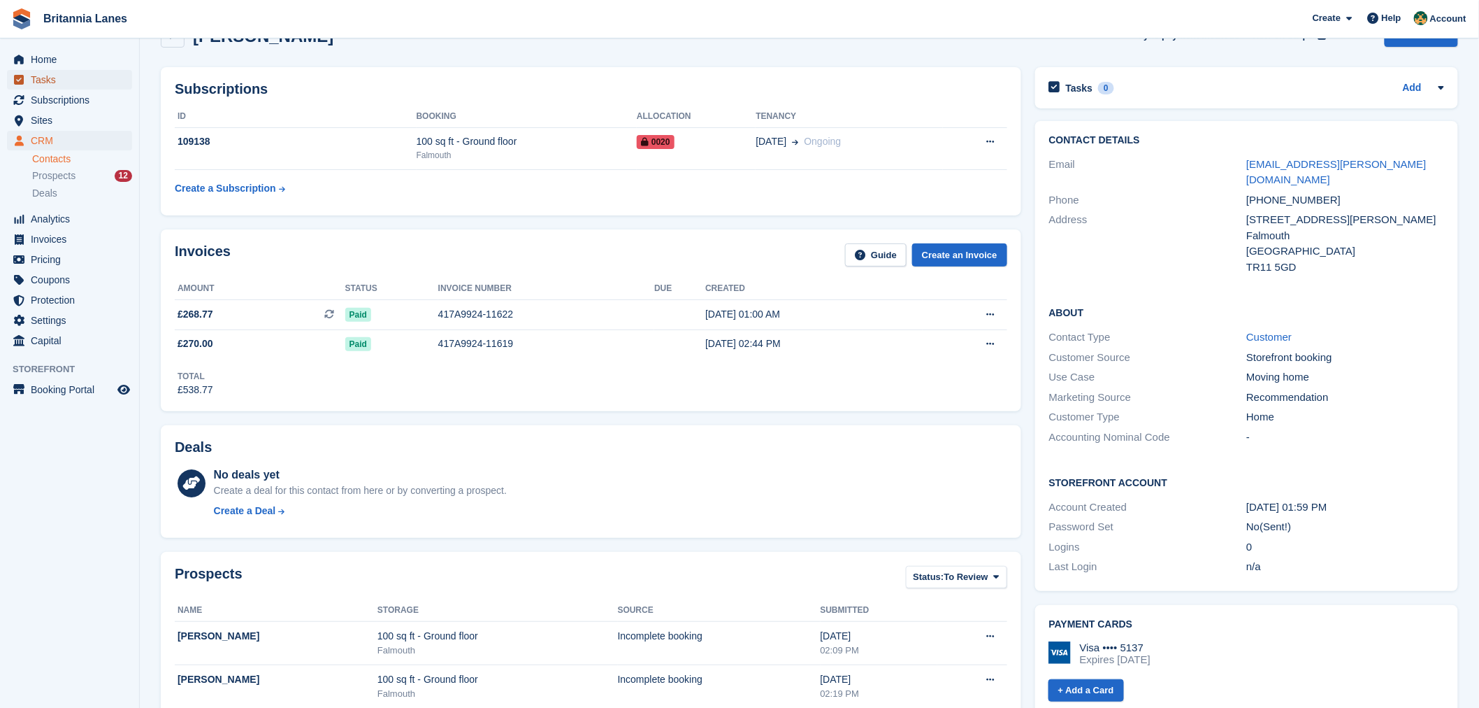
click at [66, 78] on span "Tasks" at bounding box center [73, 80] width 84 height 20
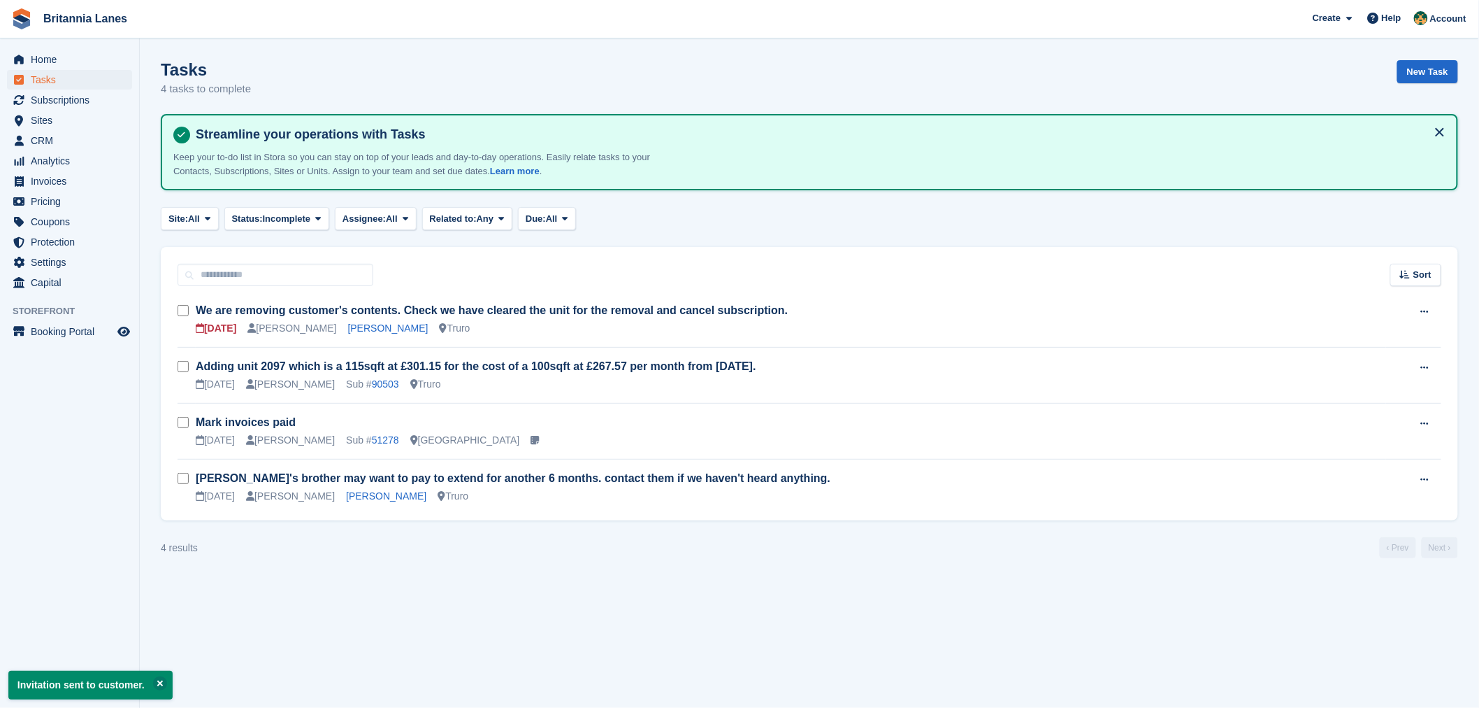
click at [57, 70] on span "Tasks" at bounding box center [73, 80] width 84 height 20
click at [59, 55] on span "Home" at bounding box center [73, 60] width 84 height 20
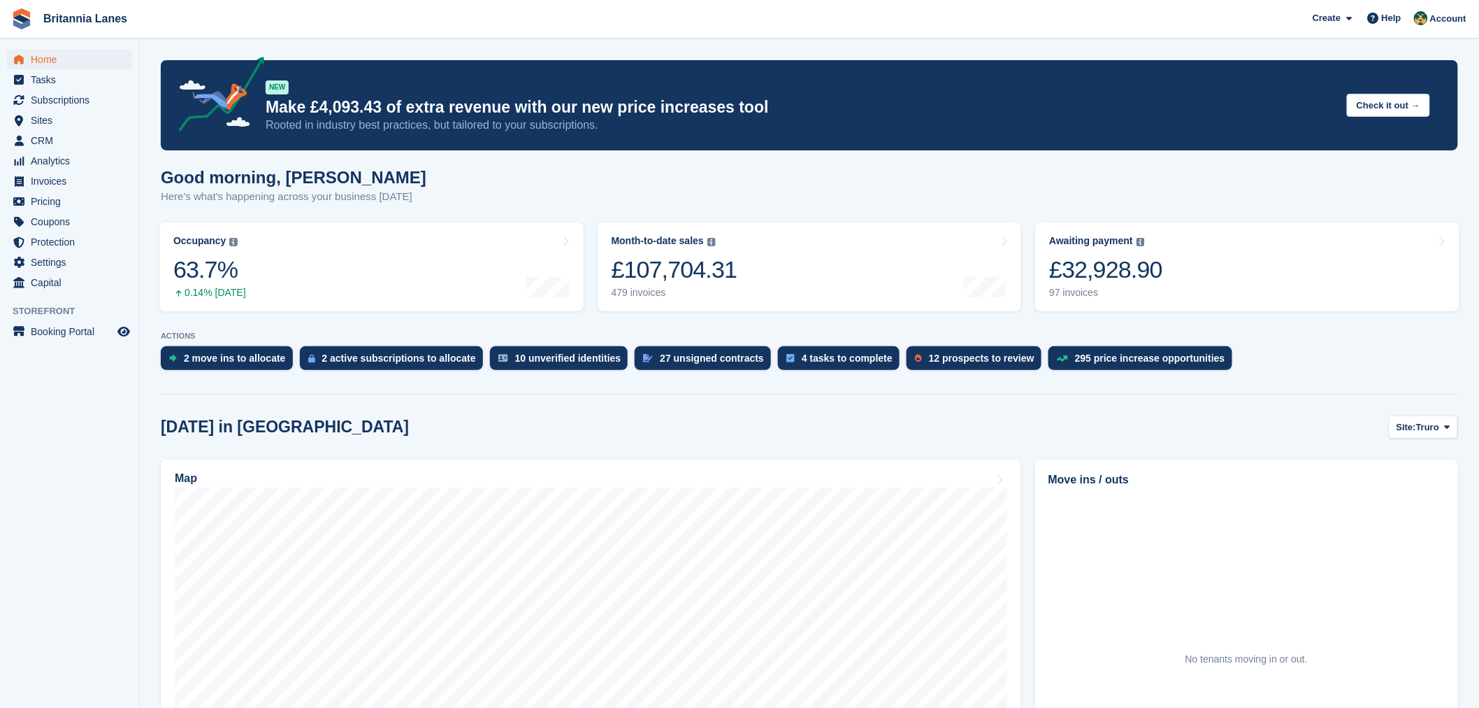
scroll to position [72, 0]
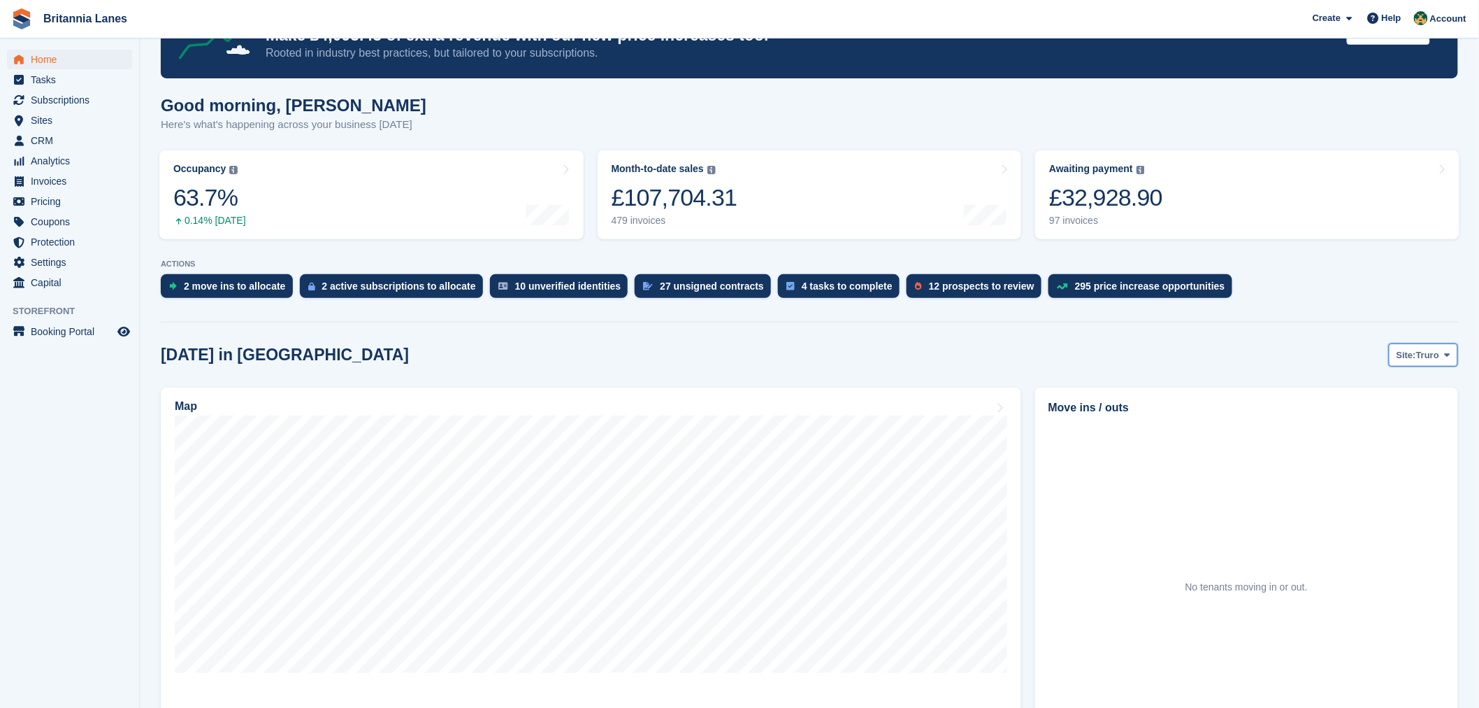
click at [1426, 346] on button "Site: Truro" at bounding box center [1423, 354] width 69 height 23
click at [1387, 414] on link "Falmouth" at bounding box center [1389, 413] width 126 height 25
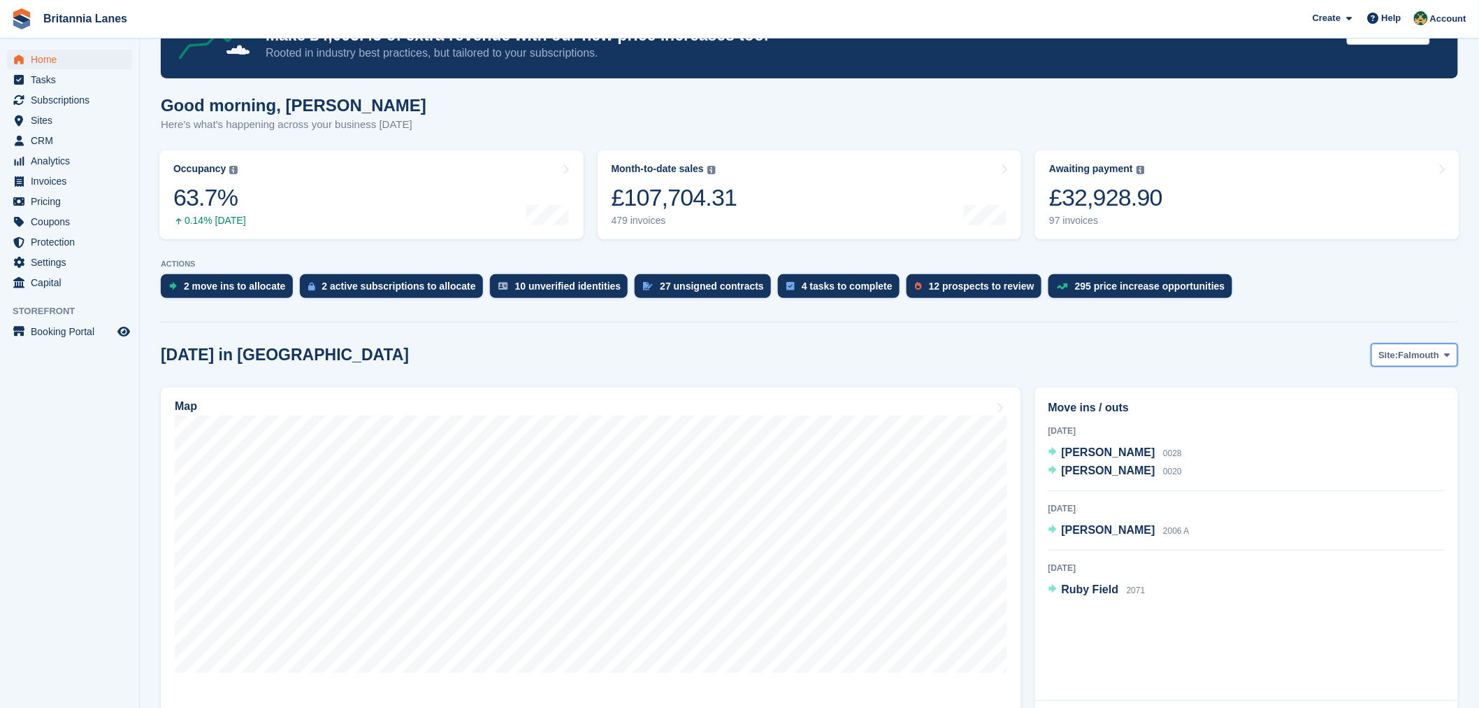
click at [1417, 354] on span "Falmouth" at bounding box center [1419, 355] width 41 height 14
click at [1085, 473] on span "[PERSON_NAME]" at bounding box center [1109, 470] width 94 height 12
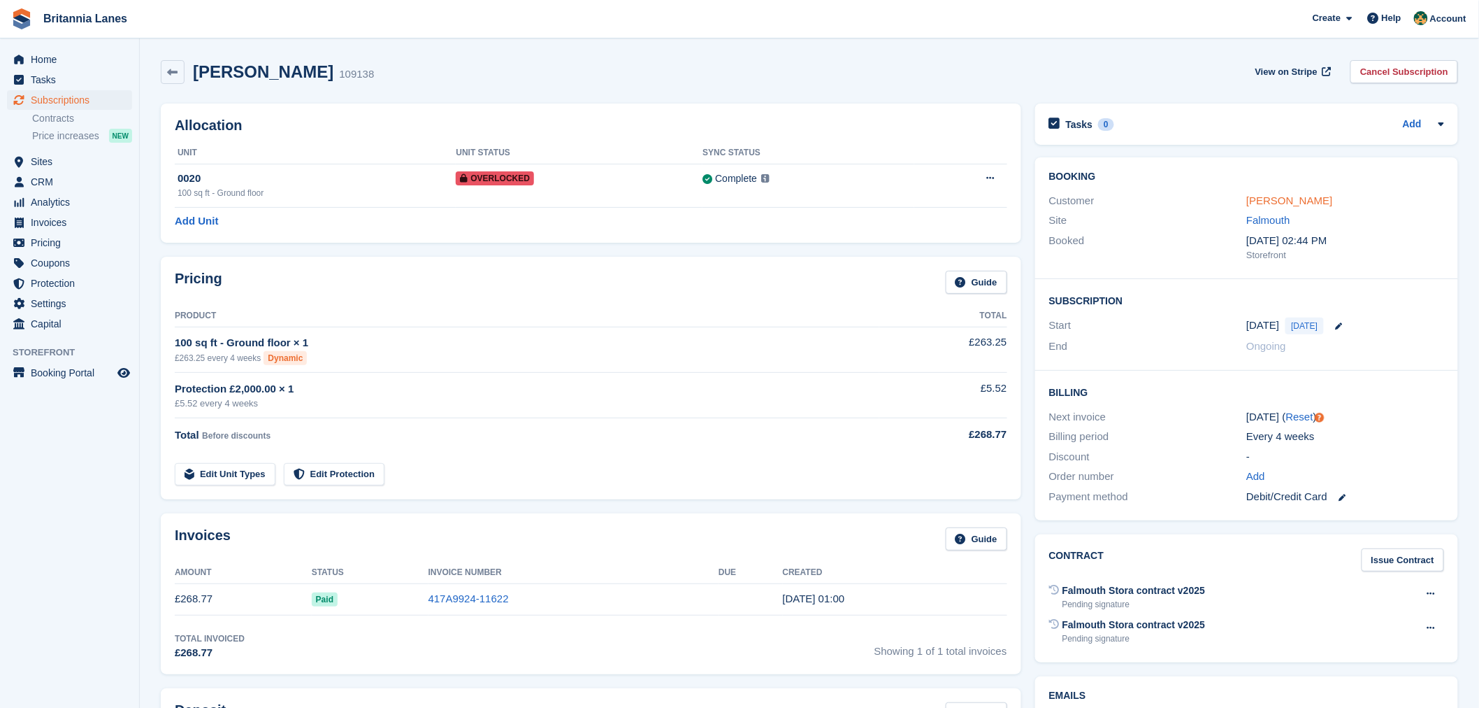
click at [1309, 204] on link "[PERSON_NAME]" at bounding box center [1290, 200] width 86 height 12
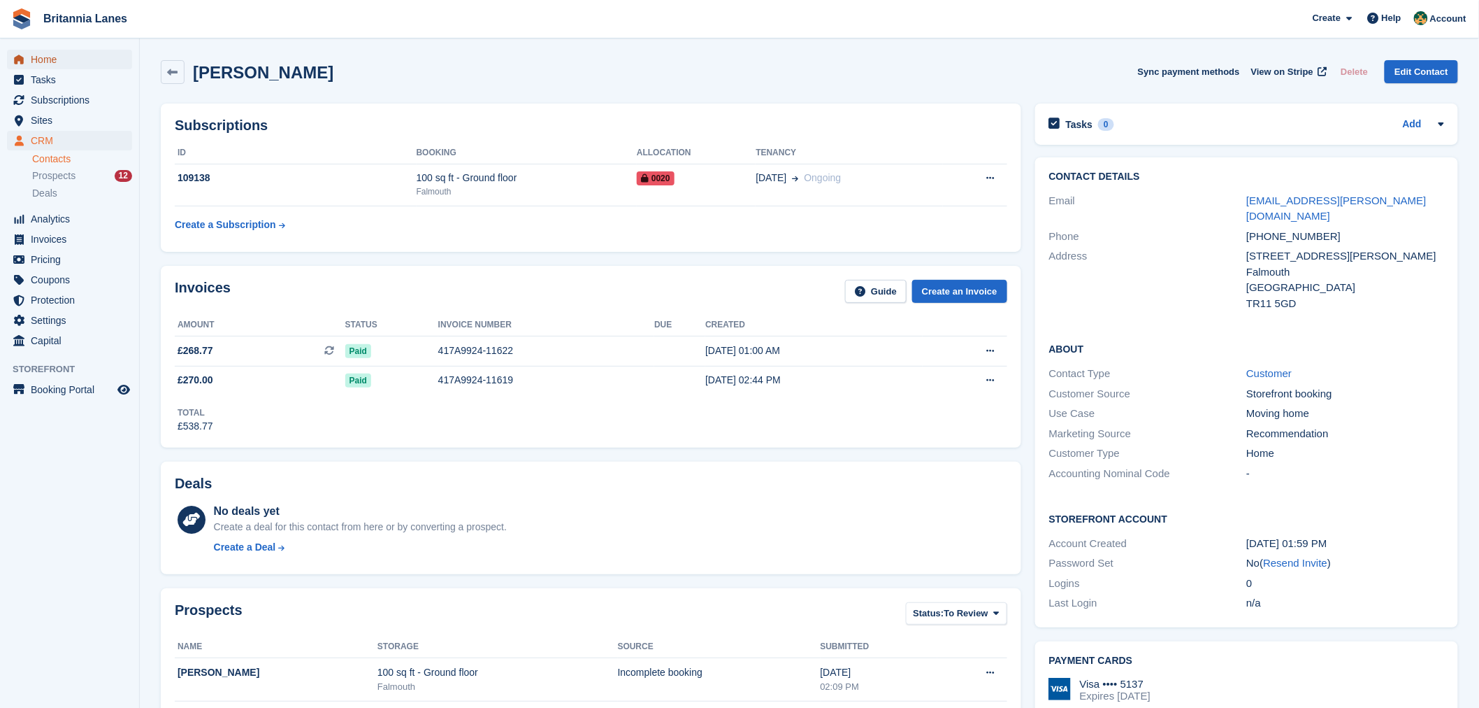
click at [49, 59] on span "Home" at bounding box center [73, 60] width 84 height 20
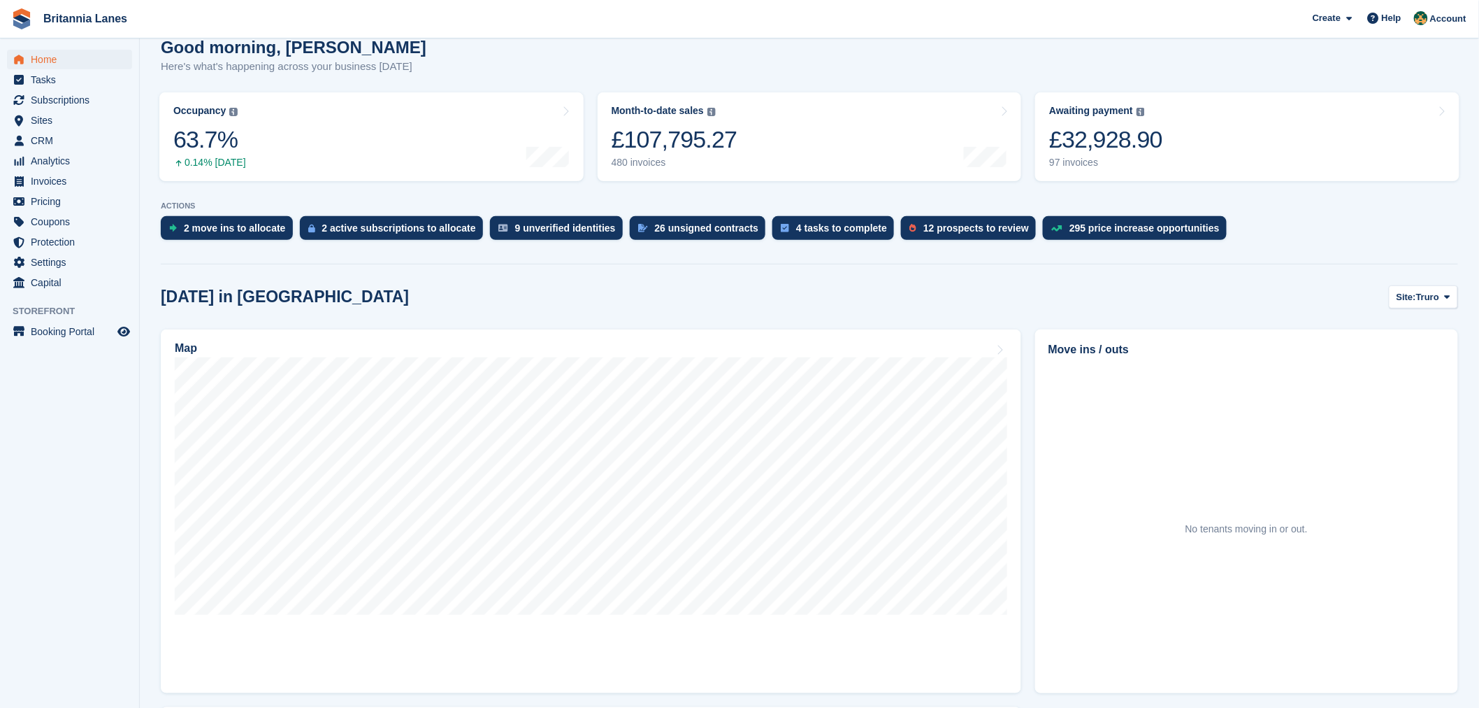
scroll to position [145, 0]
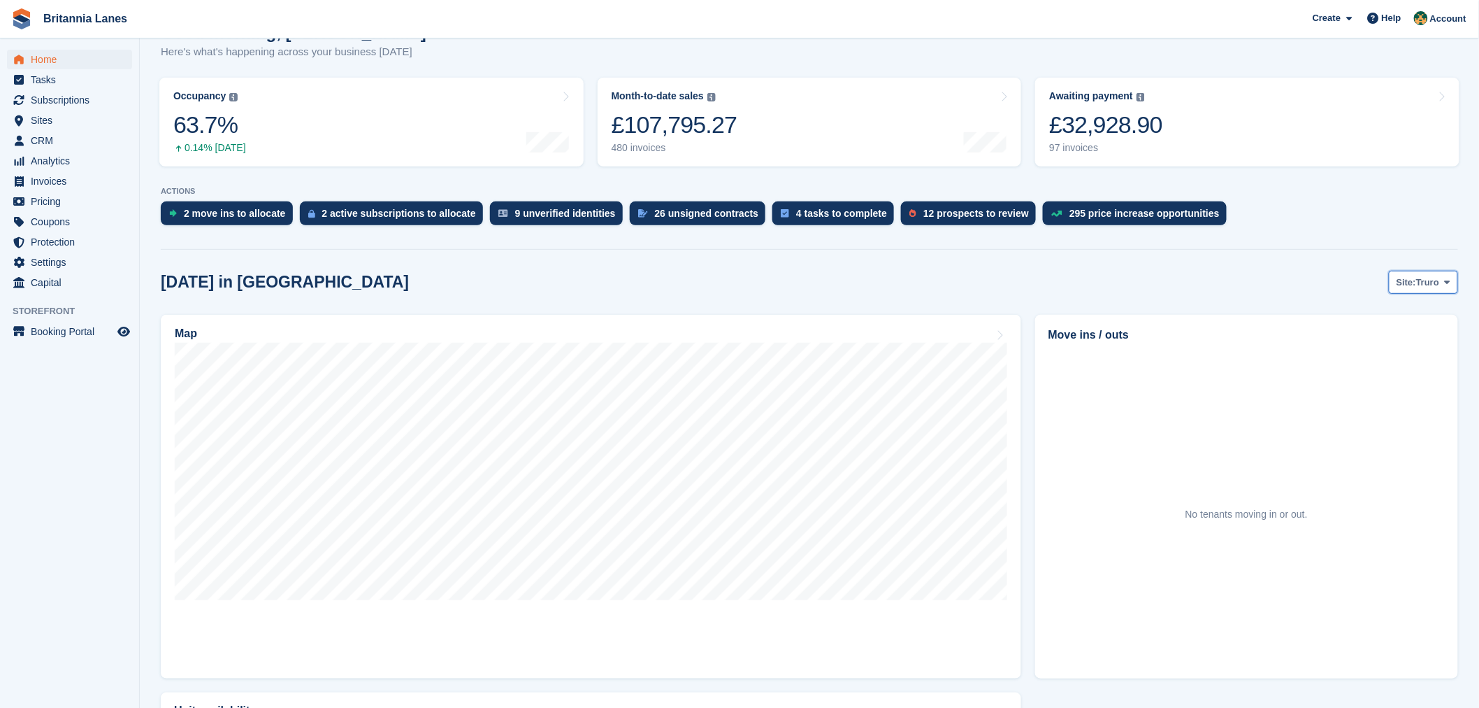
click at [1403, 285] on span "Site:" at bounding box center [1407, 282] width 20 height 14
click at [1378, 320] on link "Truro" at bounding box center [1389, 315] width 126 height 25
click at [1412, 277] on span "Site:" at bounding box center [1407, 282] width 20 height 14
click at [1372, 339] on link "Falmouth" at bounding box center [1389, 340] width 126 height 25
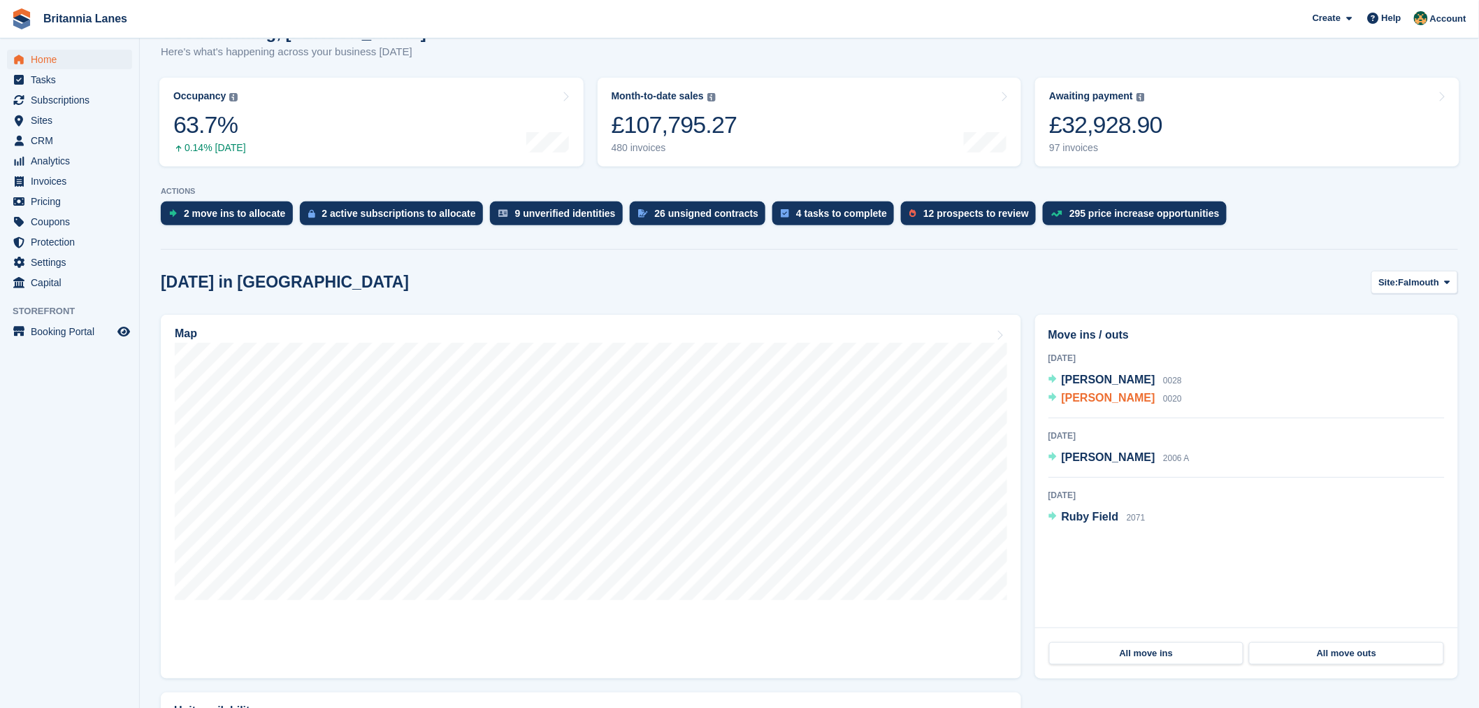
click at [1129, 399] on span "[PERSON_NAME]" at bounding box center [1109, 398] width 94 height 12
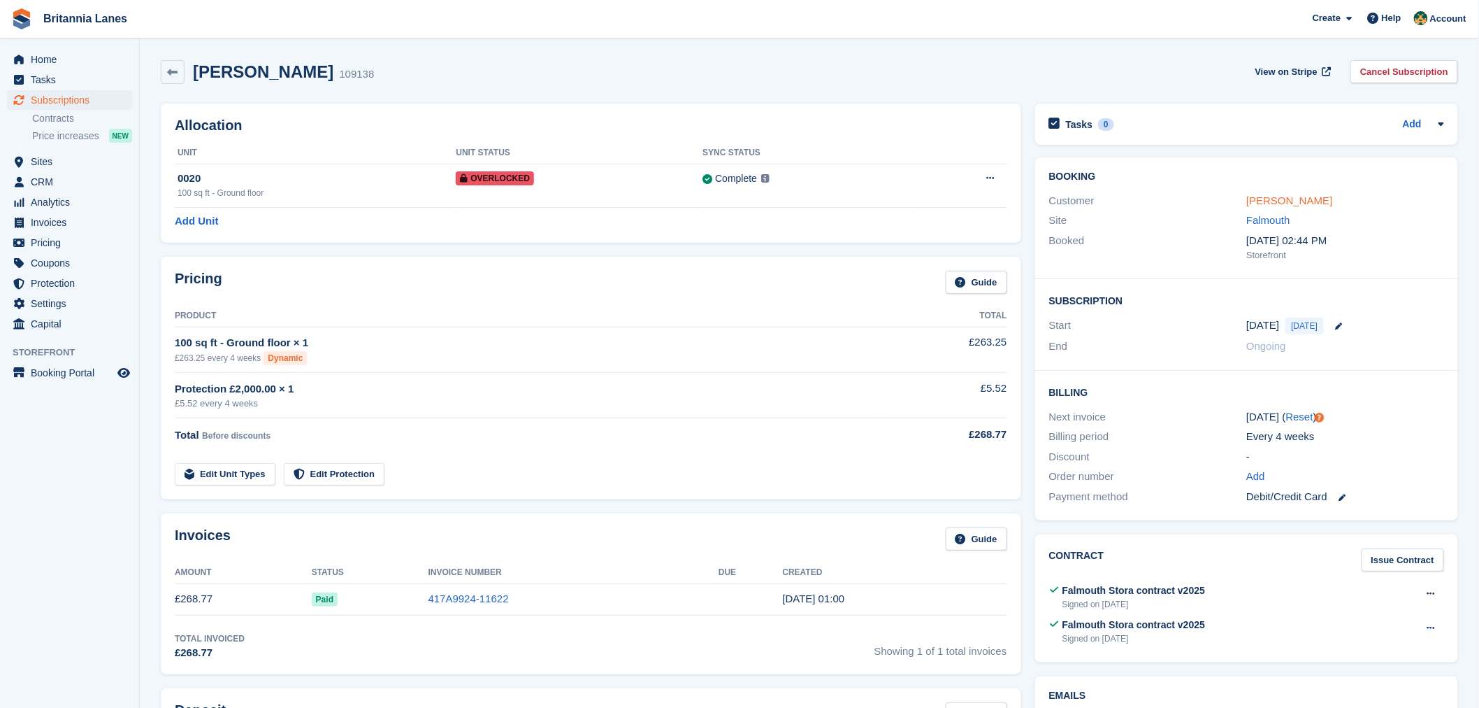
click at [1280, 198] on link "[PERSON_NAME]" at bounding box center [1290, 200] width 86 height 12
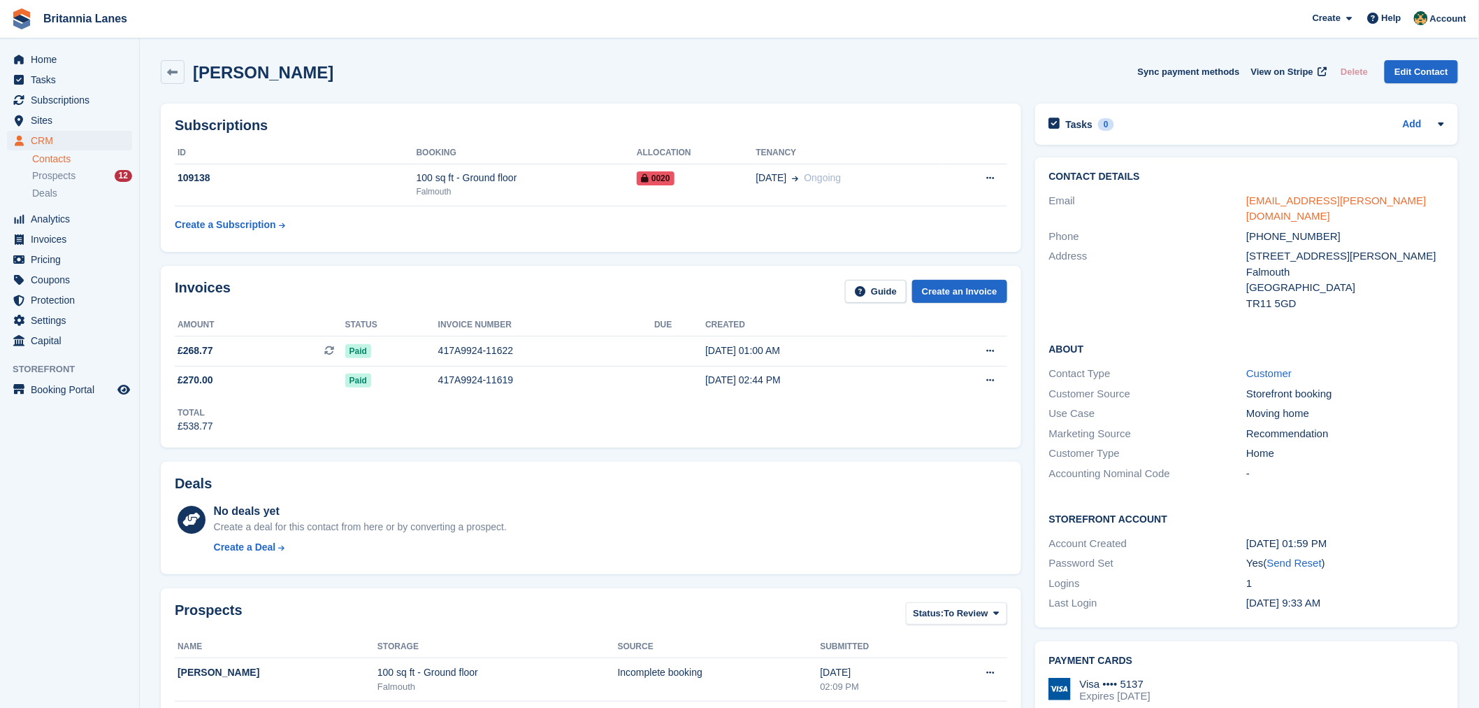
click at [1346, 201] on link "romeo.florica@yahoo.com" at bounding box center [1337, 208] width 180 height 28
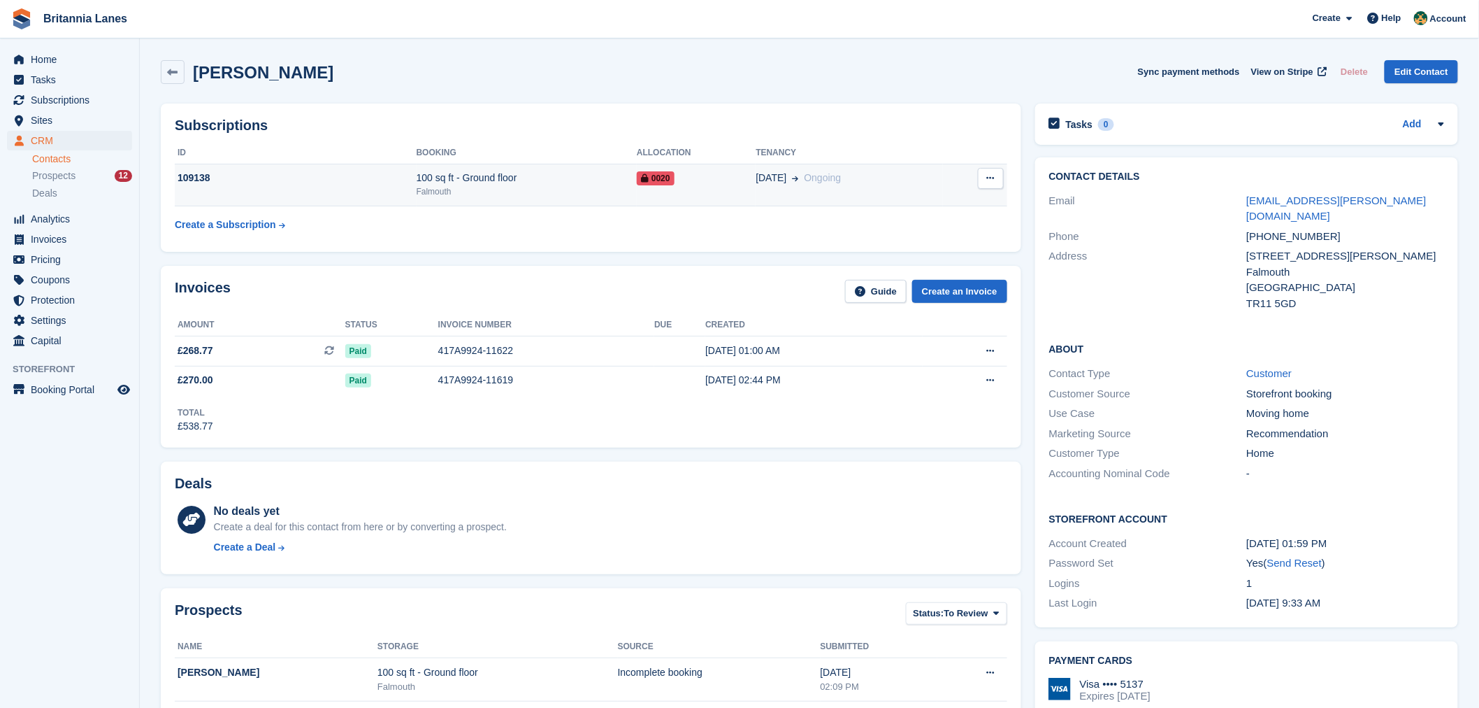
click at [1004, 175] on td "Cancel subscription" at bounding box center [975, 185] width 64 height 43
click at [994, 173] on button at bounding box center [991, 178] width 26 height 21
click at [731, 280] on div "Invoices Guide Create an Invoice" at bounding box center [591, 295] width 833 height 31
click at [519, 193] on div "Falmouth" at bounding box center [527, 191] width 220 height 13
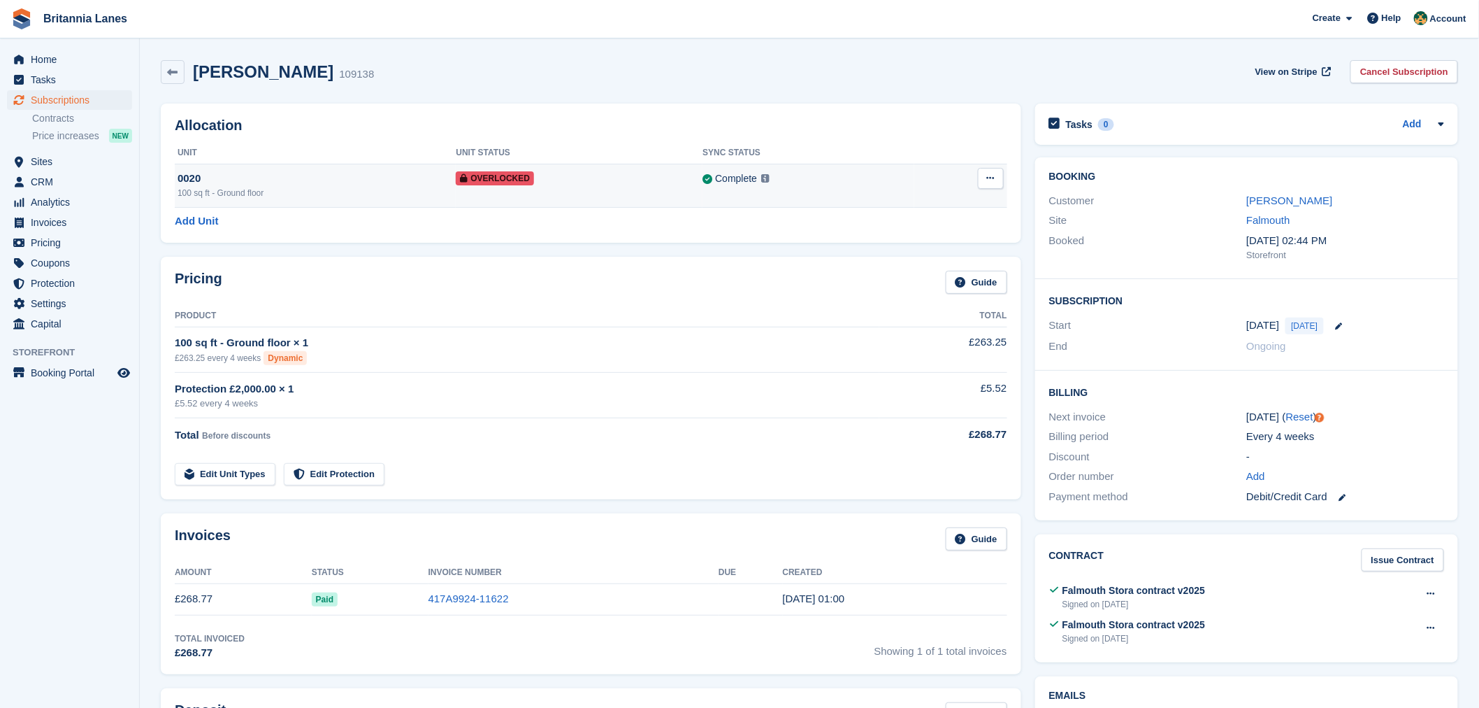
click at [995, 178] on button at bounding box center [991, 178] width 26 height 21
click at [933, 205] on p "Remove Overlock" at bounding box center [937, 205] width 122 height 18
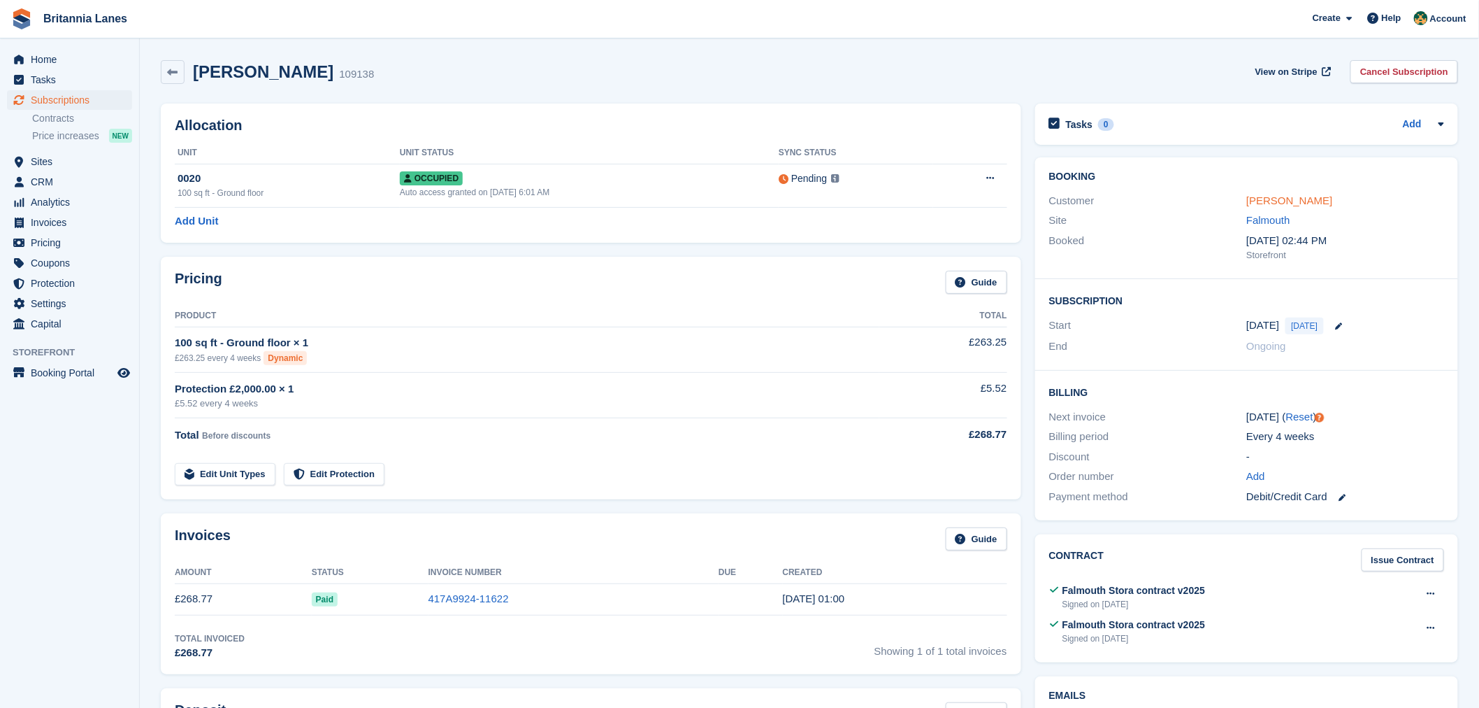
click at [1281, 199] on link "[PERSON_NAME]" at bounding box center [1290, 200] width 86 height 12
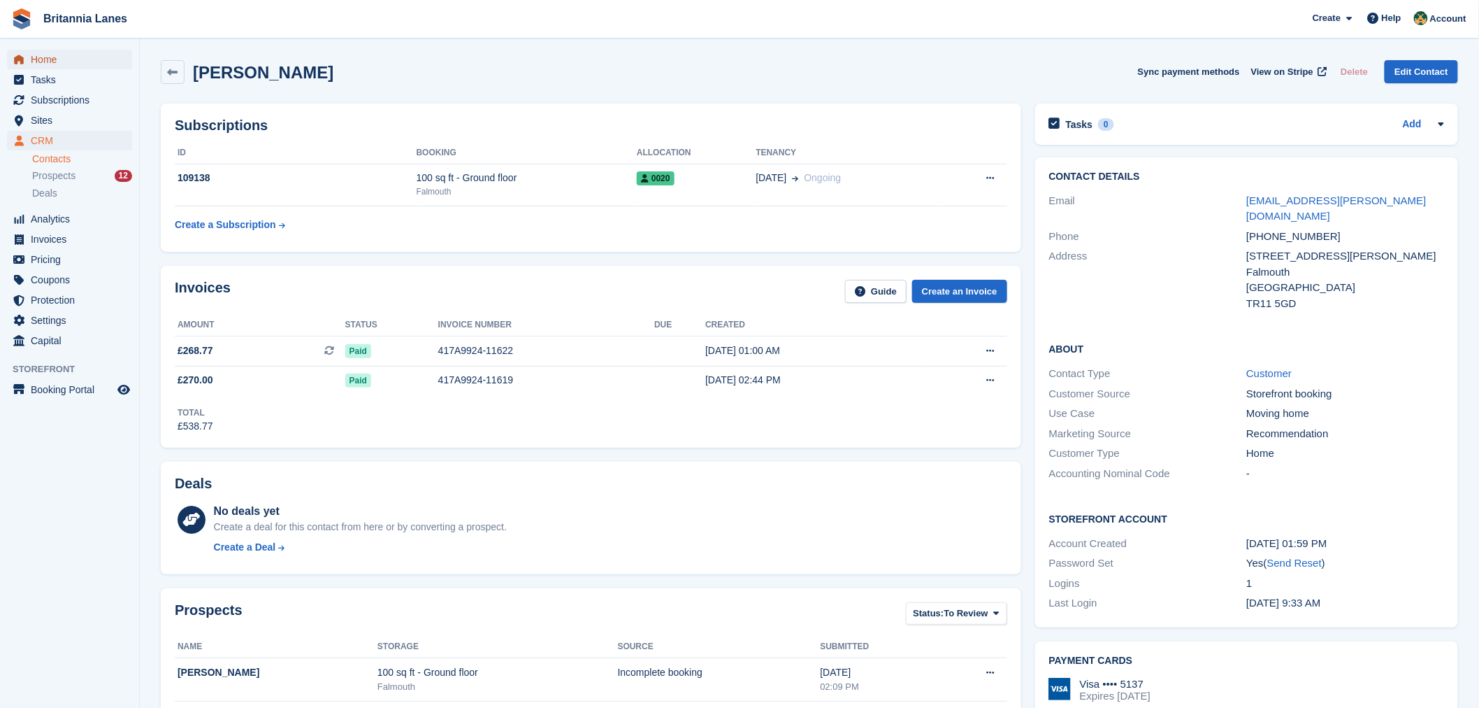
click at [50, 54] on span "Home" at bounding box center [73, 60] width 84 height 20
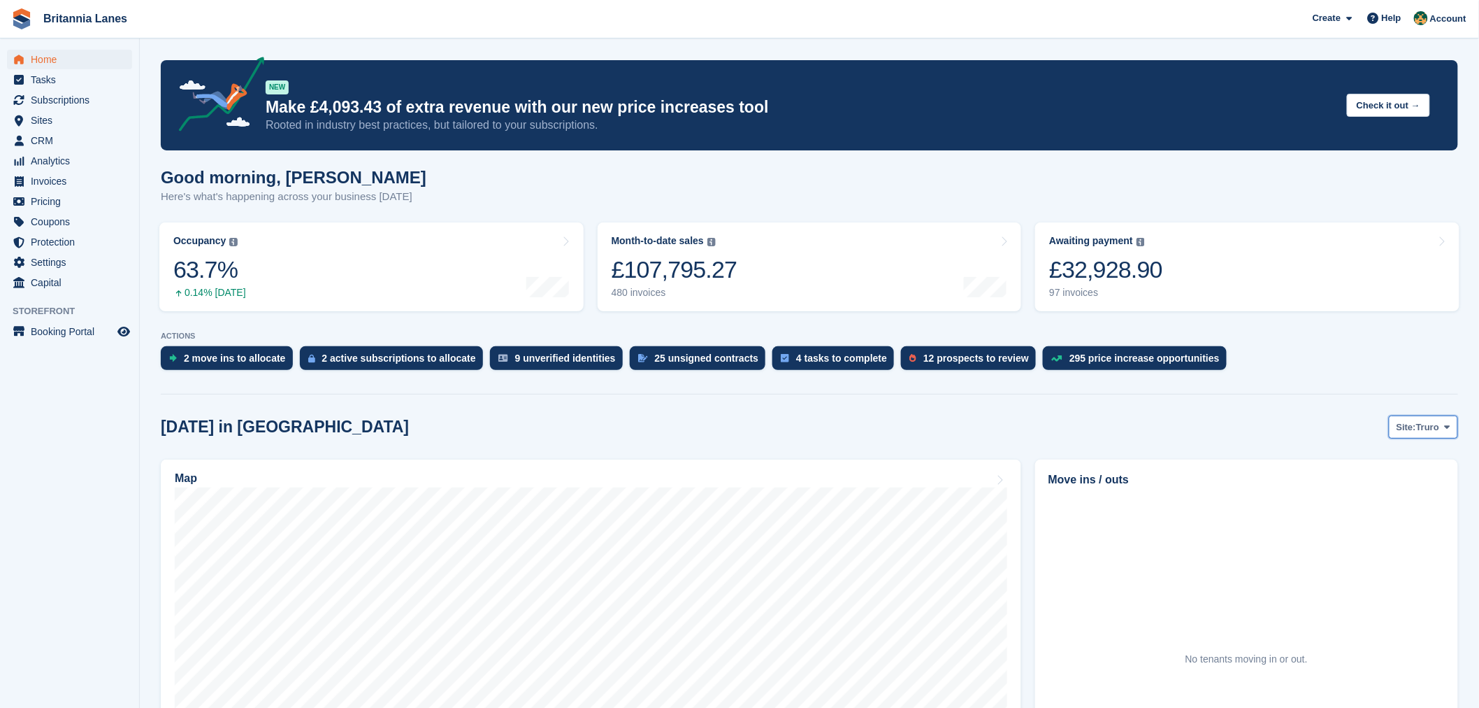
click at [1438, 426] on span "Truro" at bounding box center [1427, 427] width 23 height 14
click at [1377, 491] on link "Falmouth" at bounding box center [1389, 485] width 126 height 25
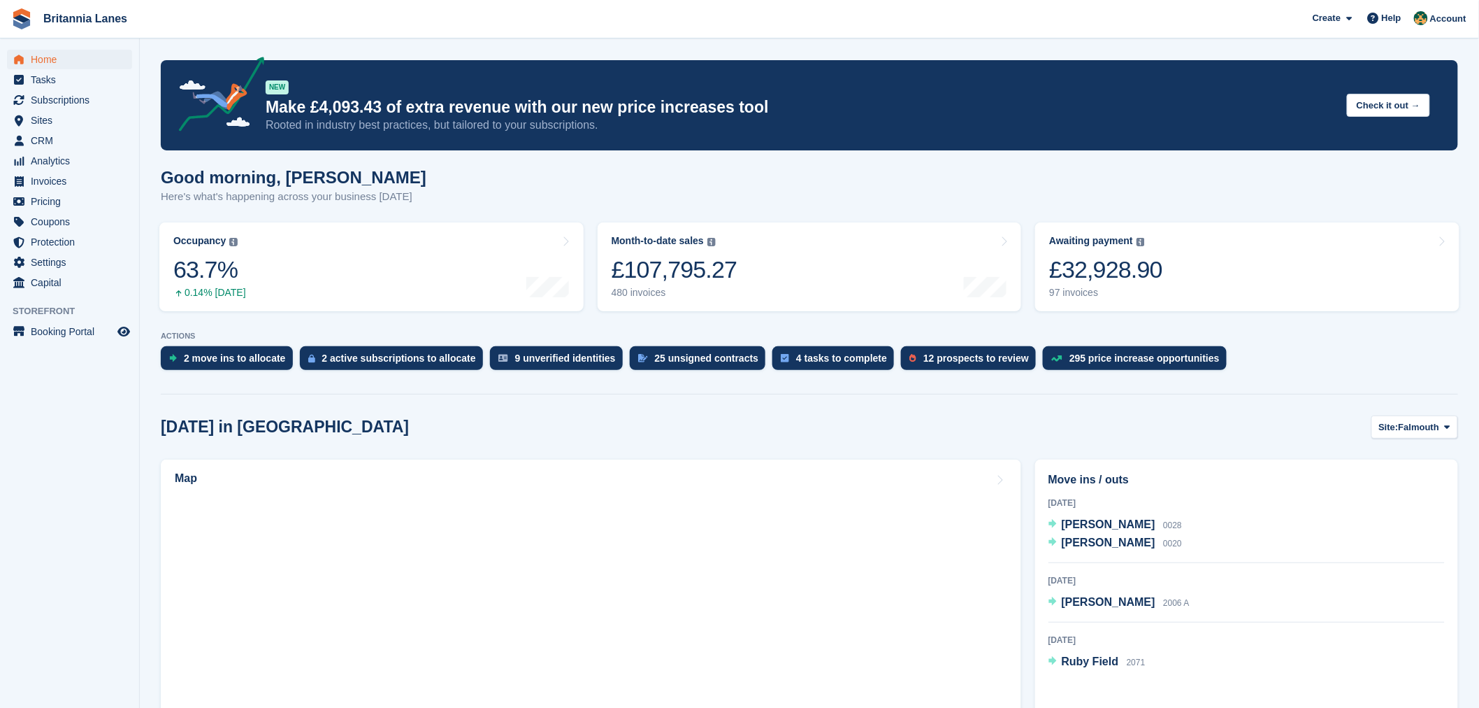
click at [1358, 480] on h2 "Move ins / outs" at bounding box center [1247, 479] width 396 height 17
click at [1077, 524] on span "[PERSON_NAME]" at bounding box center [1109, 524] width 94 height 12
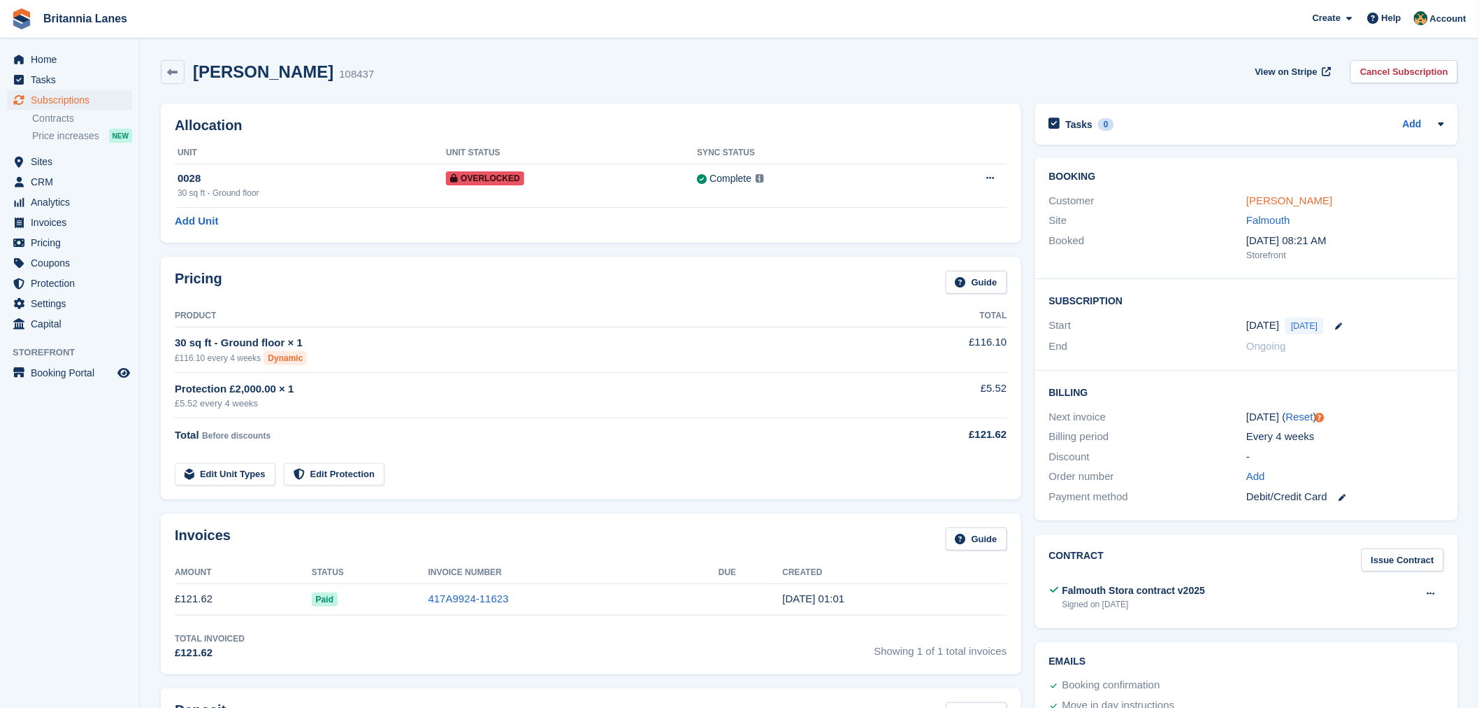
click at [1256, 198] on link "[PERSON_NAME]" at bounding box center [1290, 200] width 86 height 12
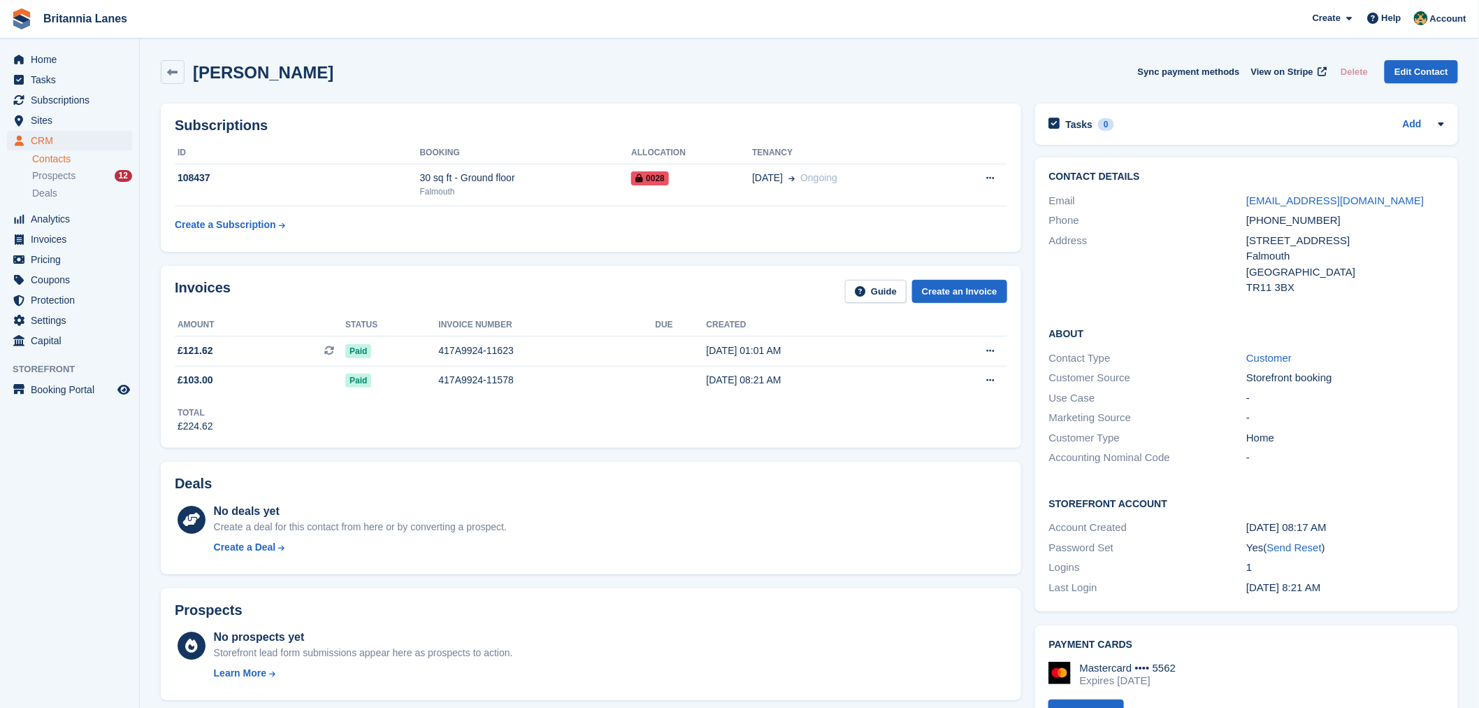
drag, startPoint x: 1258, startPoint y: 206, endPoint x: 1228, endPoint y: 213, distance: 30.7
click at [1228, 213] on div "Phone" at bounding box center [1148, 221] width 198 height 16
click at [1297, 203] on link "jemerson167969@gmail.com" at bounding box center [1336, 200] width 178 height 12
